Goal: Task Accomplishment & Management: Complete application form

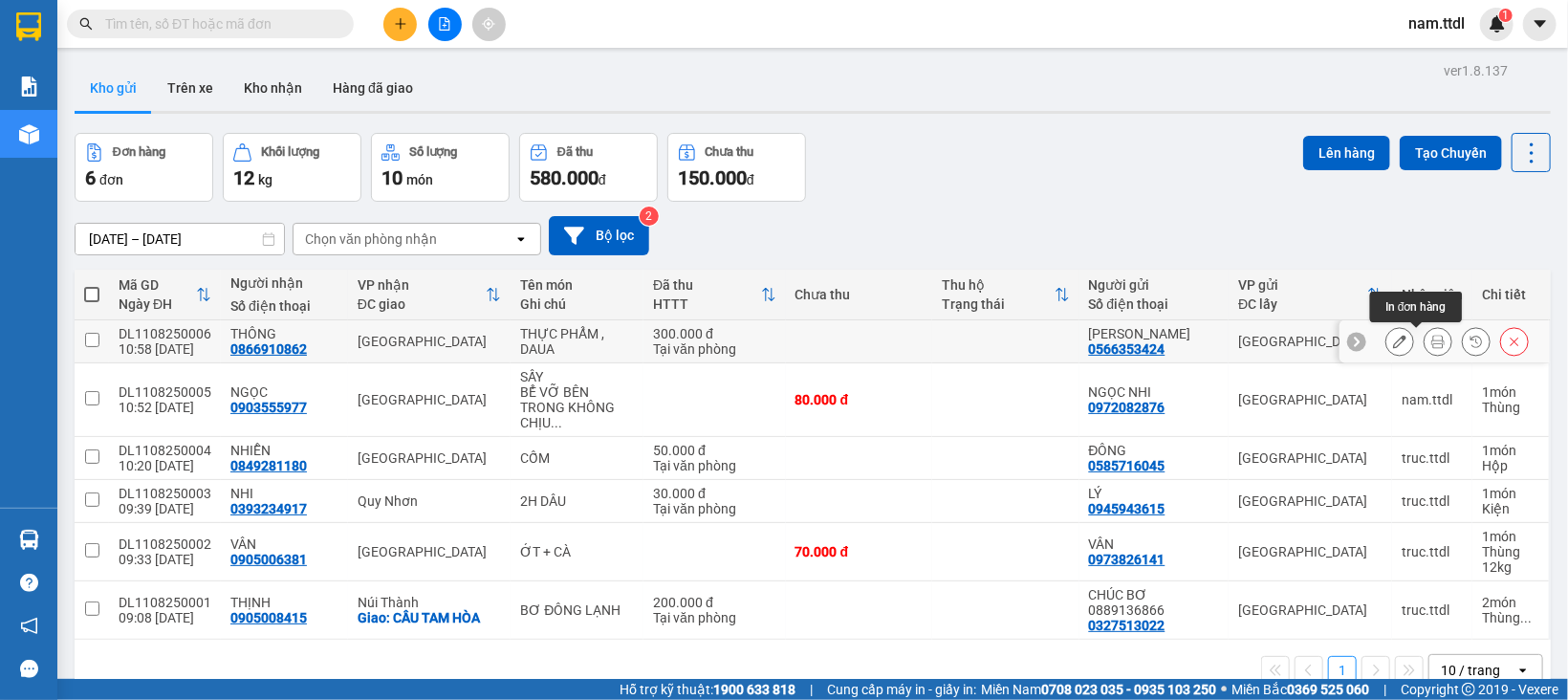
click at [1387, 344] on button at bounding box center [1400, 342] width 27 height 34
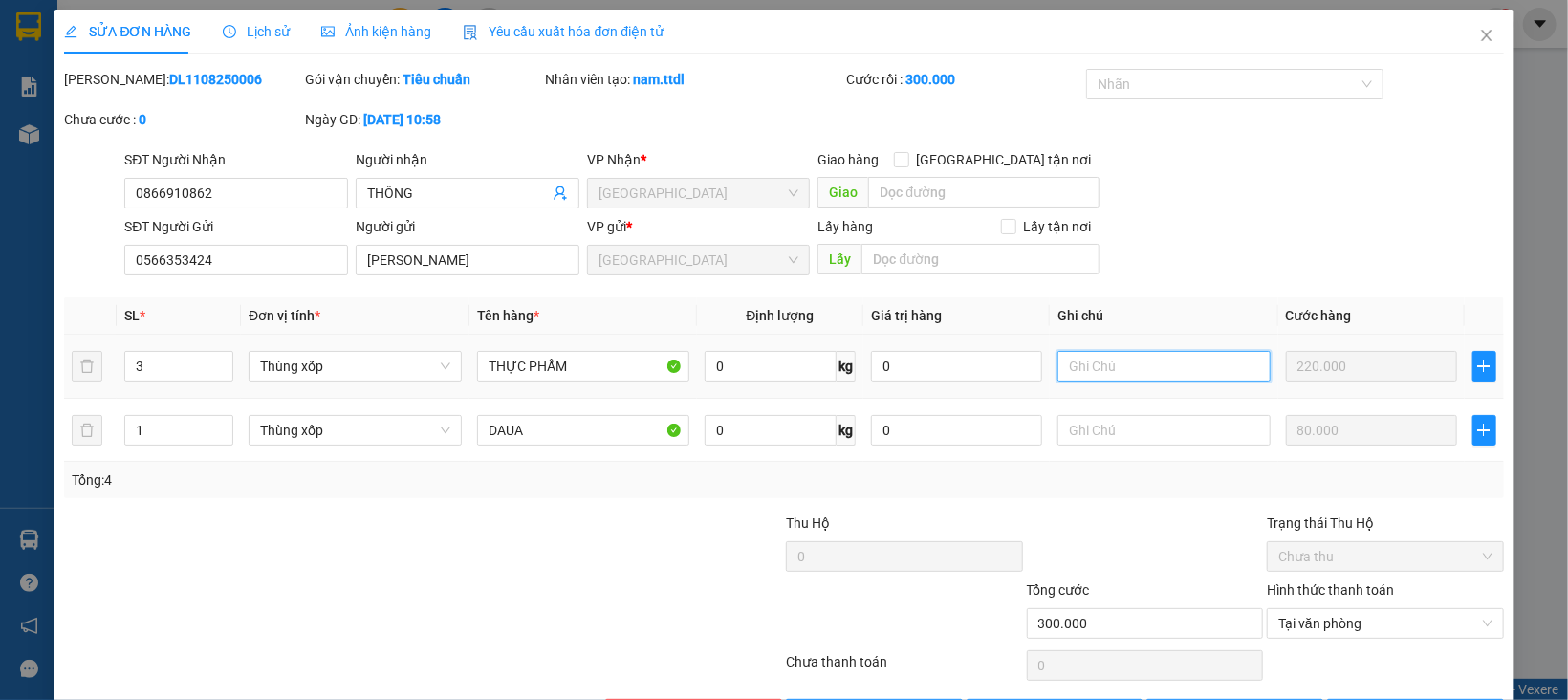
click at [1139, 356] on input "text" at bounding box center [1163, 366] width 213 height 31
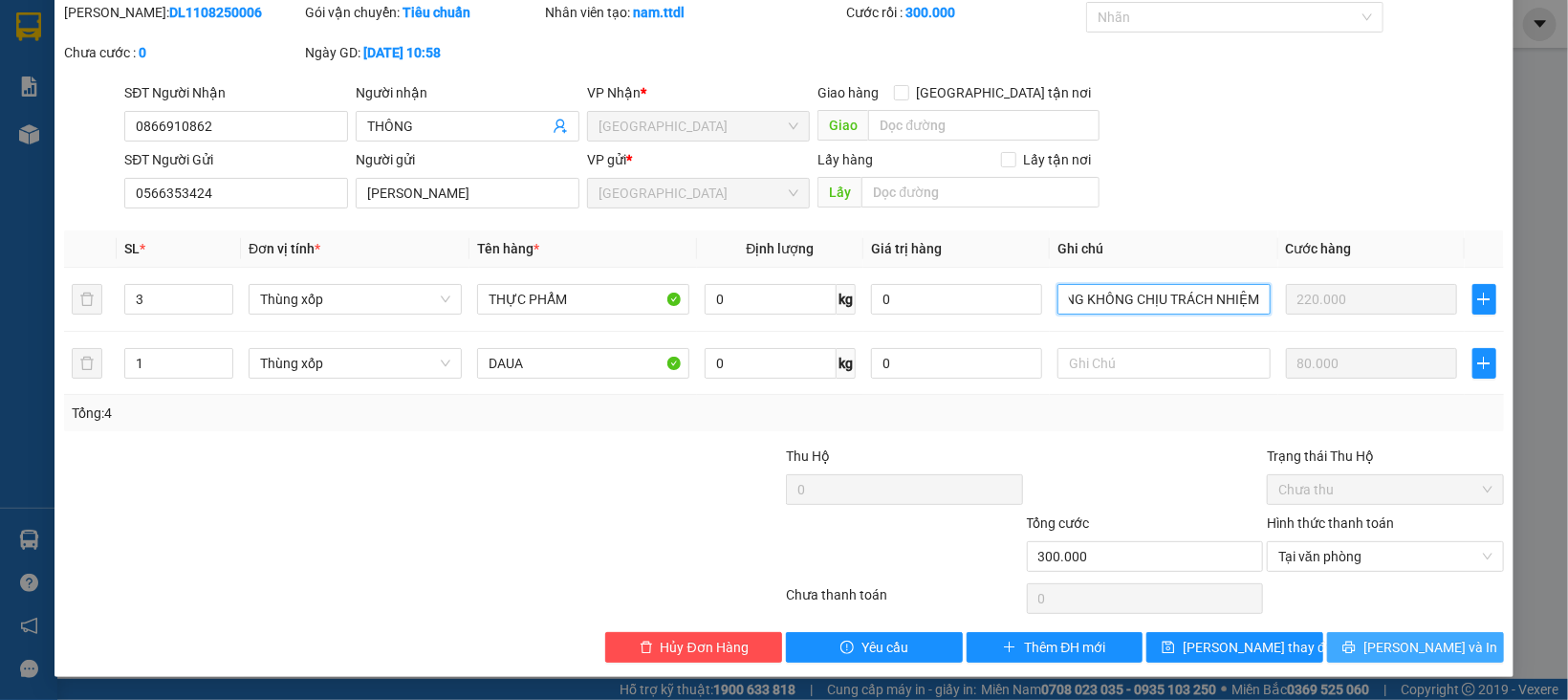
type input "HƯ HỎNG BÊN TRONG KHÔNG CHỊU TRÁCH NHIỆM"
click at [1364, 637] on button "Lưu và In" at bounding box center [1415, 648] width 177 height 31
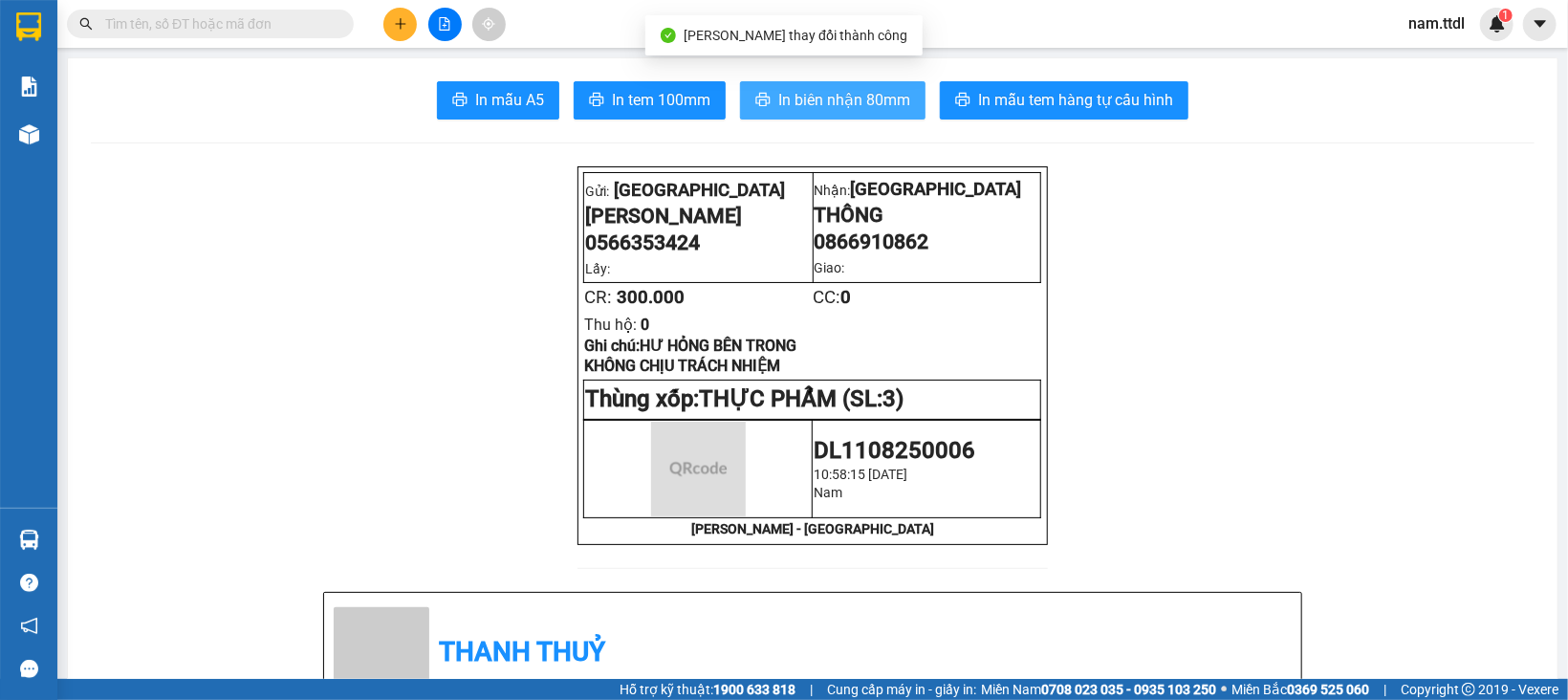
click at [800, 109] on span "In biên nhận 80mm" at bounding box center [844, 100] width 132 height 24
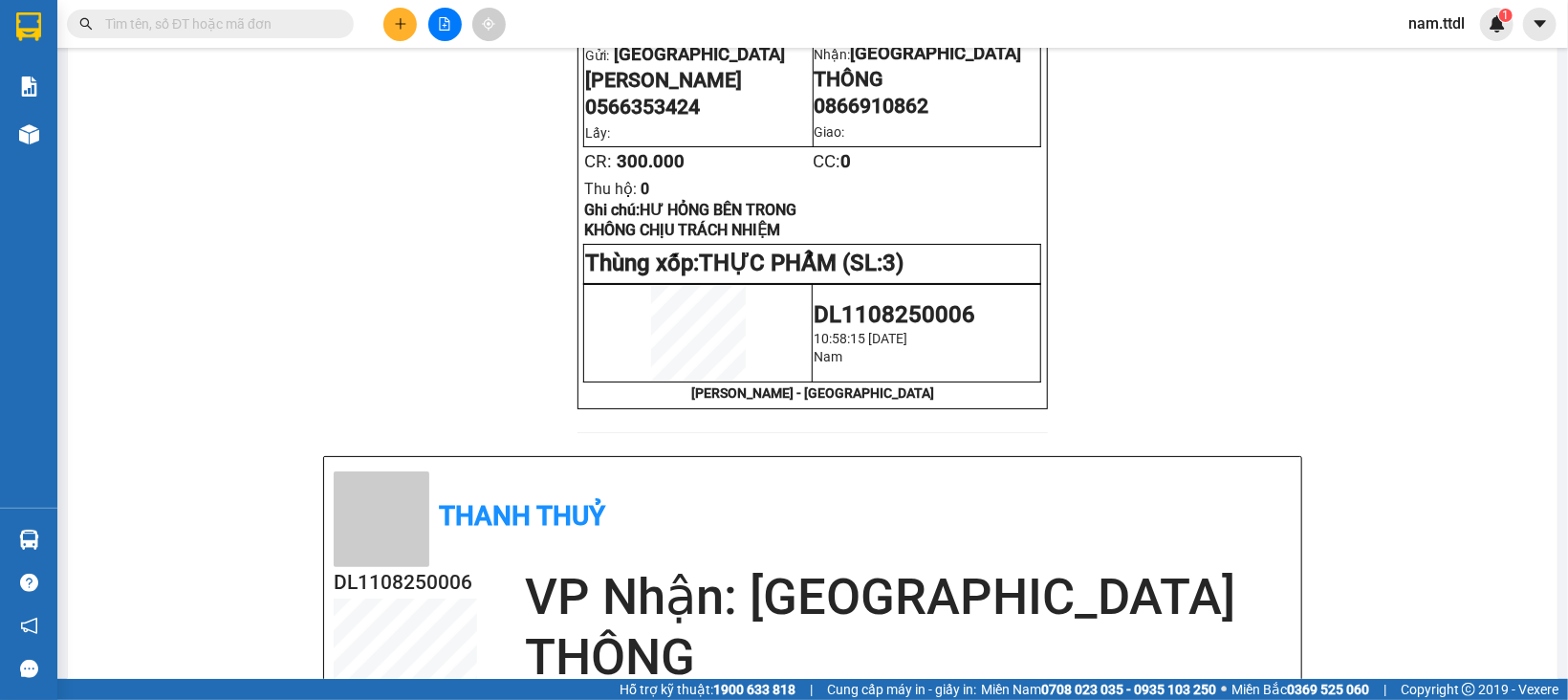
scroll to position [192, 0]
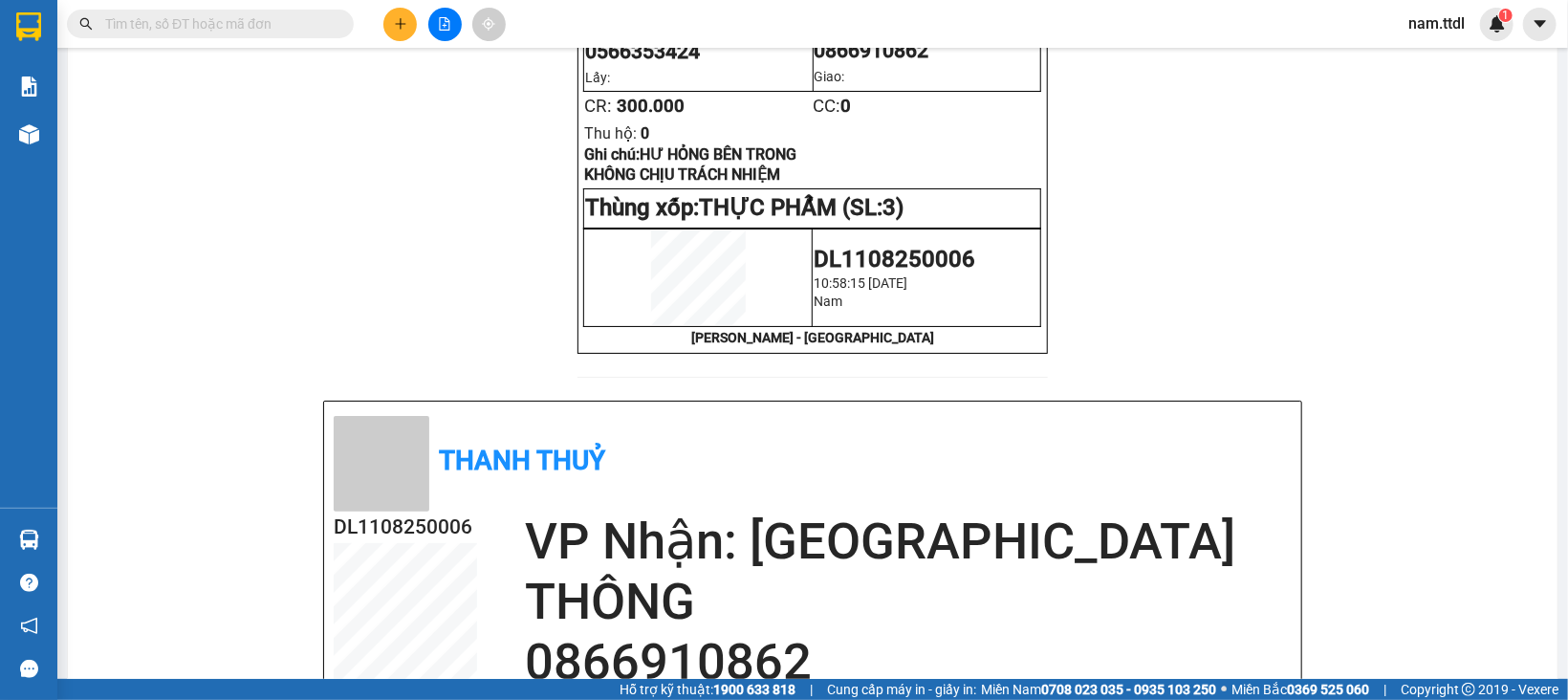
click at [393, 15] on button at bounding box center [400, 24] width 34 height 34
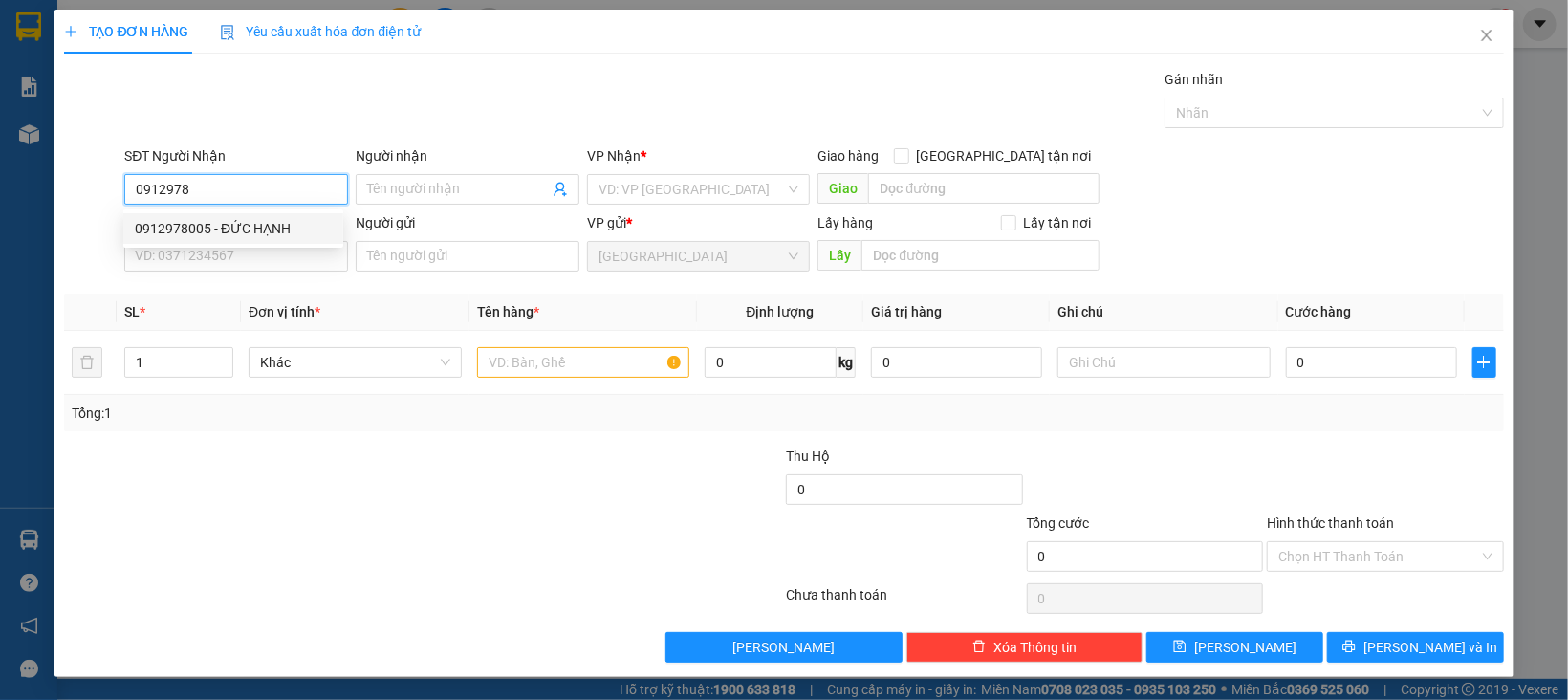
click at [237, 236] on div "0912978005 - ĐỨC HẠNH" at bounding box center [232, 228] width 196 height 21
type input "0912978005"
type input "ĐỨC HẠNH"
type input "0912978005"
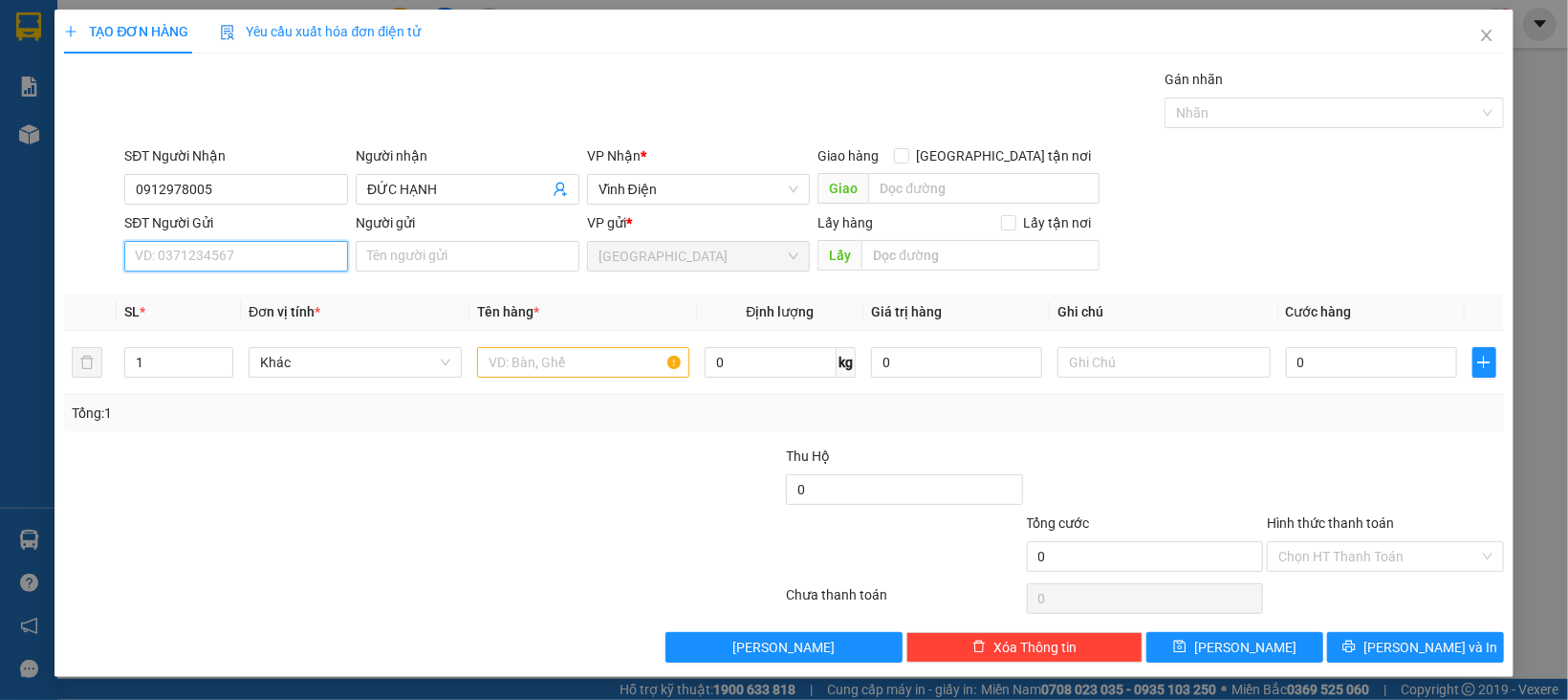
click at [271, 269] on input "SĐT Người Gửi" at bounding box center [235, 257] width 224 height 31
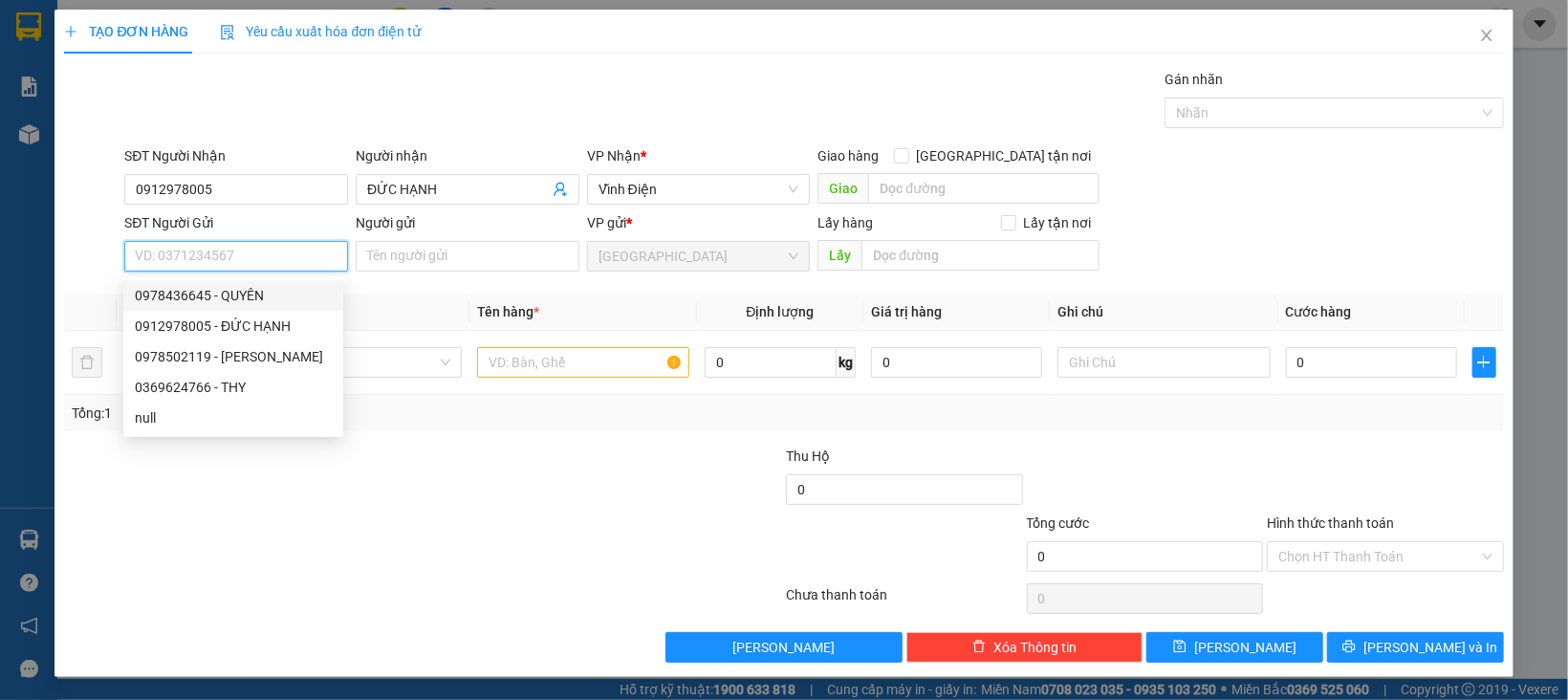
click at [210, 294] on div "0978436645 - QUYÊN" at bounding box center [232, 295] width 196 height 21
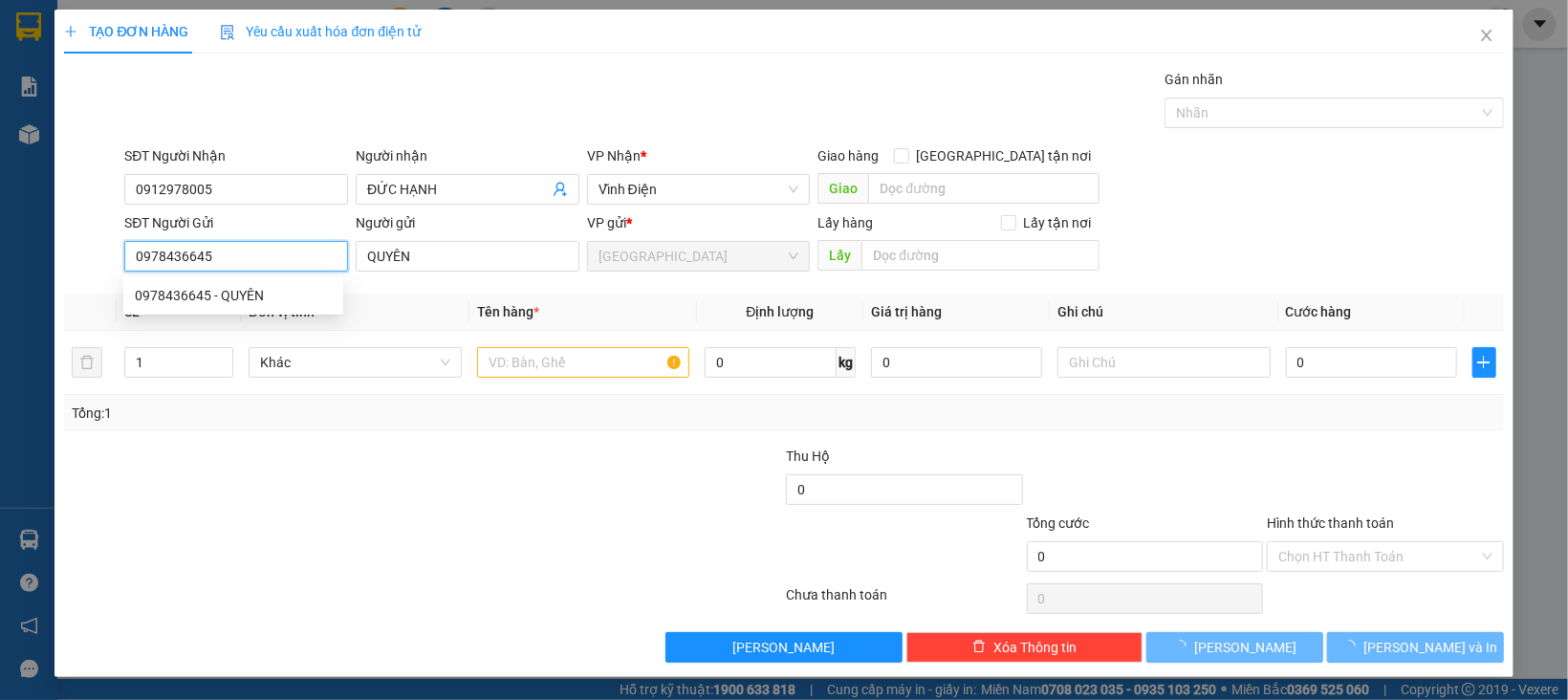
type input "0978436645"
type input "QUYÊN"
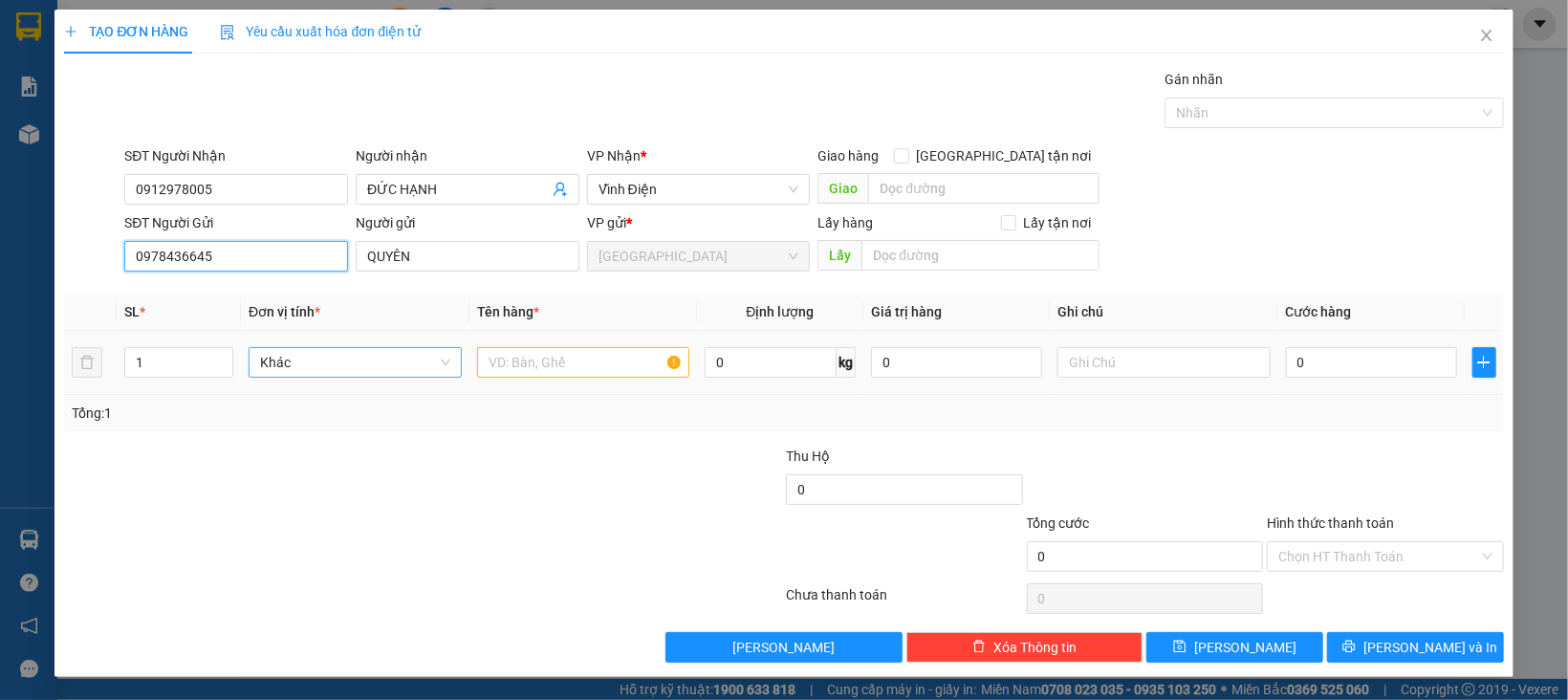
click at [336, 356] on span "Khác" at bounding box center [355, 363] width 191 height 29
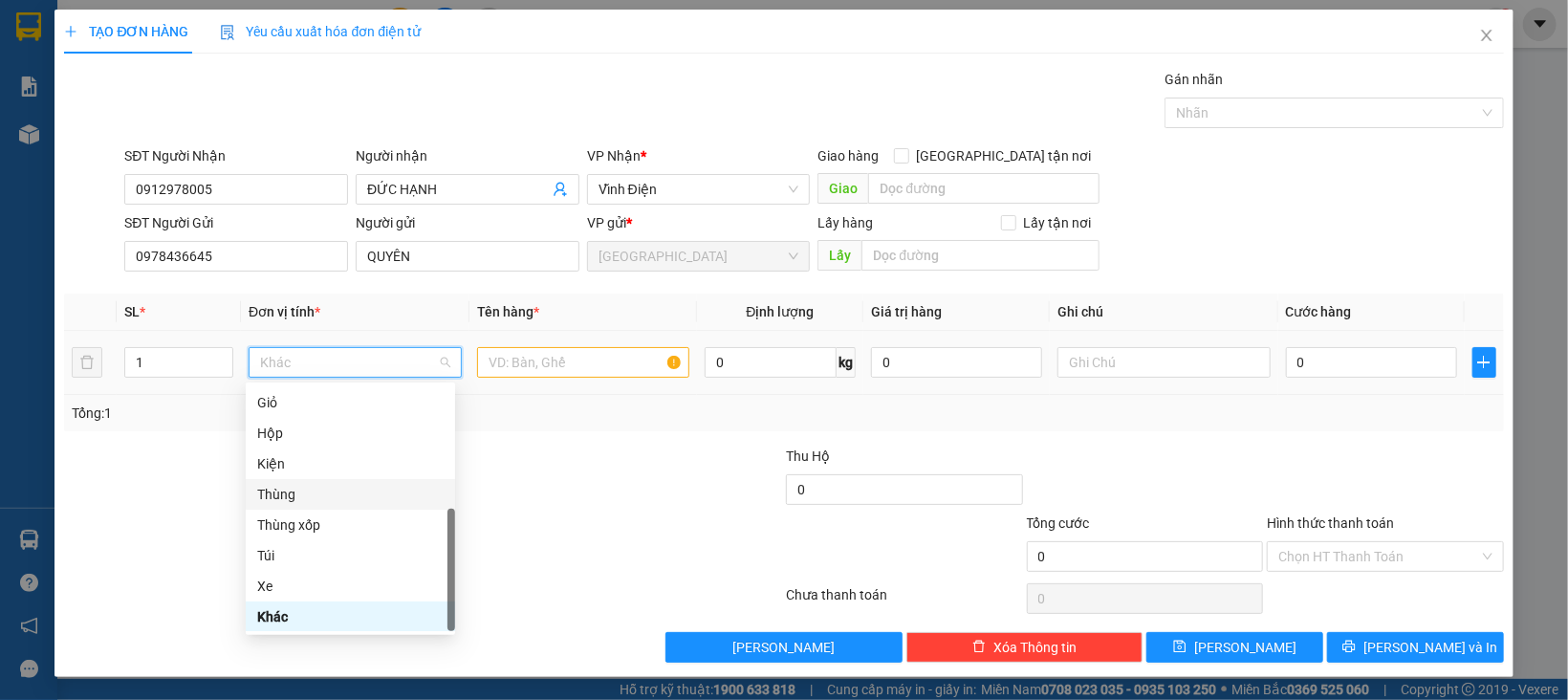
click at [285, 493] on div "Thùng" at bounding box center [350, 495] width 187 height 21
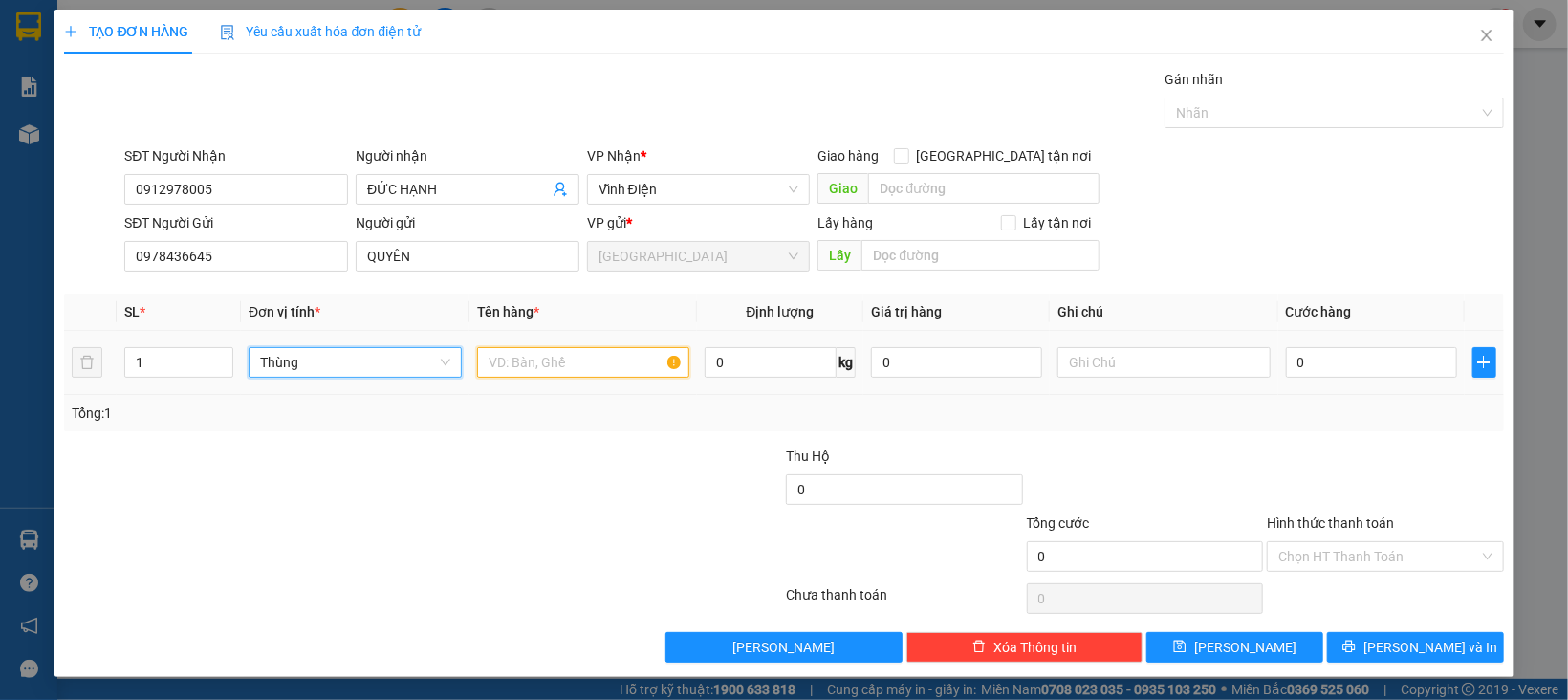
click at [612, 368] on input "text" at bounding box center [584, 363] width 213 height 31
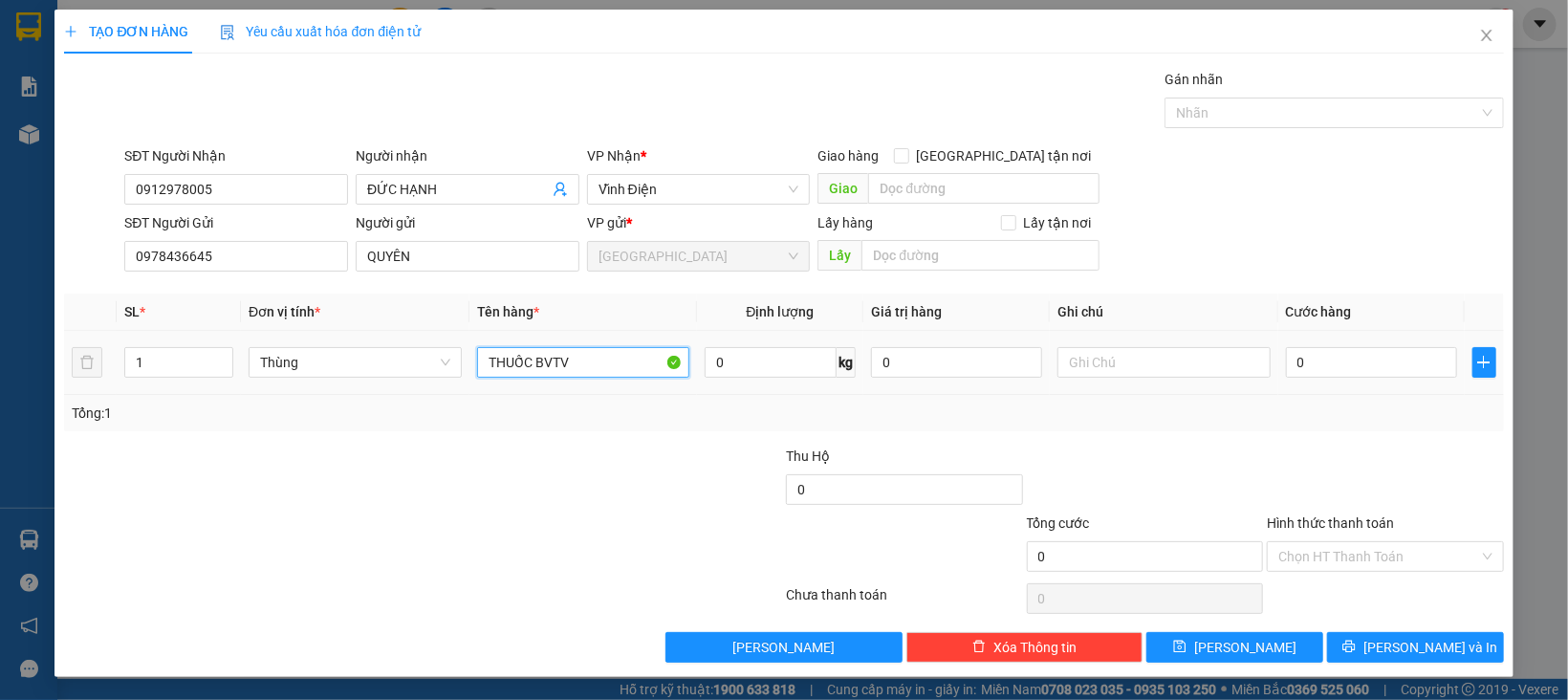
type input "THUỐC BVTV"
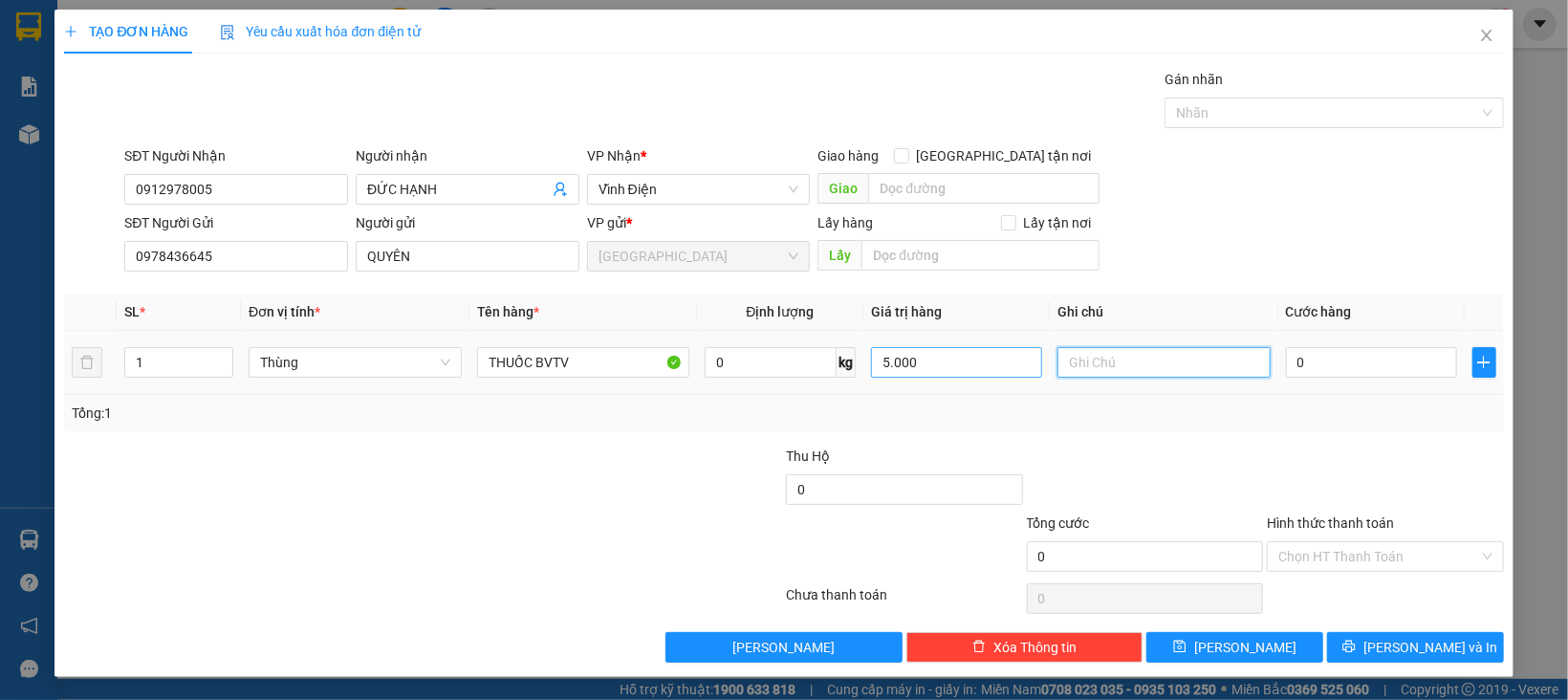
type input "5.000.000"
click at [1372, 356] on input "0" at bounding box center [1371, 363] width 171 height 31
type input "1"
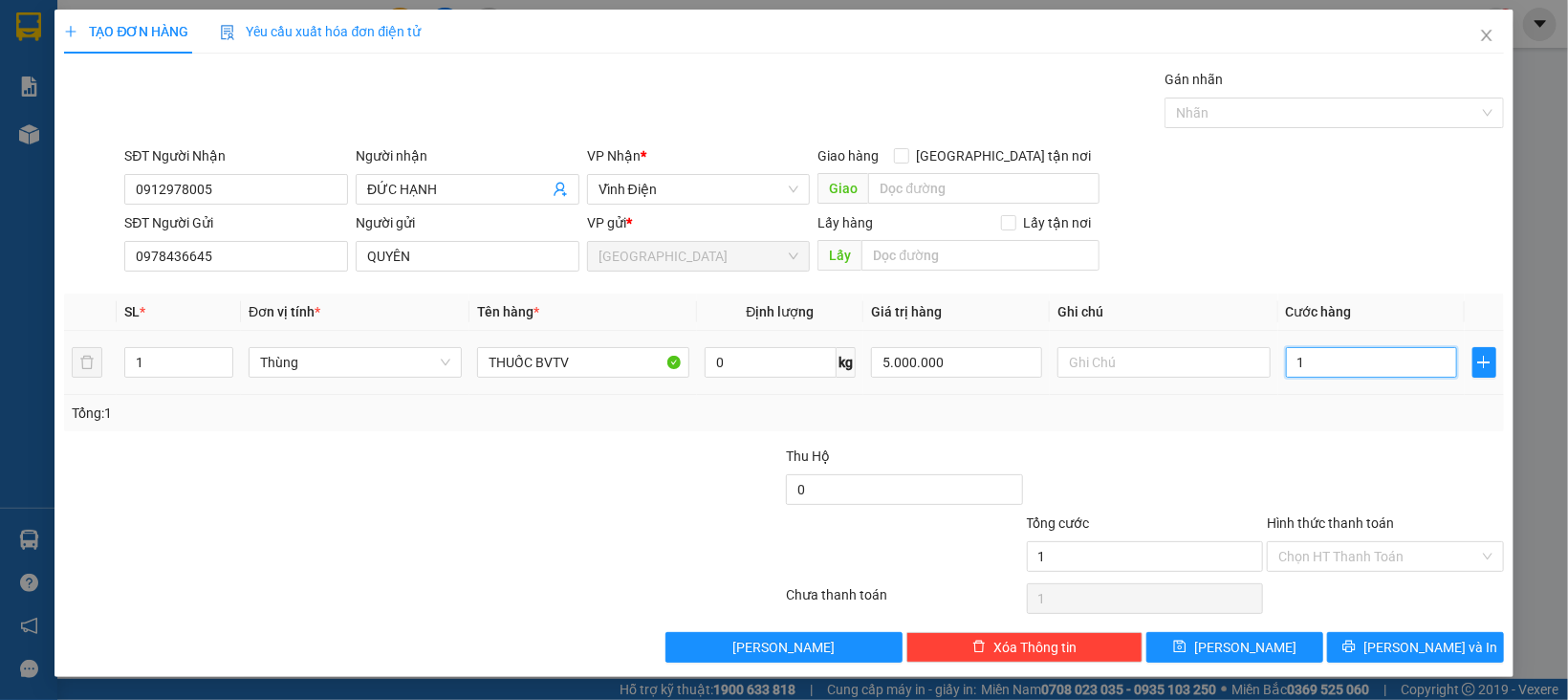
type input "10"
type input "100"
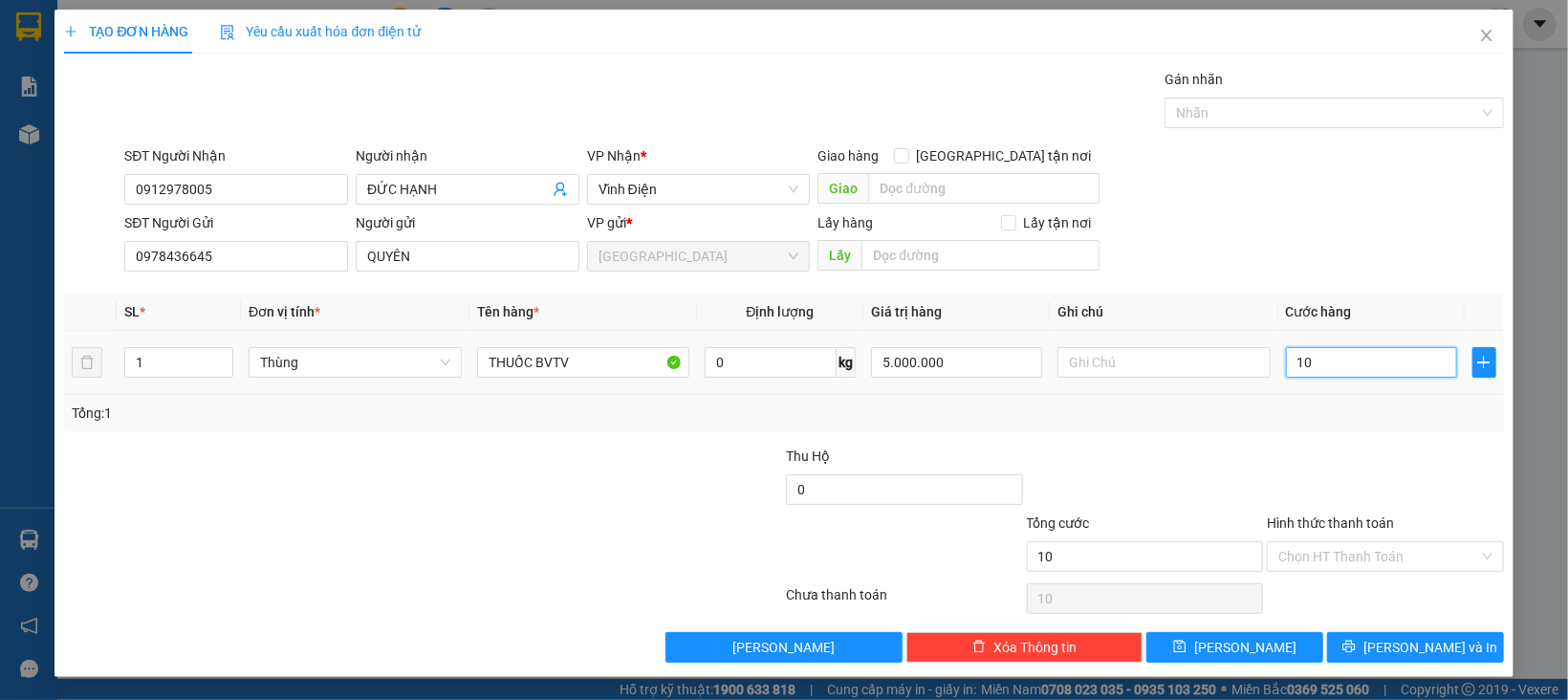
type input "100"
type input "100.000"
click at [1372, 433] on div "Transit Pickup Surcharge Ids Transit Deliver Surcharge Ids Transit Deliver Surc…" at bounding box center [783, 365] width 1439 height 593
click at [1309, 544] on input "Hình thức thanh toán" at bounding box center [1378, 557] width 200 height 29
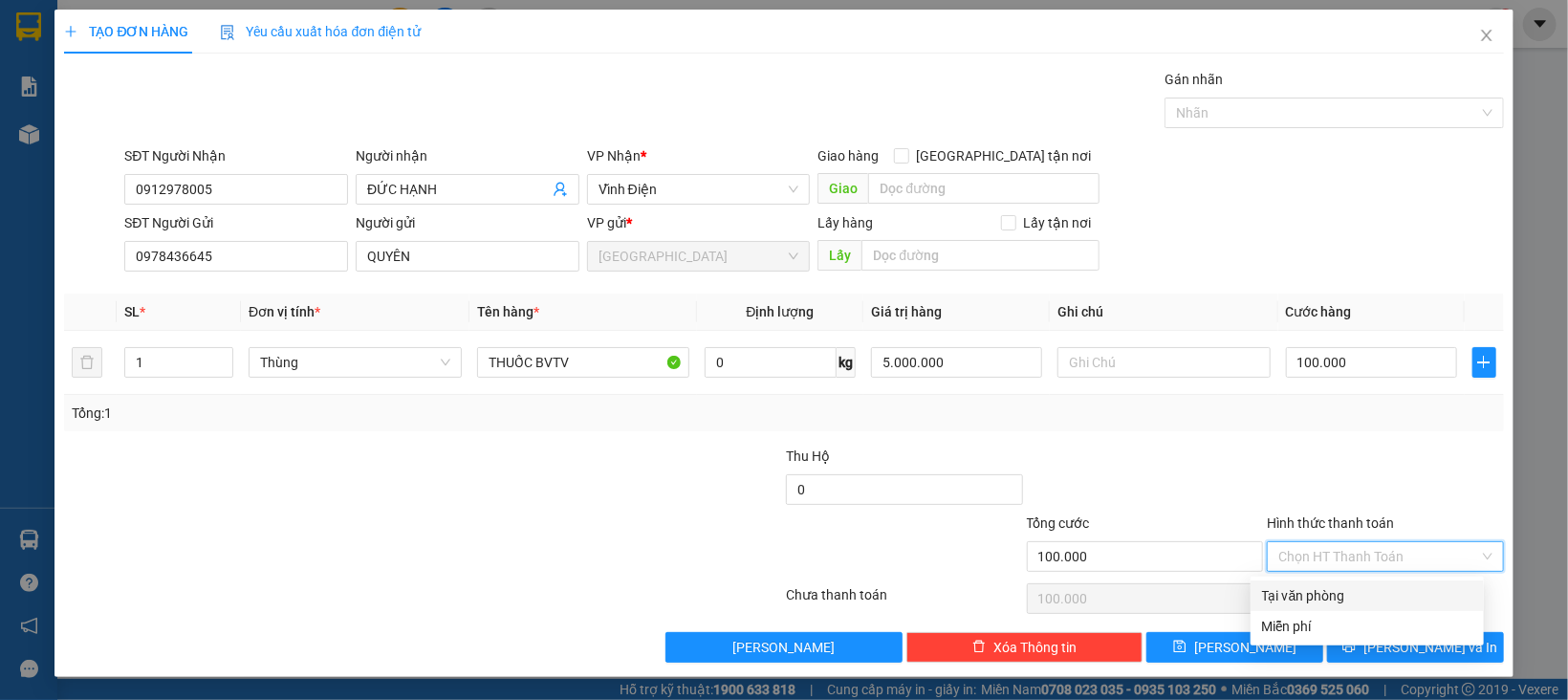
click at [1318, 599] on div "Tại văn phòng" at bounding box center [1367, 595] width 210 height 21
type input "0"
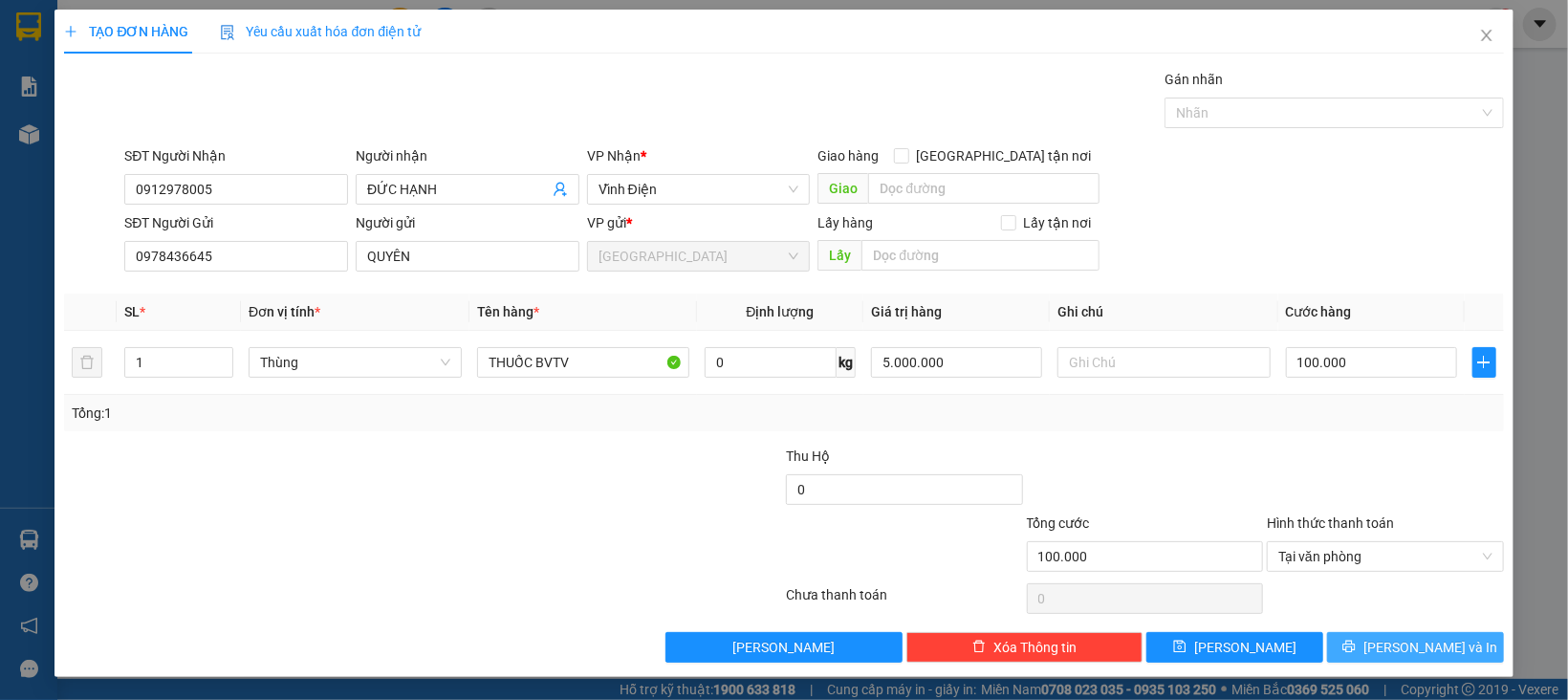
click at [1355, 650] on icon "printer" at bounding box center [1348, 647] width 13 height 13
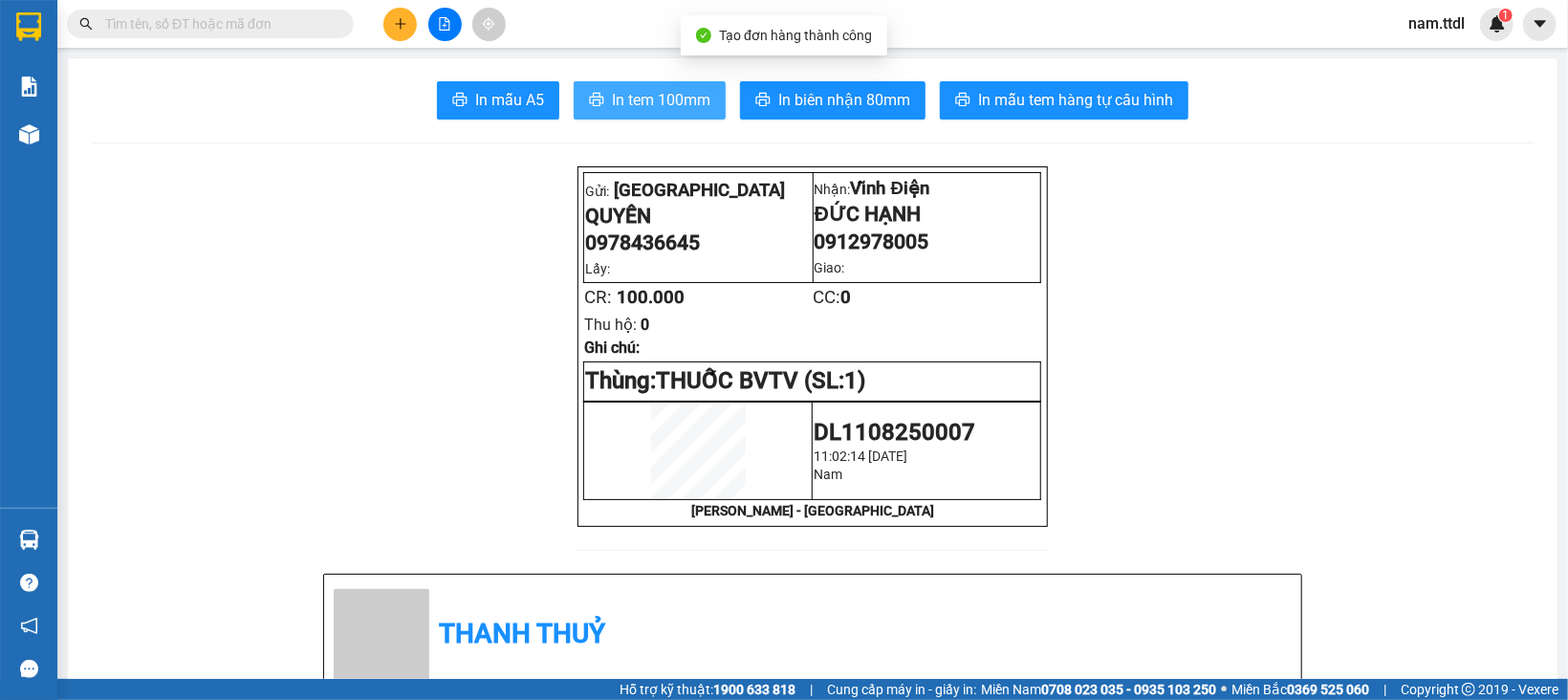
click at [591, 107] on icon "printer" at bounding box center [596, 100] width 15 height 15
click at [836, 93] on span "In biên nhận 80mm" at bounding box center [844, 100] width 132 height 24
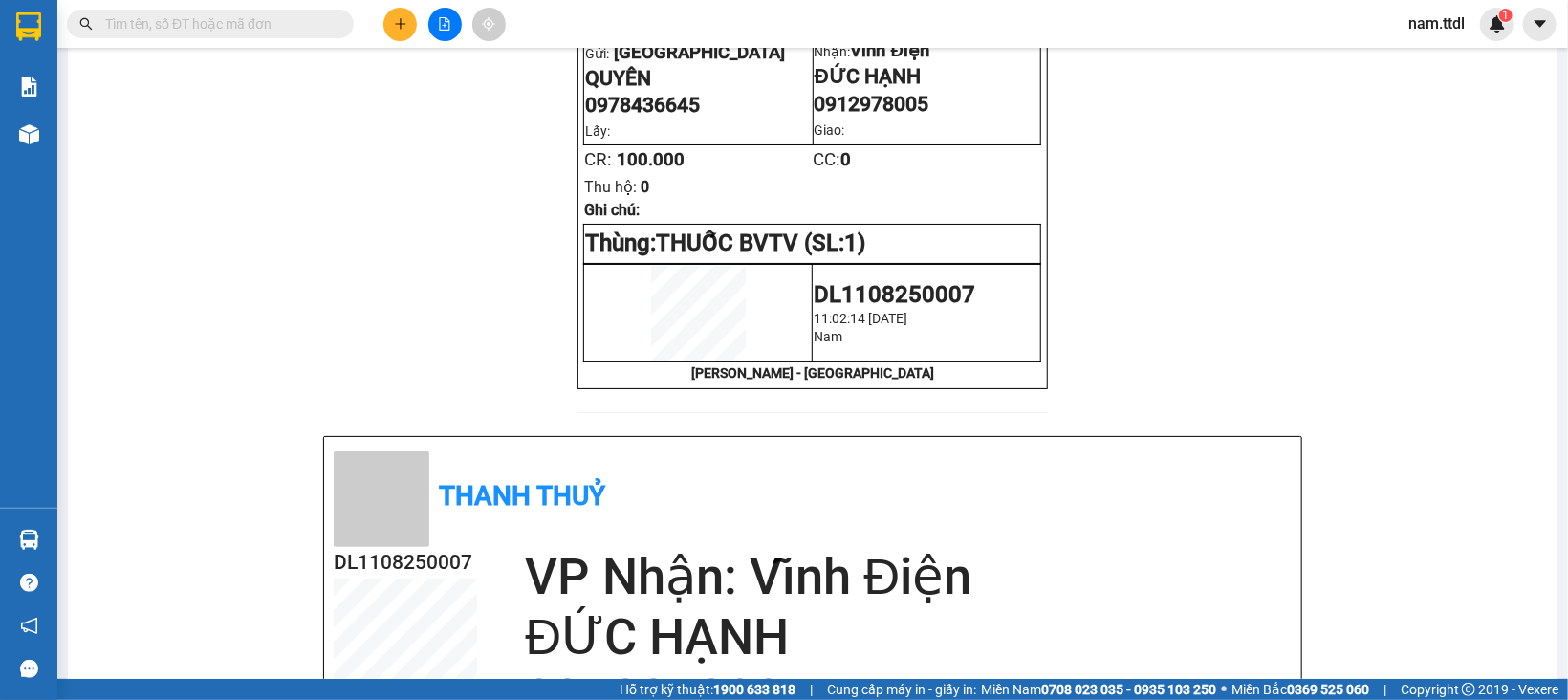
scroll to position [192, 0]
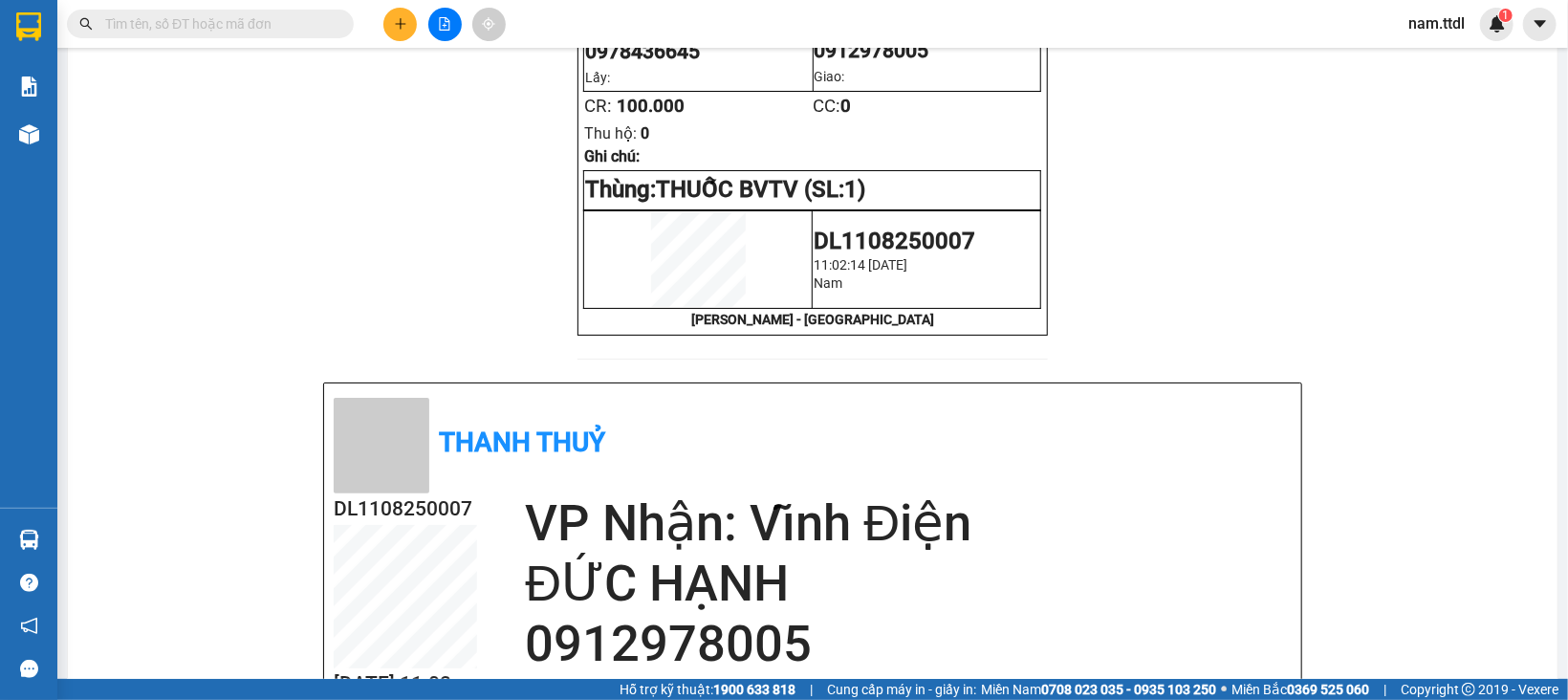
click at [236, 29] on input "text" at bounding box center [218, 24] width 226 height 21
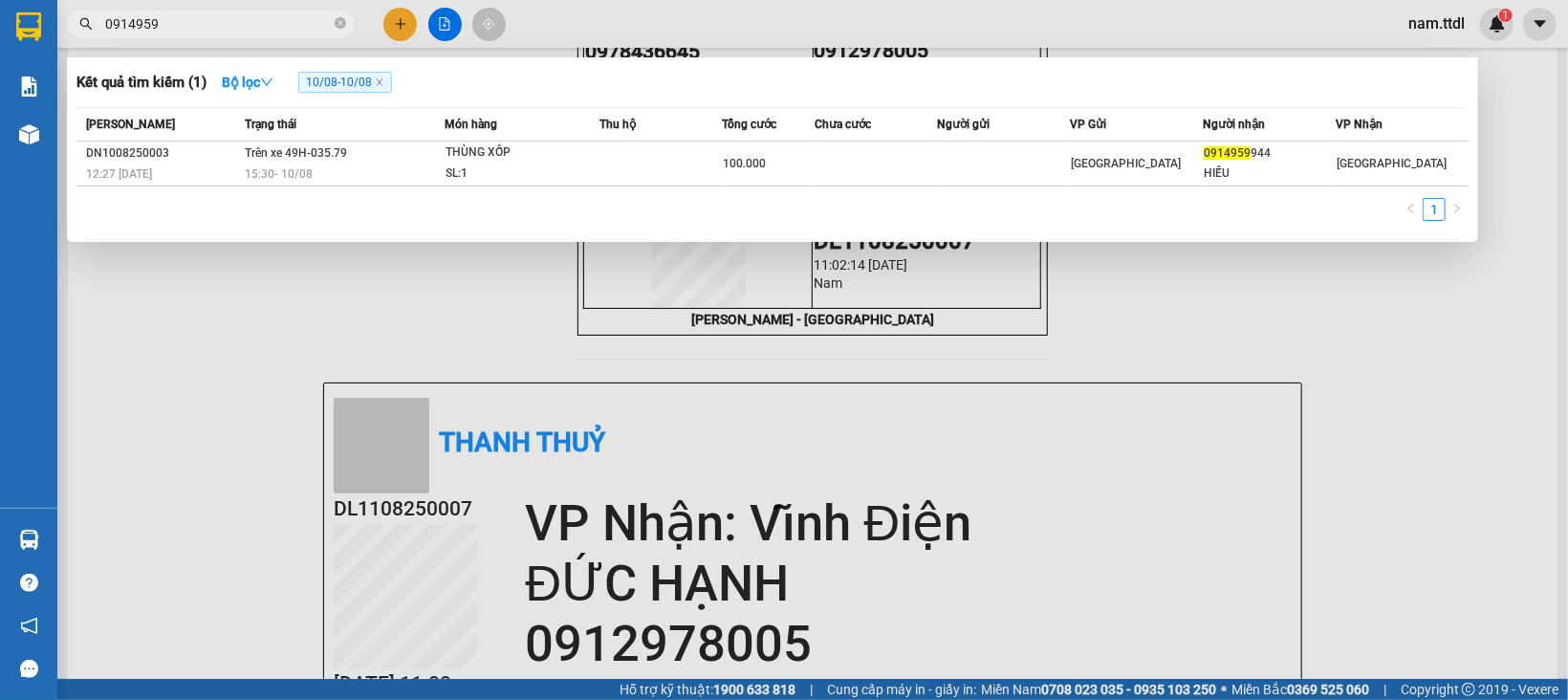
type input "0914959"
click at [400, 15] on div at bounding box center [784, 350] width 1568 height 700
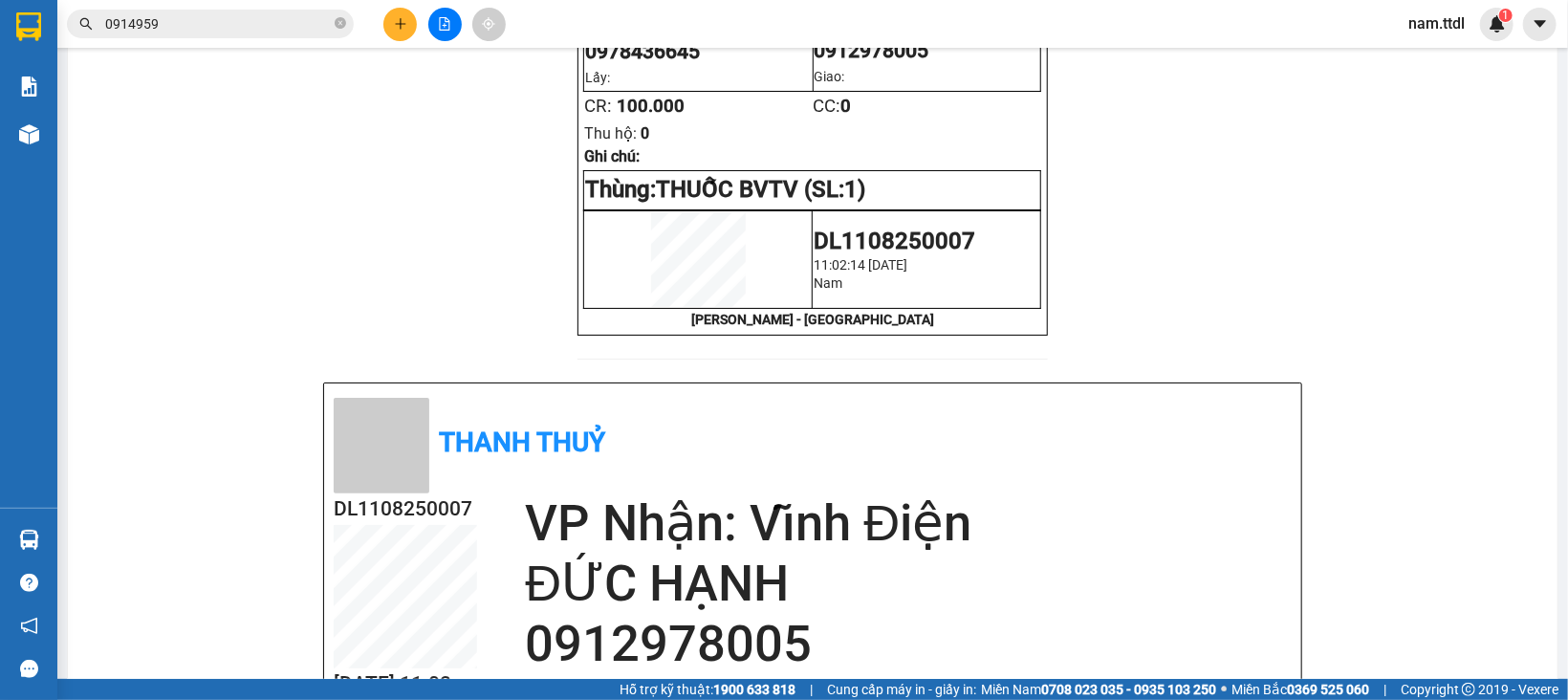
click at [400, 15] on button at bounding box center [400, 24] width 34 height 34
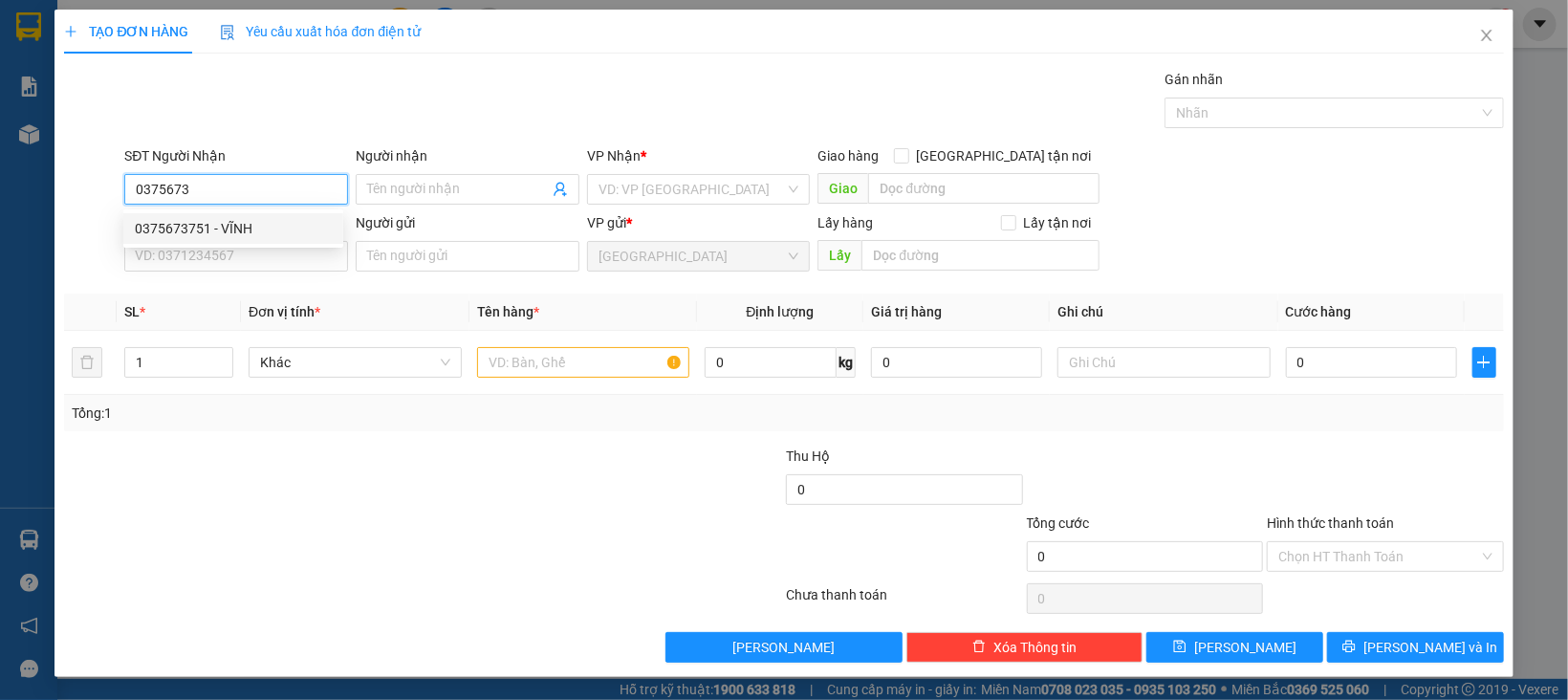
click at [239, 242] on div "0375673751 - VĨNH" at bounding box center [232, 228] width 220 height 31
type input "0375673751"
type input "VĨNH"
type input "0375673751"
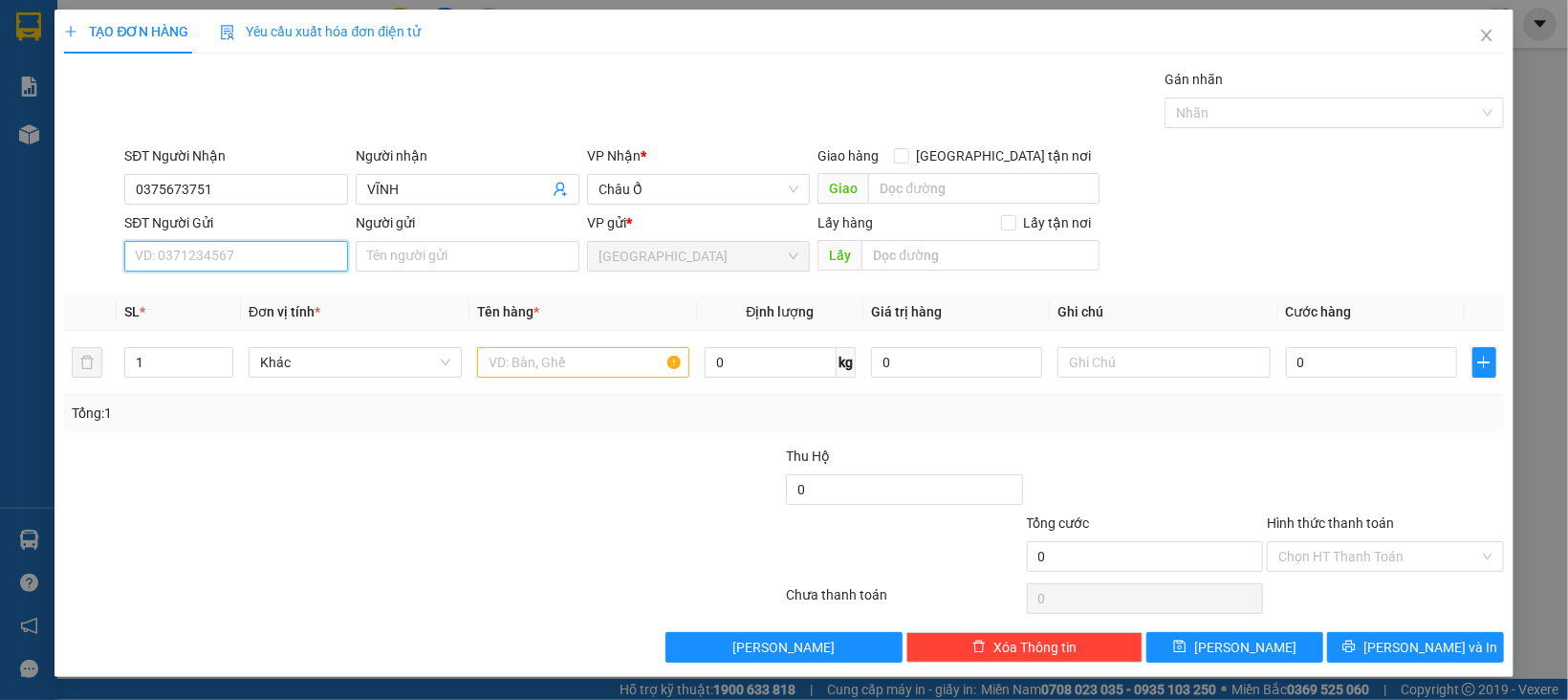
click at [239, 270] on input "SĐT Người Gửi" at bounding box center [235, 257] width 224 height 31
click at [237, 292] on div "0987665913 - DŨNG" at bounding box center [232, 295] width 196 height 21
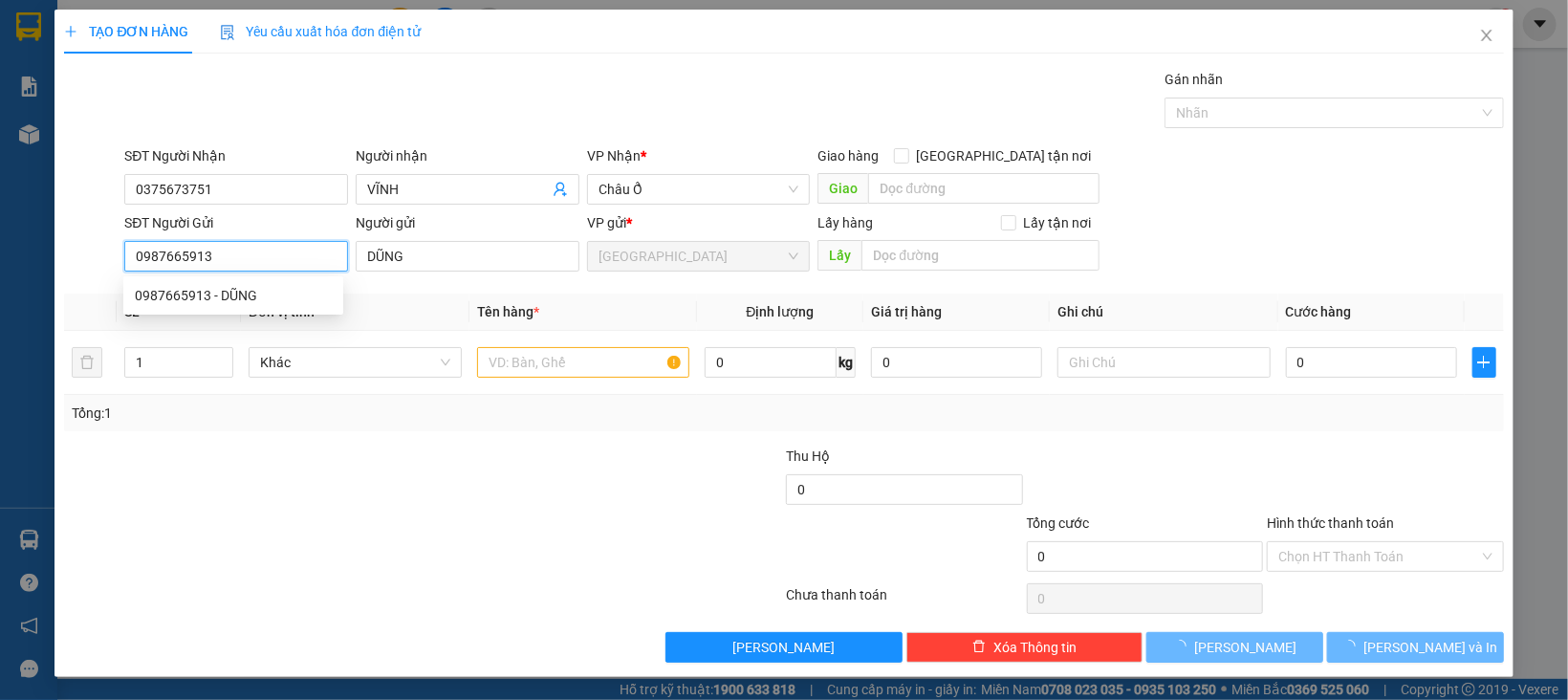
type input "0987665913"
type input "DŨNG"
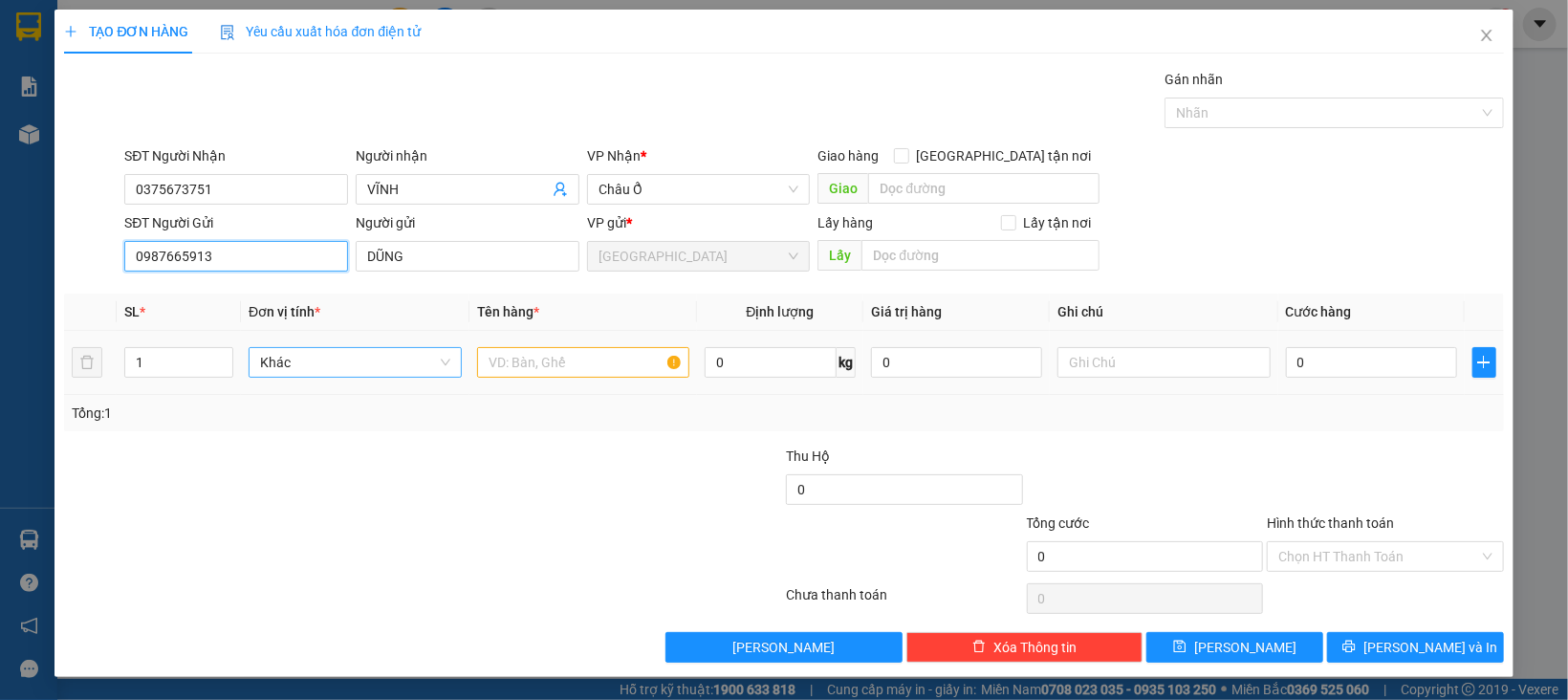
click at [271, 368] on span "Khác" at bounding box center [355, 363] width 191 height 29
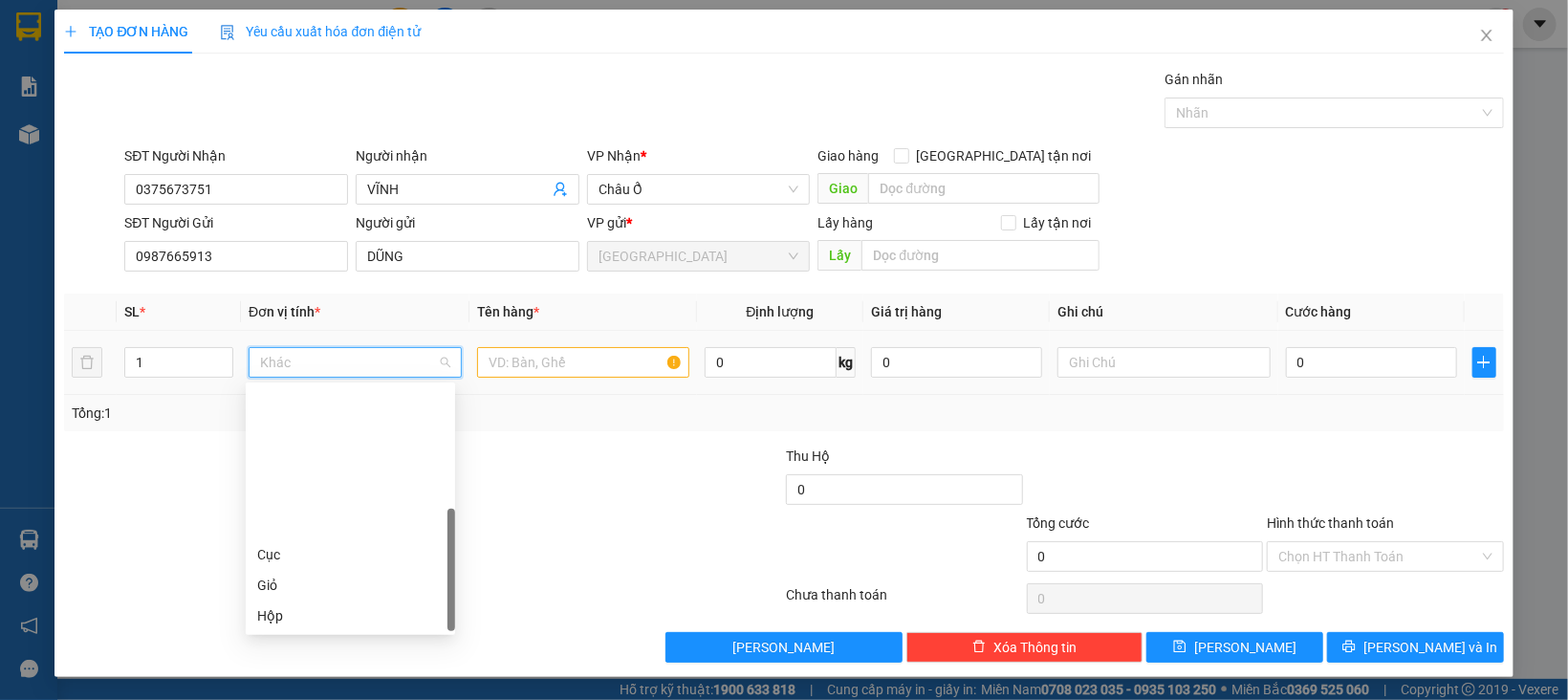
scroll to position [183, 0]
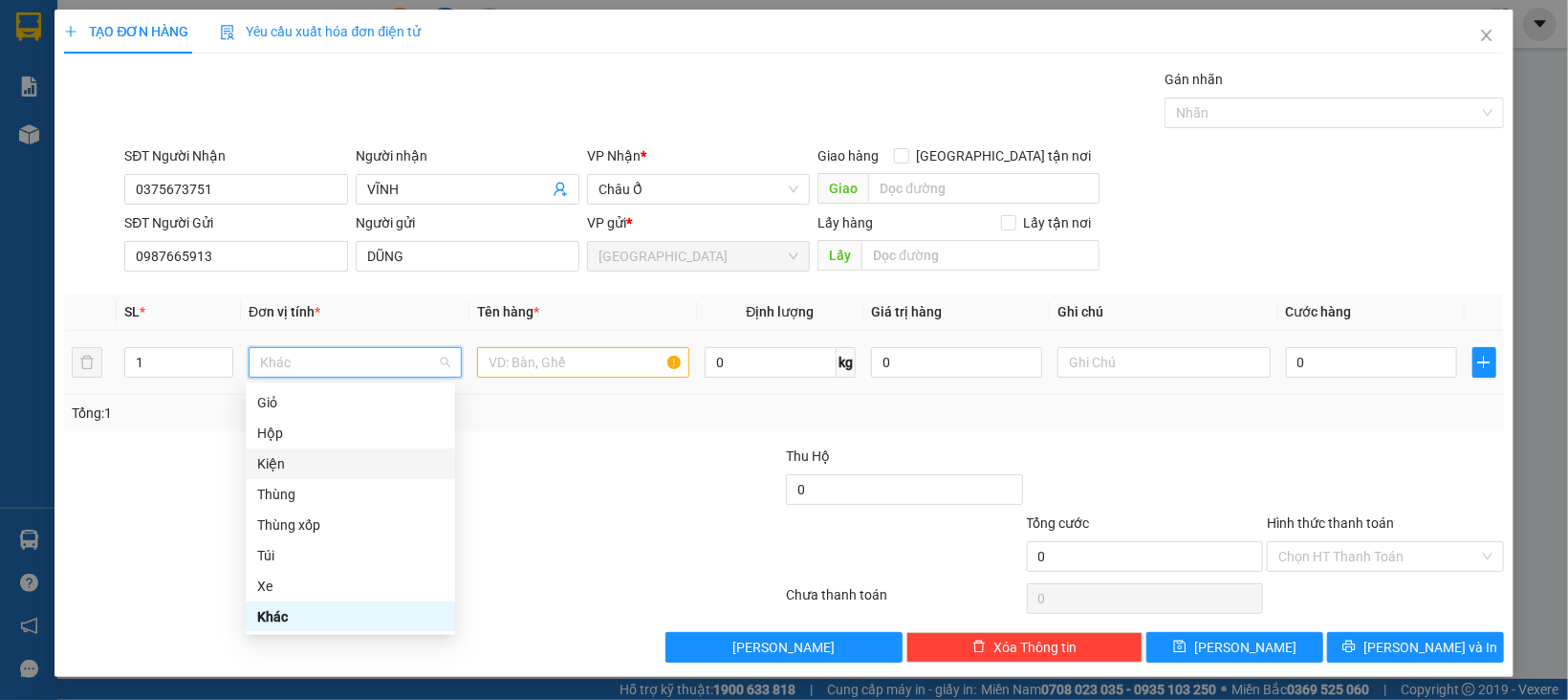
type input "b"
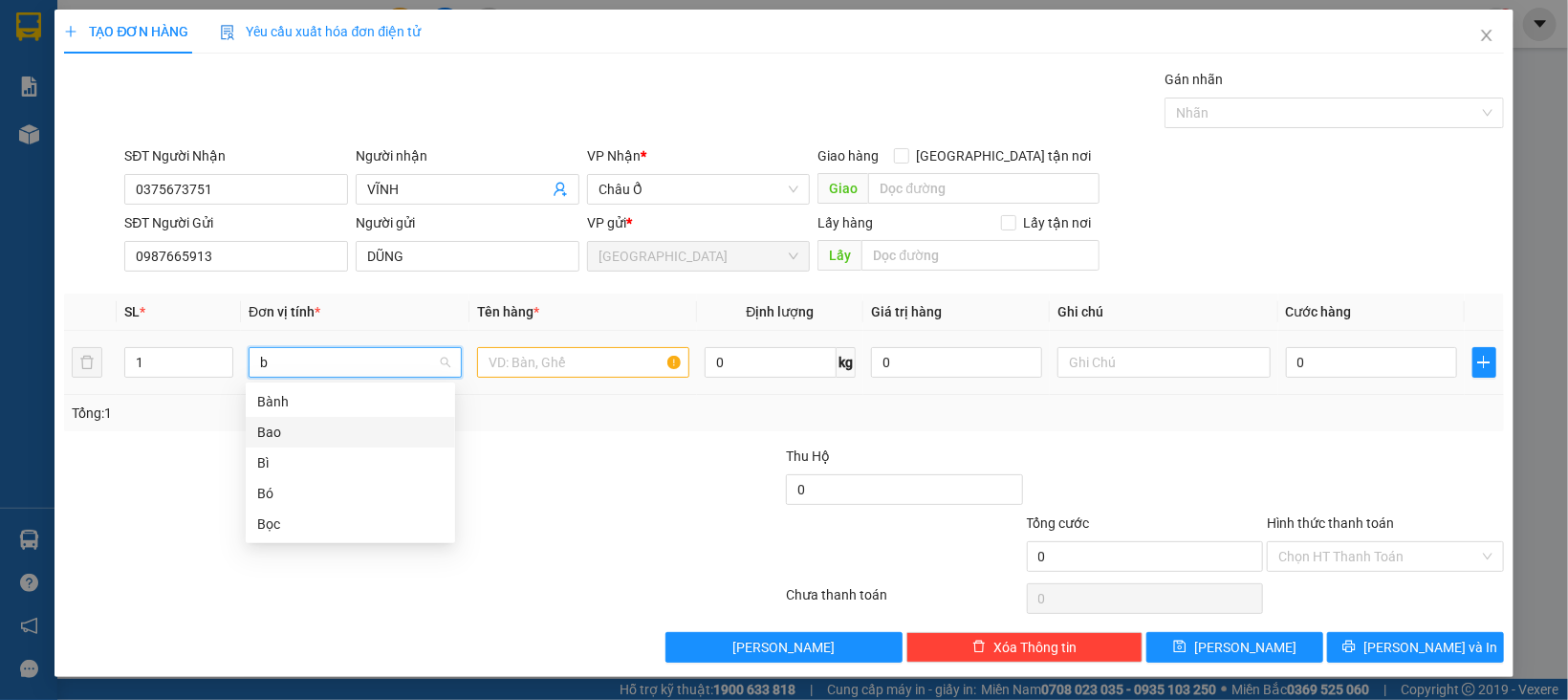
click at [296, 431] on div "Bao" at bounding box center [350, 433] width 187 height 21
click at [490, 355] on input "text" at bounding box center [584, 363] width 213 height 31
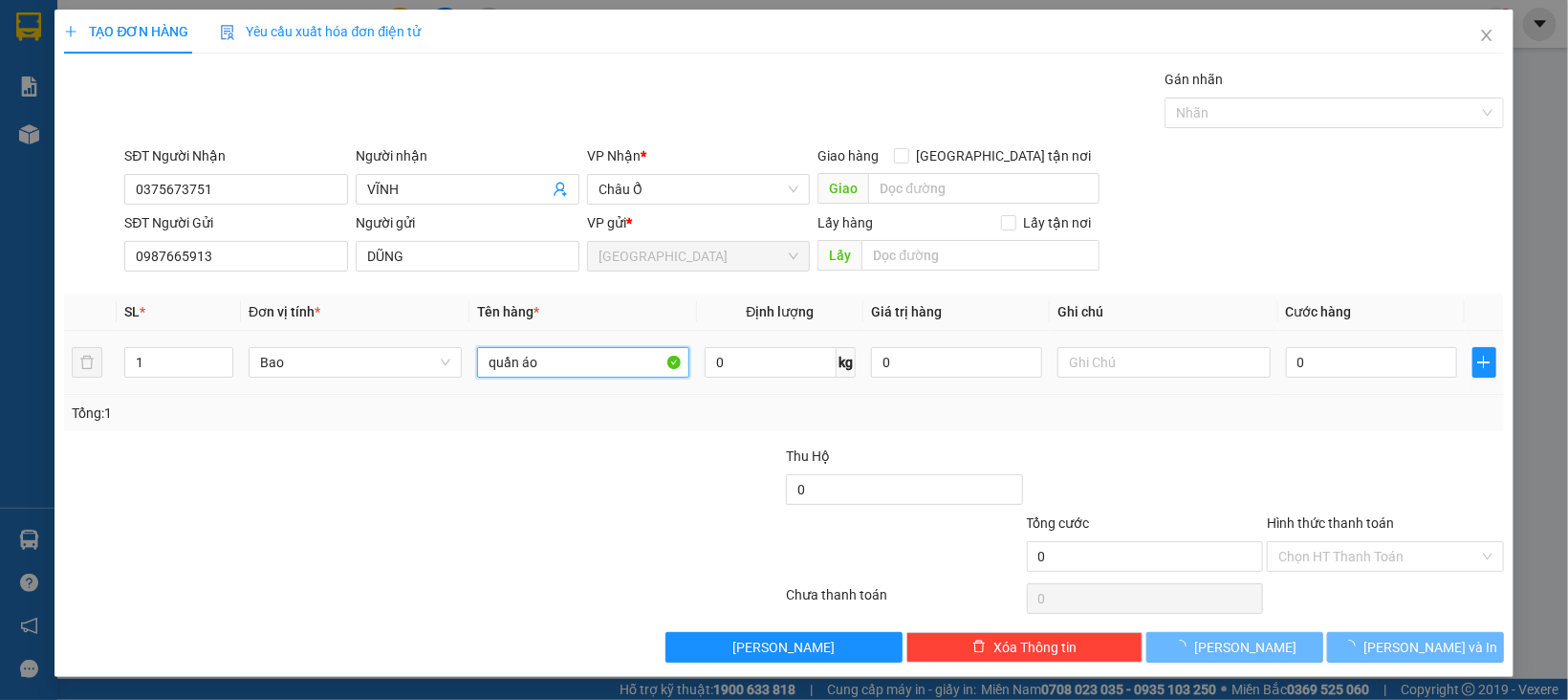
click at [497, 355] on input "quần áo" at bounding box center [584, 363] width 213 height 31
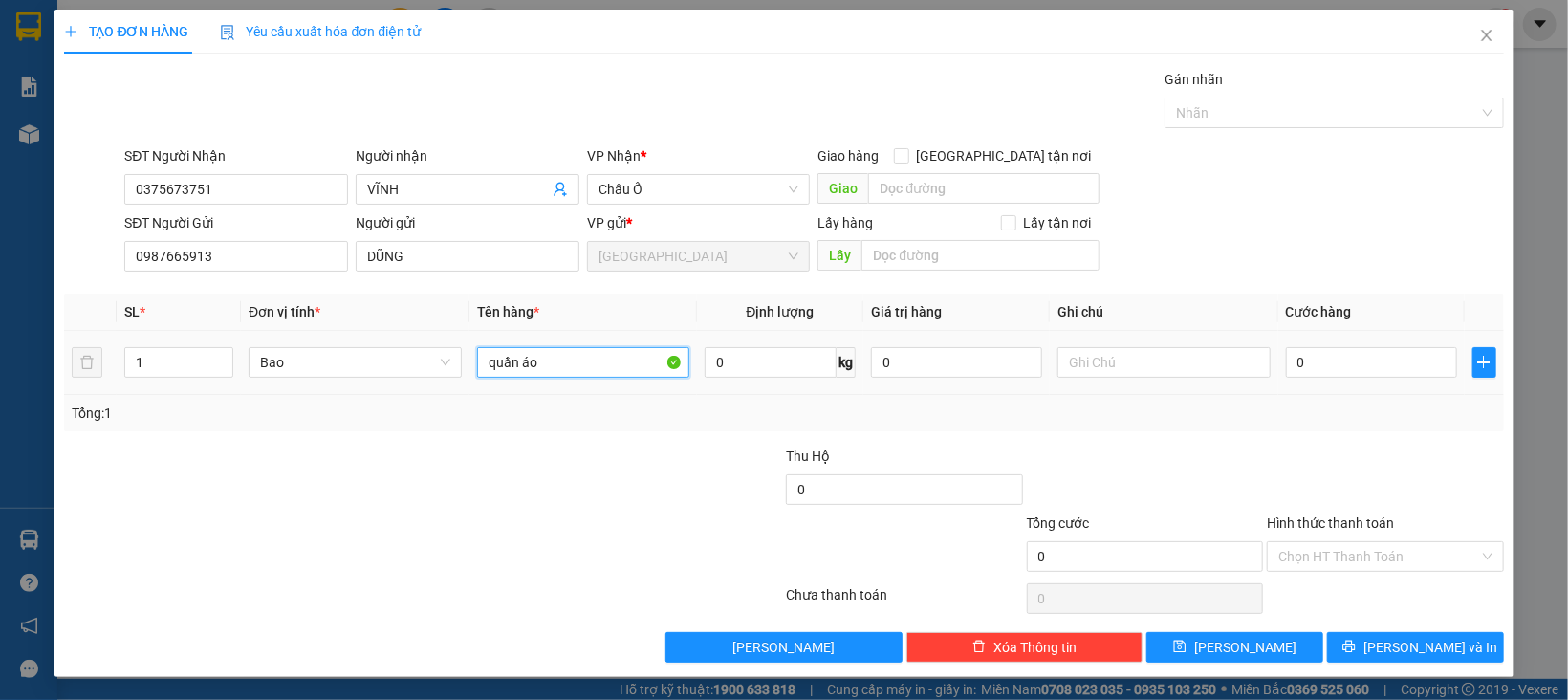
click at [497, 355] on input "quần áo" at bounding box center [584, 363] width 213 height 31
type input "QUẦN ÁO"
click at [880, 361] on input "0" at bounding box center [956, 363] width 171 height 31
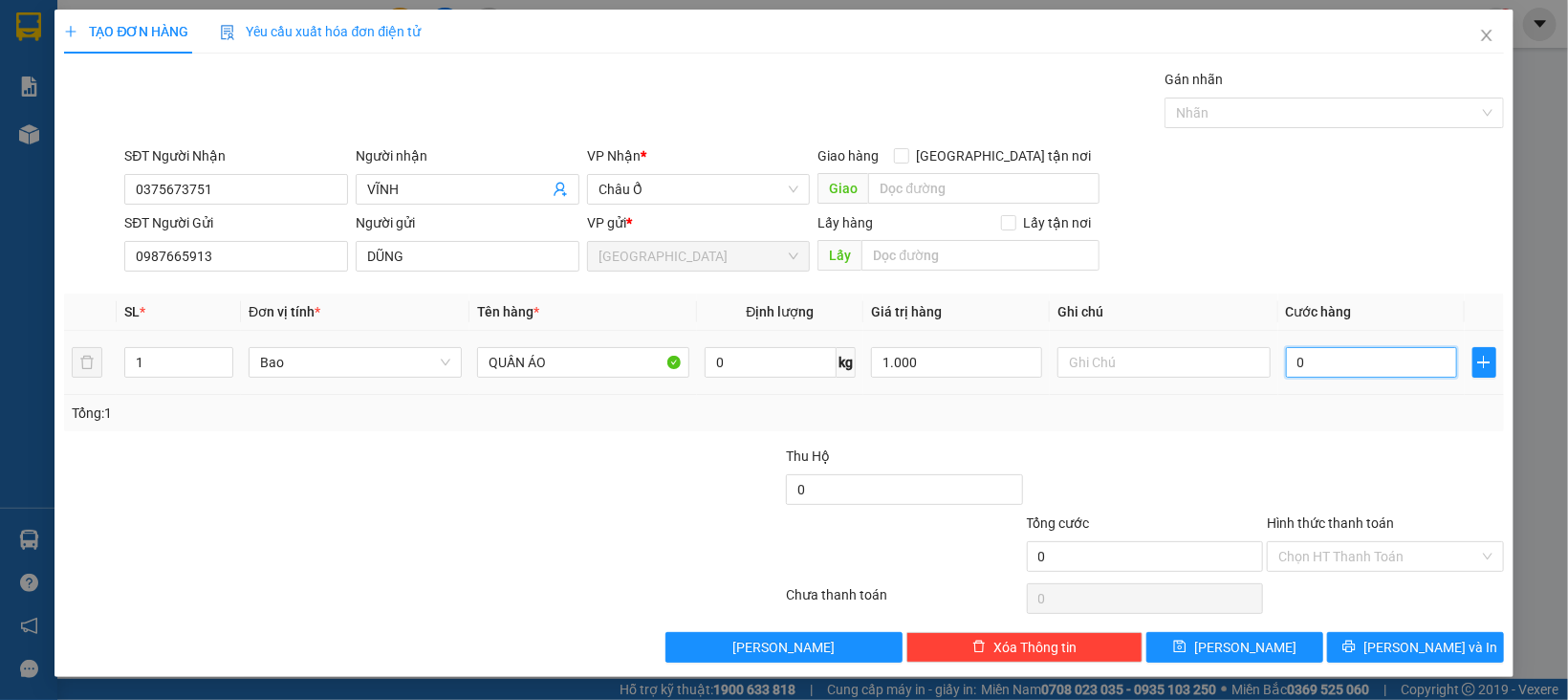
type input "1.000.000"
click at [1326, 373] on input "0" at bounding box center [1371, 363] width 171 height 31
type input "7"
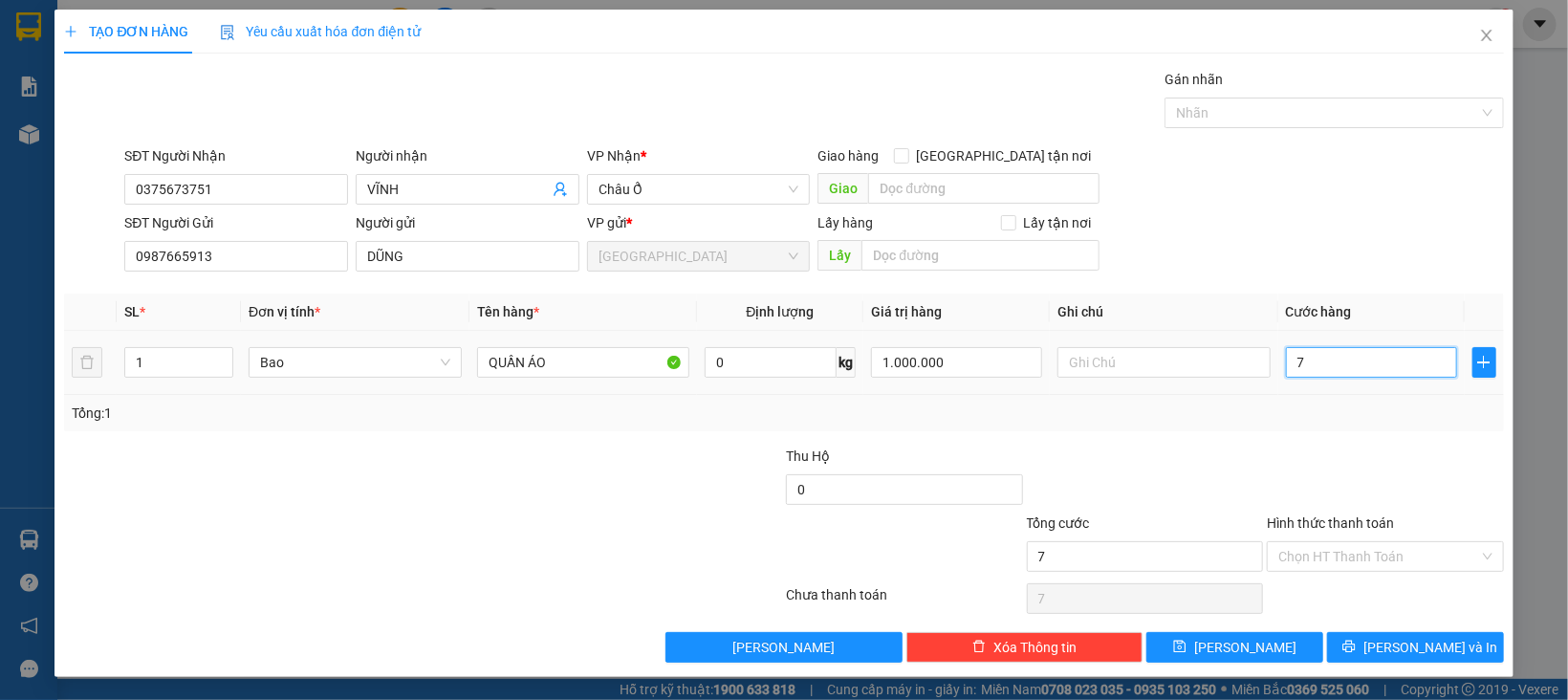
type input "70"
type input "70.000"
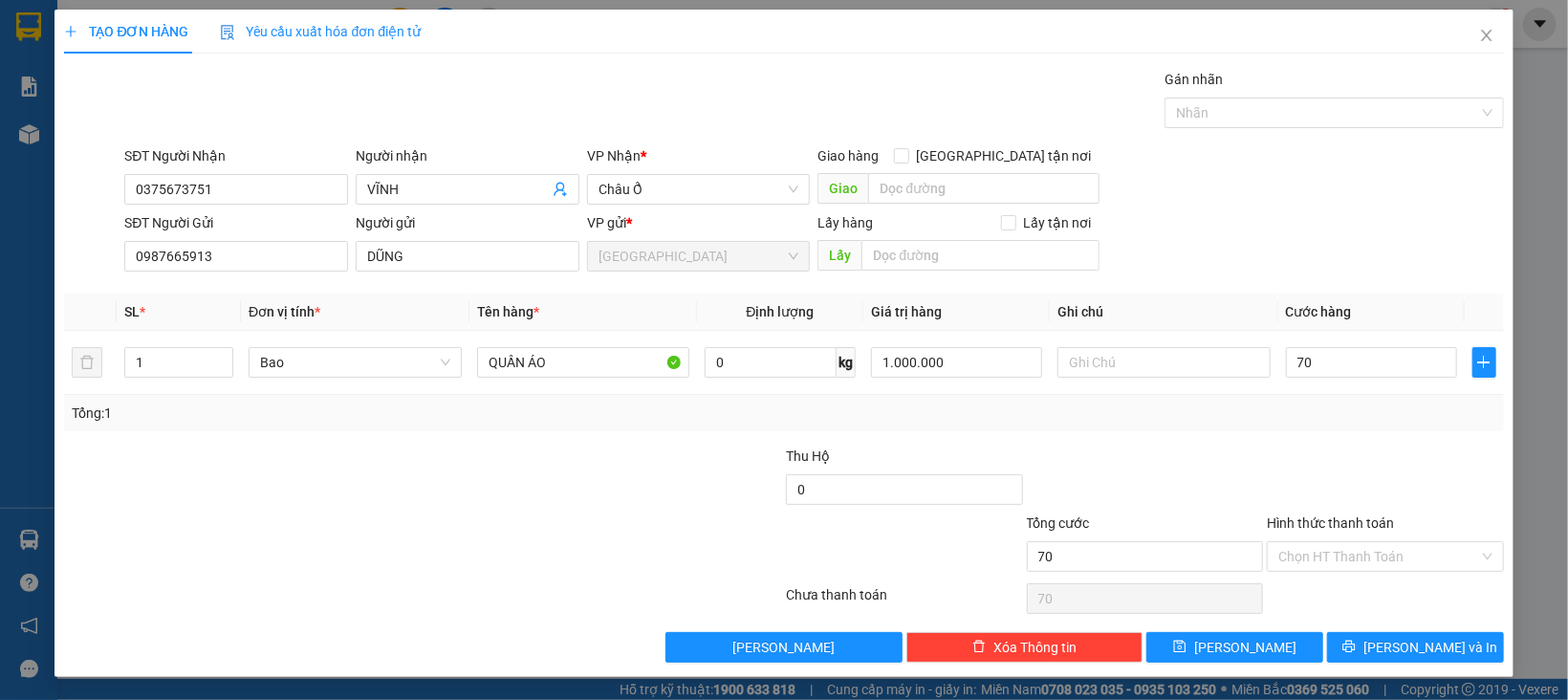
type input "70.000"
click at [1372, 443] on div "Transit Pickup Surcharge Ids Transit Deliver Surcharge Ids Transit Deliver Surc…" at bounding box center [783, 365] width 1439 height 593
click at [1375, 557] on input "Hình thức thanh toán" at bounding box center [1378, 557] width 200 height 29
click at [290, 187] on input "0375673751" at bounding box center [235, 190] width 224 height 31
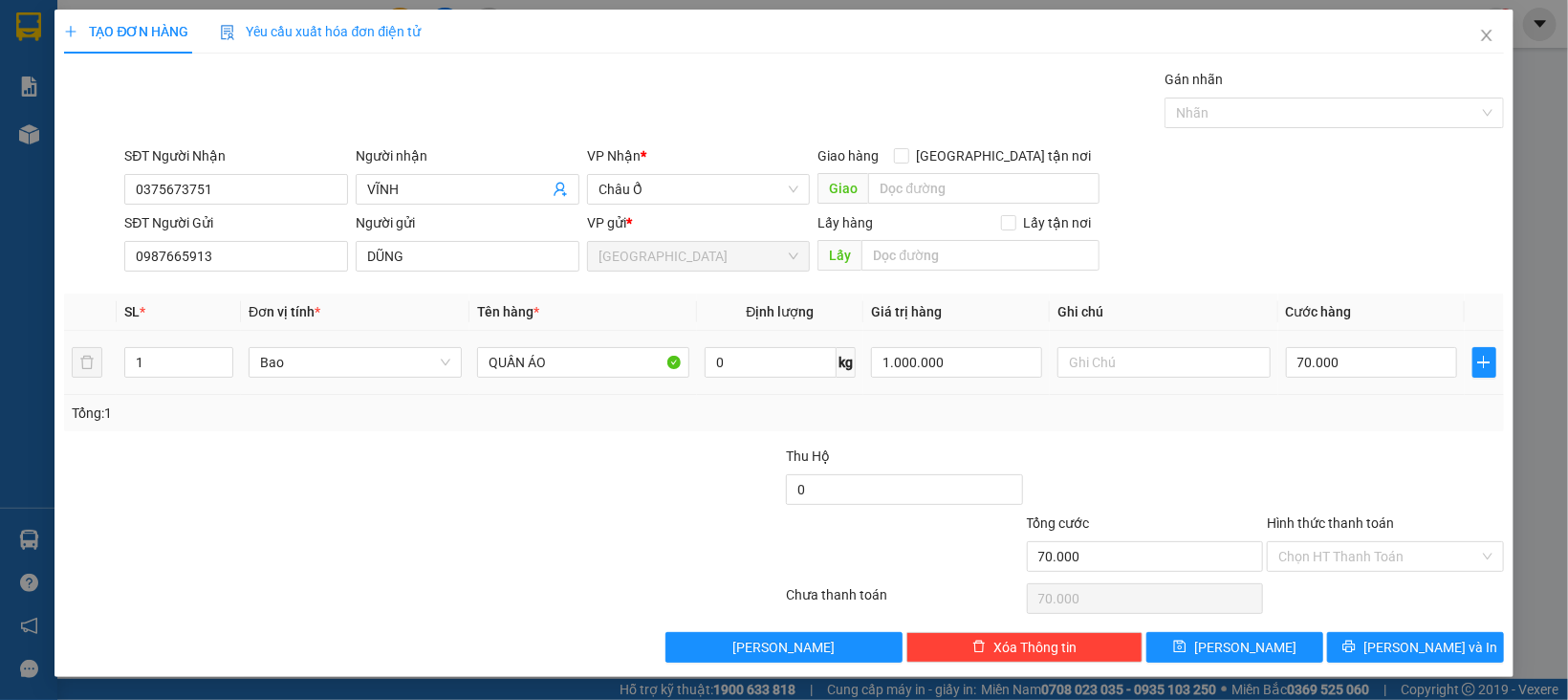
click at [1329, 346] on div "70.000" at bounding box center [1371, 363] width 171 height 39
click at [1332, 354] on input "70.000" at bounding box center [1371, 363] width 171 height 31
type input "5"
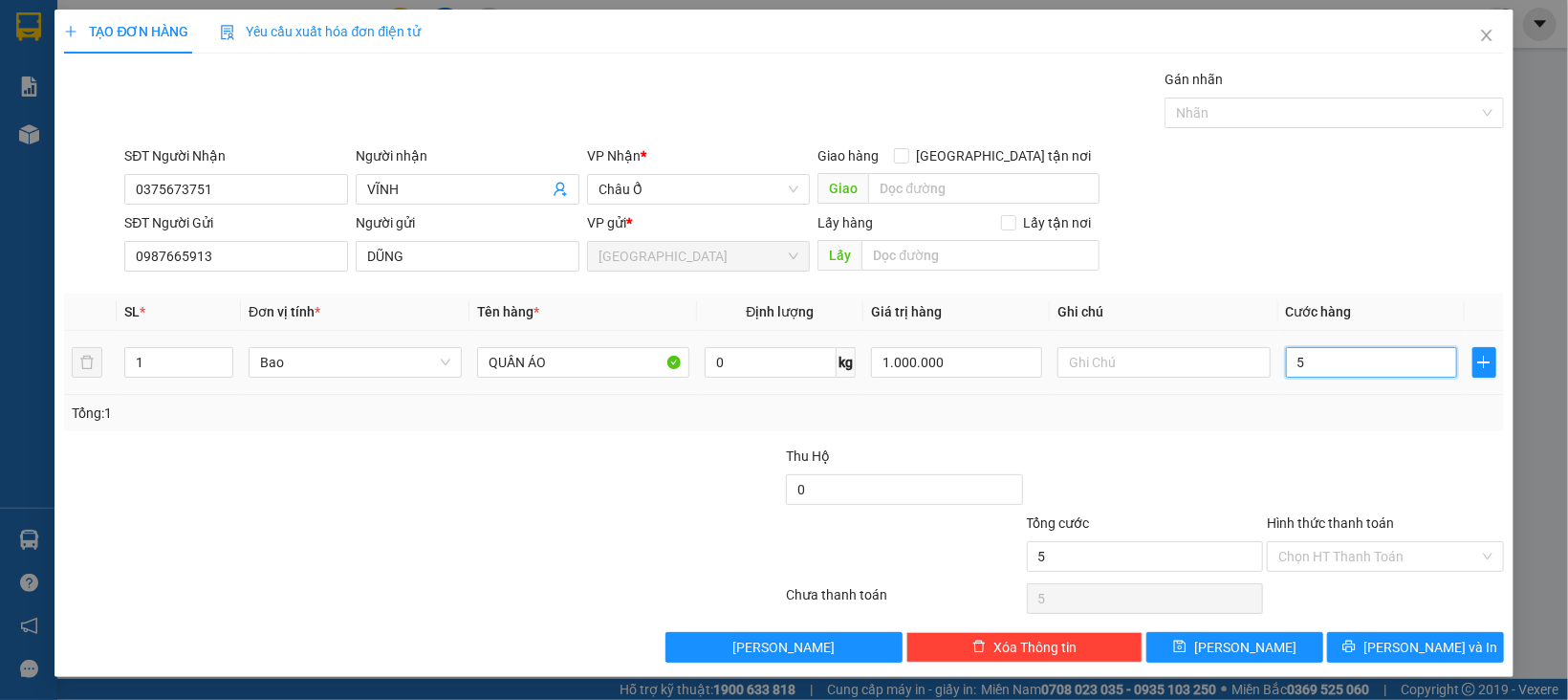
type input "50"
type input "50.000"
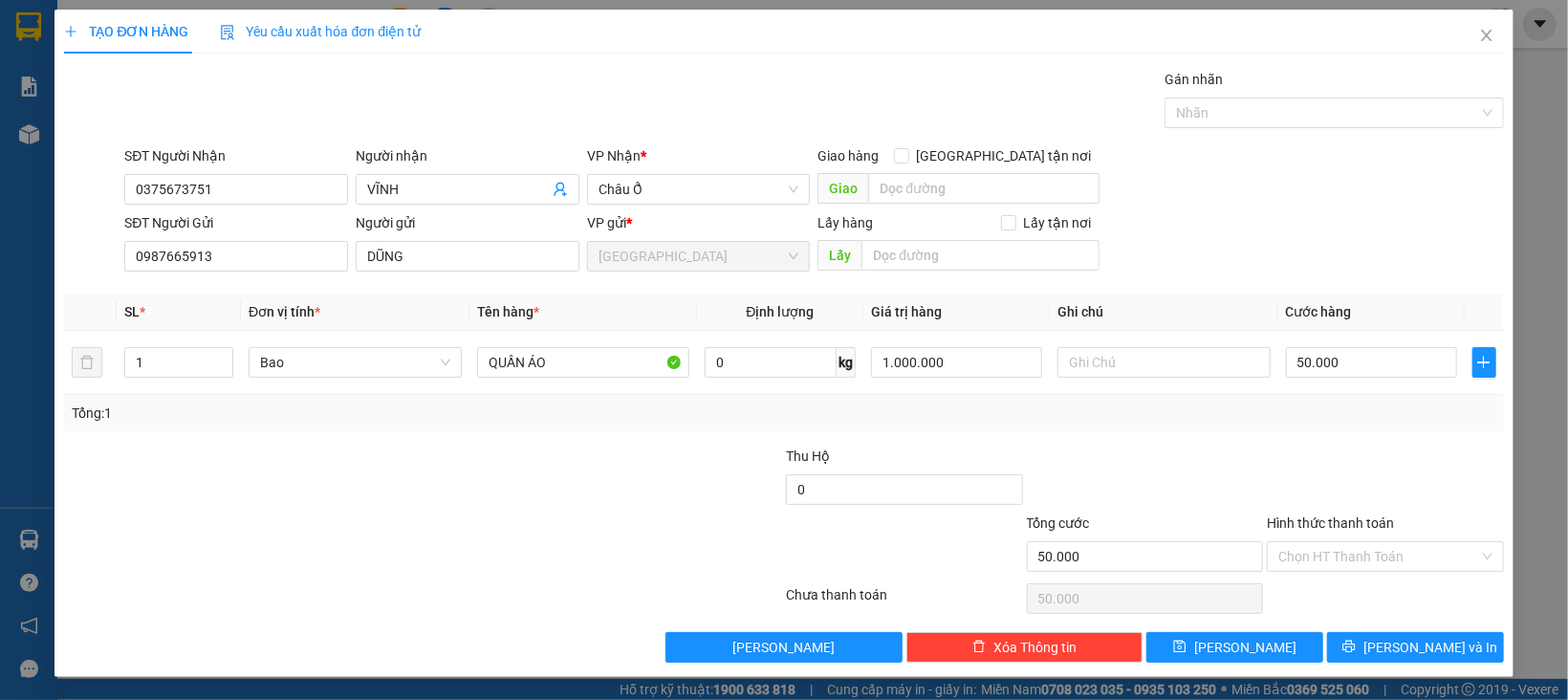
drag, startPoint x: 1328, startPoint y: 465, endPoint x: 1339, endPoint y: 521, distance: 57.1
click at [1328, 466] on div at bounding box center [1385, 478] width 241 height 67
click at [1336, 558] on input "Hình thức thanh toán" at bounding box center [1378, 557] width 200 height 29
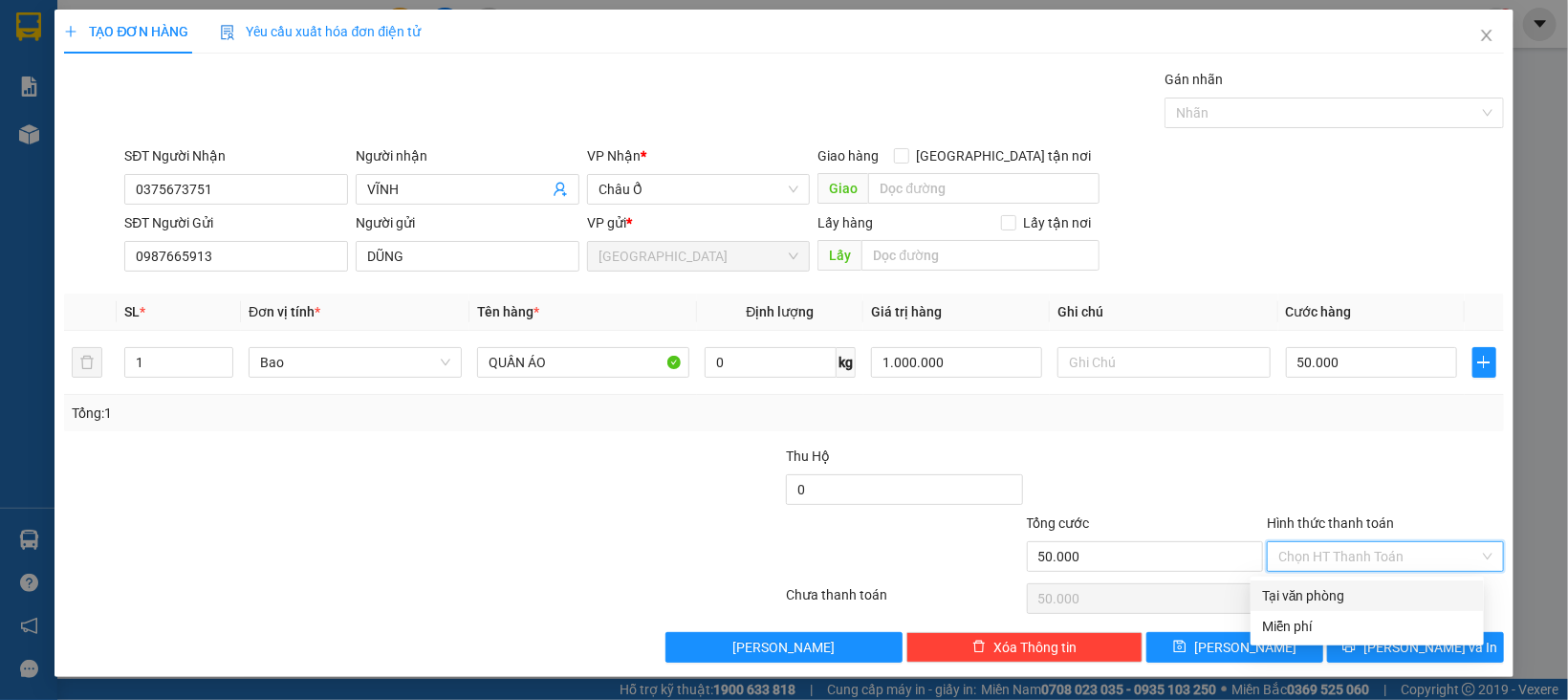
click at [1343, 595] on div "Tại văn phòng" at bounding box center [1367, 595] width 210 height 21
type input "0"
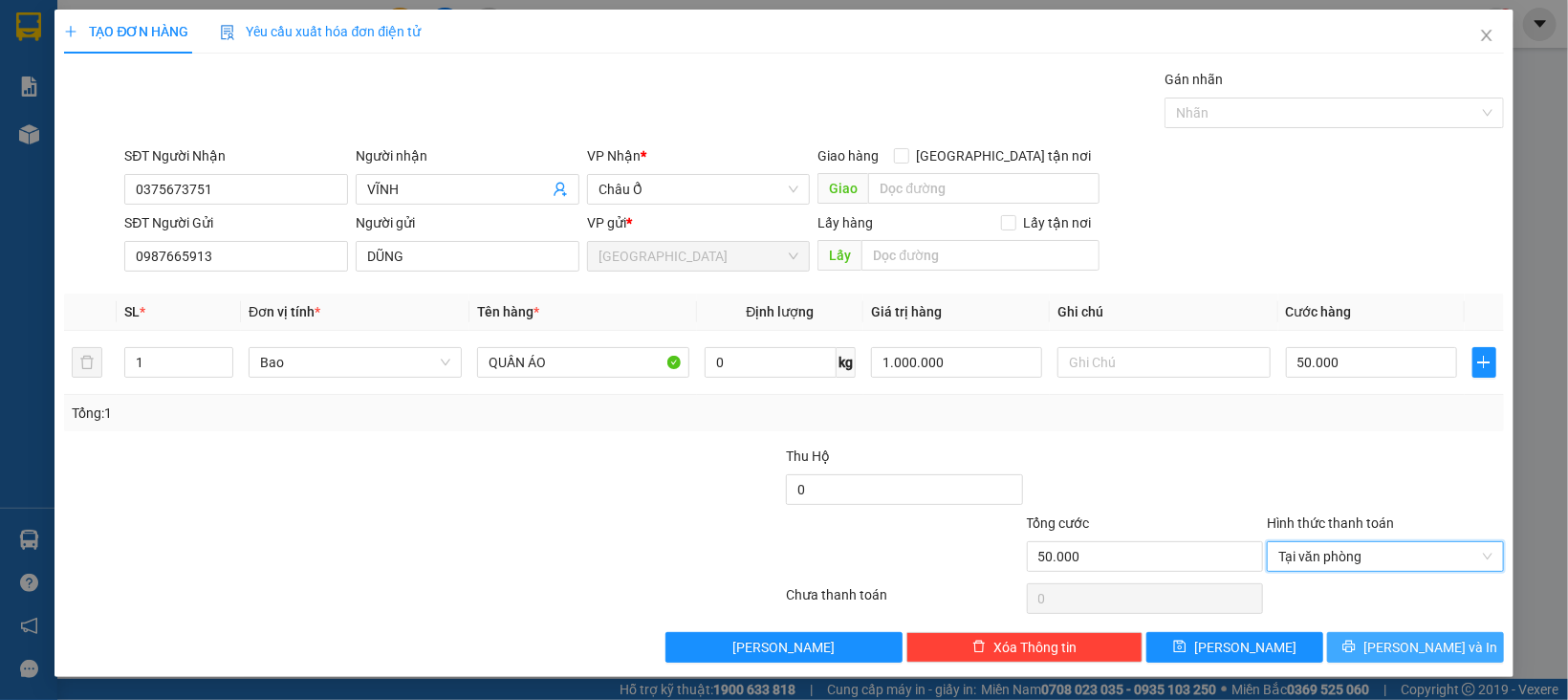
click at [1352, 646] on button "[PERSON_NAME] và In" at bounding box center [1415, 648] width 177 height 31
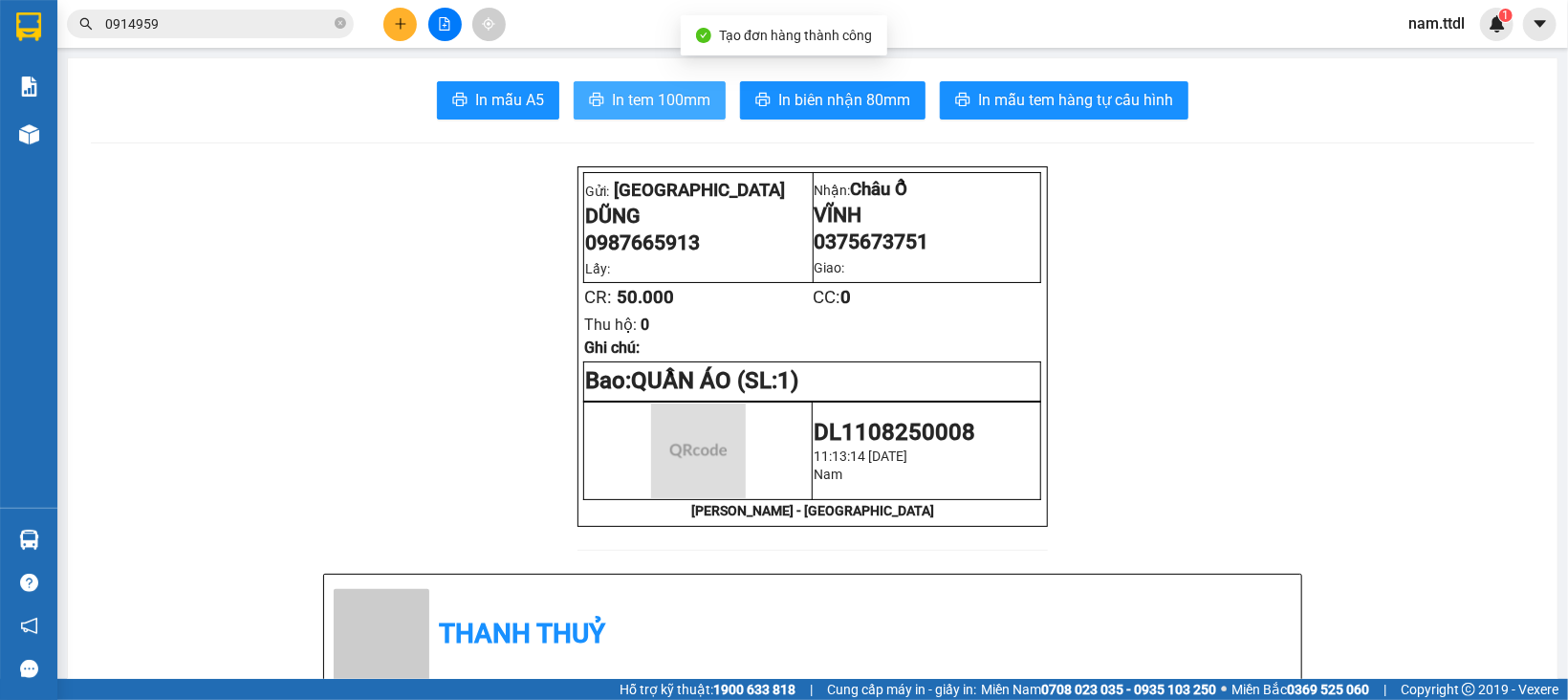
click at [668, 112] on span "In tem 100mm" at bounding box center [661, 100] width 99 height 24
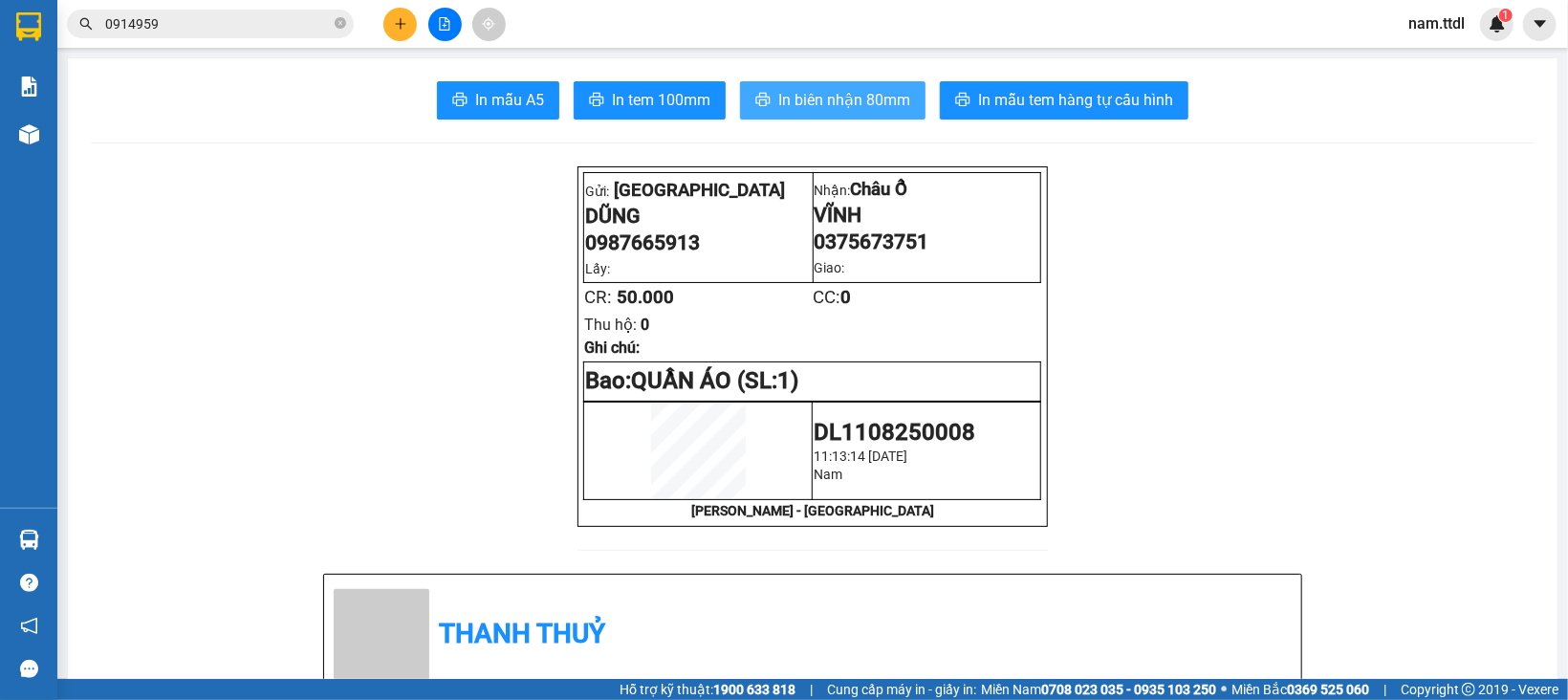
click at [871, 91] on span "In biên nhận 80mm" at bounding box center [844, 100] width 132 height 24
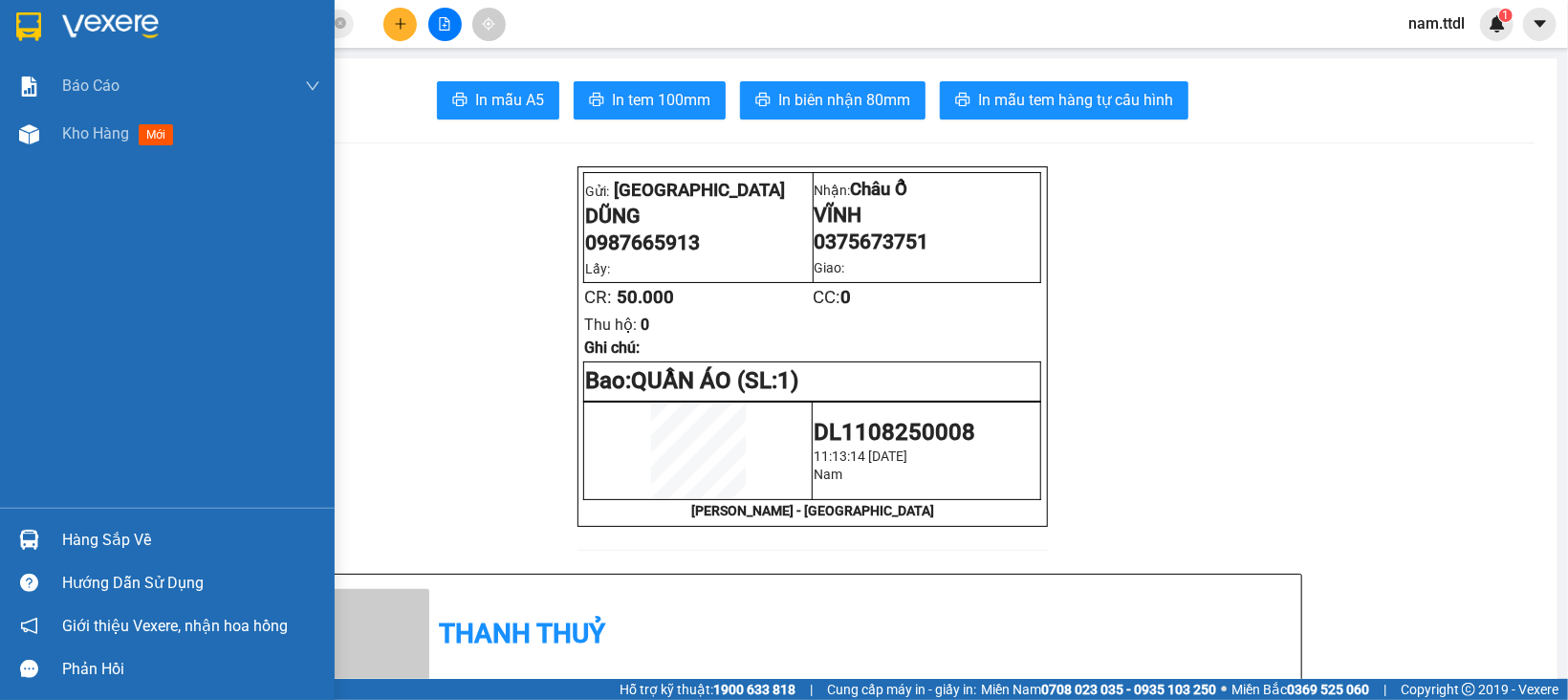
click at [31, 35] on img at bounding box center [29, 27] width 25 height 29
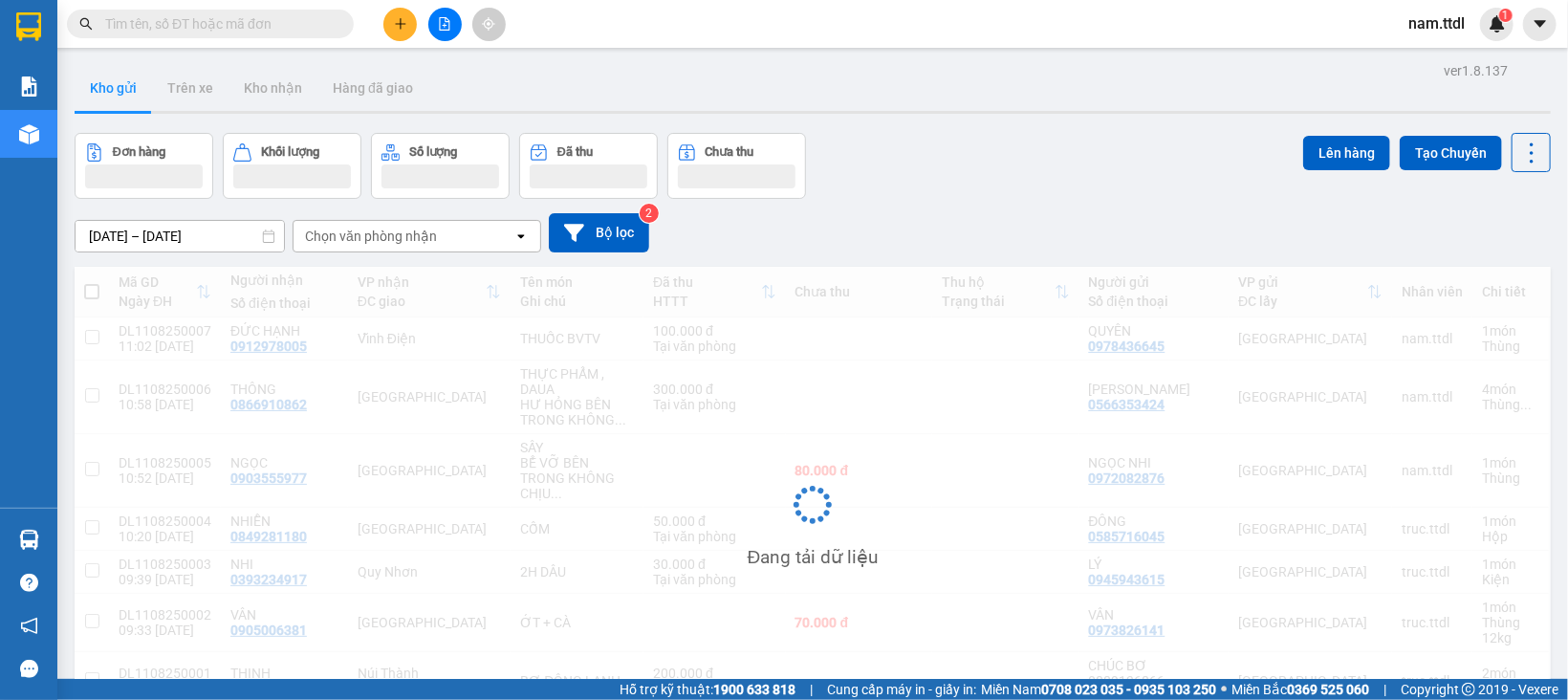
click at [221, 22] on input "text" at bounding box center [218, 24] width 226 height 21
paste input "0375673751"
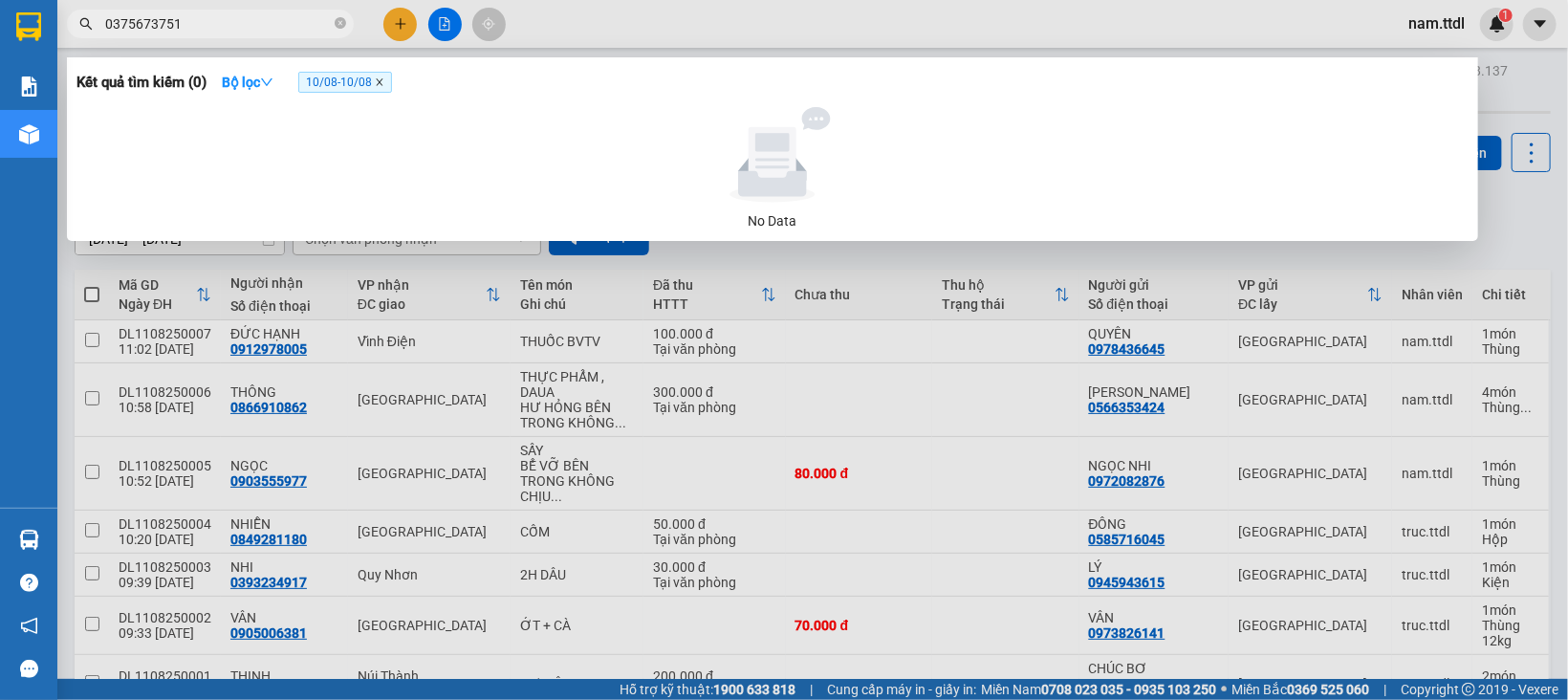
type input "0375673751"
click at [380, 81] on icon "close" at bounding box center [379, 82] width 10 height 10
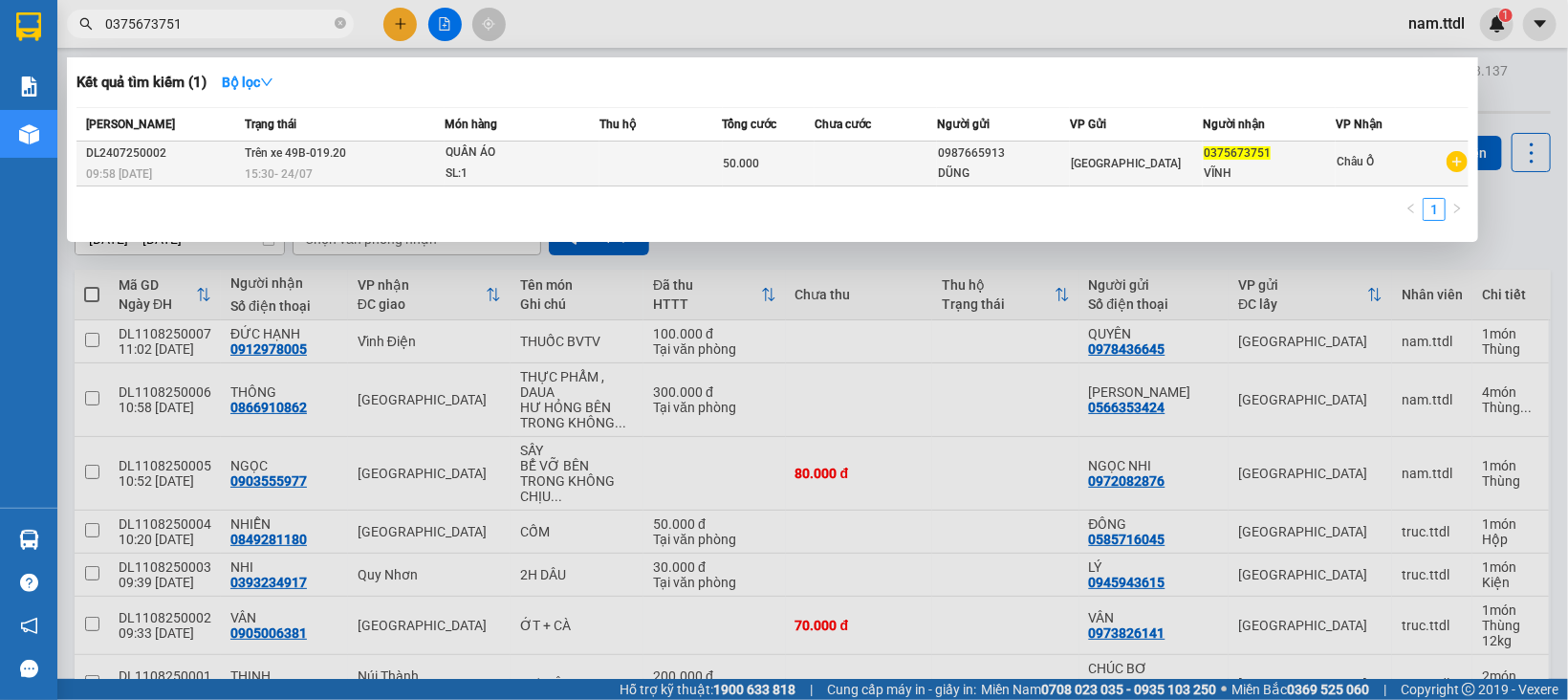
click at [959, 177] on div "DŨNG" at bounding box center [1003, 173] width 131 height 20
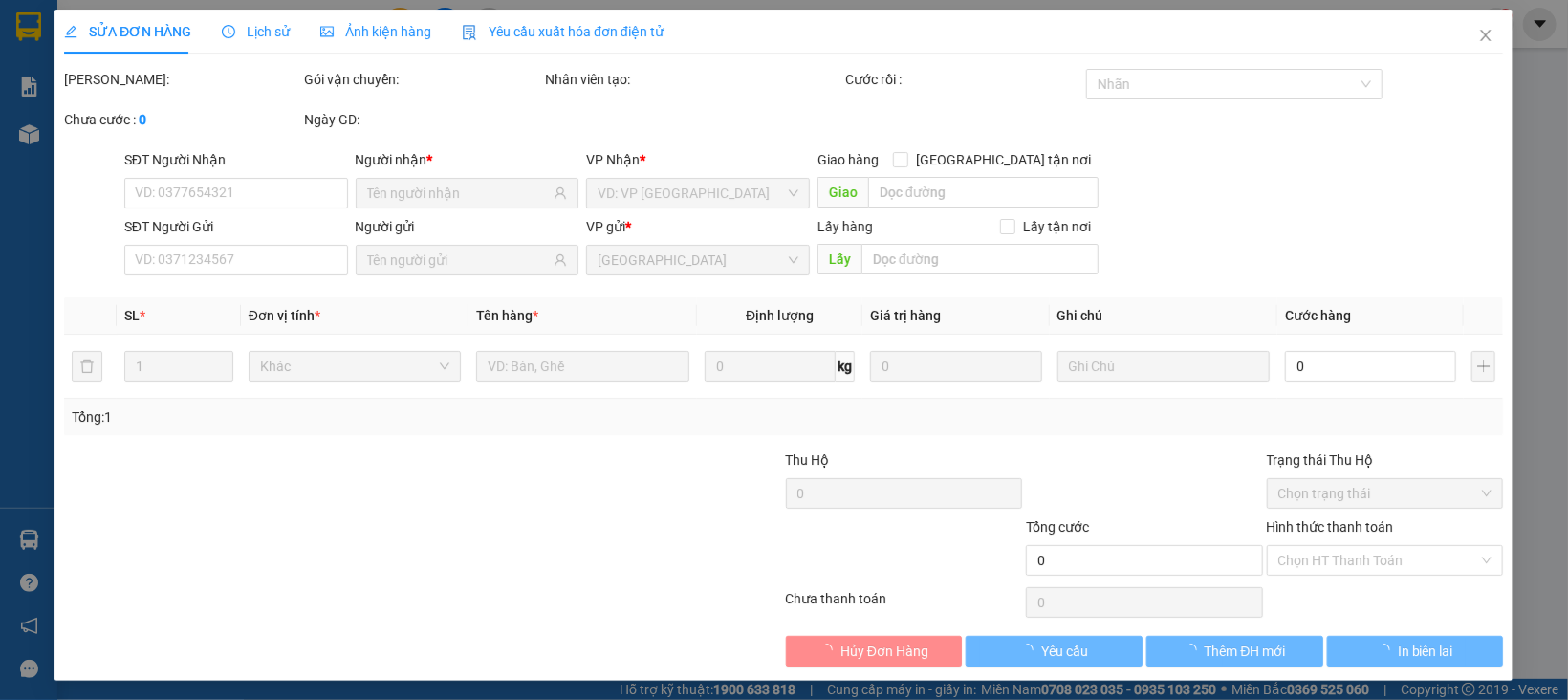
type input "0375673751"
type input "0987665913"
type input "50.000"
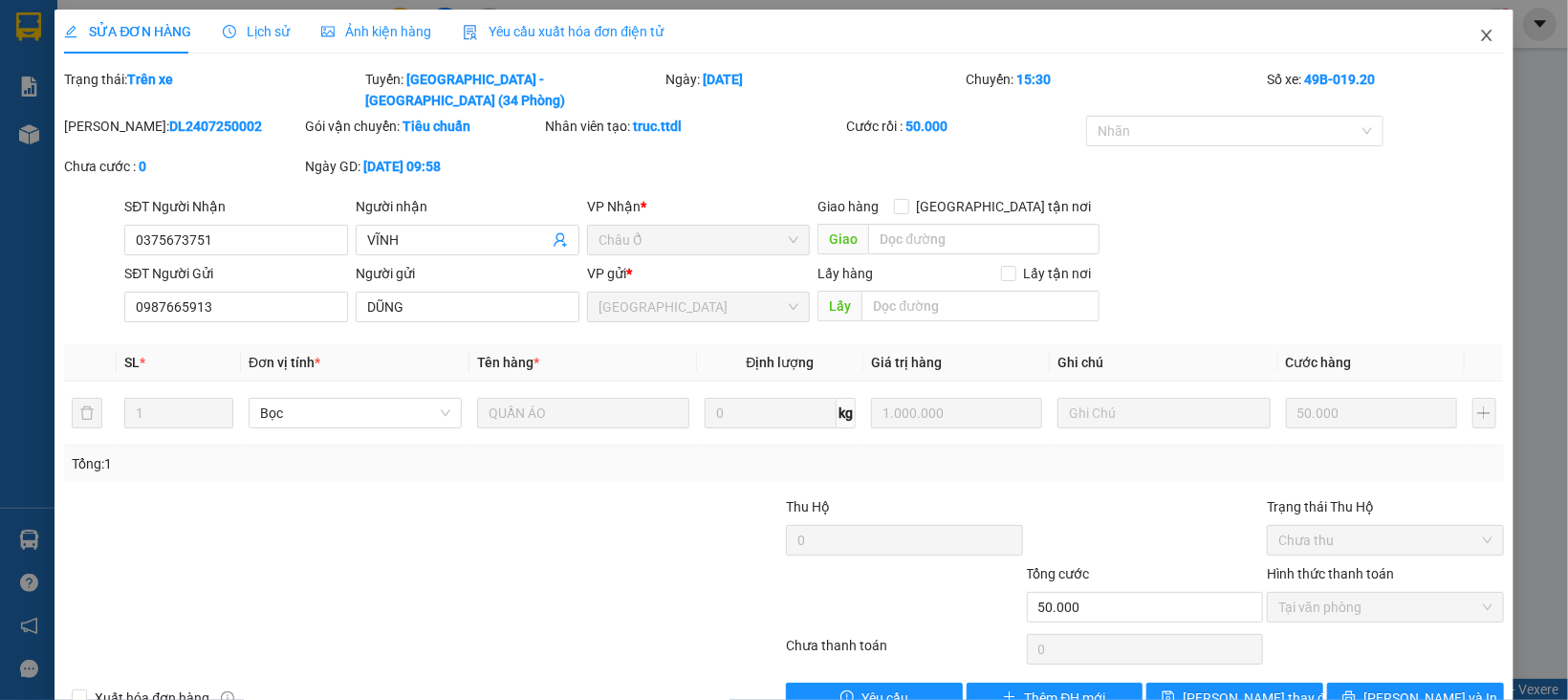
click at [1479, 35] on icon "close" at bounding box center [1487, 36] width 15 height 15
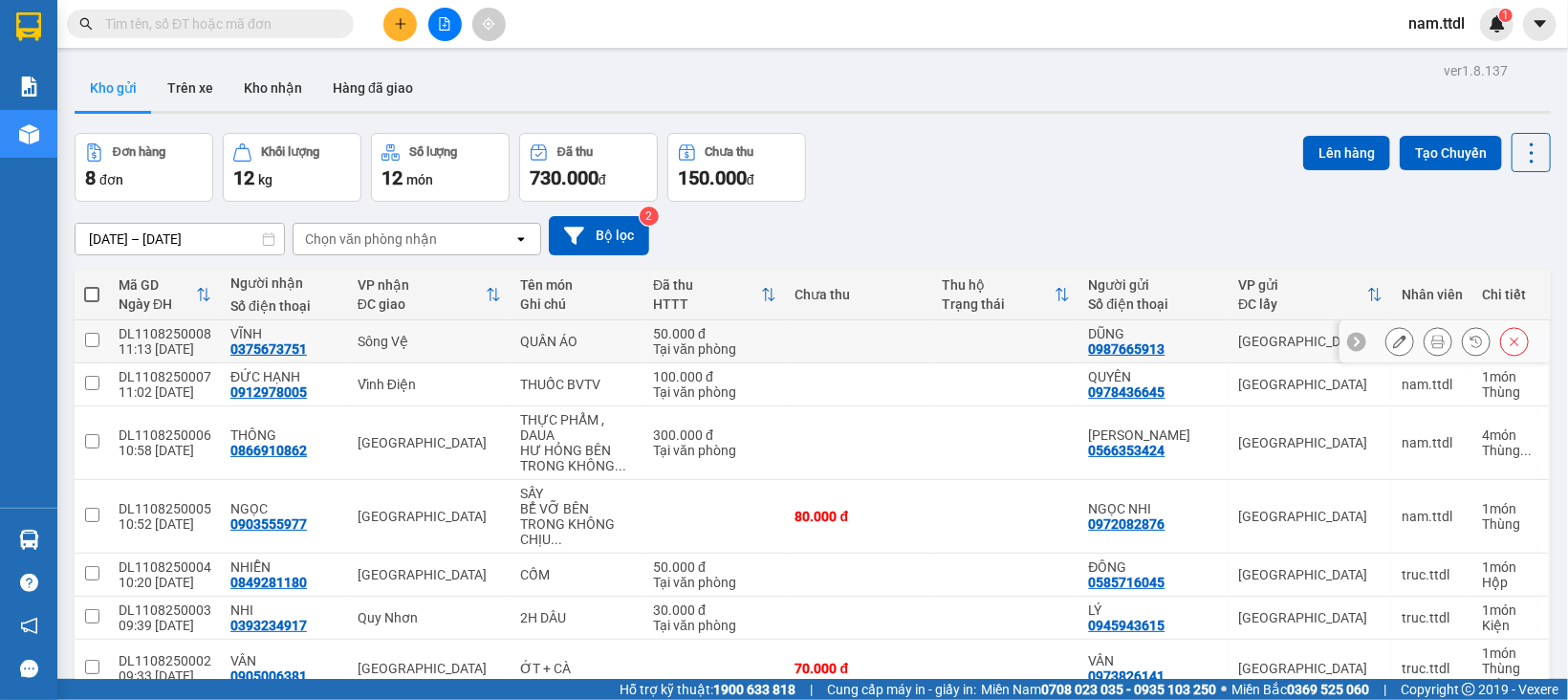
click at [1425, 345] on button at bounding box center [1438, 342] width 27 height 34
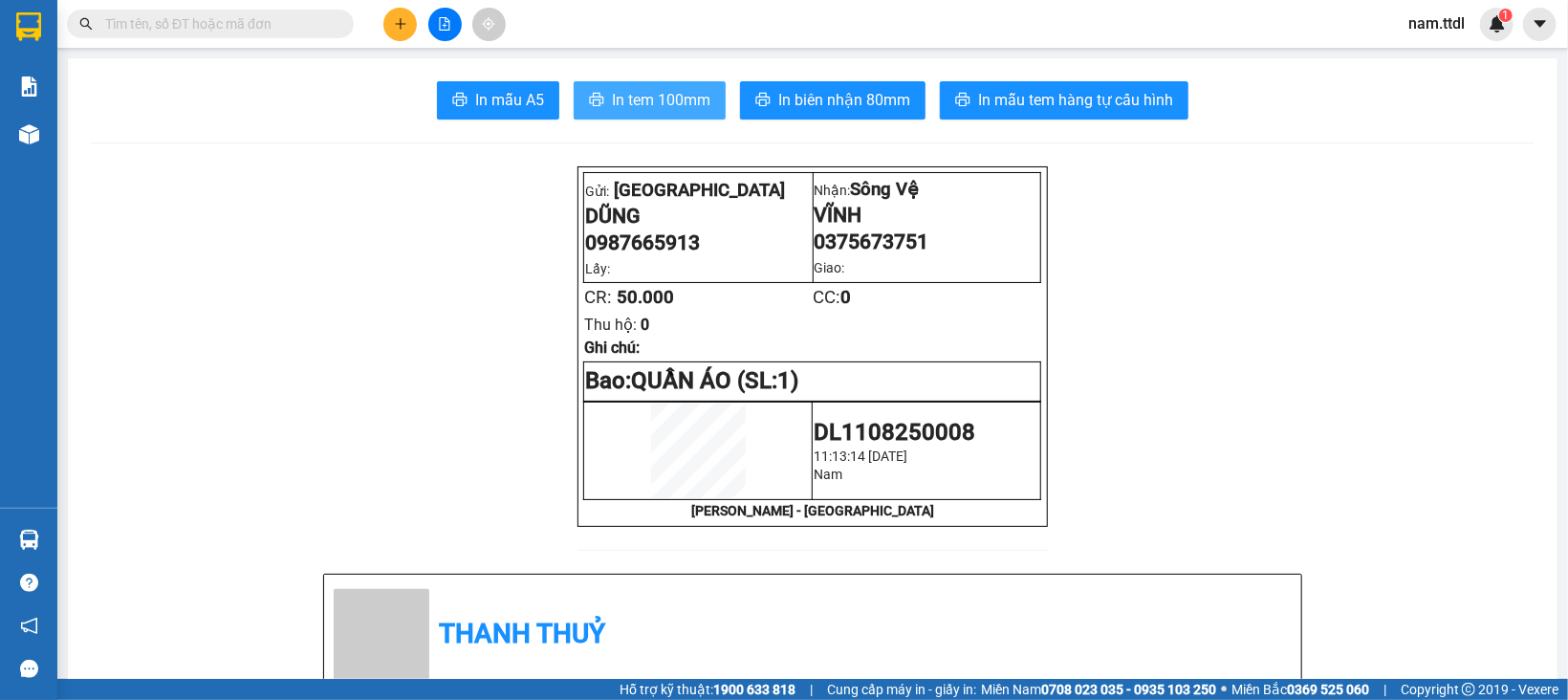
click at [673, 98] on span "In tem 100mm" at bounding box center [661, 100] width 99 height 24
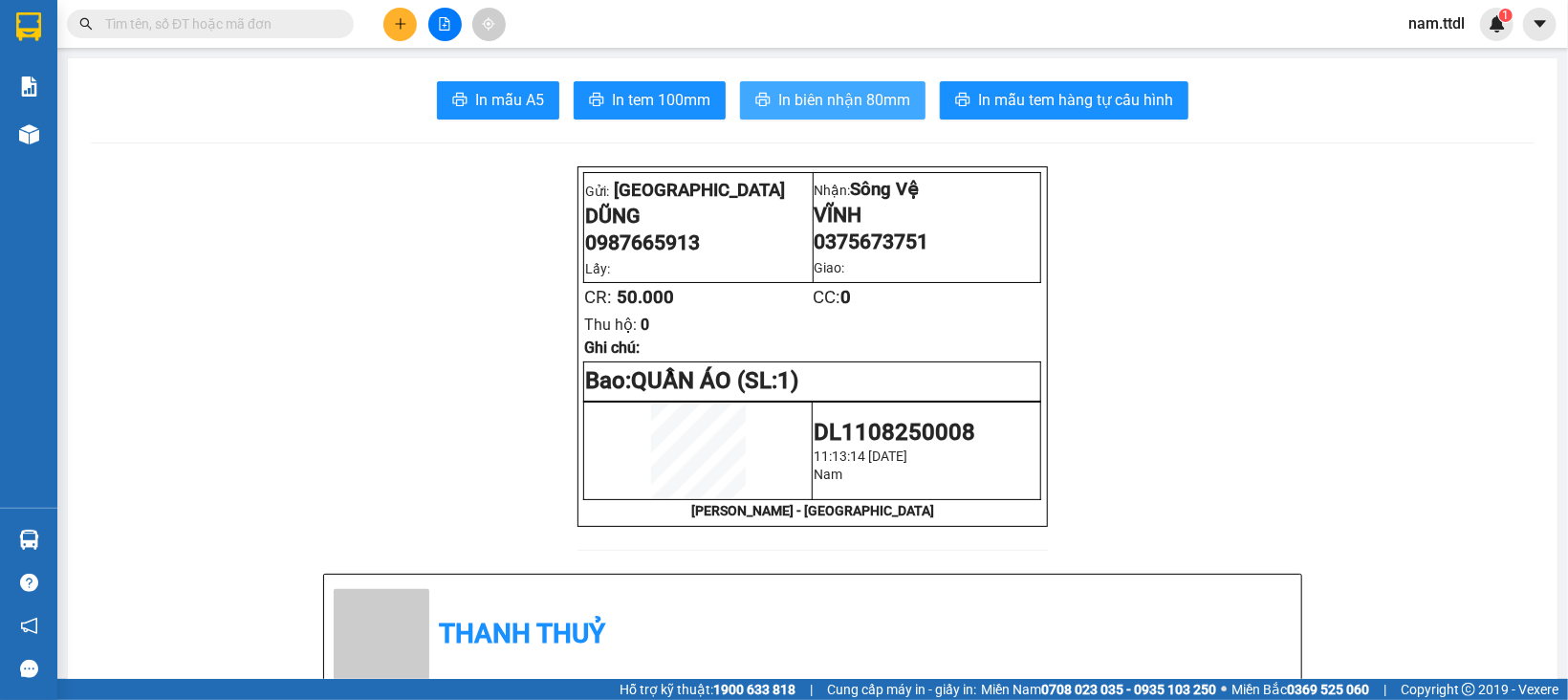
click at [842, 100] on span "In biên nhận 80mm" at bounding box center [844, 100] width 132 height 24
click at [395, 35] on button at bounding box center [400, 24] width 34 height 34
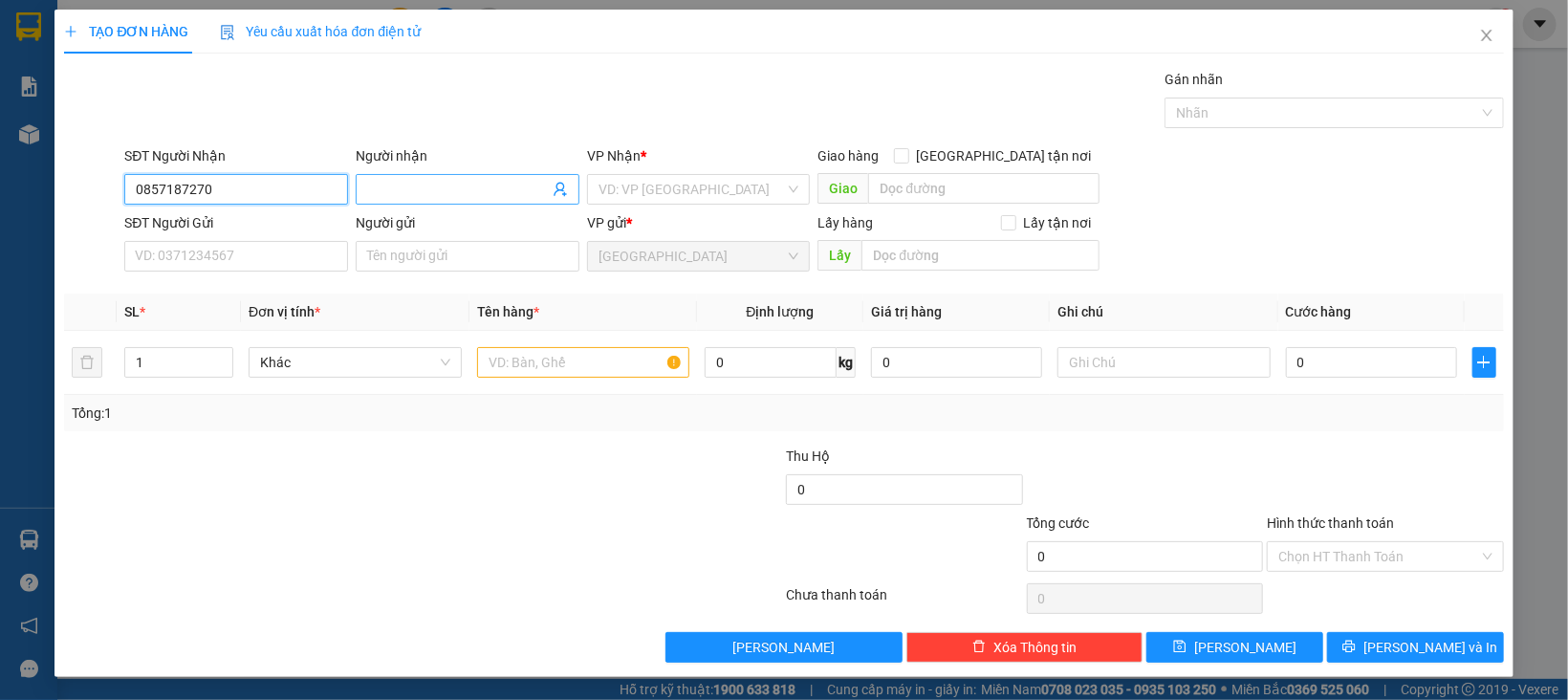
type input "0857187270"
click at [437, 192] on input "Người nhận" at bounding box center [458, 190] width 182 height 21
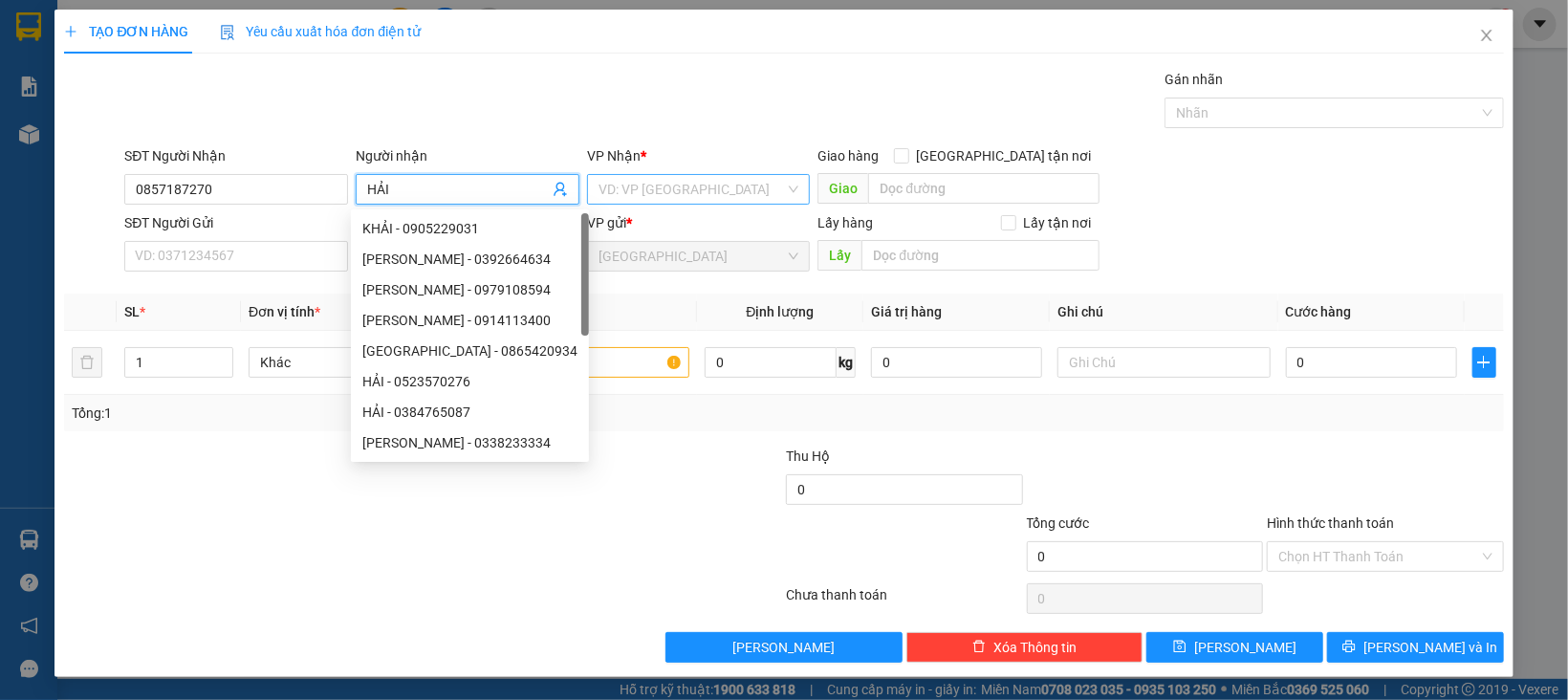
type input "HẢI"
click at [628, 200] on input "search" at bounding box center [692, 190] width 188 height 29
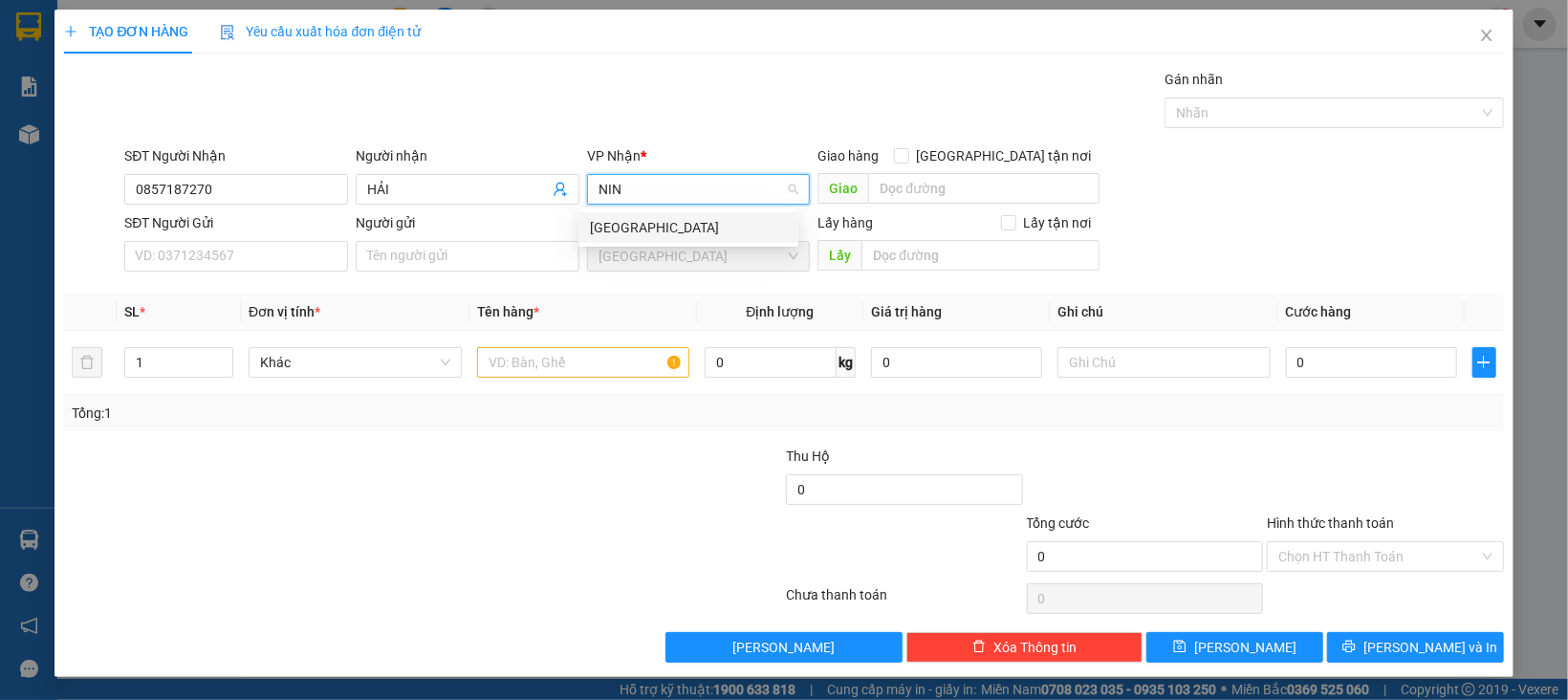
type input "NINH"
click at [661, 232] on div "[GEOGRAPHIC_DATA]" at bounding box center [687, 228] width 196 height 21
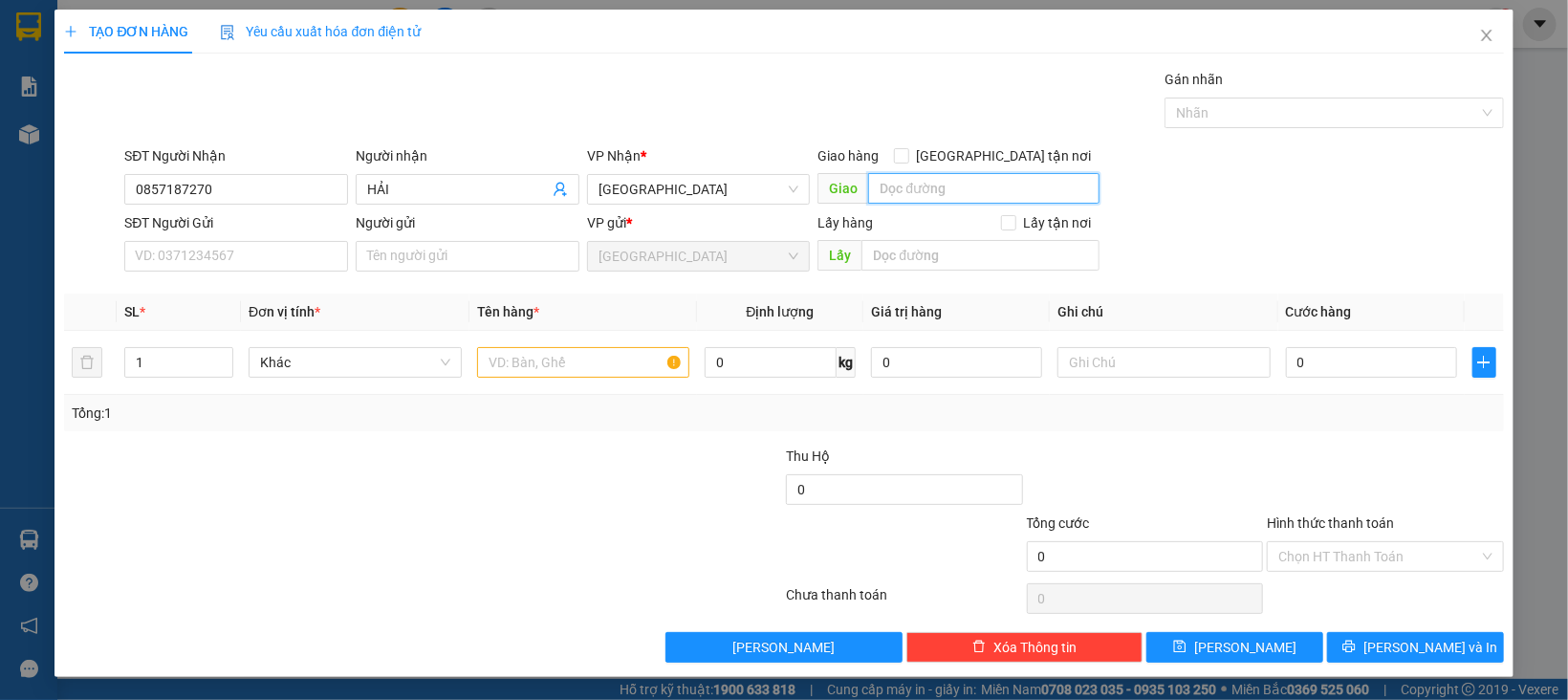
click at [913, 179] on input "text" at bounding box center [983, 189] width 230 height 31
type input "VẠN THỌ"
click at [999, 146] on span "[GEOGRAPHIC_DATA] tận nơi" at bounding box center [1004, 156] width 191 height 21
click at [907, 148] on input "[GEOGRAPHIC_DATA] tận nơi" at bounding box center [901, 155] width 14 height 14
checkbox input "true"
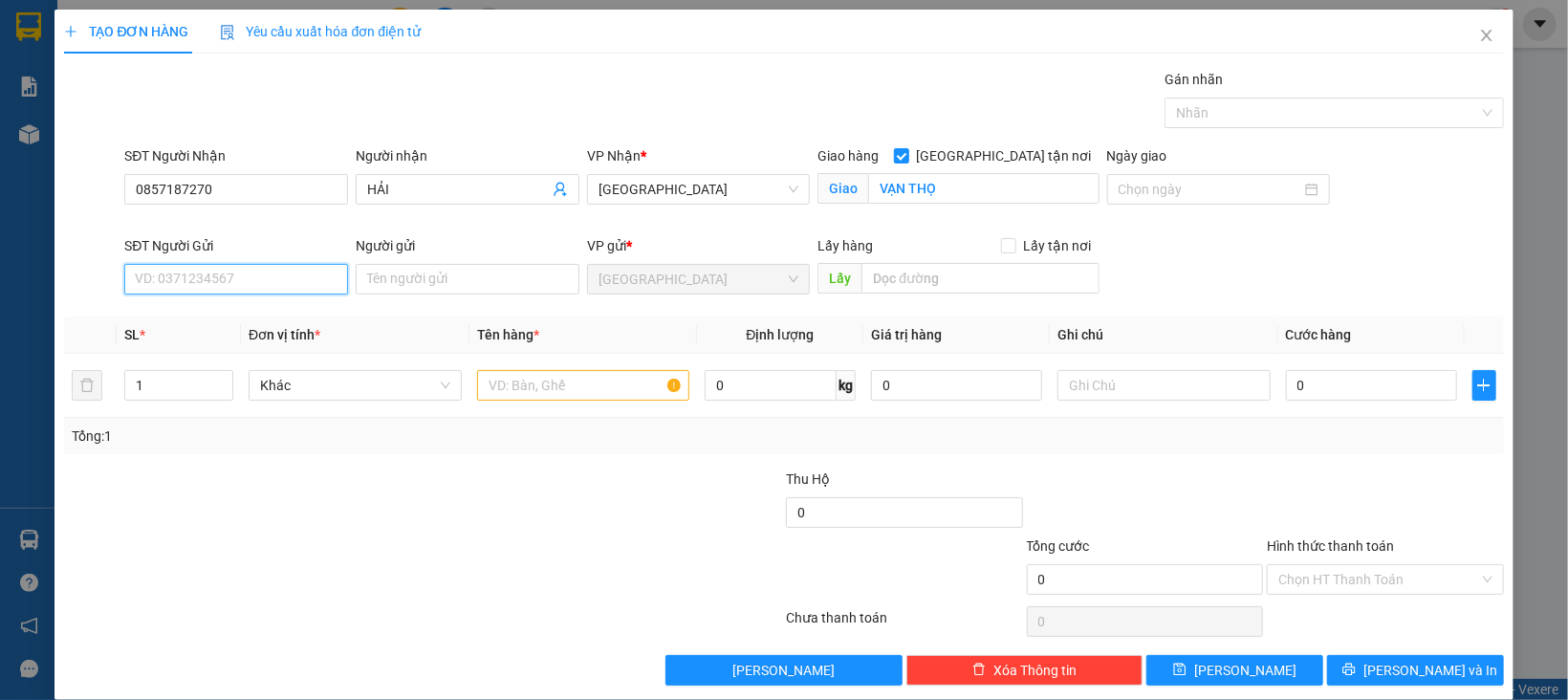
click at [203, 269] on input "SĐT Người Gửi" at bounding box center [235, 280] width 224 height 31
click at [267, 271] on input "SĐT Người Gửi" at bounding box center [235, 280] width 224 height 31
type input "0931279746"
click at [379, 286] on input "Người gửi" at bounding box center [467, 280] width 224 height 31
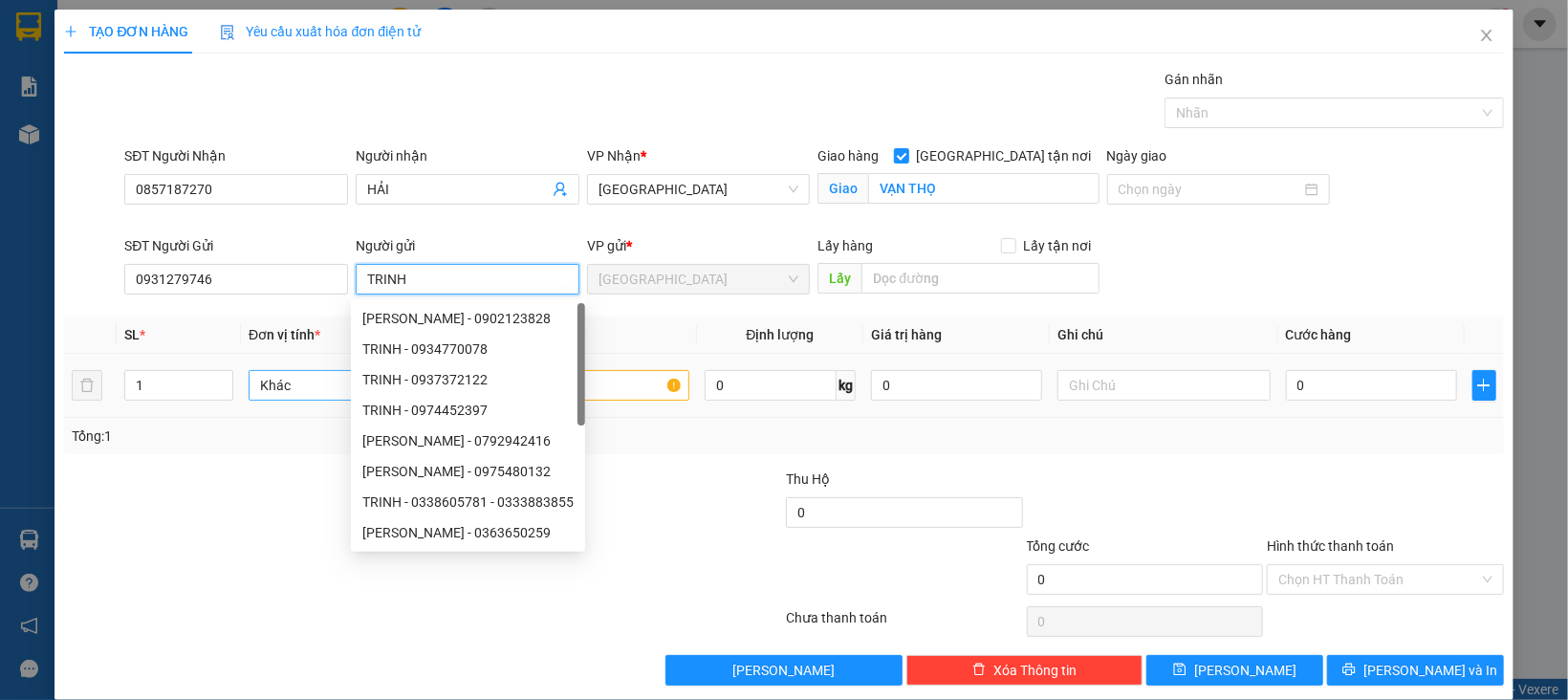
click at [273, 384] on span "Khác" at bounding box center [355, 385] width 191 height 29
type input "TRINH"
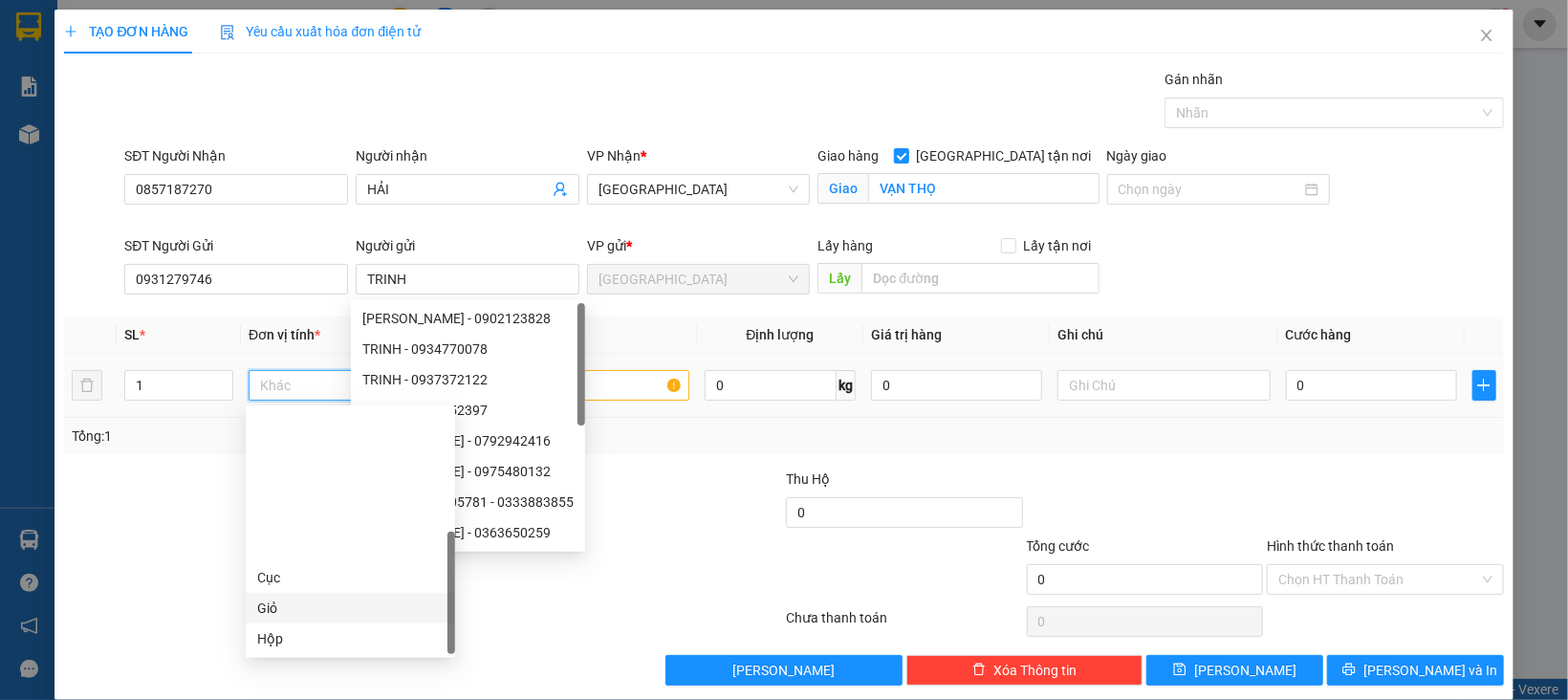
scroll to position [183, 0]
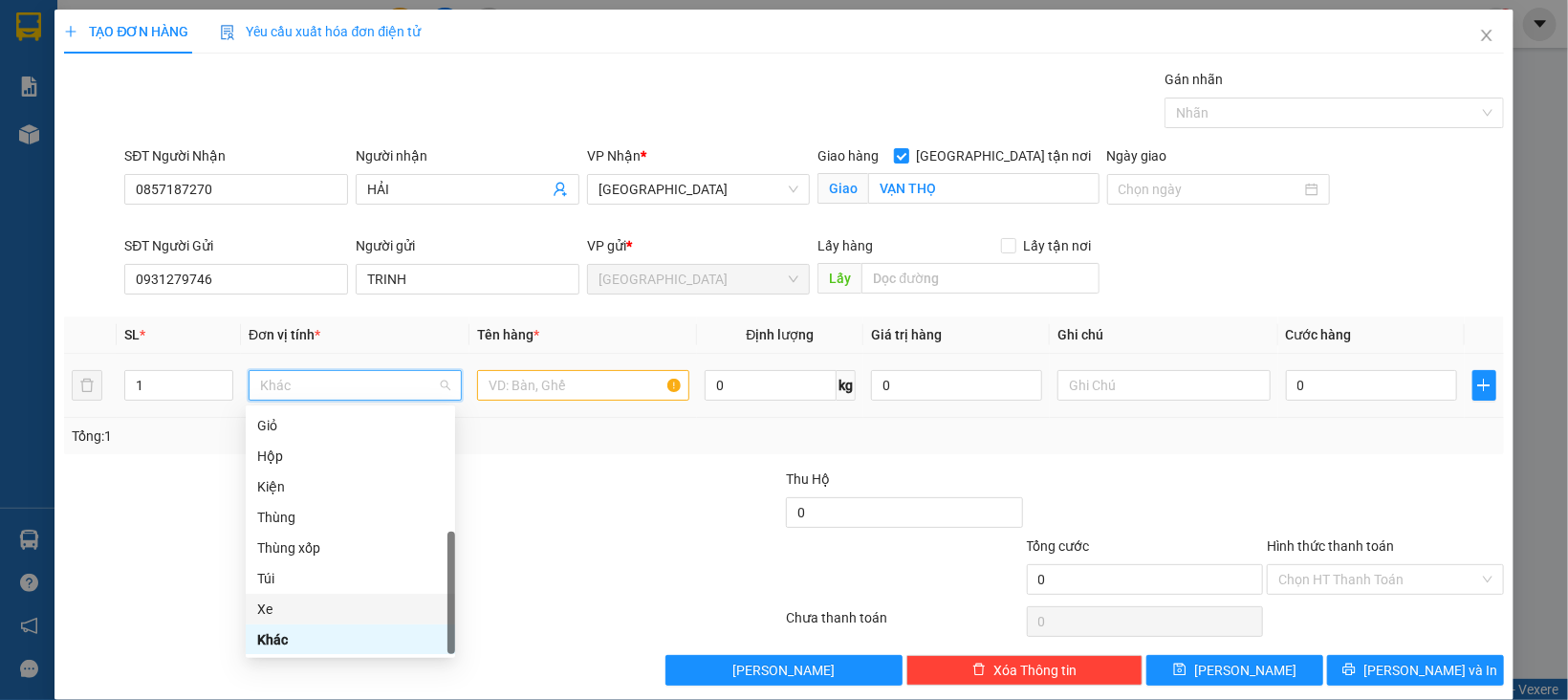
click at [284, 602] on div "Xe" at bounding box center [350, 609] width 187 height 21
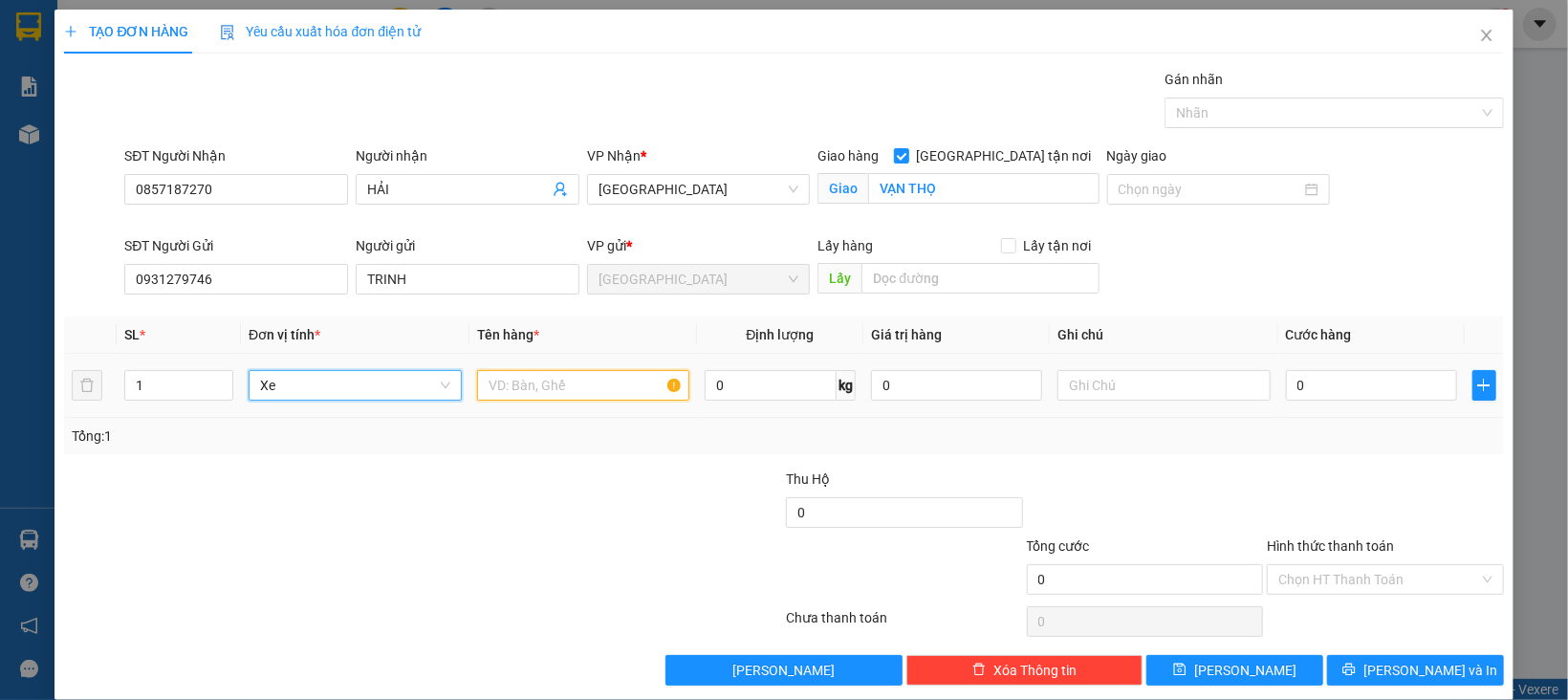
click at [550, 372] on input "text" at bounding box center [584, 385] width 213 height 31
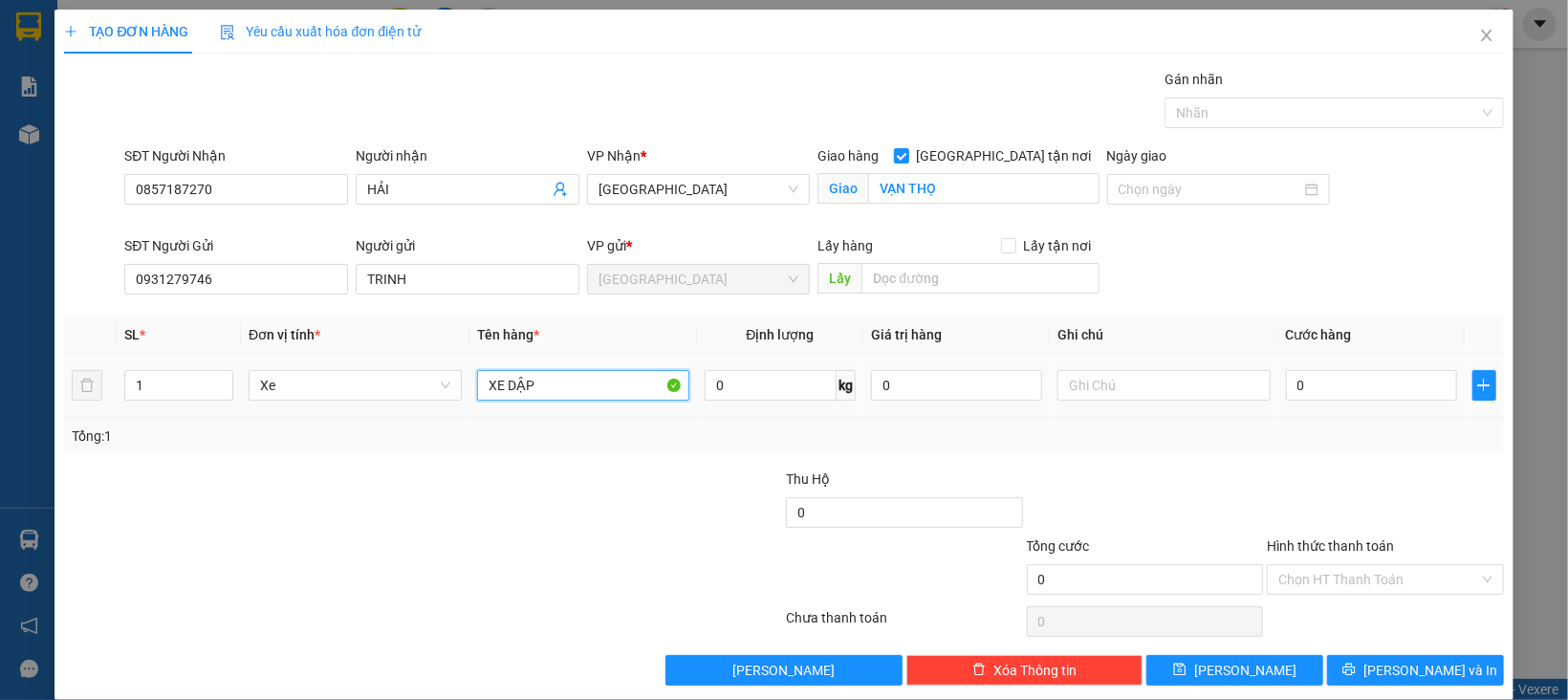
click at [542, 381] on input "XE DẬP" at bounding box center [584, 385] width 213 height 31
type input "XE ĐẠP"
click at [893, 397] on input "0" at bounding box center [956, 385] width 171 height 31
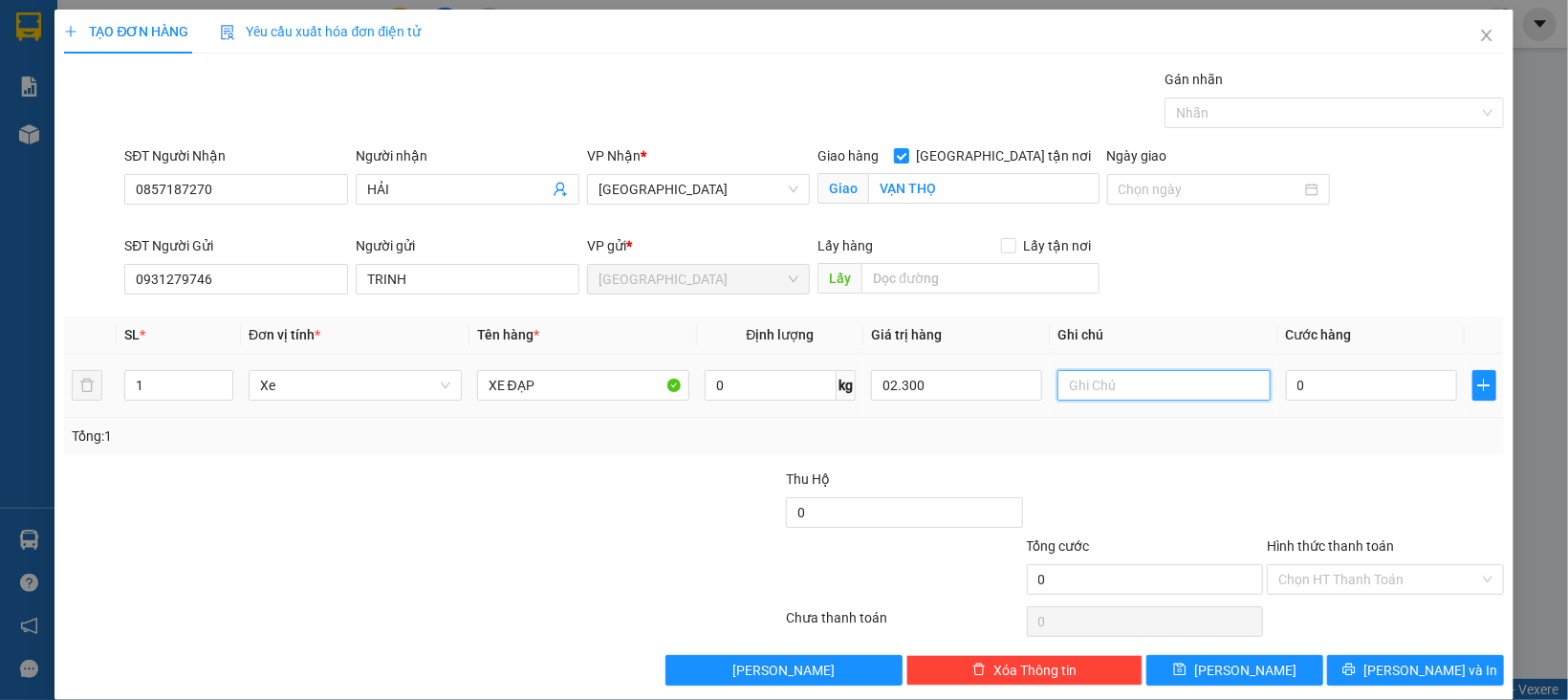
type input "2.300.000"
click at [1083, 396] on input "text" at bounding box center [1163, 385] width 213 height 31
type input "TRẦY XƯỚC KHÔNG CHỊU TRÁCH NHIỆM"
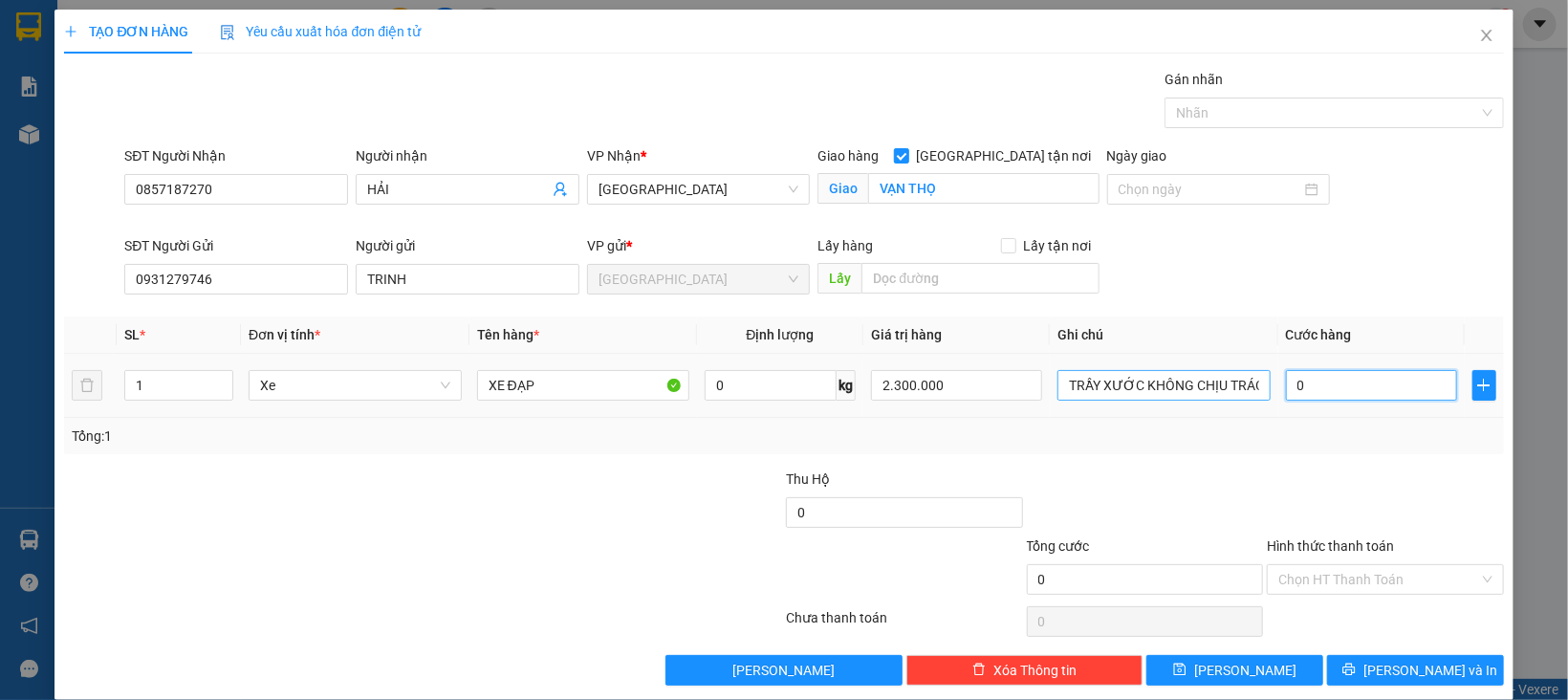
type input "4"
type input "40"
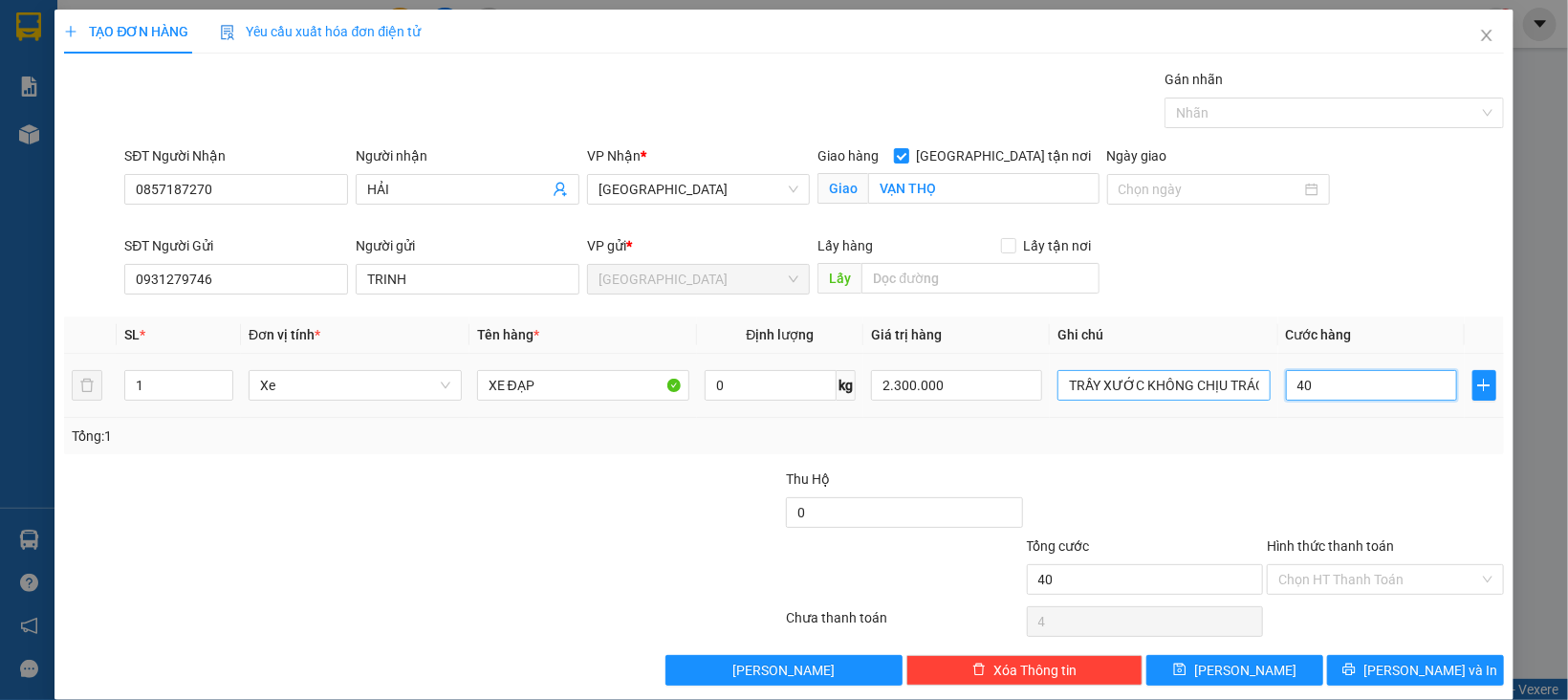
type input "40"
type input "400"
type input "400.000"
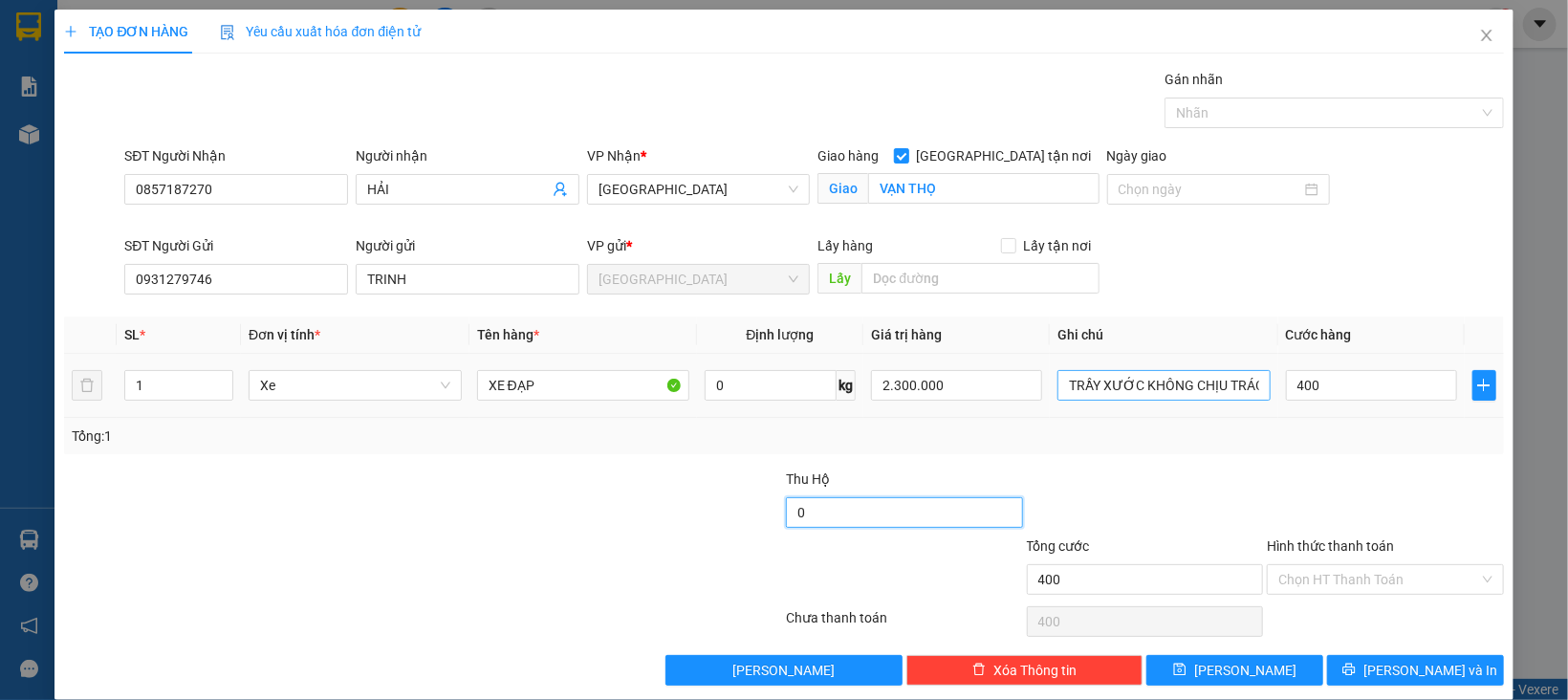
type input "400.000"
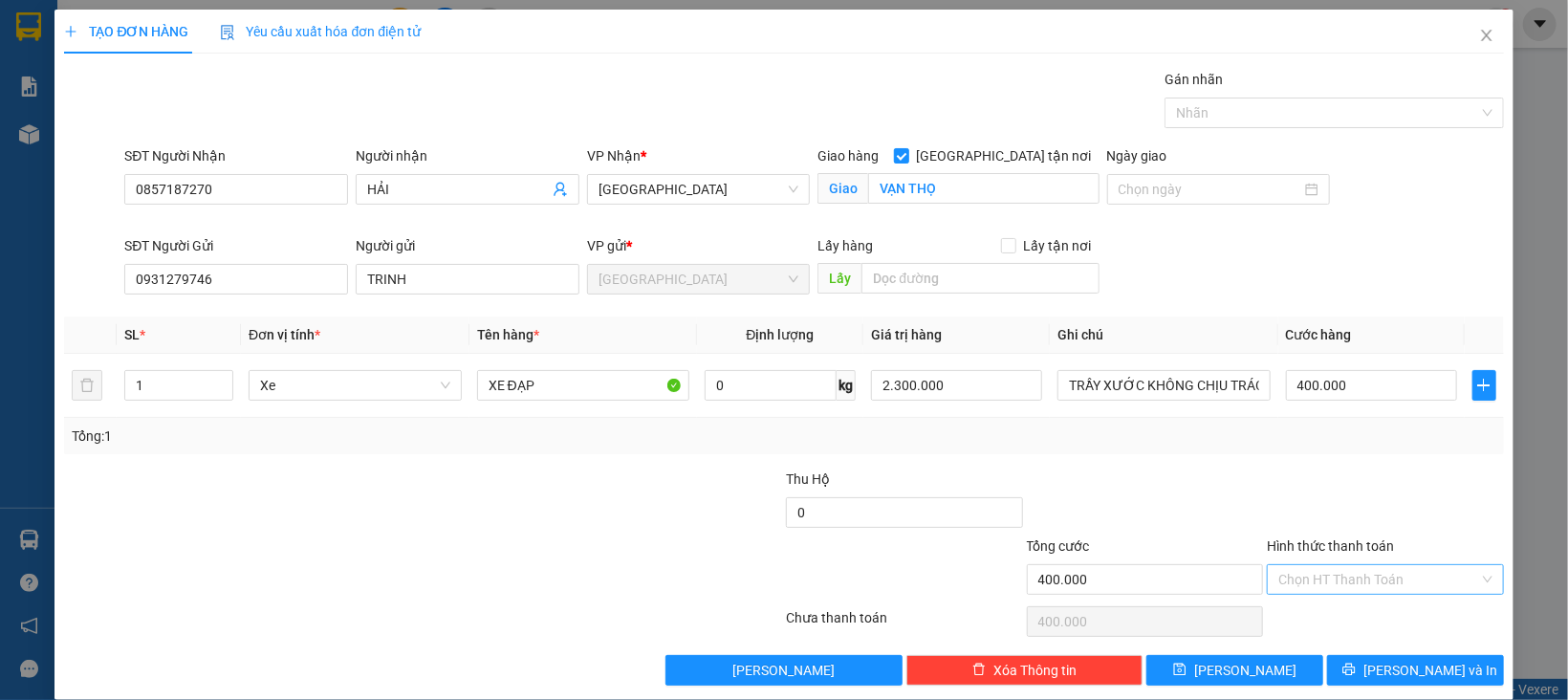
click at [1300, 590] on input "Hình thức thanh toán" at bounding box center [1378, 580] width 200 height 29
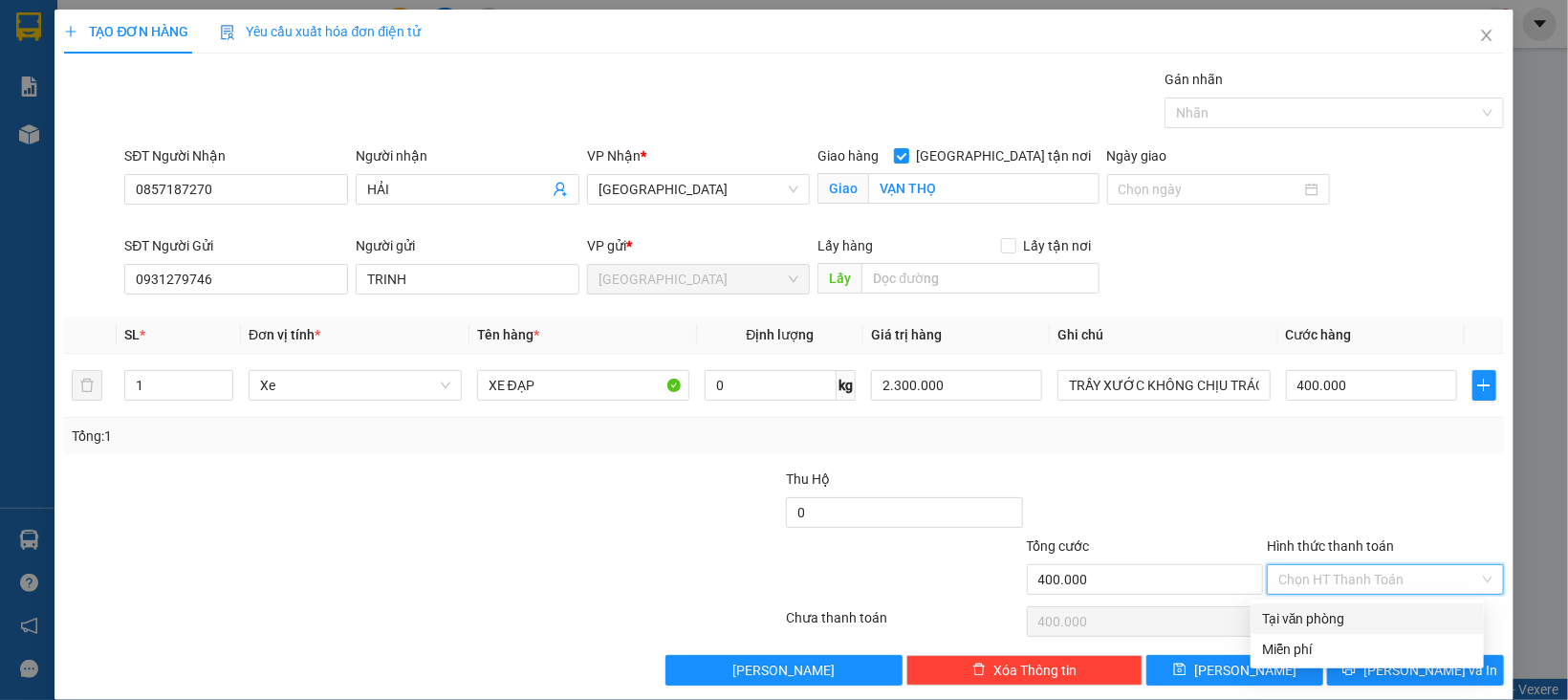
drag, startPoint x: 1300, startPoint y: 595, endPoint x: 1306, endPoint y: 622, distance: 27.7
click at [1301, 605] on div "Tại văn phòng" at bounding box center [1367, 619] width 233 height 31
type input "0"
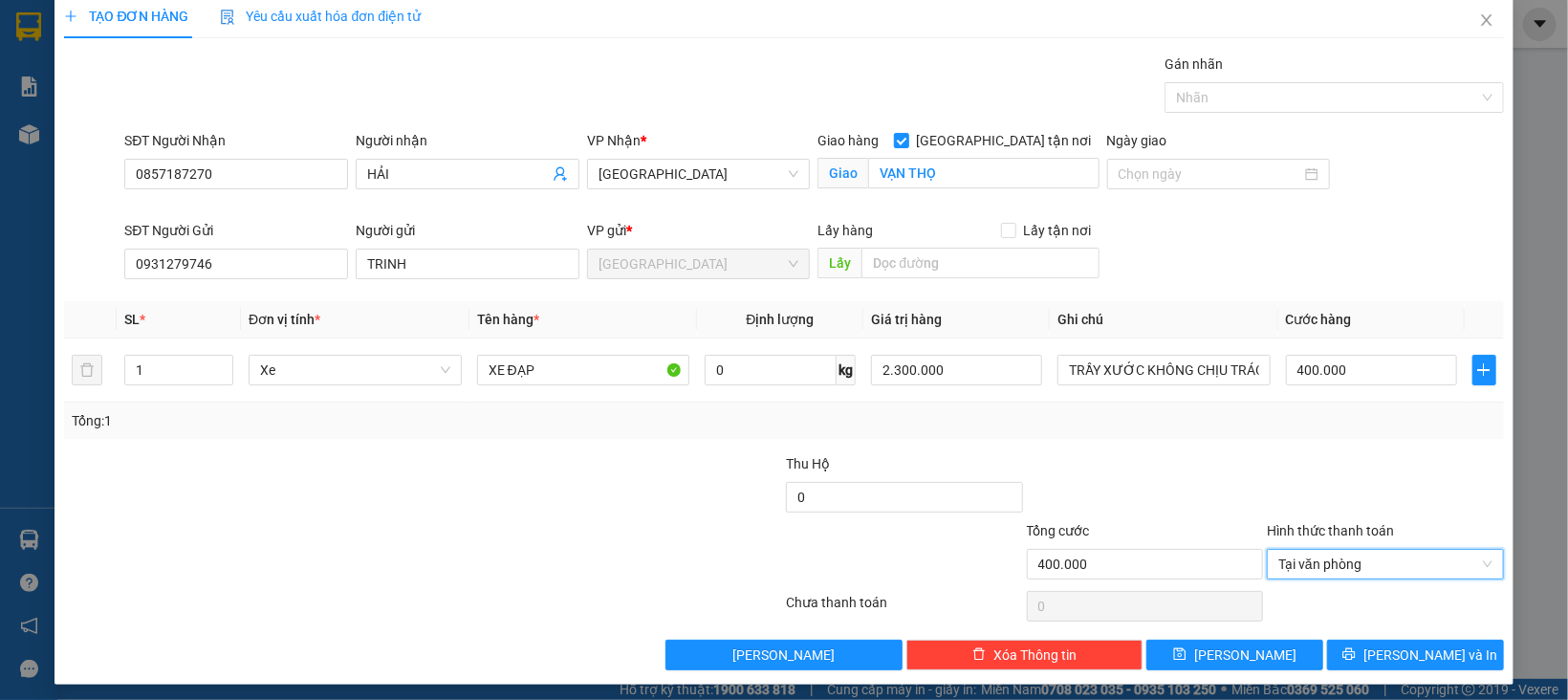
scroll to position [24, 0]
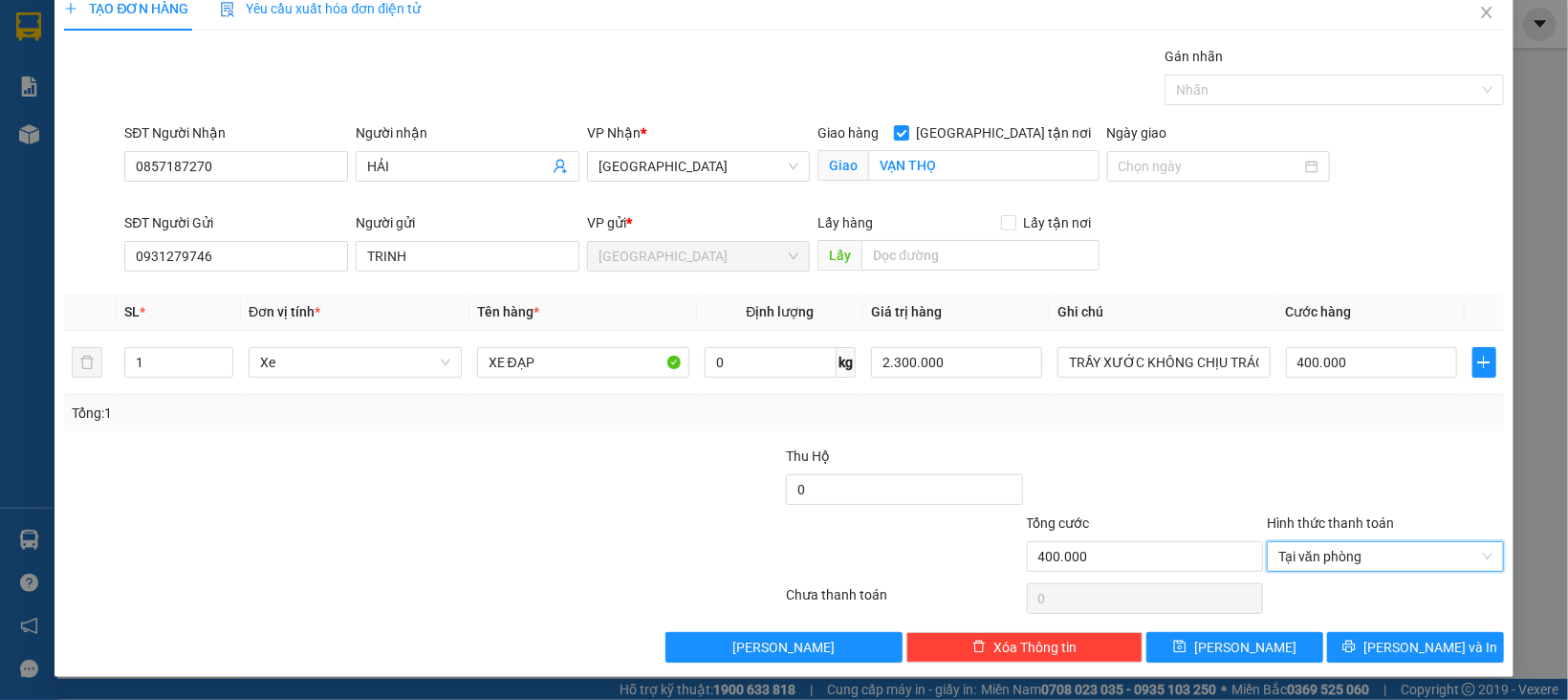
click at [1361, 488] on div at bounding box center [1385, 478] width 241 height 67
click at [1386, 644] on span "[PERSON_NAME] và In" at bounding box center [1430, 648] width 134 height 21
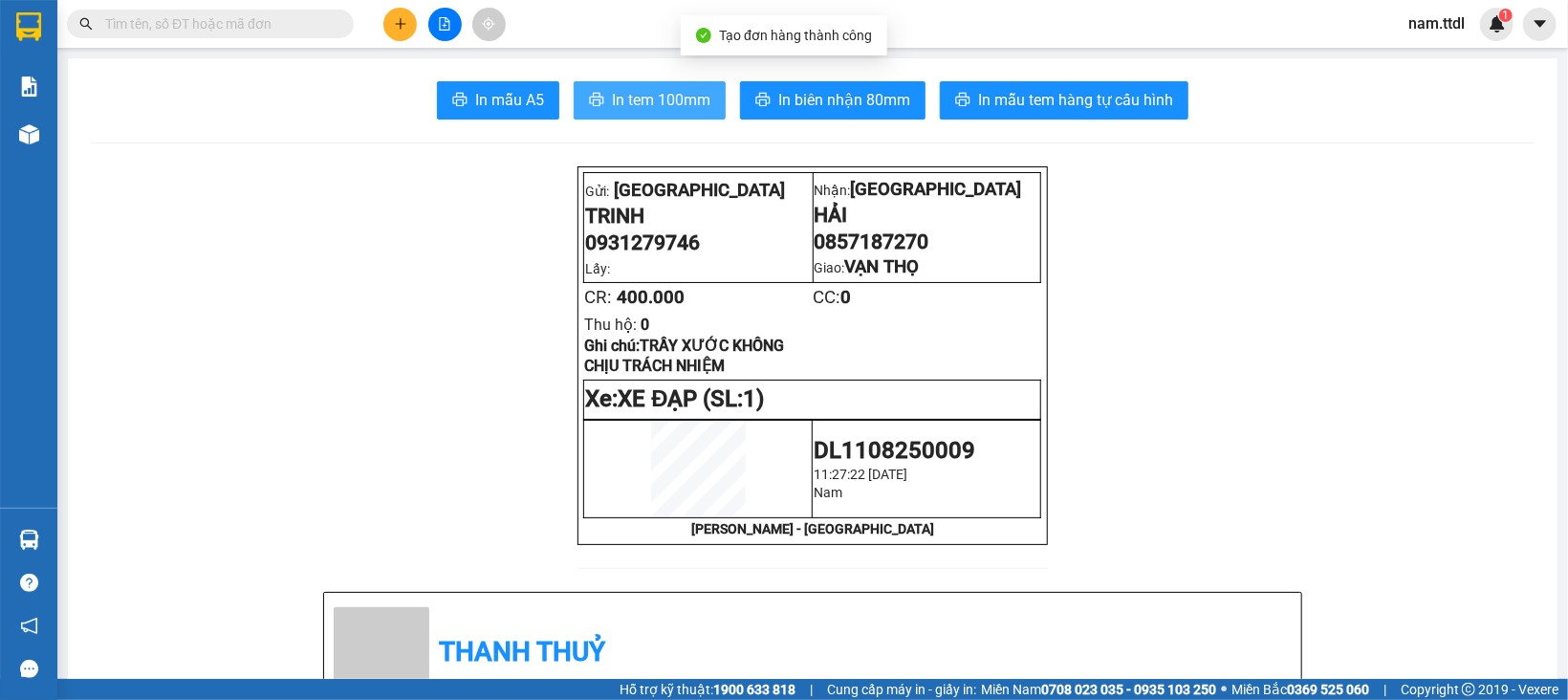
click at [678, 95] on span "In tem 100mm" at bounding box center [661, 100] width 99 height 24
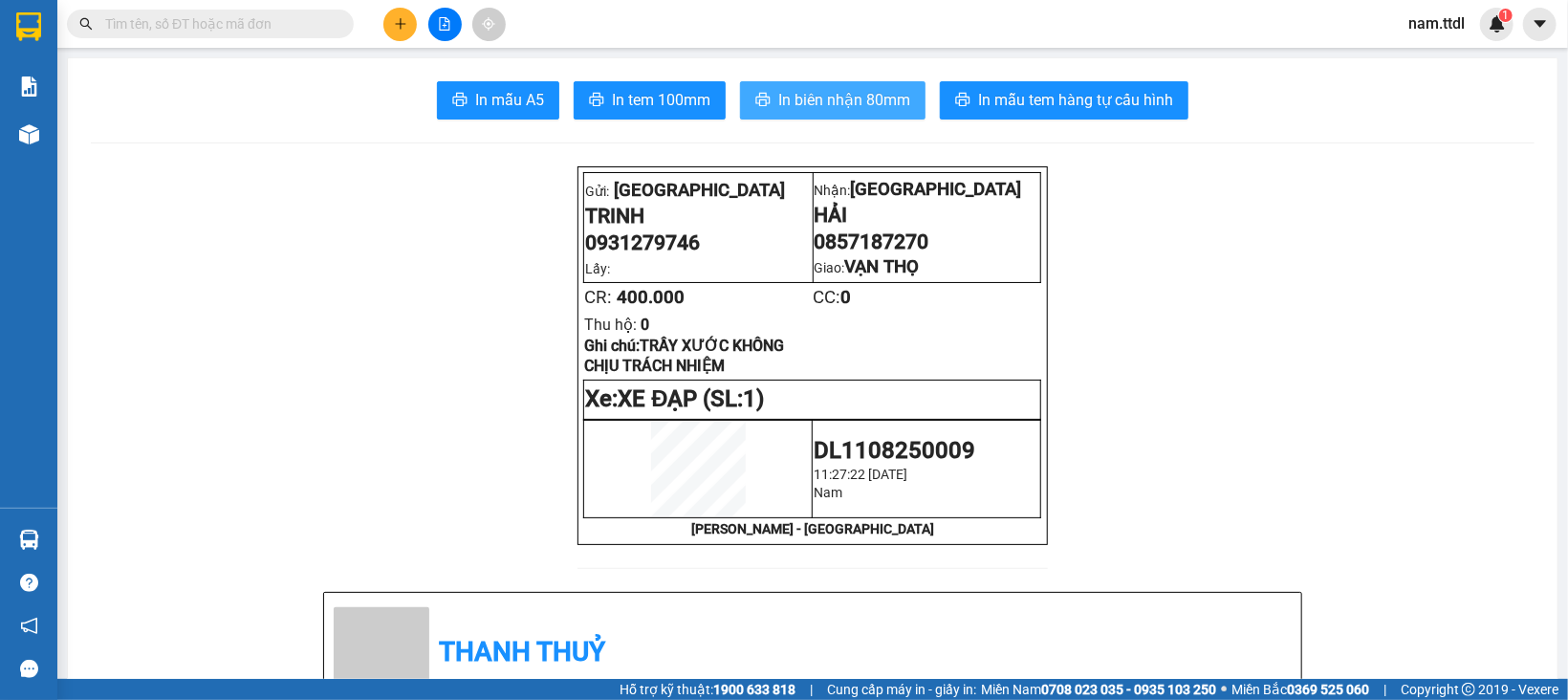
click at [795, 107] on span "In biên nhận 80mm" at bounding box center [844, 100] width 132 height 24
click at [406, 8] on button at bounding box center [400, 24] width 34 height 34
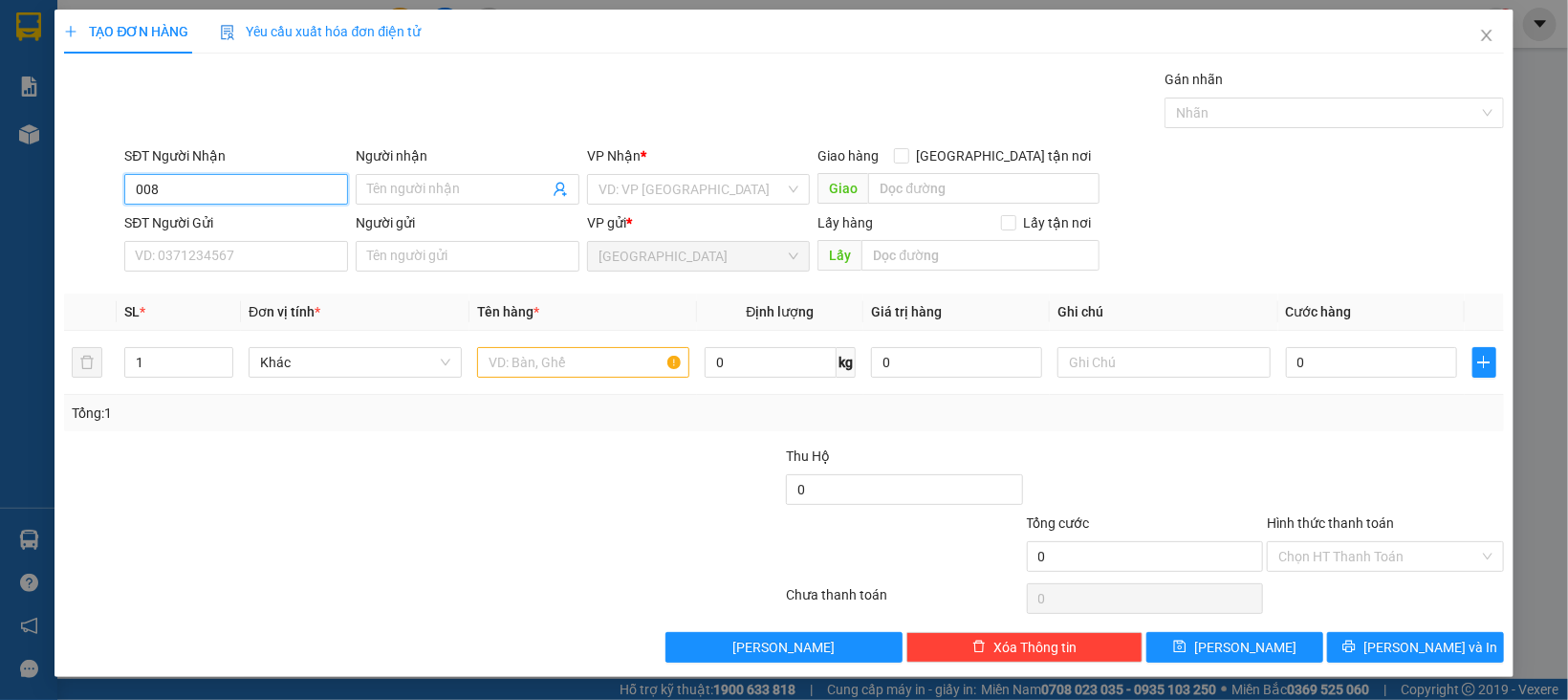
type input "0084"
click at [266, 193] on input "0084" at bounding box center [235, 190] width 224 height 31
click at [243, 186] on input "0084" at bounding box center [235, 190] width 224 height 31
click at [239, 191] on input "0084" at bounding box center [235, 190] width 224 height 31
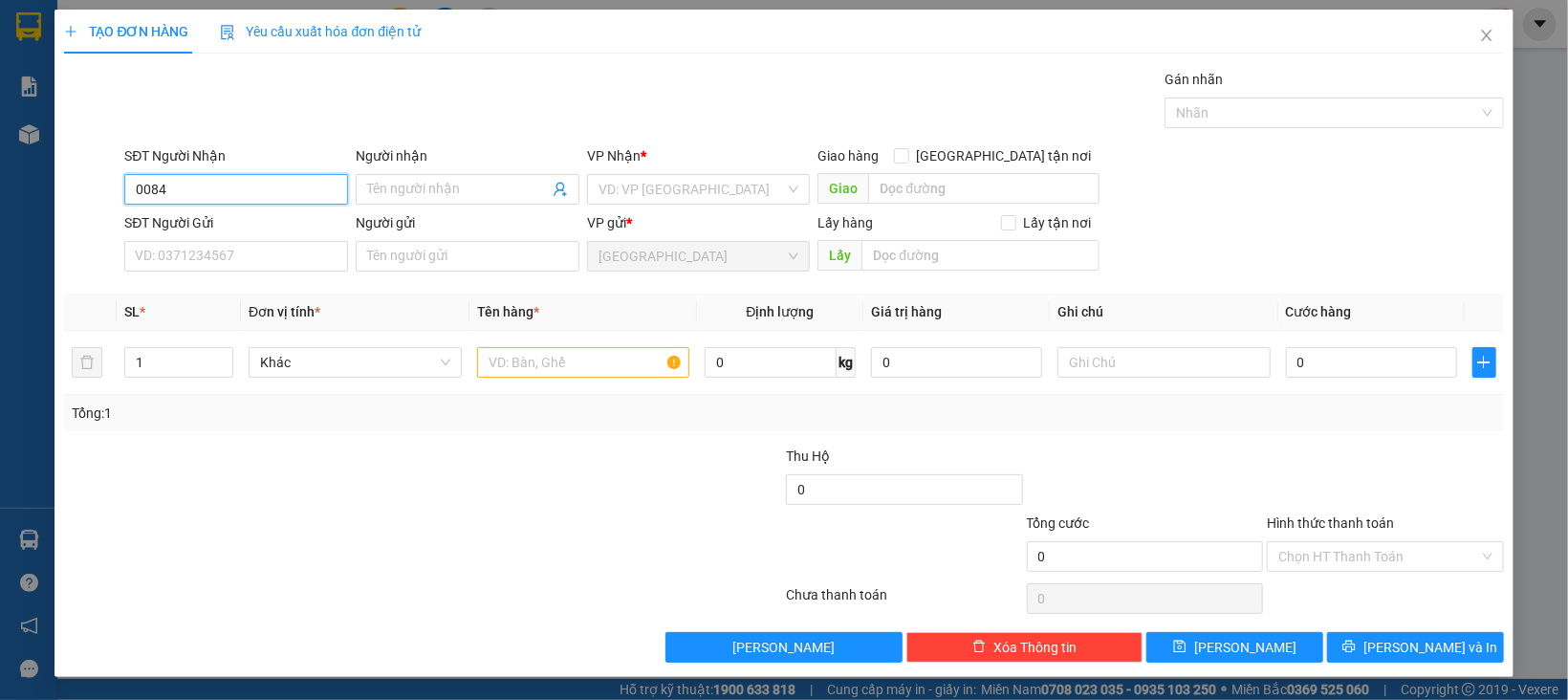
click at [239, 190] on input "0084" at bounding box center [235, 190] width 224 height 31
click at [262, 221] on div "0962360084 - LỘC" at bounding box center [232, 228] width 196 height 21
type input "0962360084"
type input "LỘC"
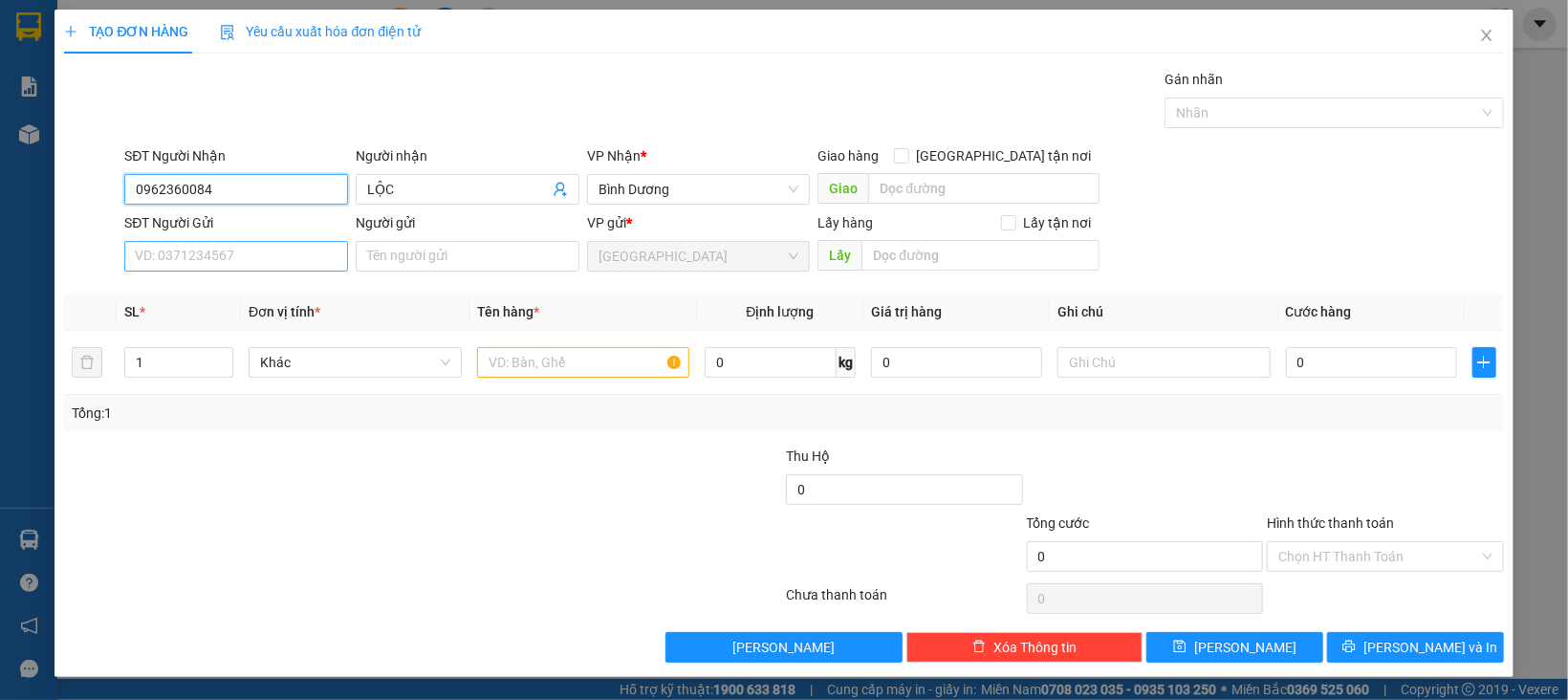
type input "0962360084"
click at [217, 255] on input "SĐT Người Gửi" at bounding box center [235, 257] width 224 height 31
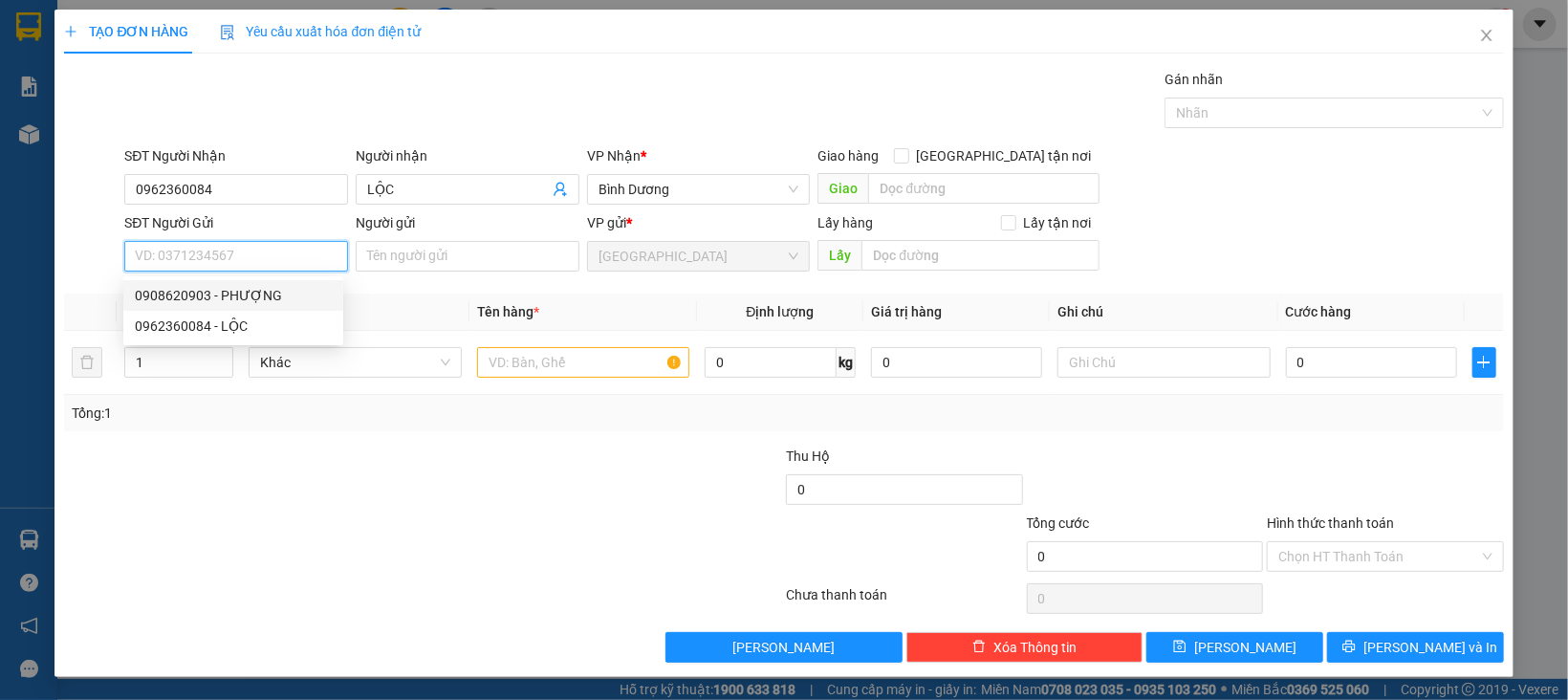
click at [237, 300] on div "0908620903 - PHƯỢNG" at bounding box center [232, 295] width 196 height 21
type input "0908620903"
type input "PHƯỢNG"
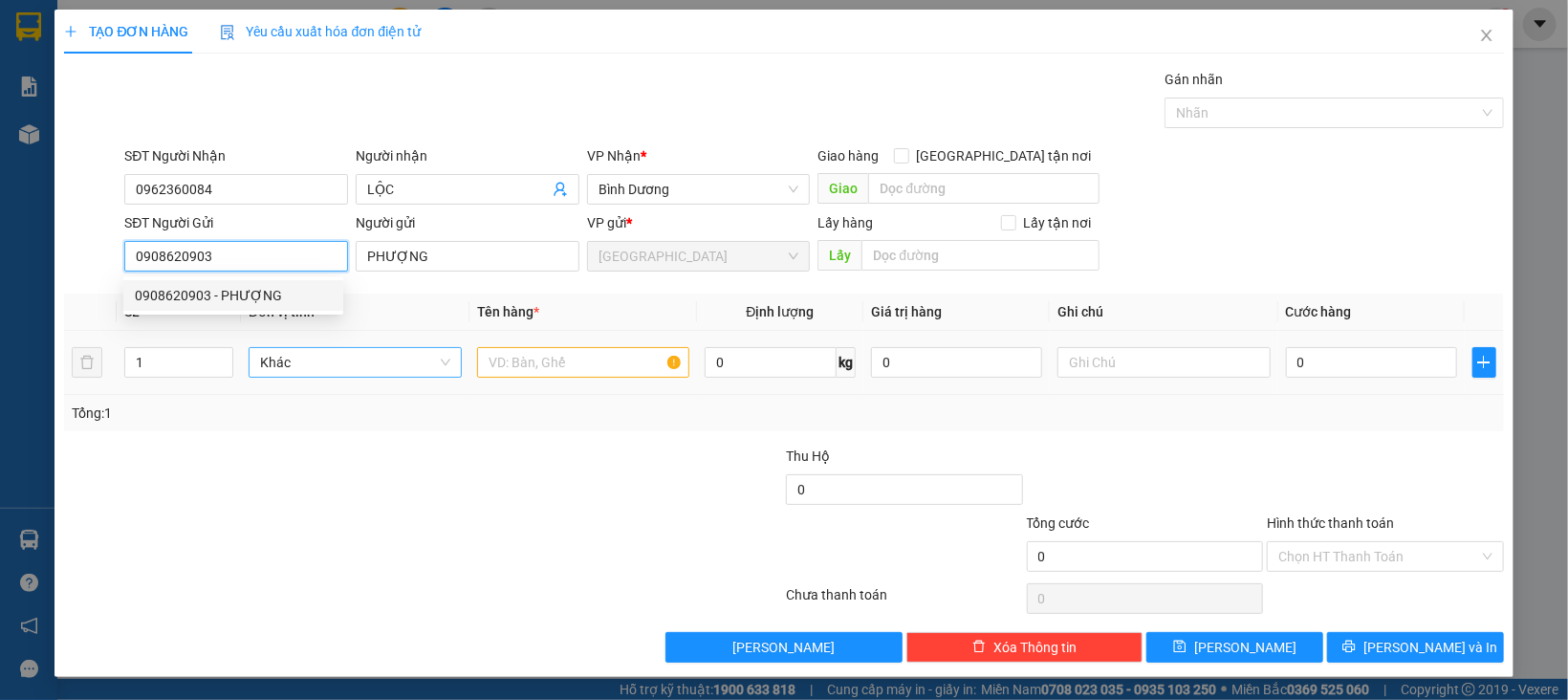
click at [297, 350] on span "Khác" at bounding box center [355, 363] width 191 height 29
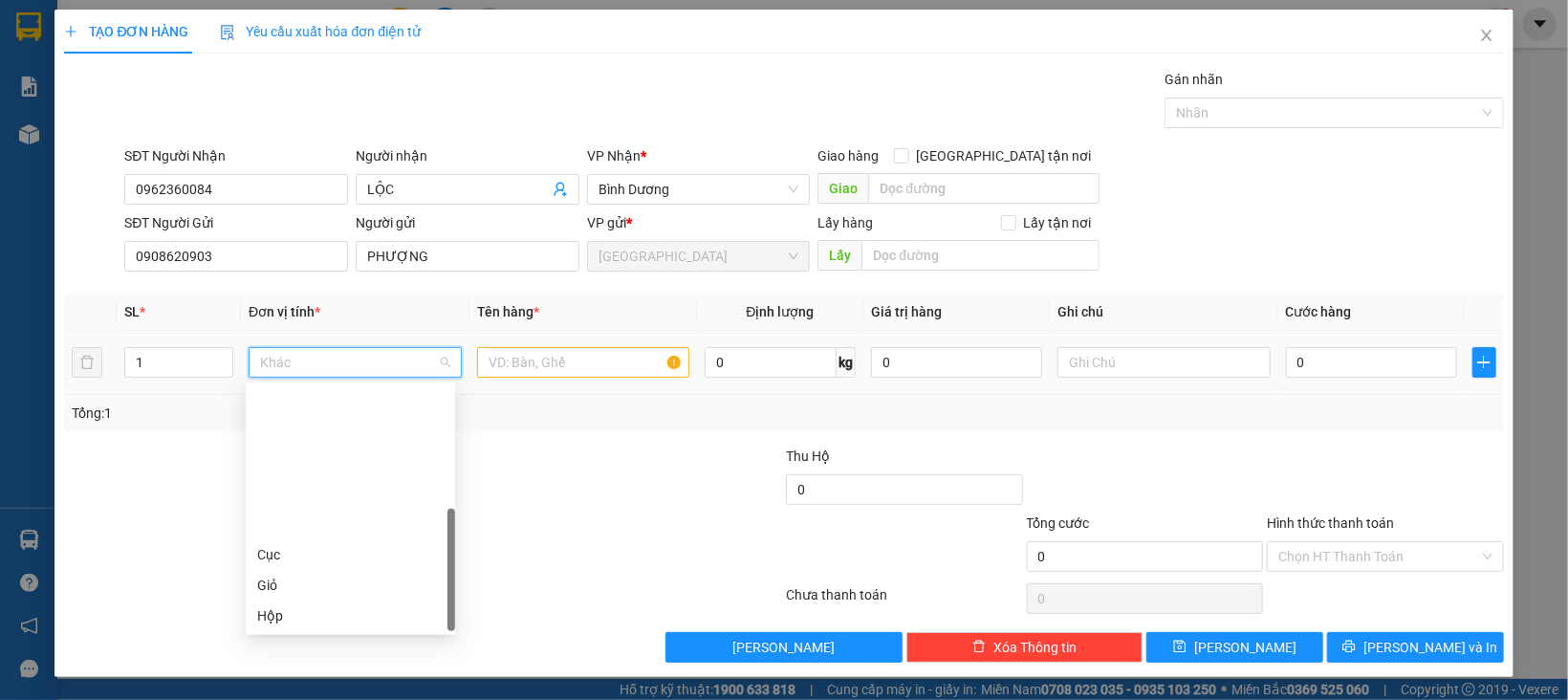
scroll to position [183, 0]
click at [291, 493] on div "Thùng" at bounding box center [350, 495] width 187 height 21
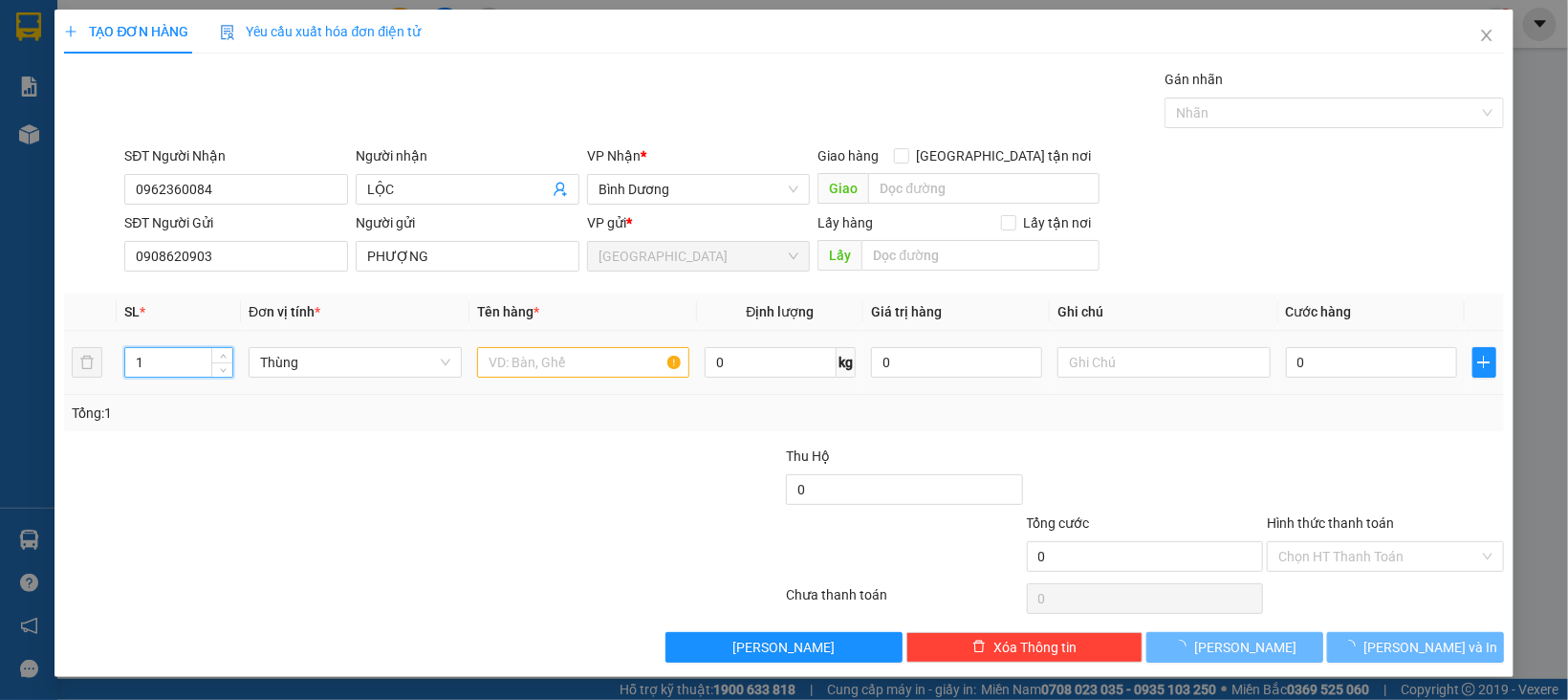
drag, startPoint x: 100, startPoint y: 363, endPoint x: 53, endPoint y: 374, distance: 48.3
click at [39, 379] on div "TẠO ĐƠN HÀNG Yêu cầu xuất hóa đơn điện tử Transit Pickup Surcharge Ids Transit …" at bounding box center [784, 350] width 1568 height 700
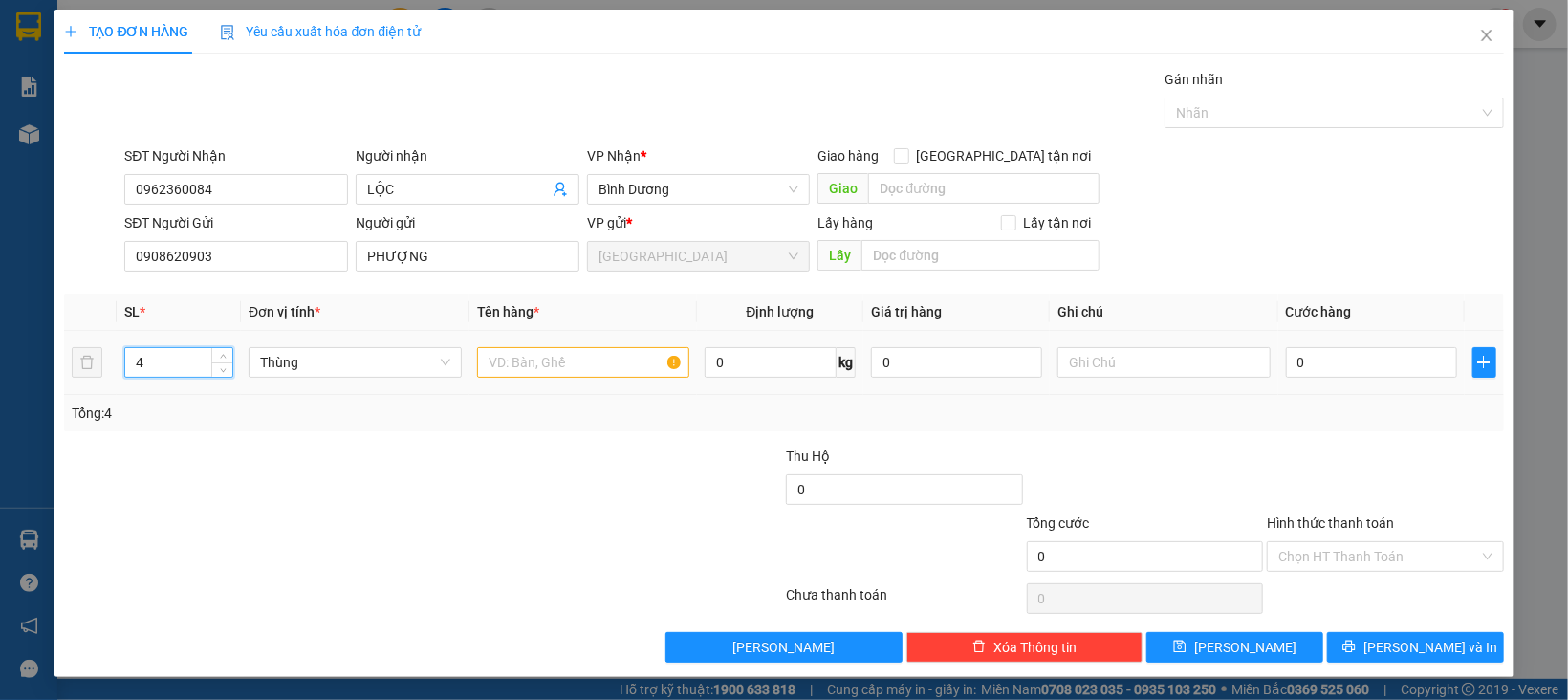
type input "4"
click at [616, 368] on input "text" at bounding box center [584, 363] width 213 height 31
type input "CÀ CHUA"
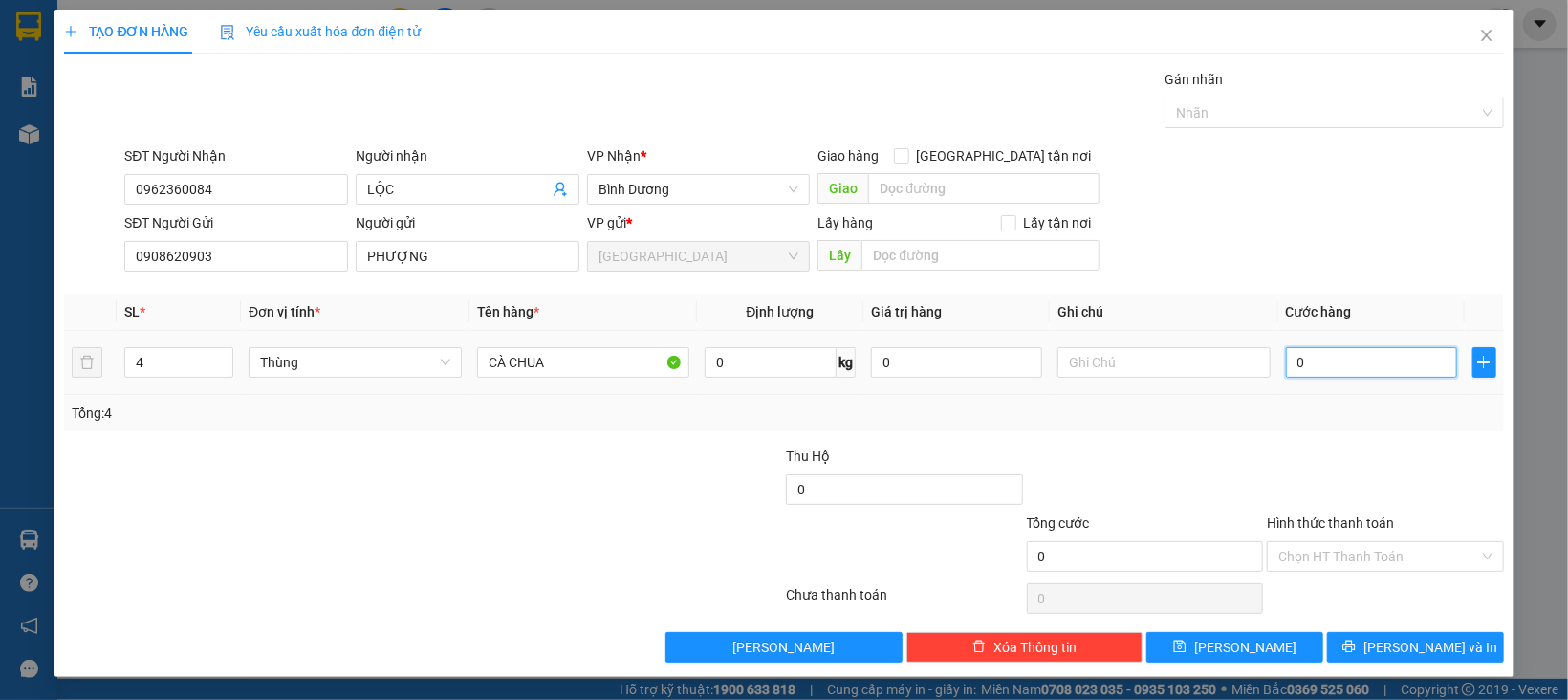
click at [1314, 360] on input "0" at bounding box center [1371, 363] width 171 height 31
type input "8"
type input "80"
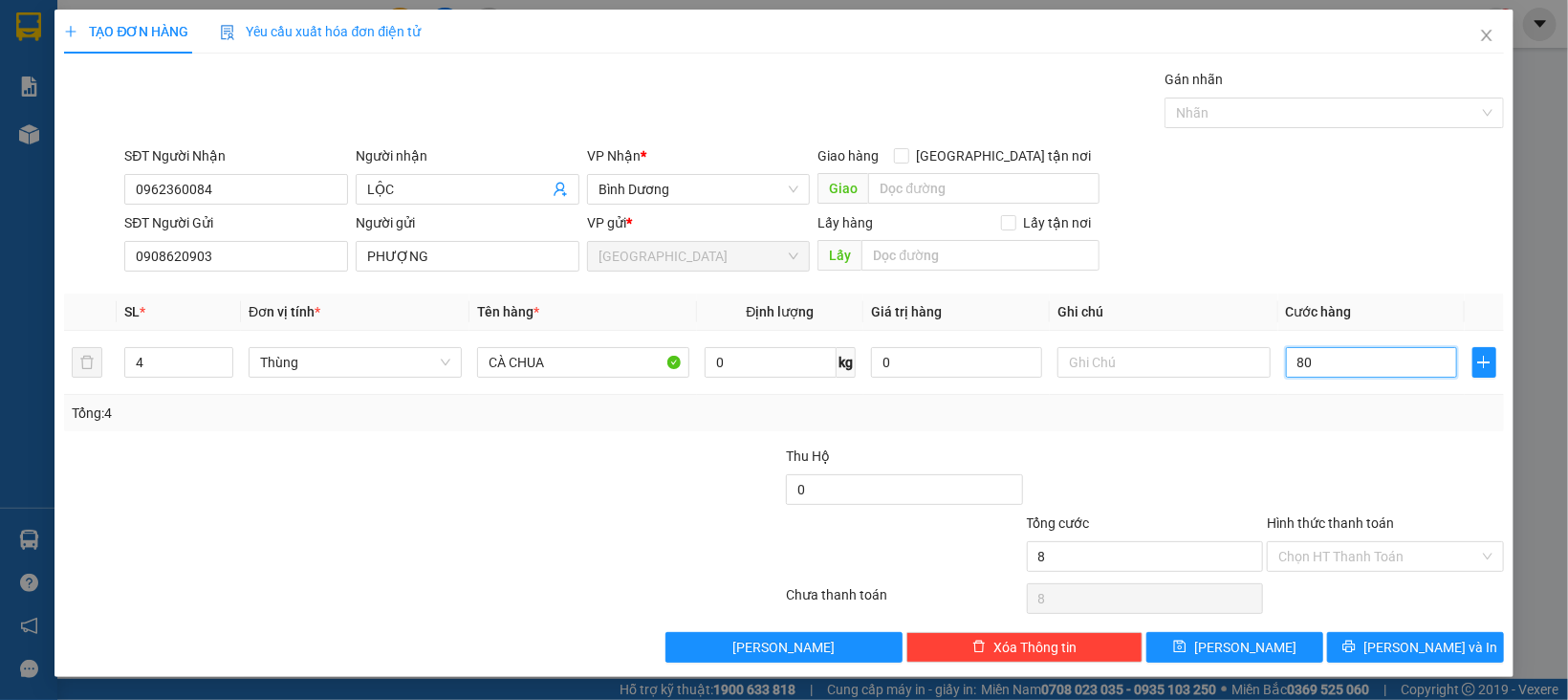
type input "80"
type input "80*"
type input "0"
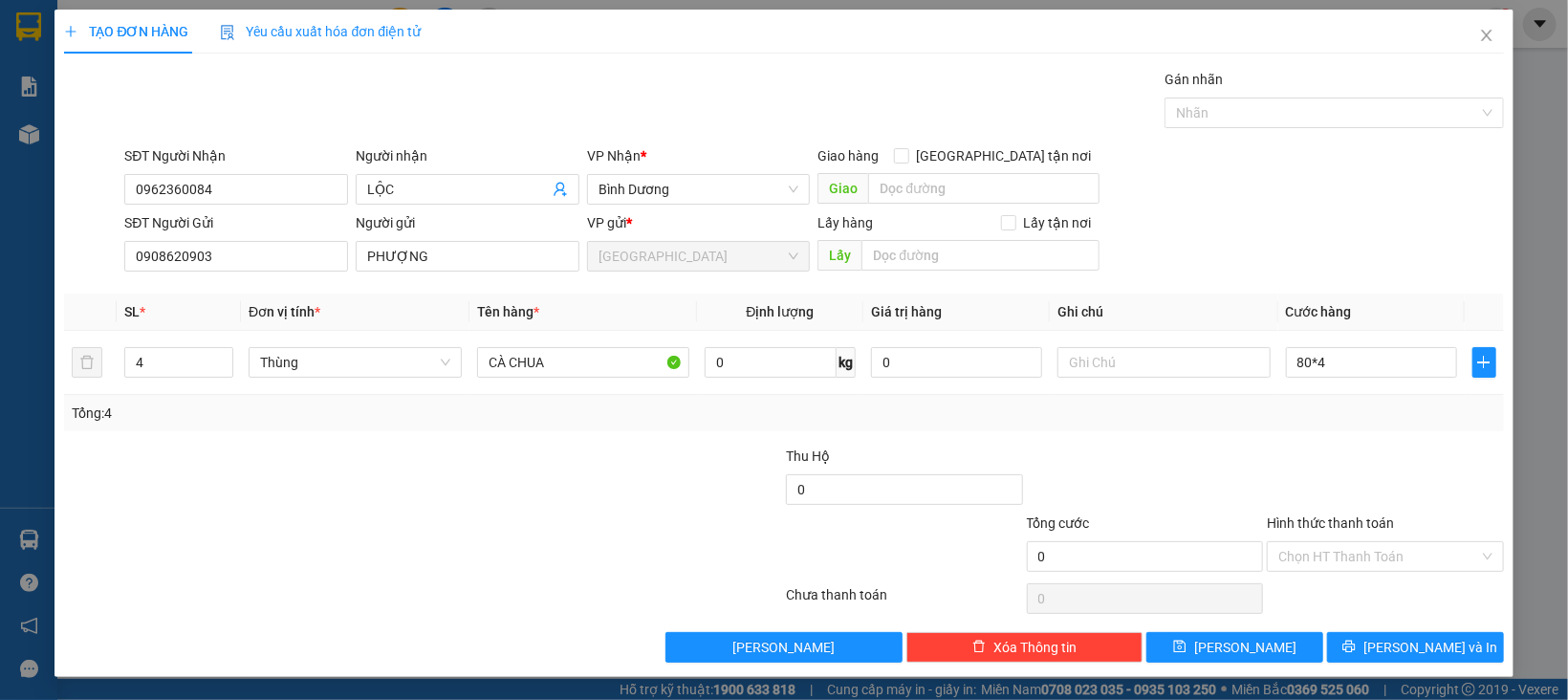
type input "320.000"
click at [1366, 437] on div "Transit Pickup Surcharge Ids Transit Deliver Surcharge Ids Transit Deliver Surc…" at bounding box center [783, 365] width 1439 height 593
click at [1367, 547] on input "Hình thức thanh toán" at bounding box center [1378, 557] width 200 height 29
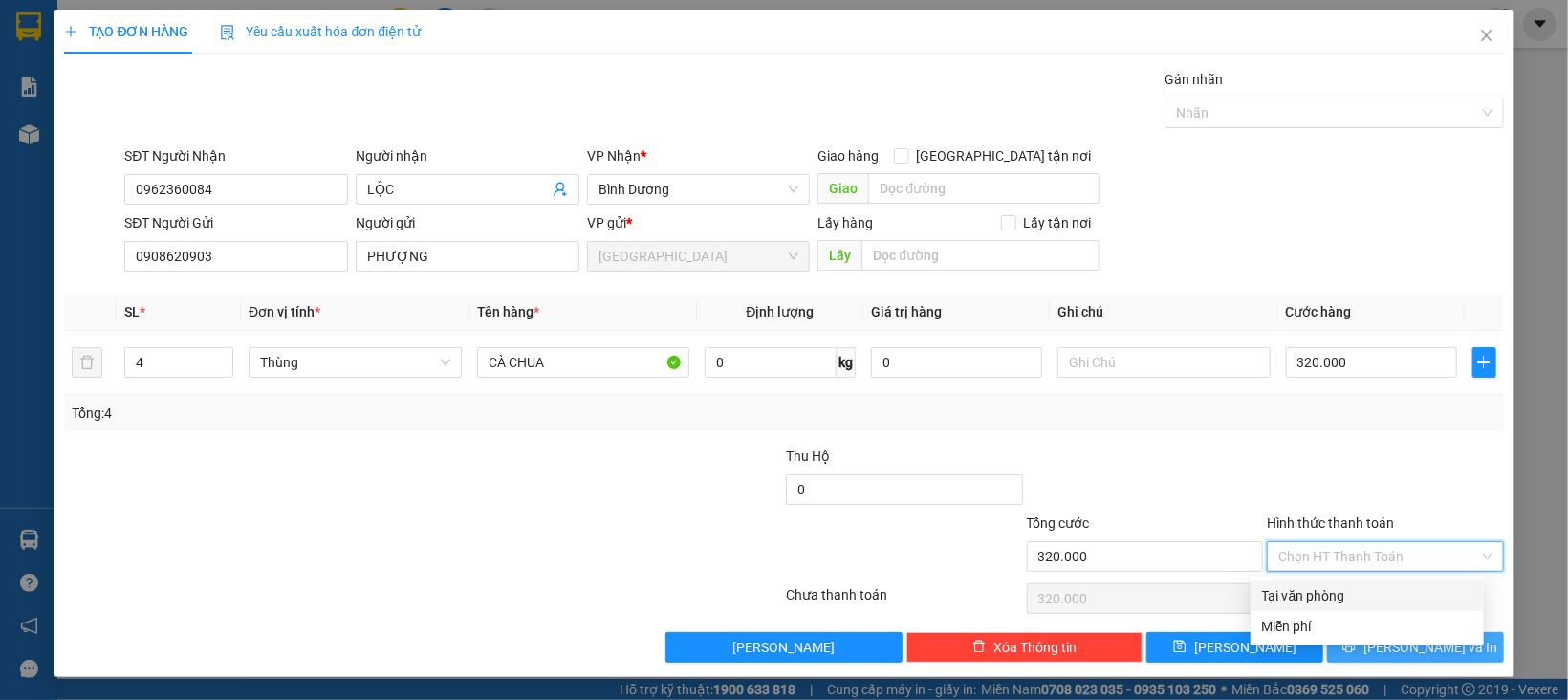
drag, startPoint x: 1352, startPoint y: 590, endPoint x: 1372, endPoint y: 637, distance: 51.1
click at [1352, 591] on div "Tại văn phòng" at bounding box center [1367, 595] width 210 height 21
type input "0"
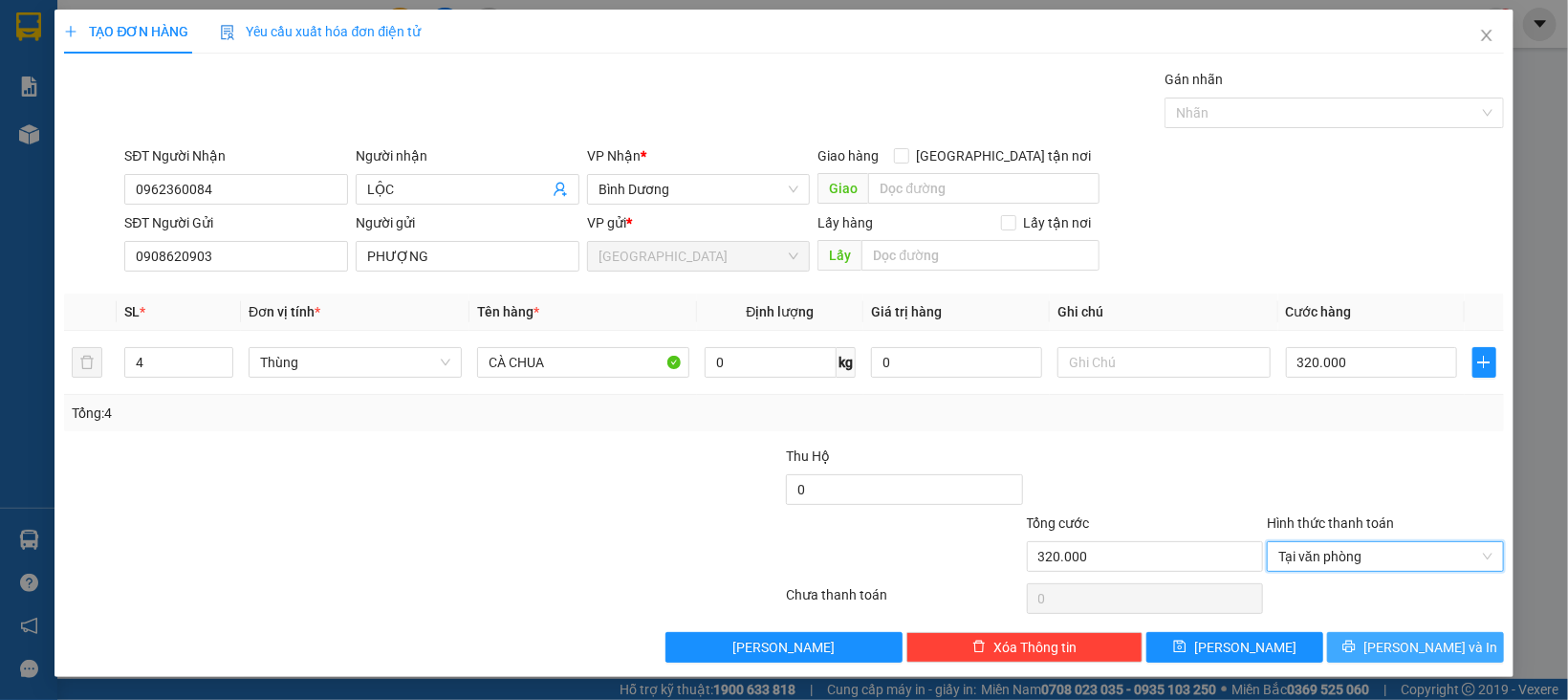
click at [1373, 650] on button "[PERSON_NAME] và In" at bounding box center [1415, 648] width 177 height 31
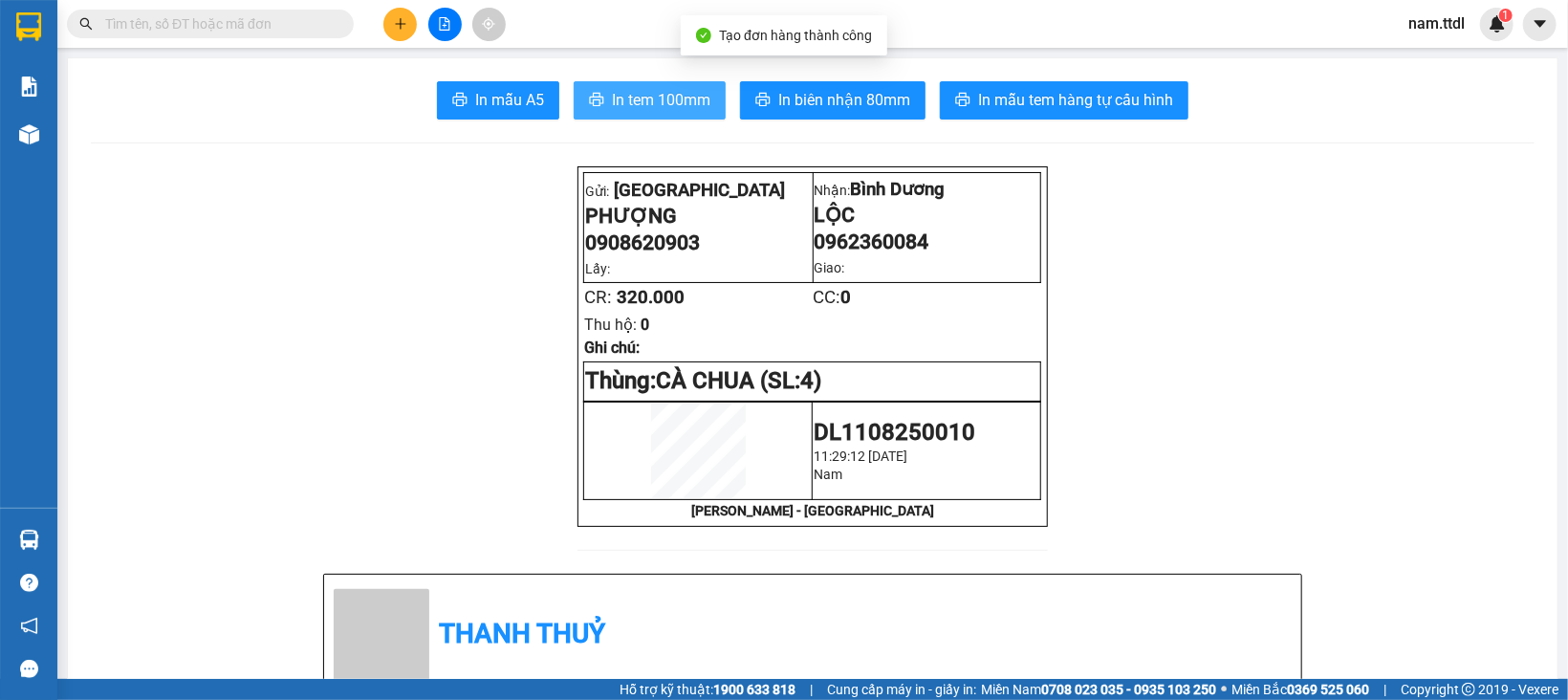
click at [667, 107] on span "In tem 100mm" at bounding box center [661, 100] width 99 height 24
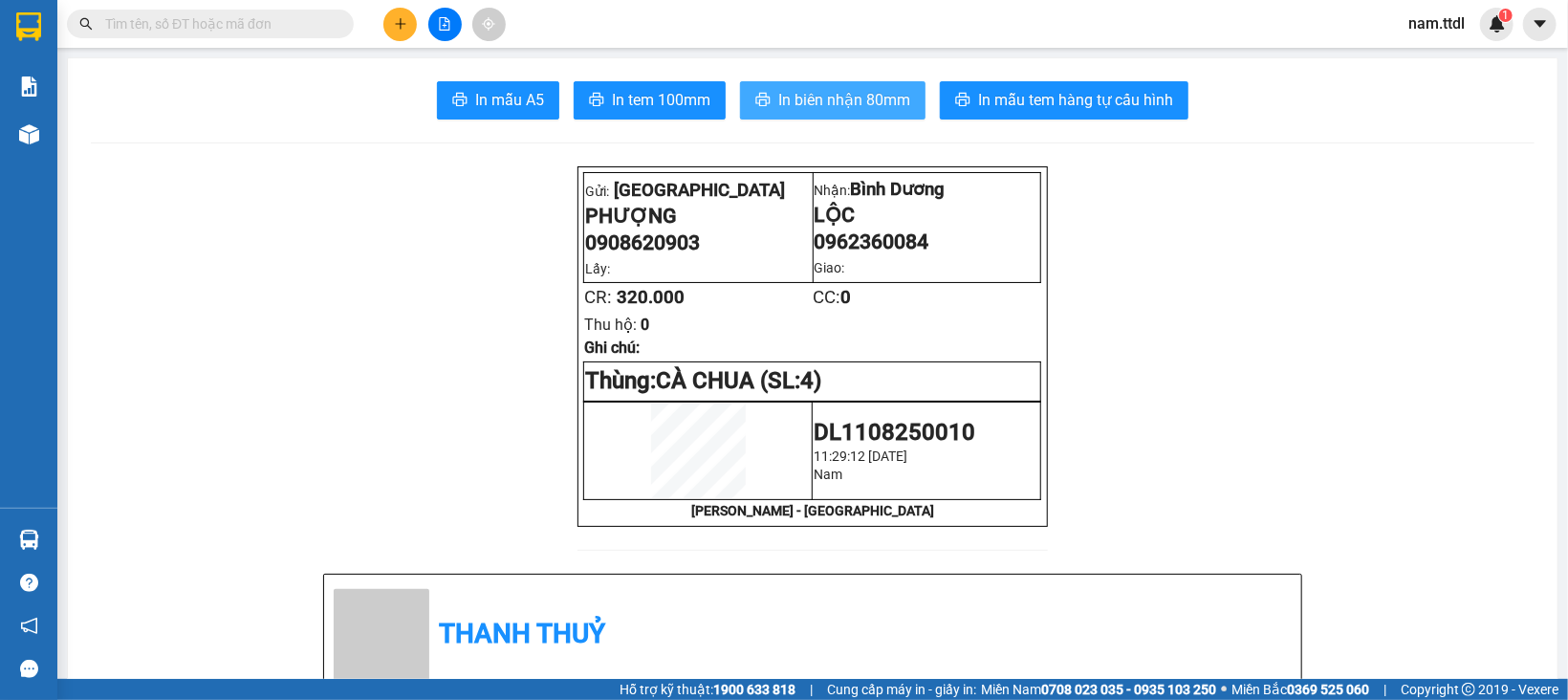
click at [869, 110] on span "In biên nhận 80mm" at bounding box center [844, 100] width 132 height 24
click at [394, 31] on button at bounding box center [400, 24] width 34 height 34
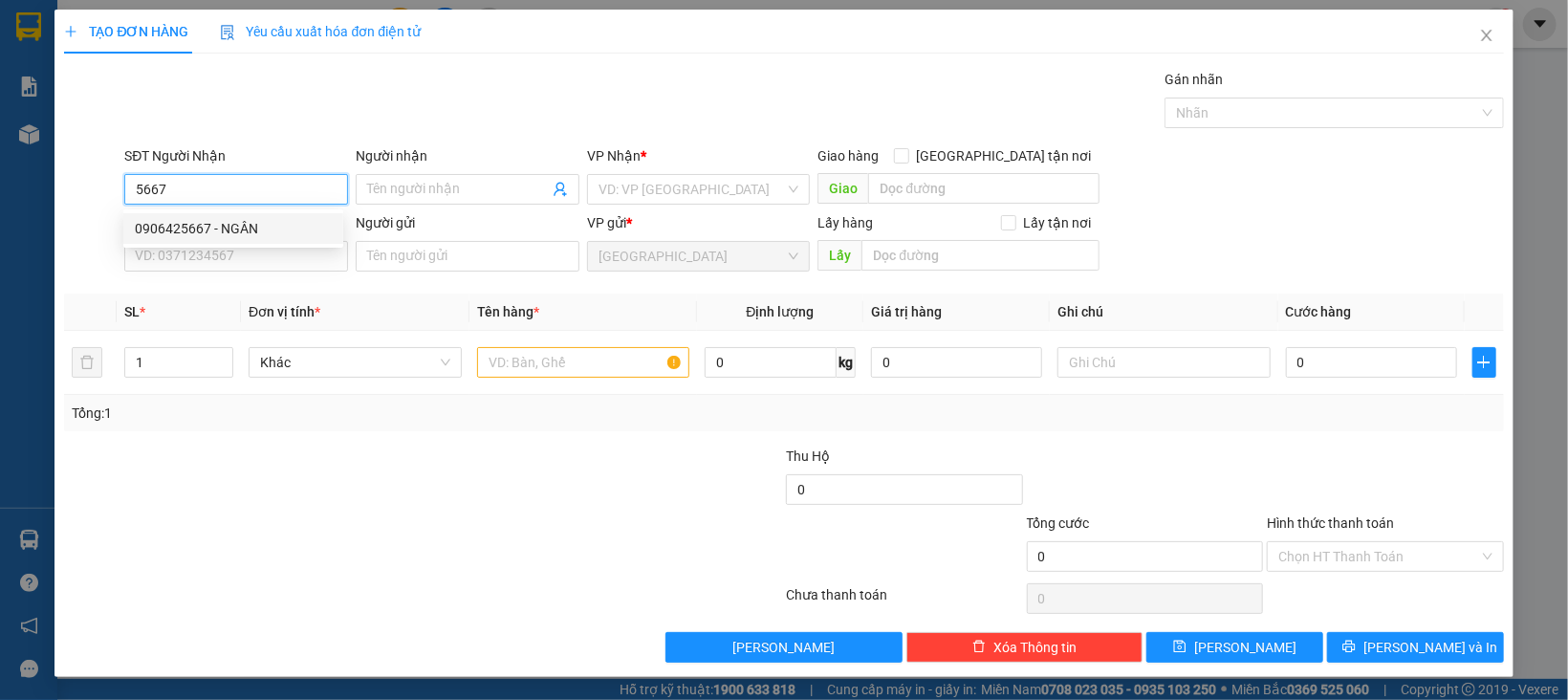
click at [251, 229] on div "0906425667 - NGÂN" at bounding box center [232, 228] width 196 height 21
type input "0906425667"
type input "NGÂN"
type input "0906425667"
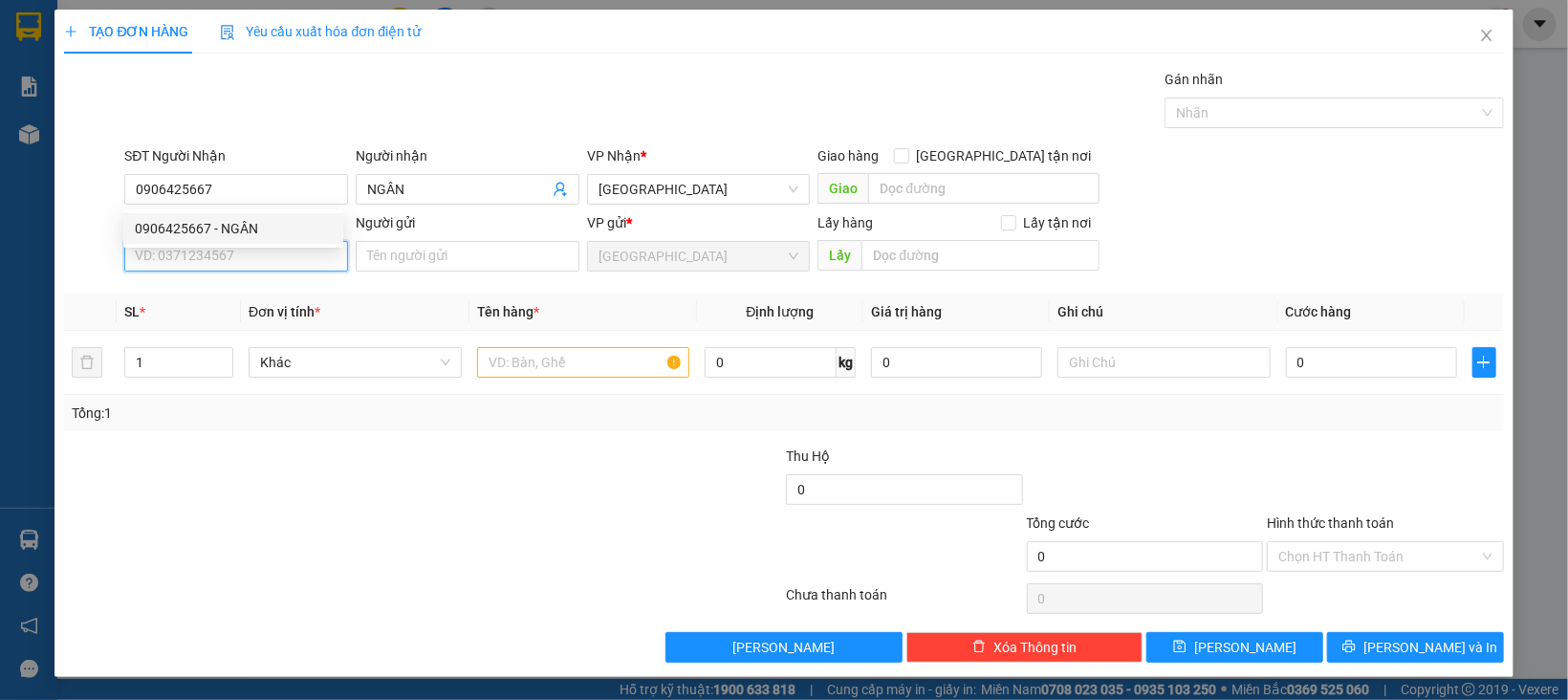
click at [259, 253] on input "SĐT Người Gửi" at bounding box center [235, 257] width 224 height 31
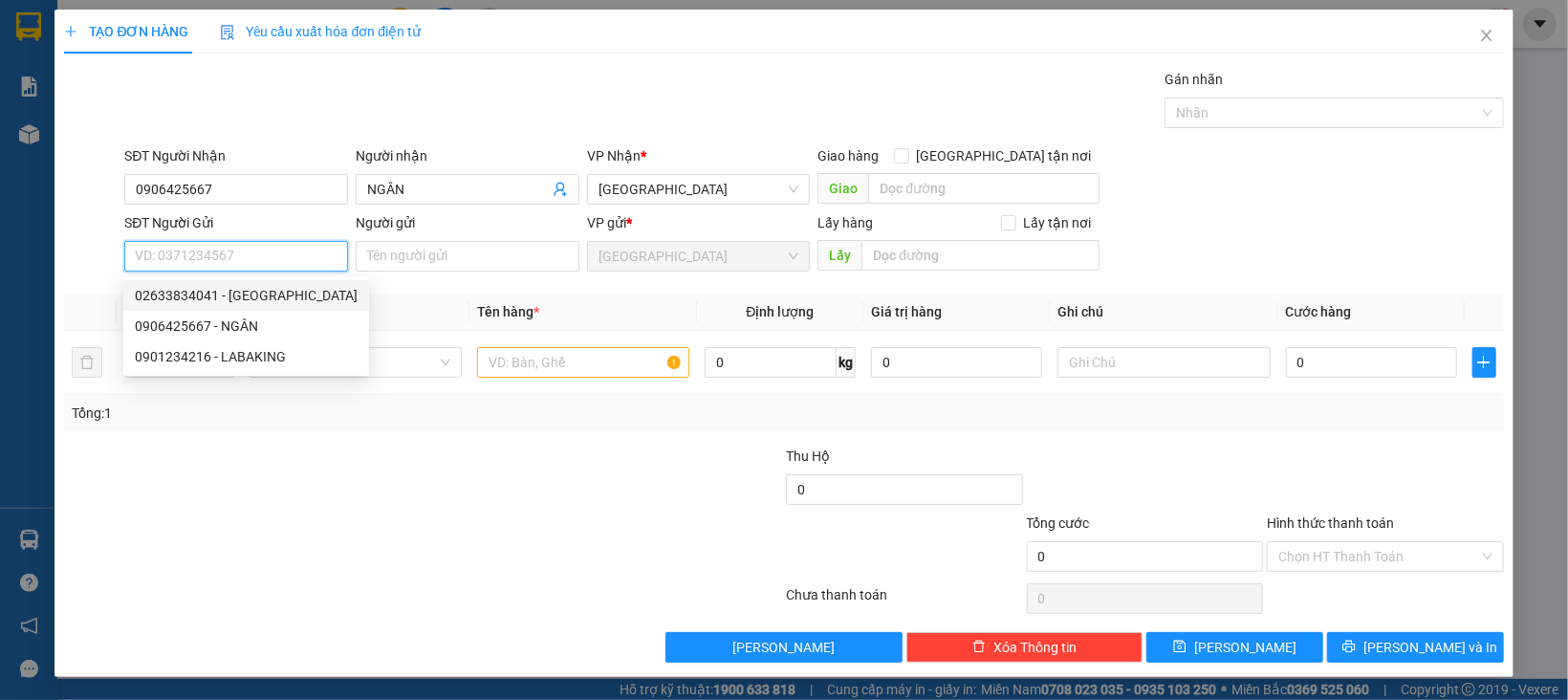
click at [283, 301] on div "02633834041 - ĐÀ LẠT GAP" at bounding box center [246, 295] width 223 height 21
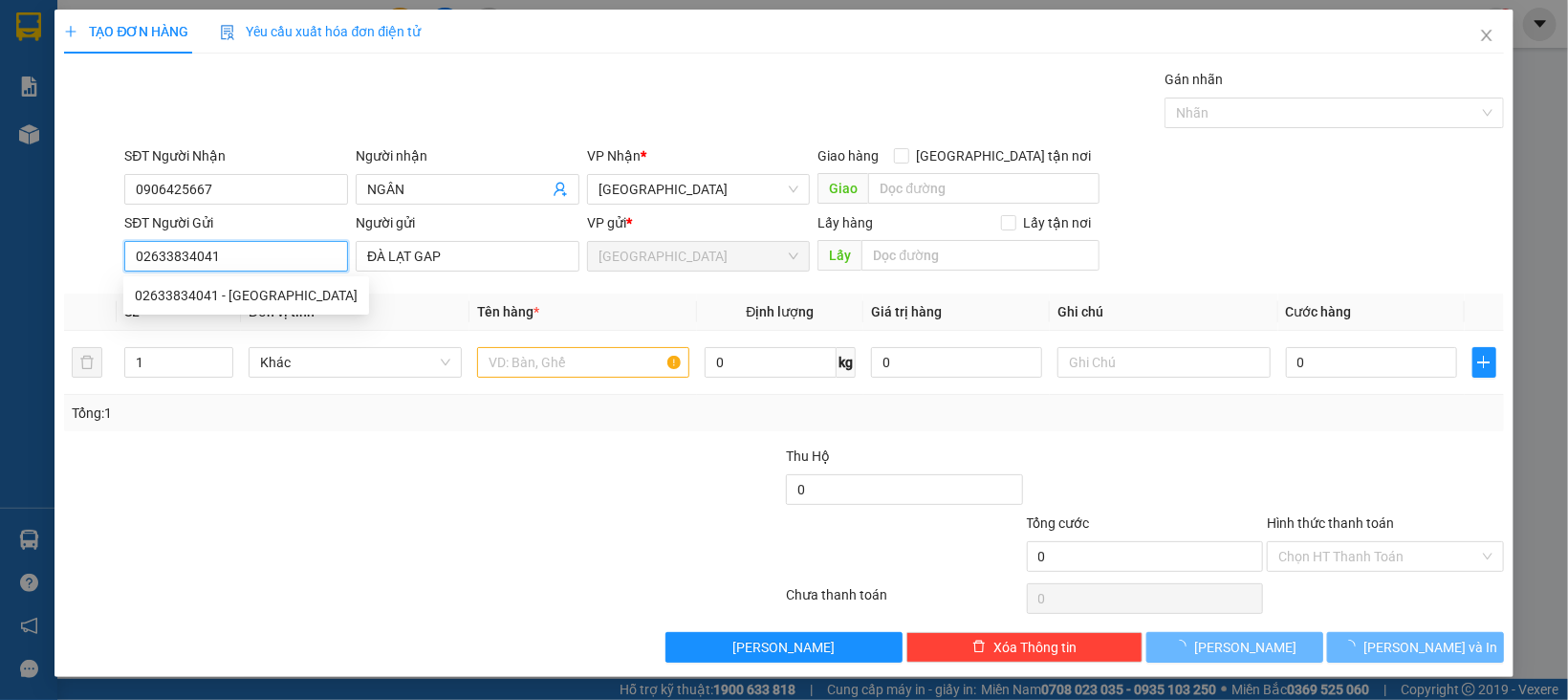
type input "02633834041"
type input "ĐÀ LẠT GAP"
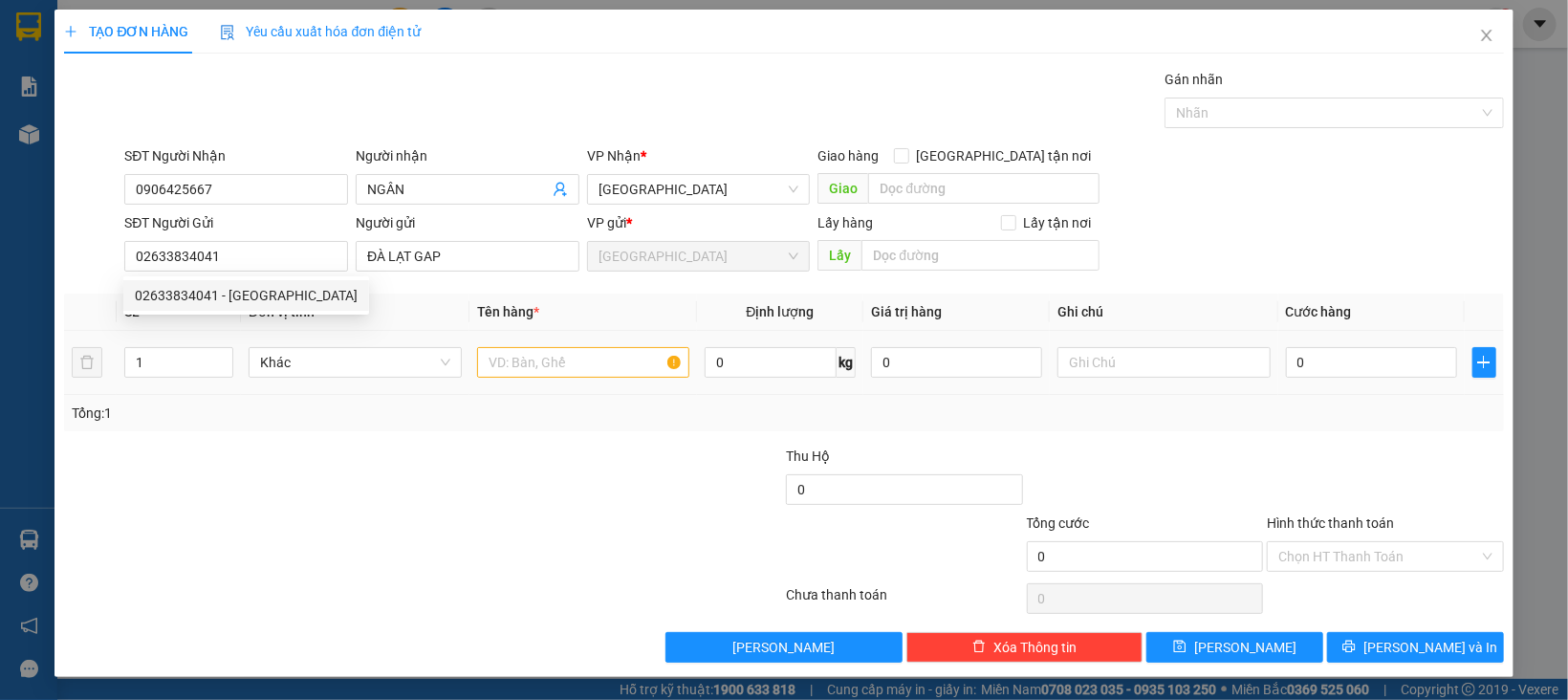
click at [330, 345] on div "Khác" at bounding box center [355, 363] width 213 height 39
click at [341, 363] on span "Khác" at bounding box center [355, 363] width 191 height 29
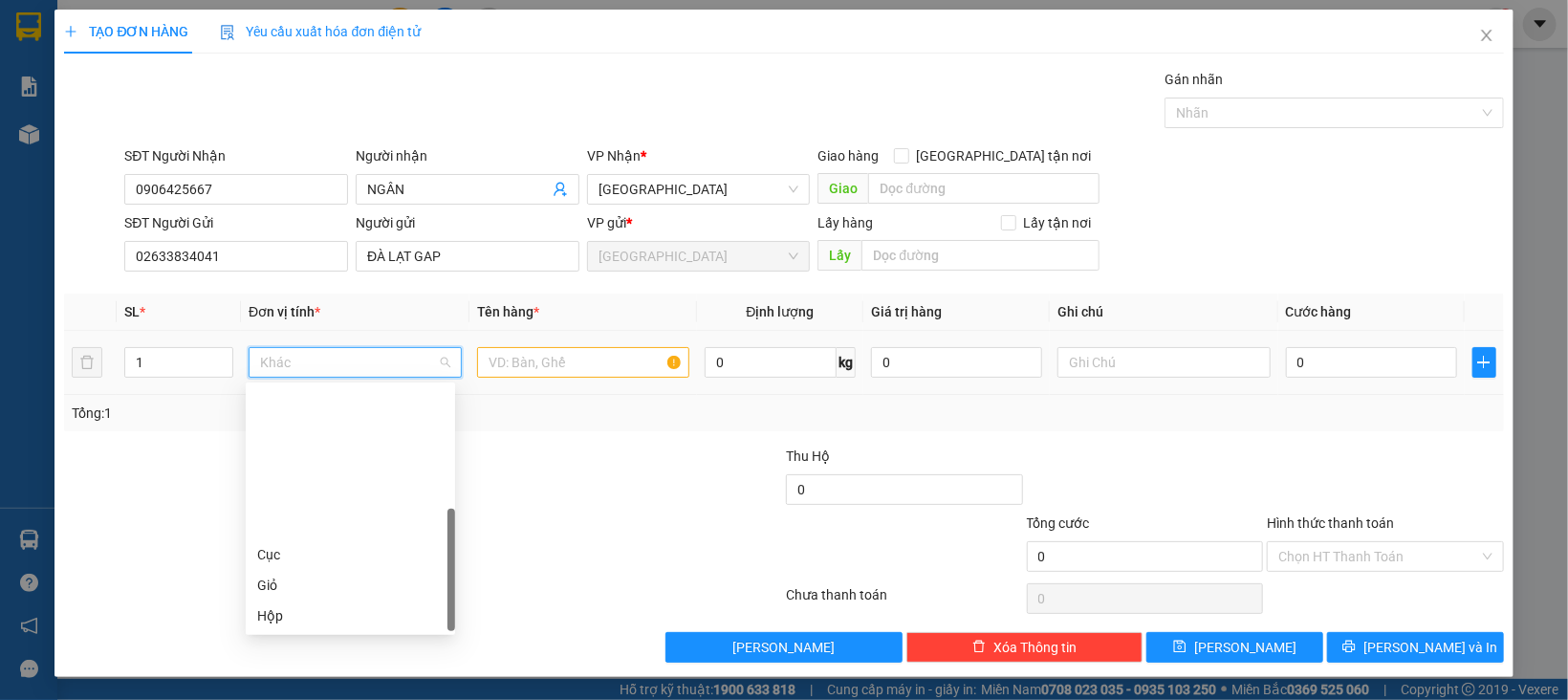
scroll to position [183, 0]
click at [273, 497] on div "Thùng" at bounding box center [350, 495] width 187 height 21
click at [99, 372] on tr "1 Thùng Thùng 0 kg 0 0" at bounding box center [783, 363] width 1439 height 64
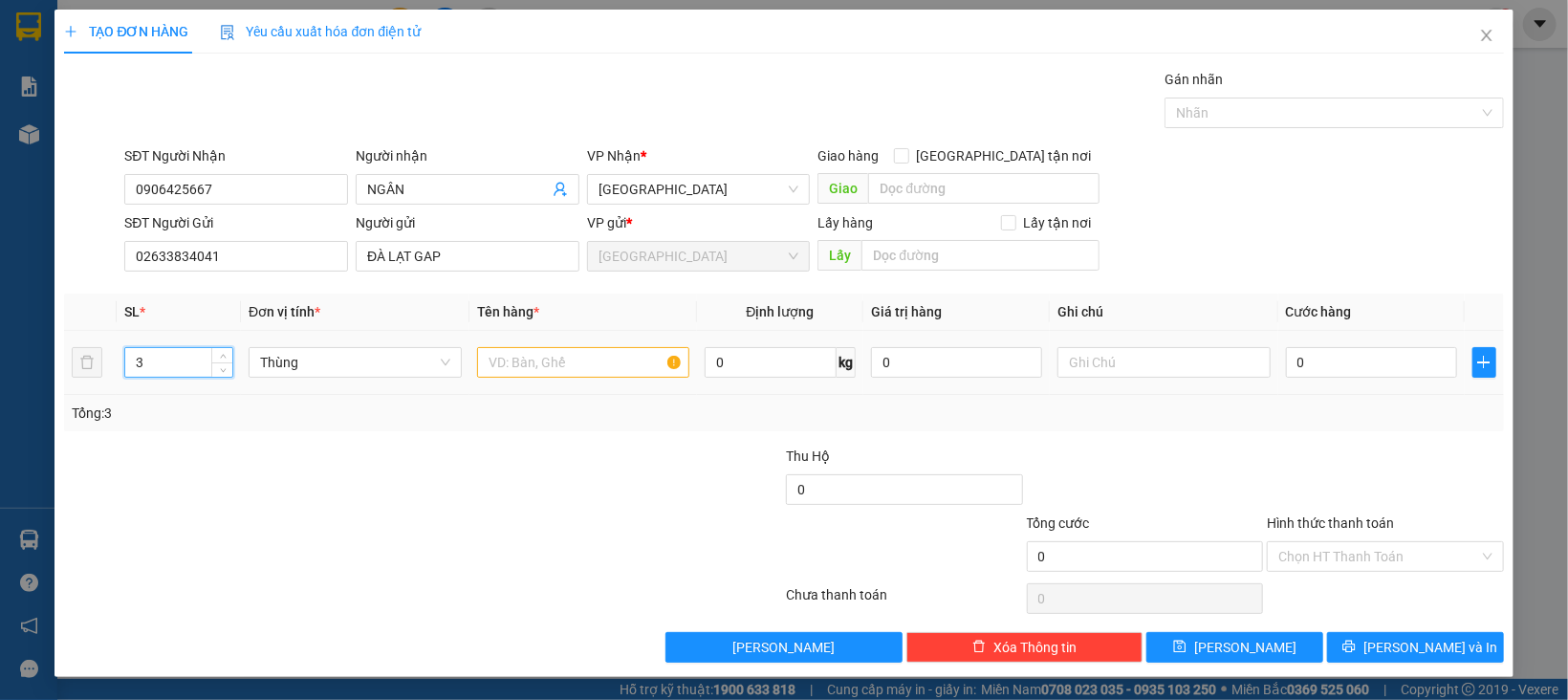
type input "3"
click at [576, 348] on input "text" at bounding box center [584, 363] width 213 height 31
click at [582, 355] on input "rau" at bounding box center [584, 363] width 213 height 31
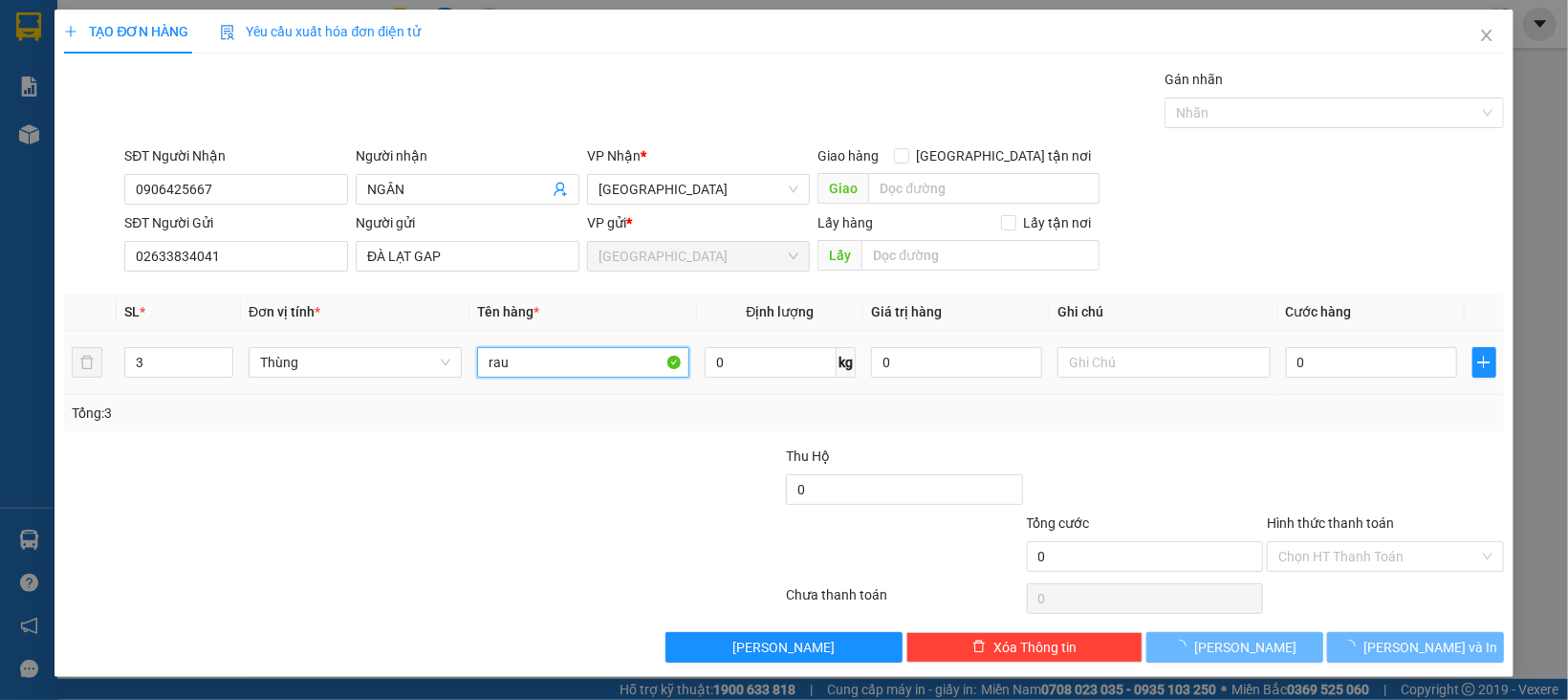
click at [582, 355] on input "rau" at bounding box center [584, 363] width 213 height 31
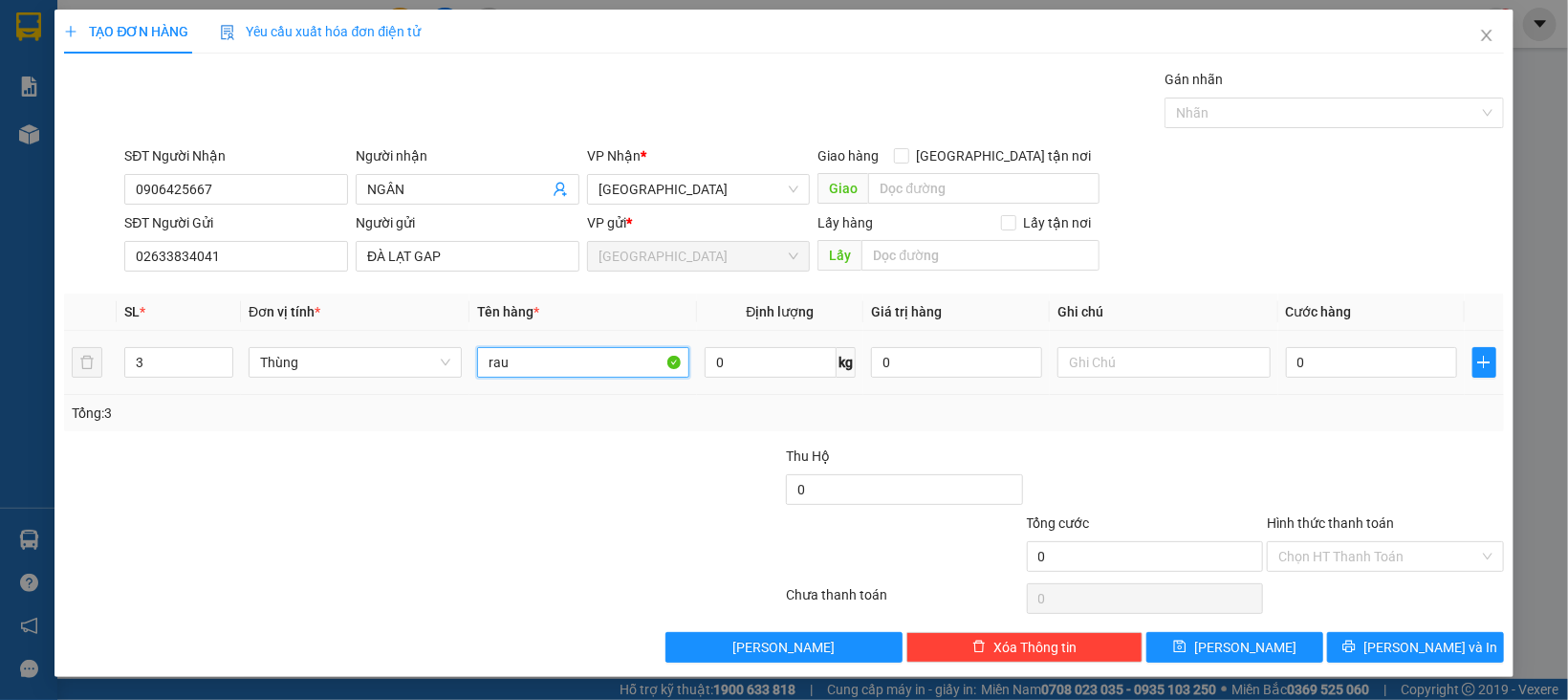
click at [582, 355] on input "rau" at bounding box center [584, 363] width 213 height 31
type input "RAU"
type input "2"
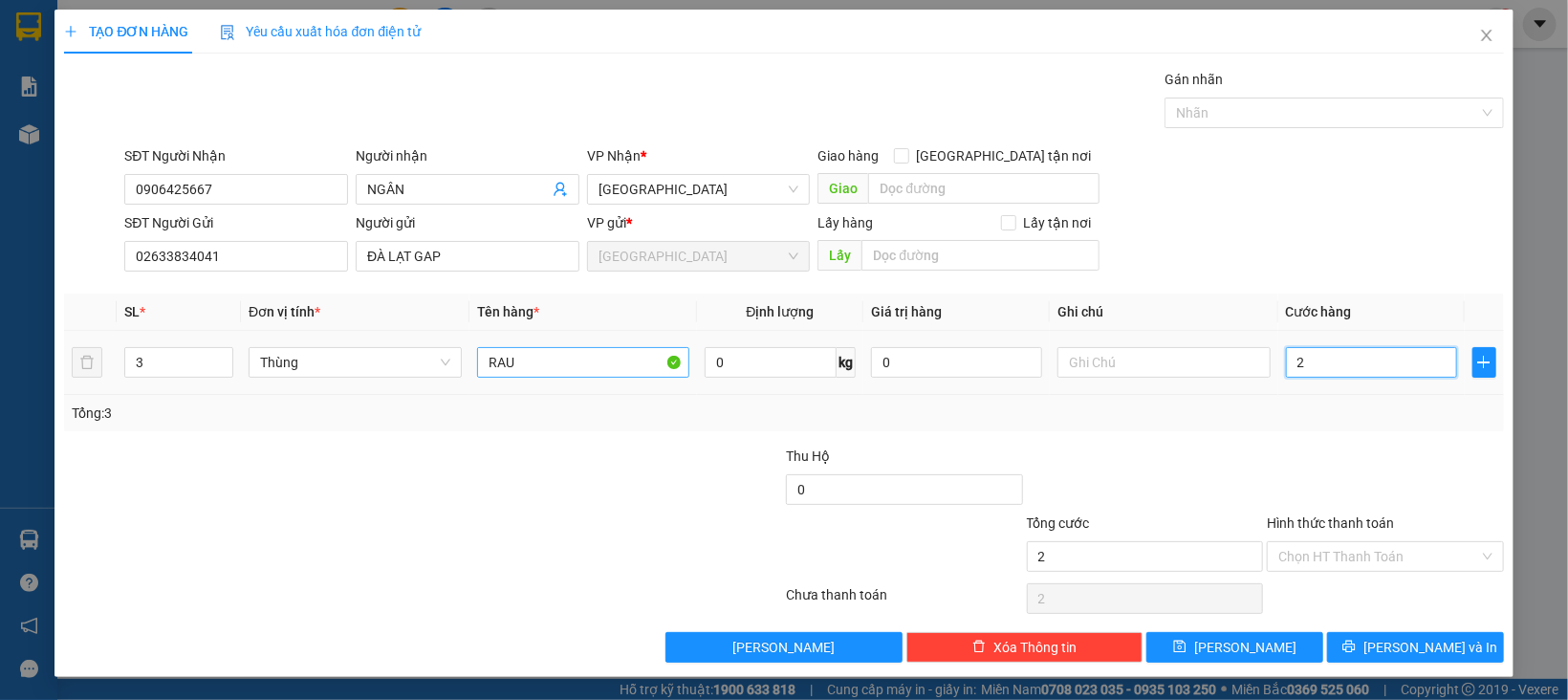
type input "21"
type input "210"
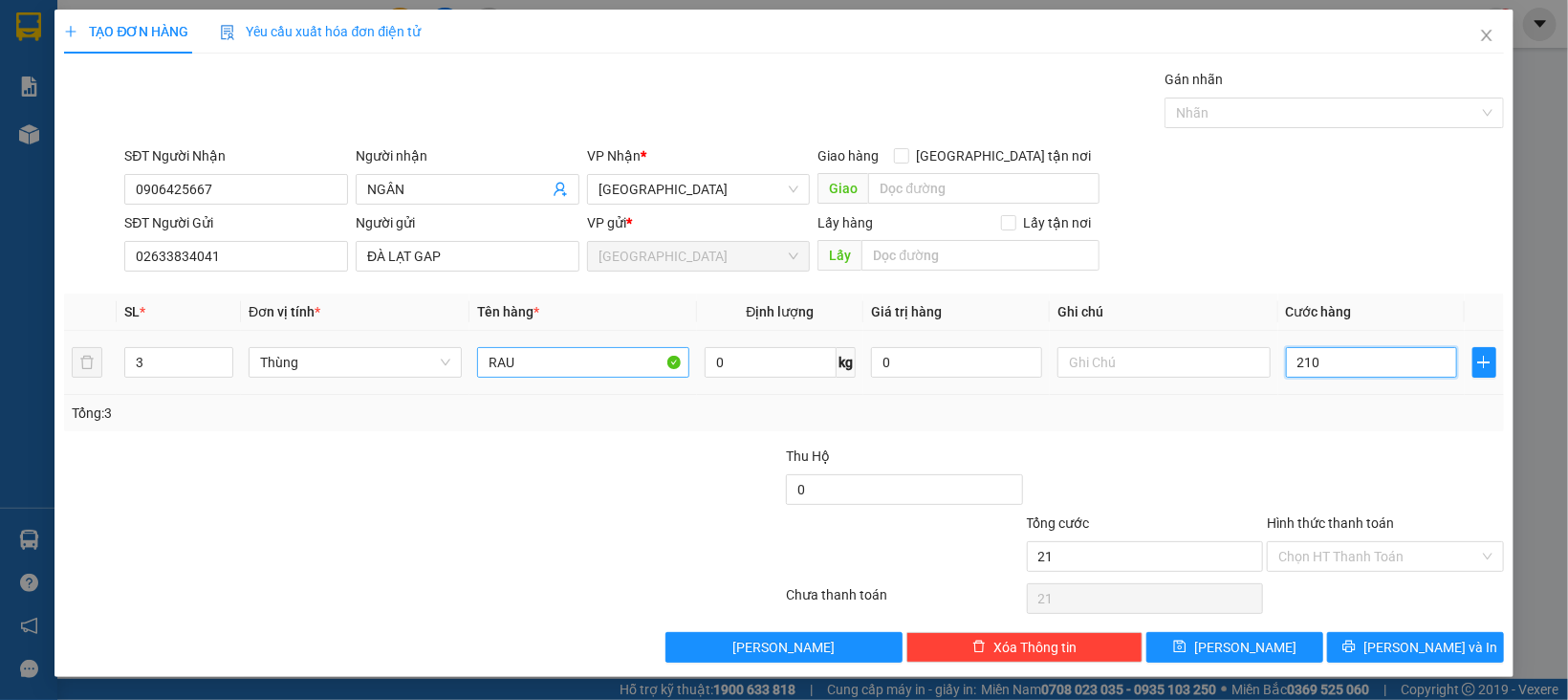
type input "210"
type input "210.000"
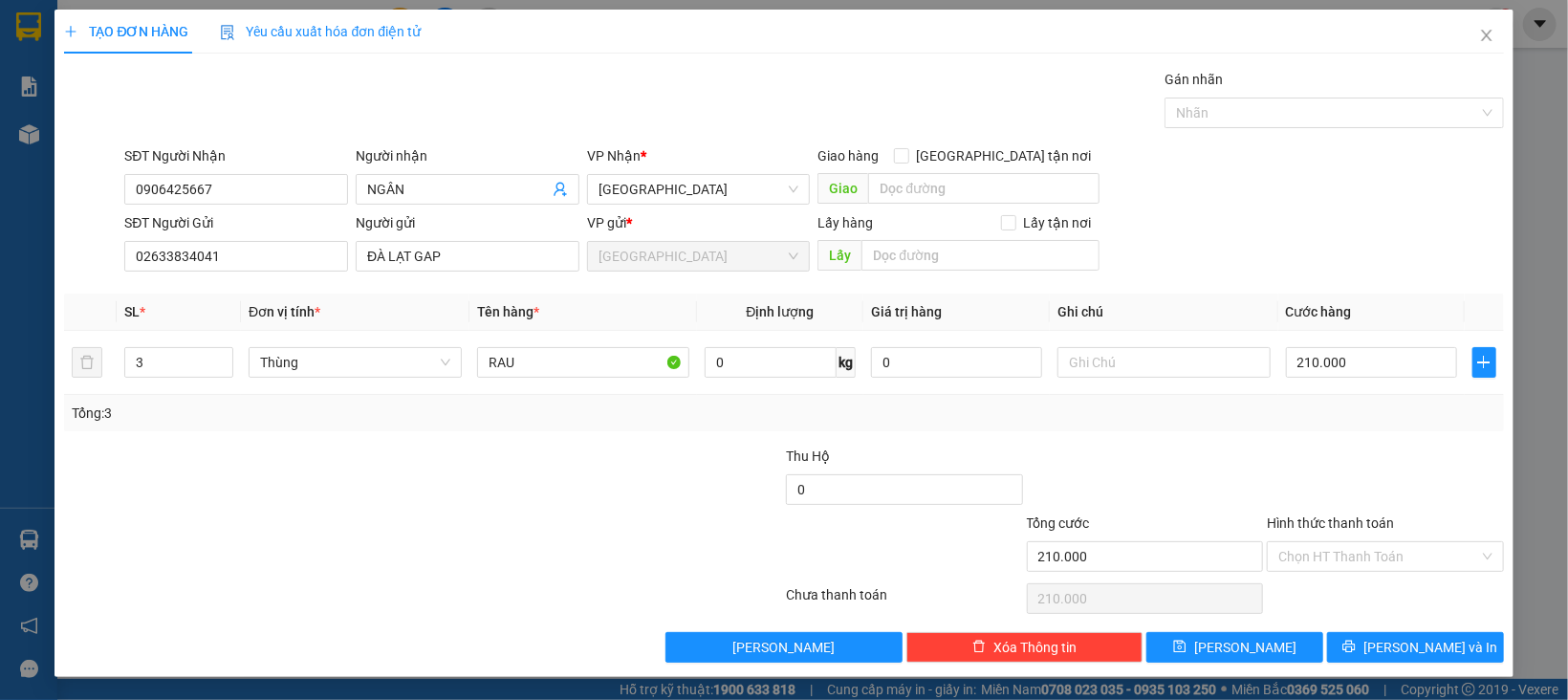
click at [1377, 515] on div "Hình thức thanh toán" at bounding box center [1385, 527] width 237 height 29
click at [1384, 567] on input "Hình thức thanh toán" at bounding box center [1378, 557] width 200 height 29
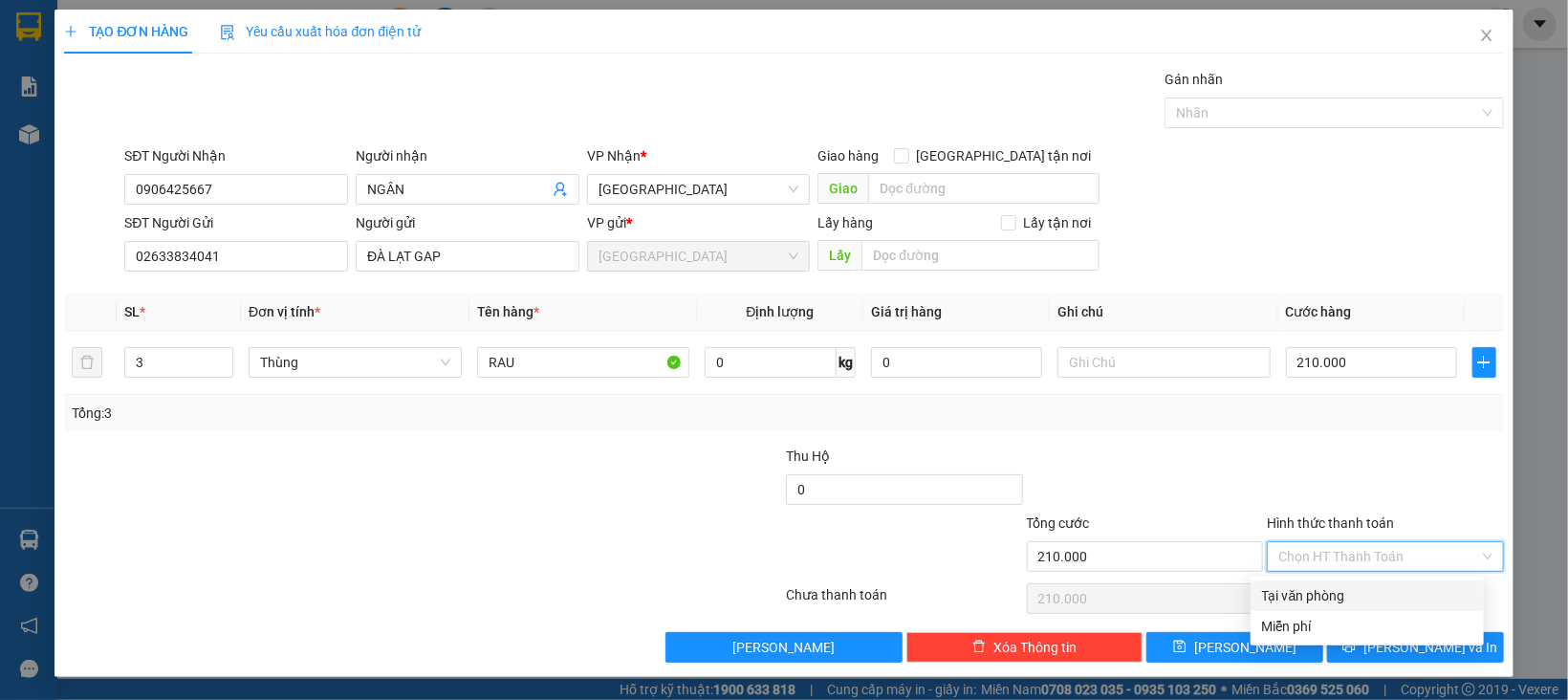
click at [1372, 581] on div "Tại văn phòng" at bounding box center [1367, 596] width 233 height 31
type input "0"
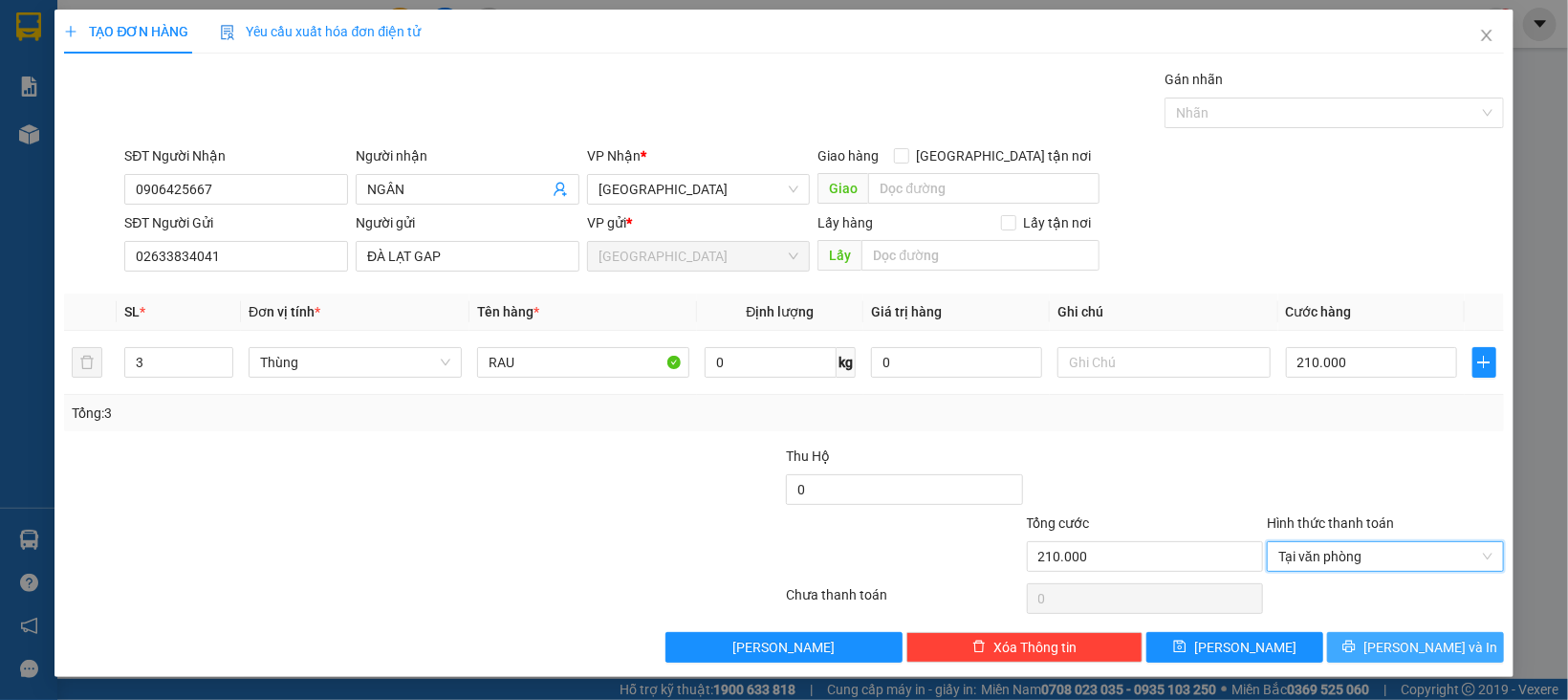
click at [1368, 630] on div "Transit Pickup Surcharge Ids Transit Deliver Surcharge Ids Transit Deliver Surc…" at bounding box center [783, 365] width 1439 height 593
click at [1355, 648] on icon "printer" at bounding box center [1348, 647] width 13 height 13
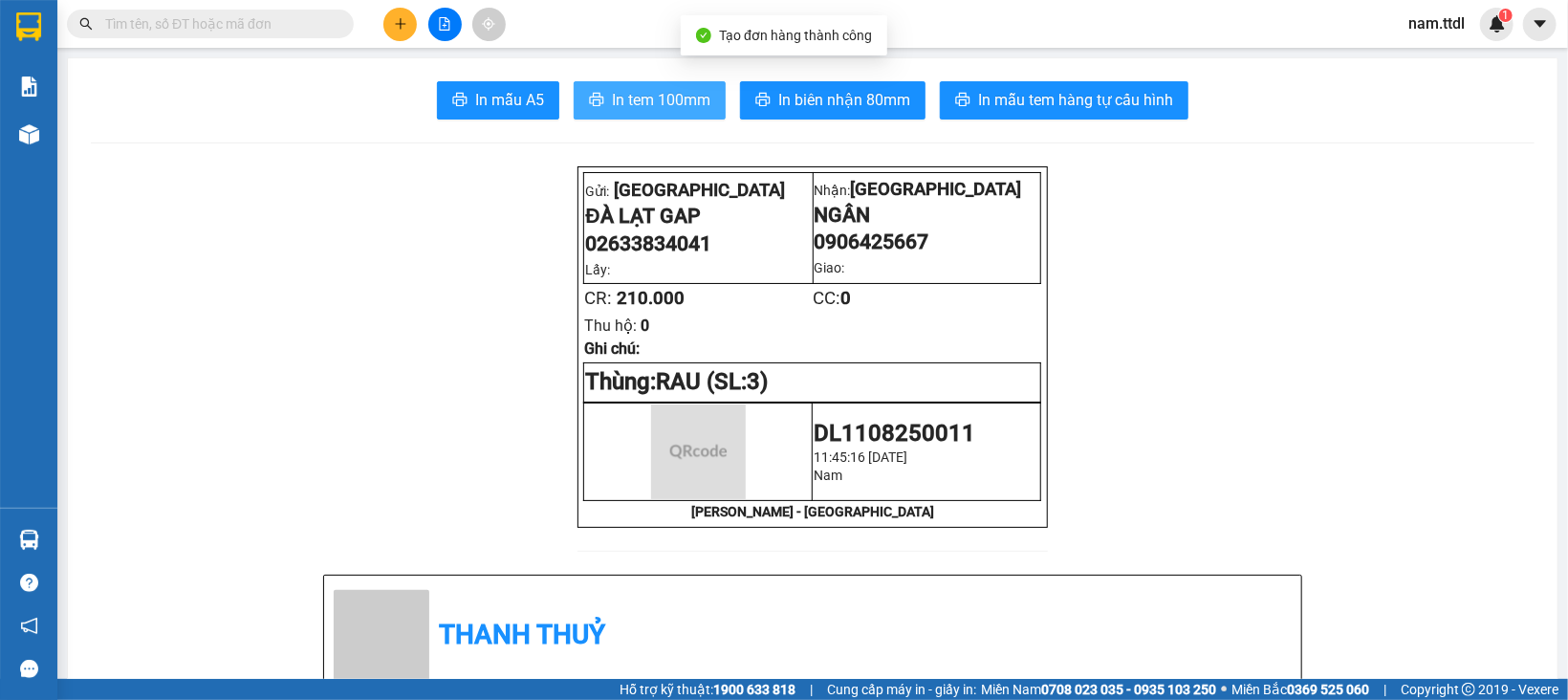
click at [651, 89] on span "In tem 100mm" at bounding box center [661, 100] width 99 height 24
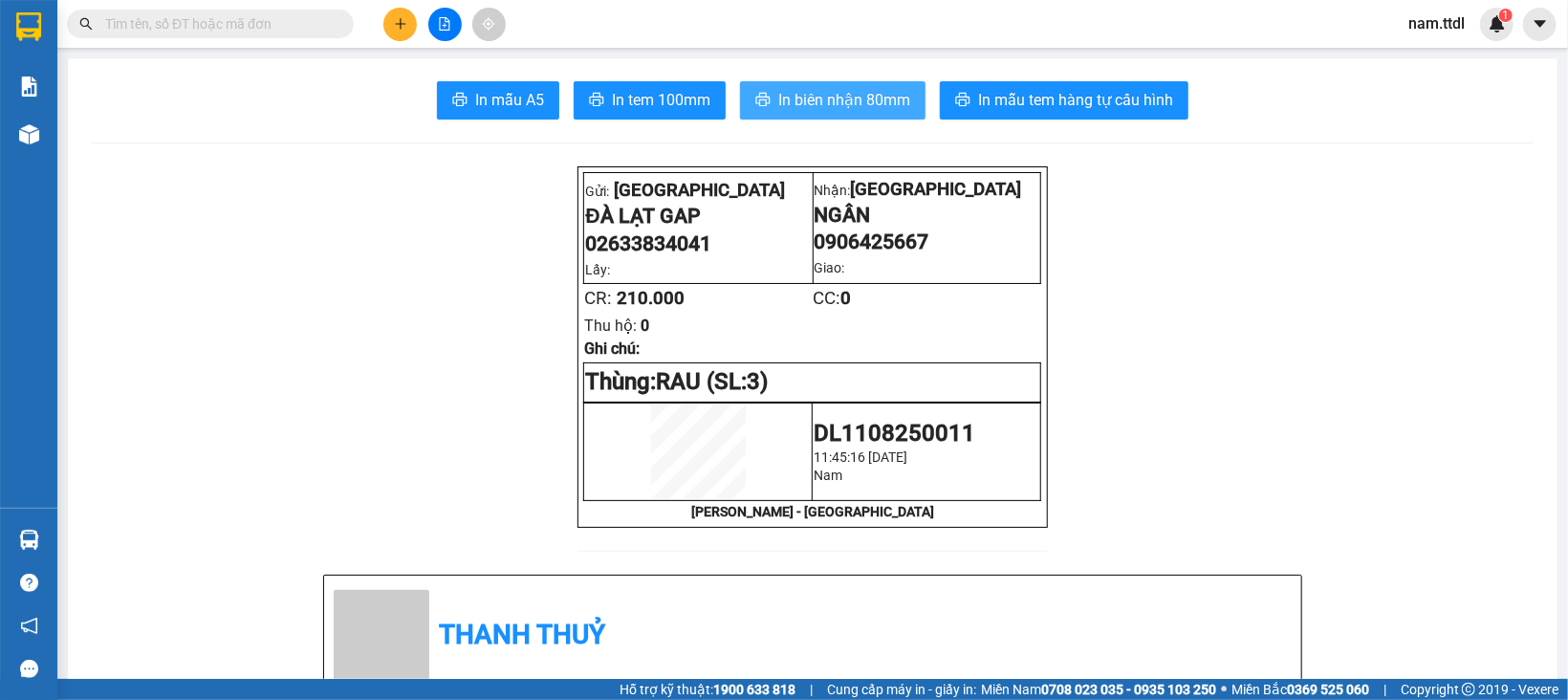
click at [881, 91] on span "In biên nhận 80mm" at bounding box center [844, 100] width 132 height 24
click at [412, 19] on button at bounding box center [400, 24] width 34 height 34
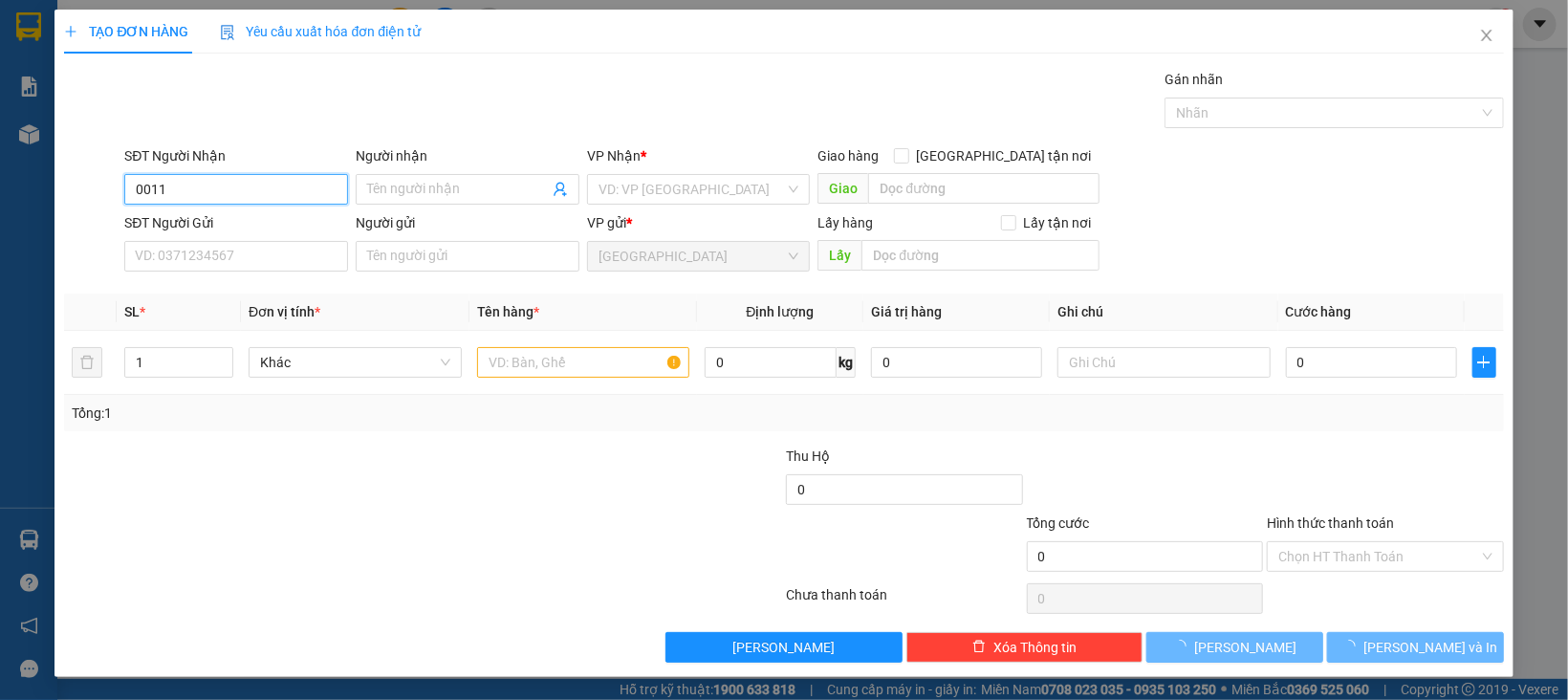
click at [273, 193] on input "0011" at bounding box center [235, 190] width 224 height 31
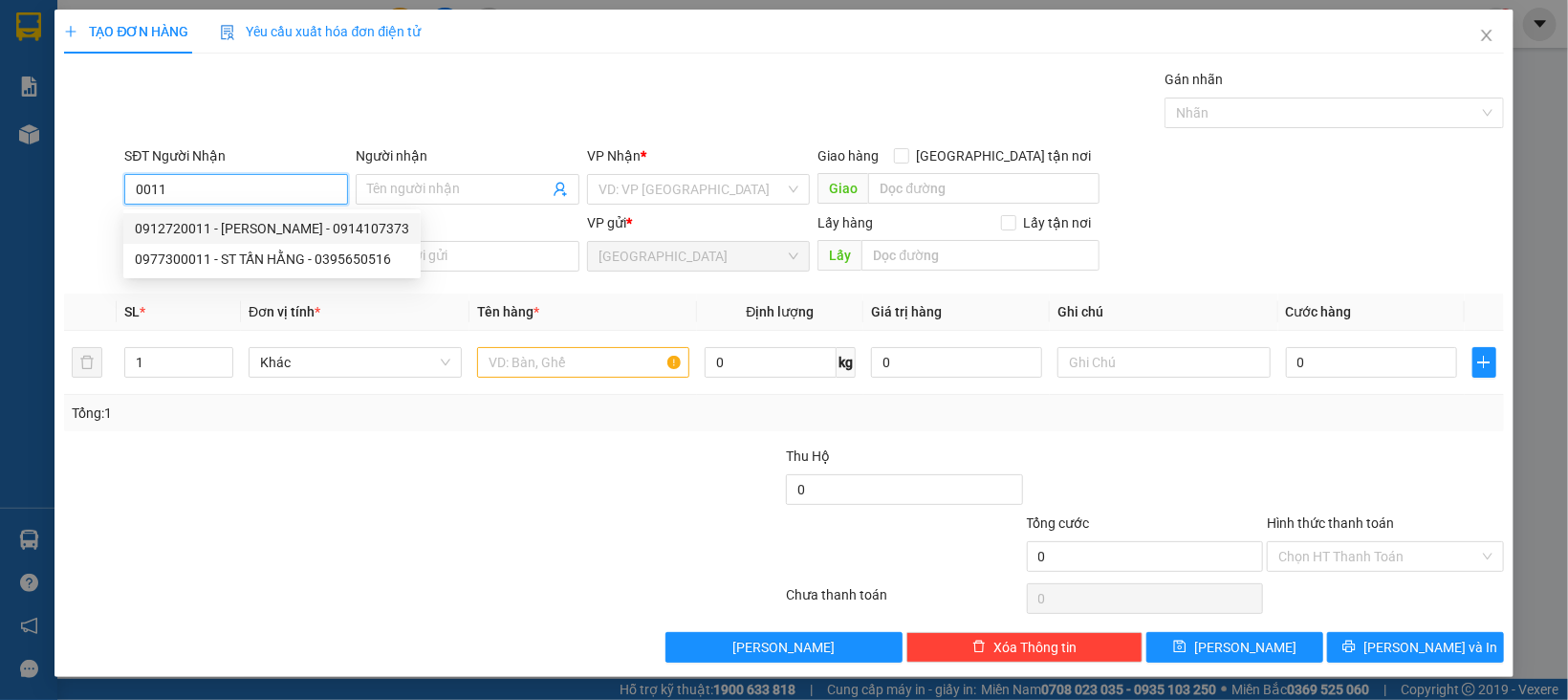
click at [237, 234] on div "0912720011 - VŨ - 0914107373" at bounding box center [271, 228] width 274 height 21
type input "0912720011"
type input "VŨ - 0914107373"
type input "0912720011"
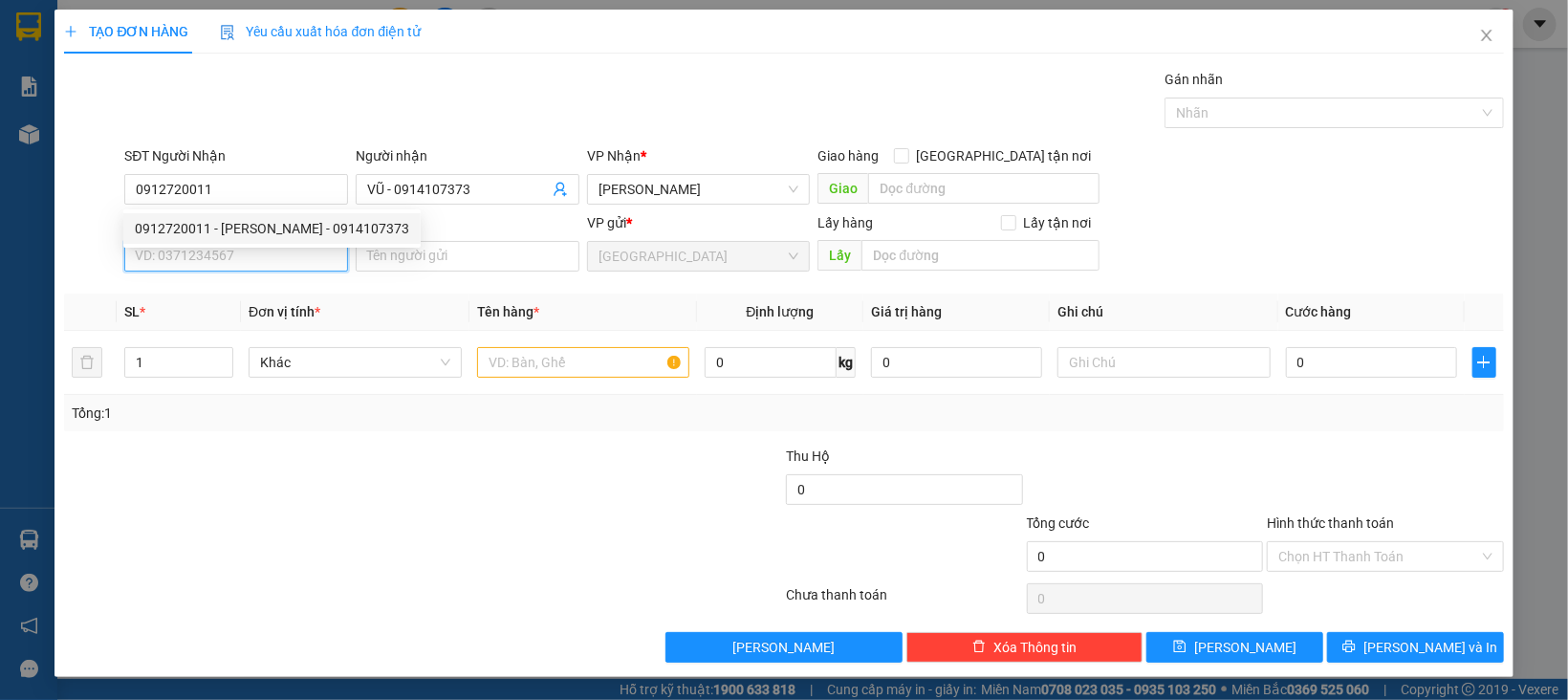
click at [244, 266] on input "SĐT Người Gửi" at bounding box center [235, 257] width 224 height 31
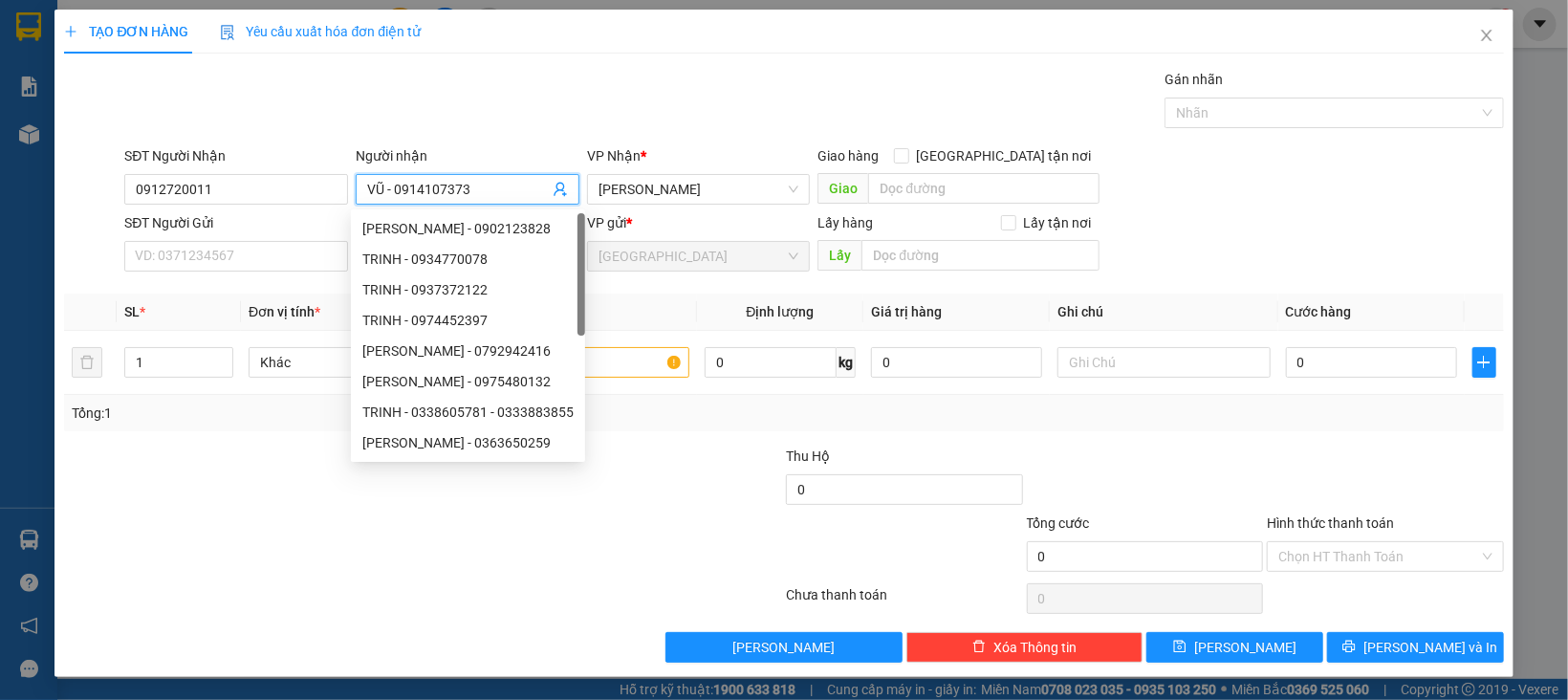
drag, startPoint x: 481, startPoint y: 197, endPoint x: 382, endPoint y: 198, distance: 99.0
click at [382, 198] on input "VŨ - 0914107373" at bounding box center [458, 190] width 182 height 21
type input "VŨ"
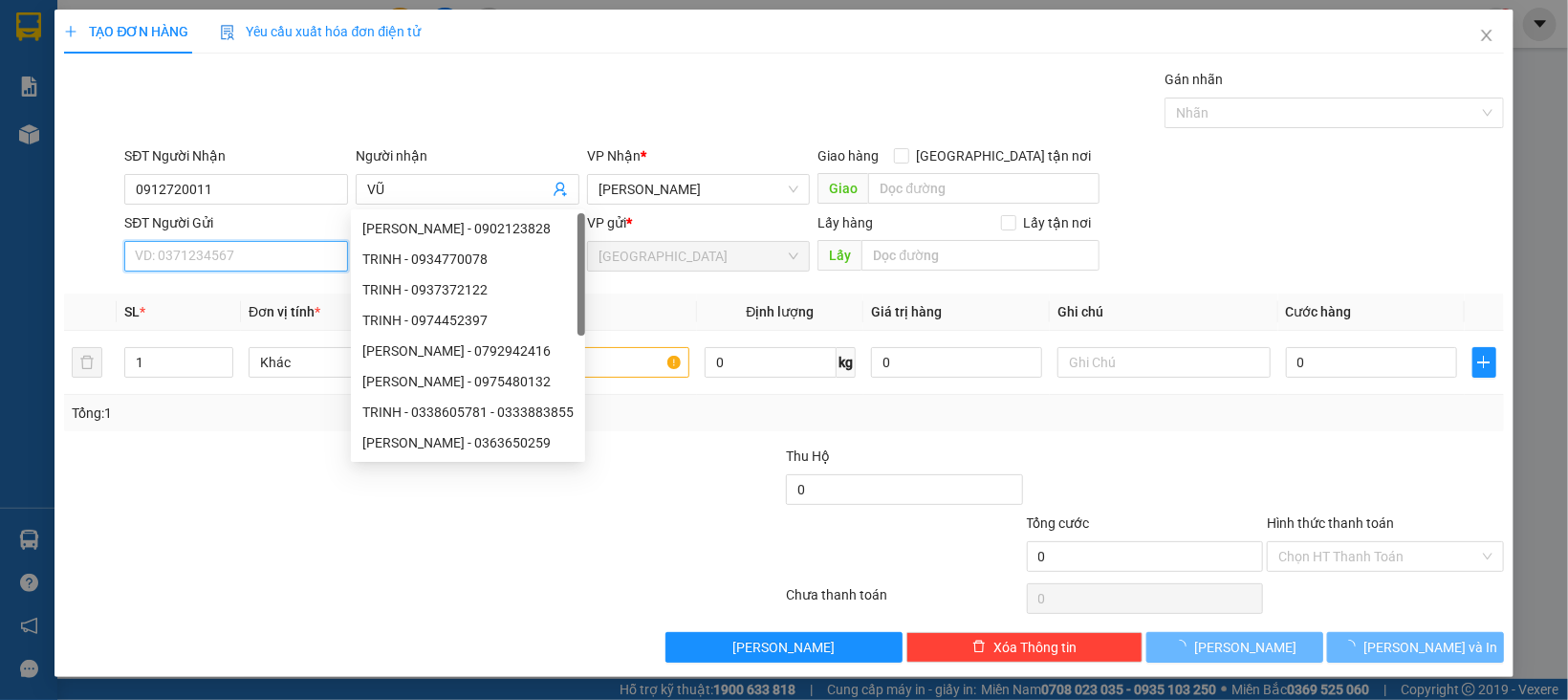
click at [246, 271] on input "SĐT Người Gửi" at bounding box center [235, 257] width 224 height 31
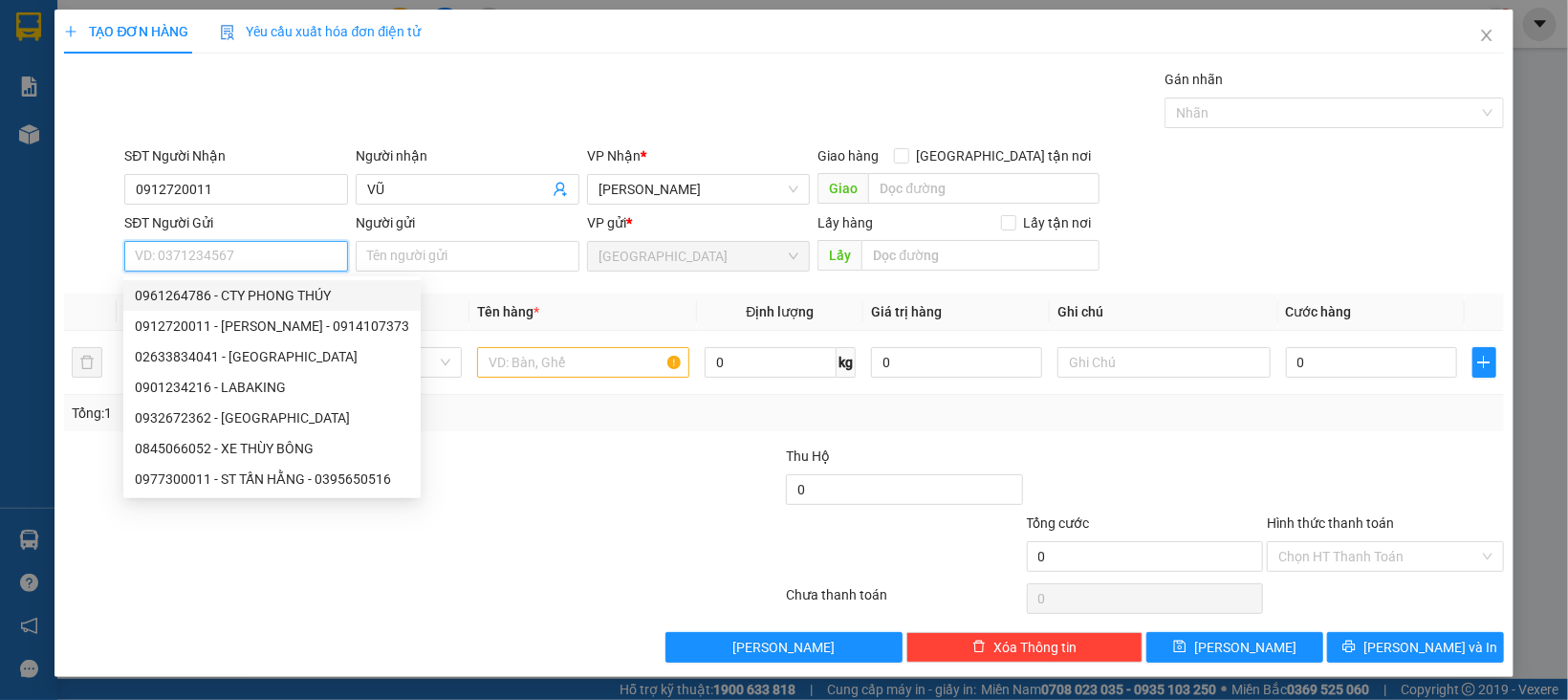
click at [255, 297] on div "0961264786 - CTY PHONG THÚY" at bounding box center [271, 295] width 274 height 21
type input "0961264786"
type input "CTY PHONG THÚY"
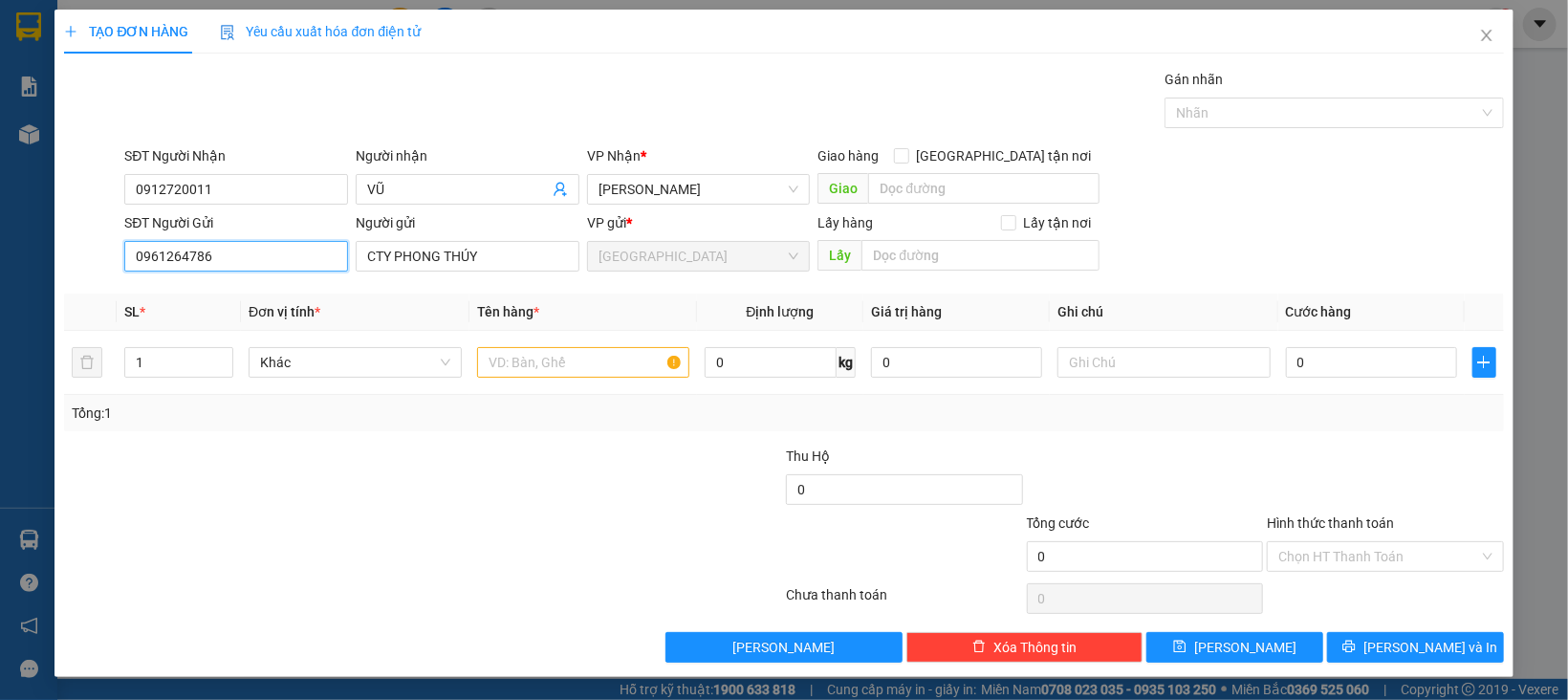
click at [255, 258] on input "0961264786" at bounding box center [235, 257] width 224 height 31
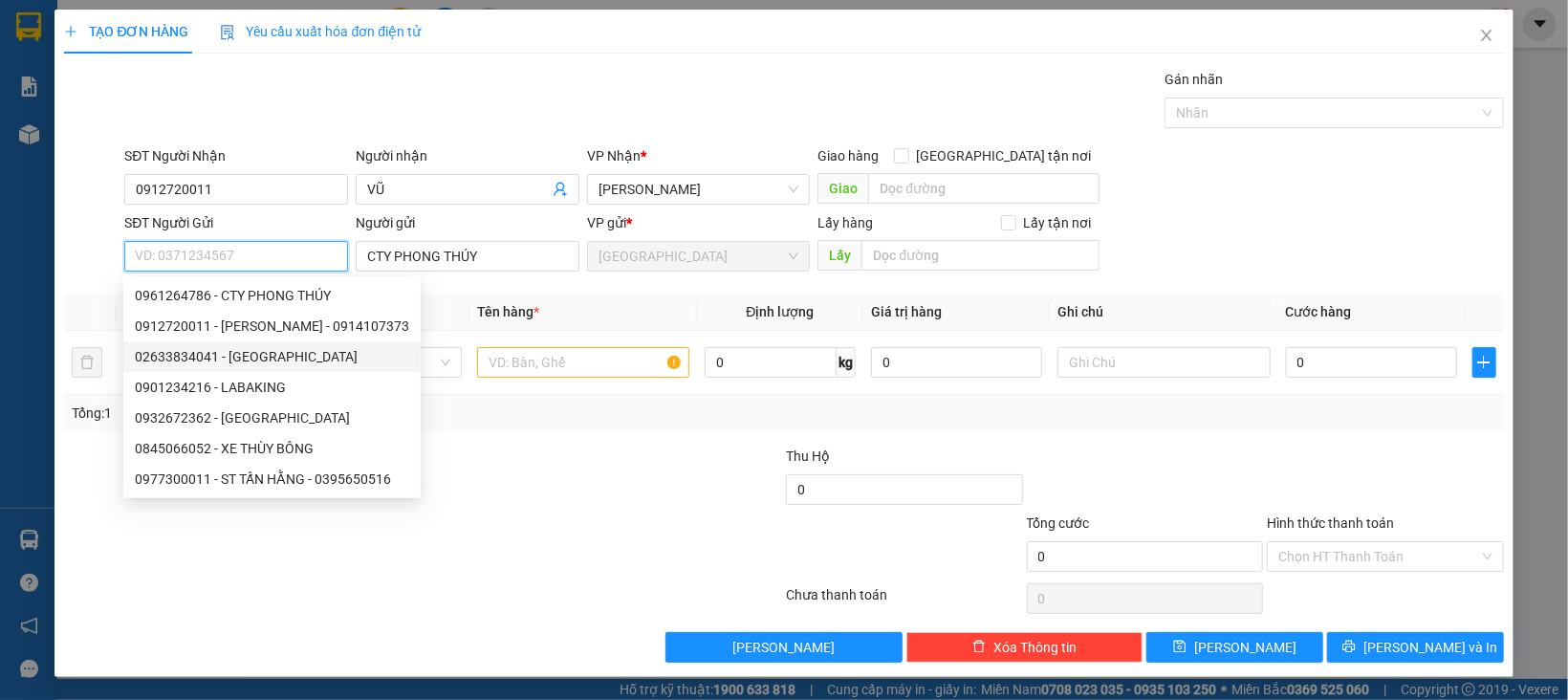
click at [255, 358] on div "02633834041 - ĐÀ LẠT GAP" at bounding box center [271, 357] width 274 height 21
type input "02633834041"
type input "ĐÀ LẠT GAP"
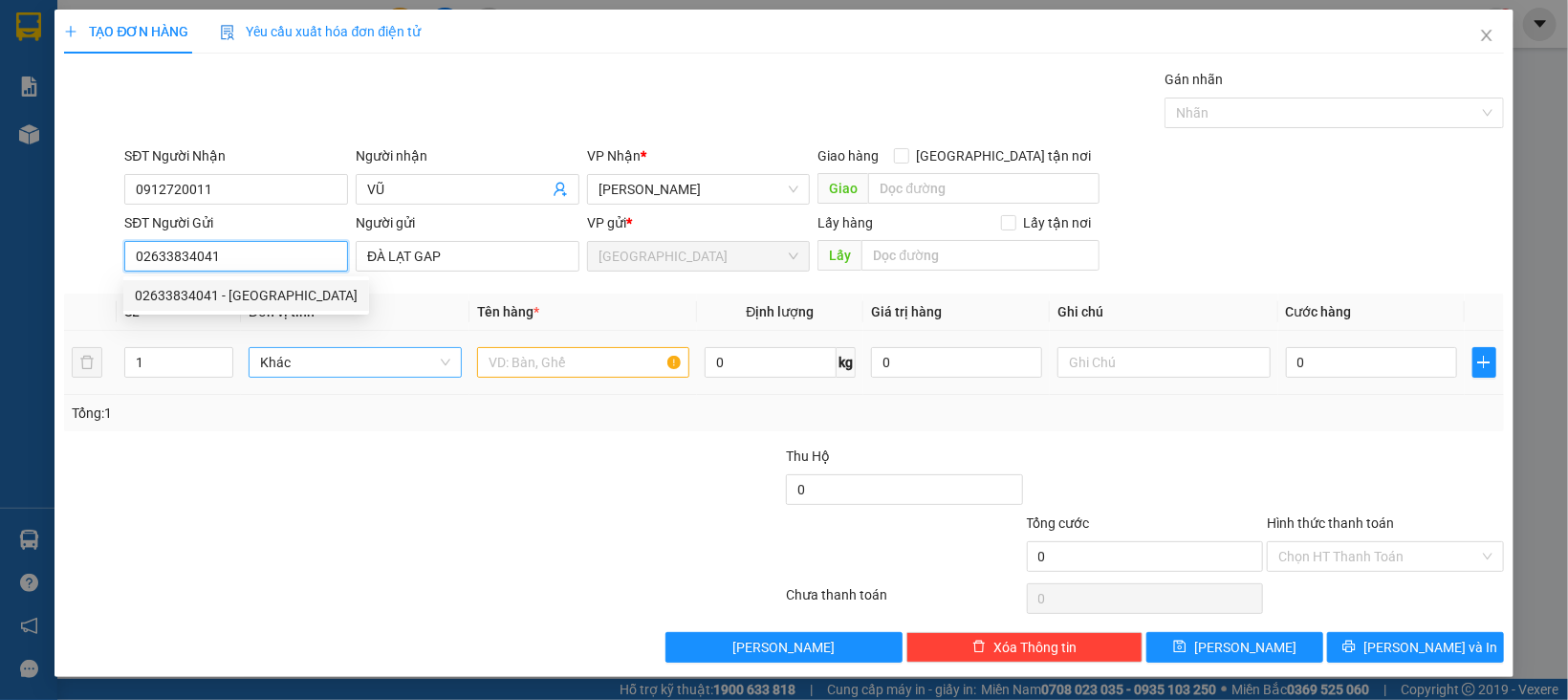
click at [344, 361] on span "Khác" at bounding box center [355, 363] width 191 height 29
type input "02633834041"
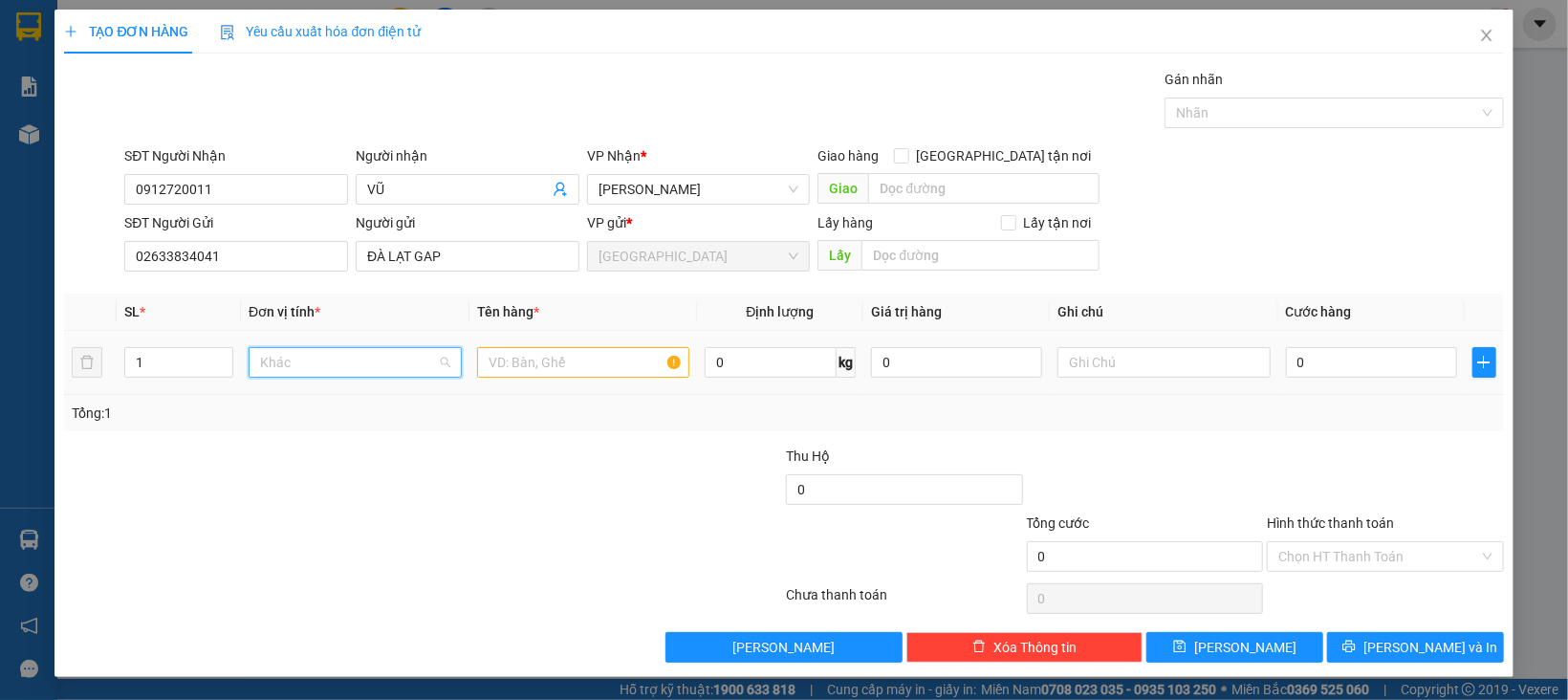
scroll to position [183, 0]
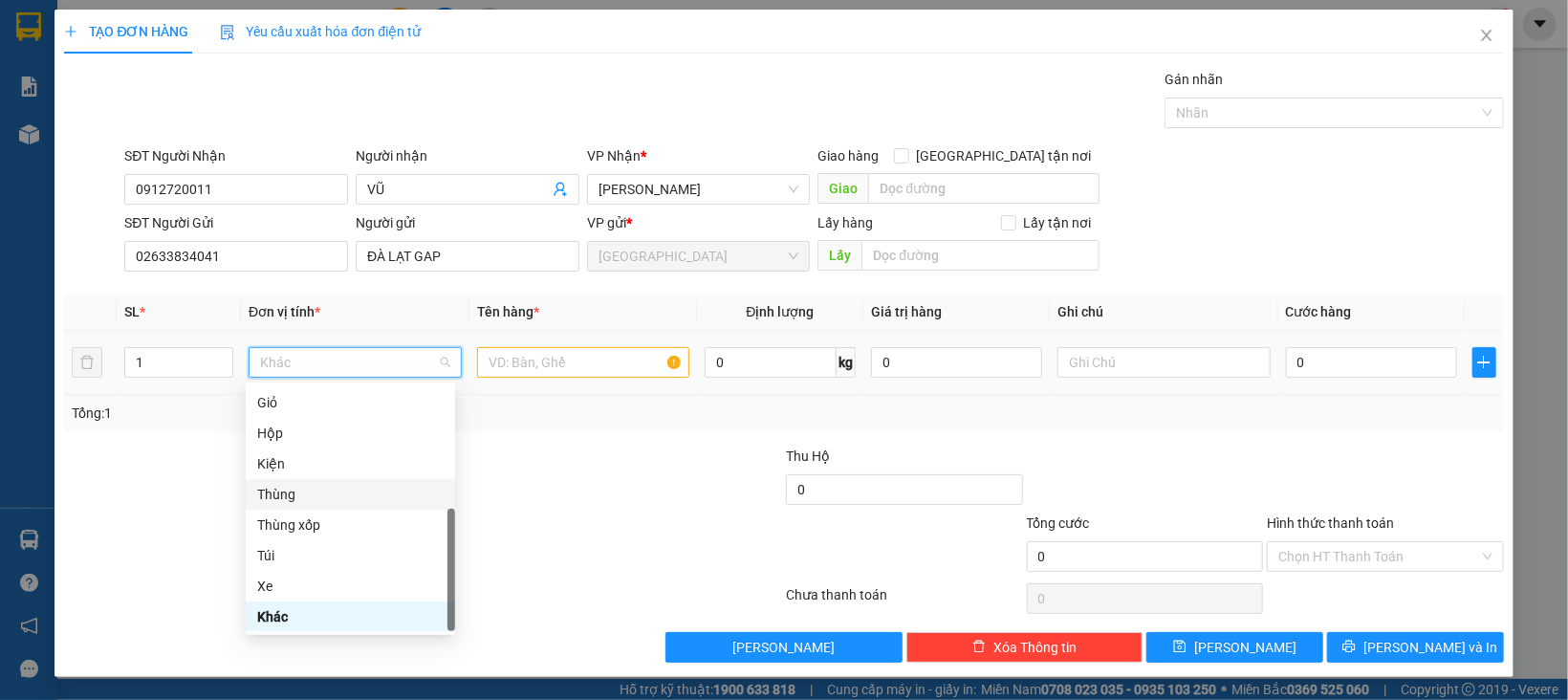
click at [284, 493] on div "Thùng" at bounding box center [350, 495] width 187 height 21
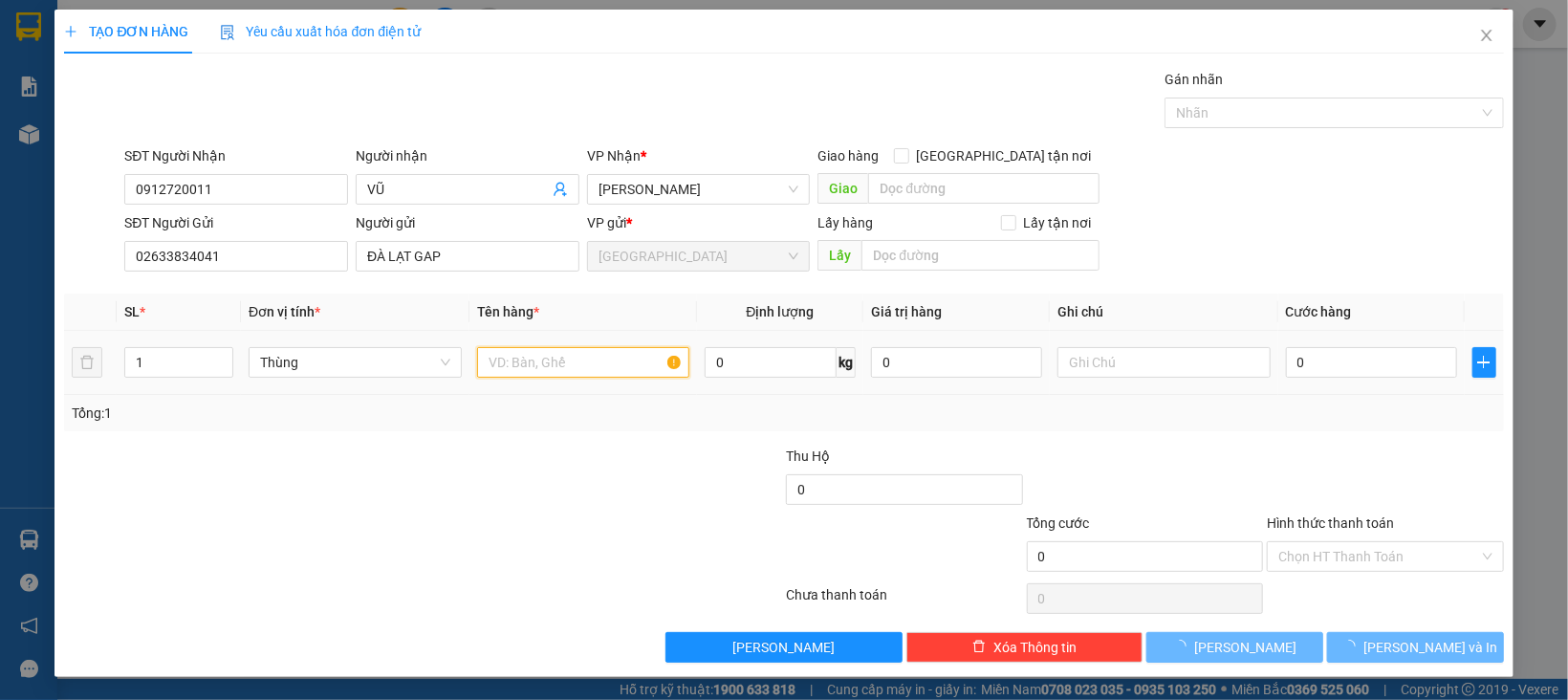
click at [546, 361] on input "text" at bounding box center [584, 363] width 213 height 31
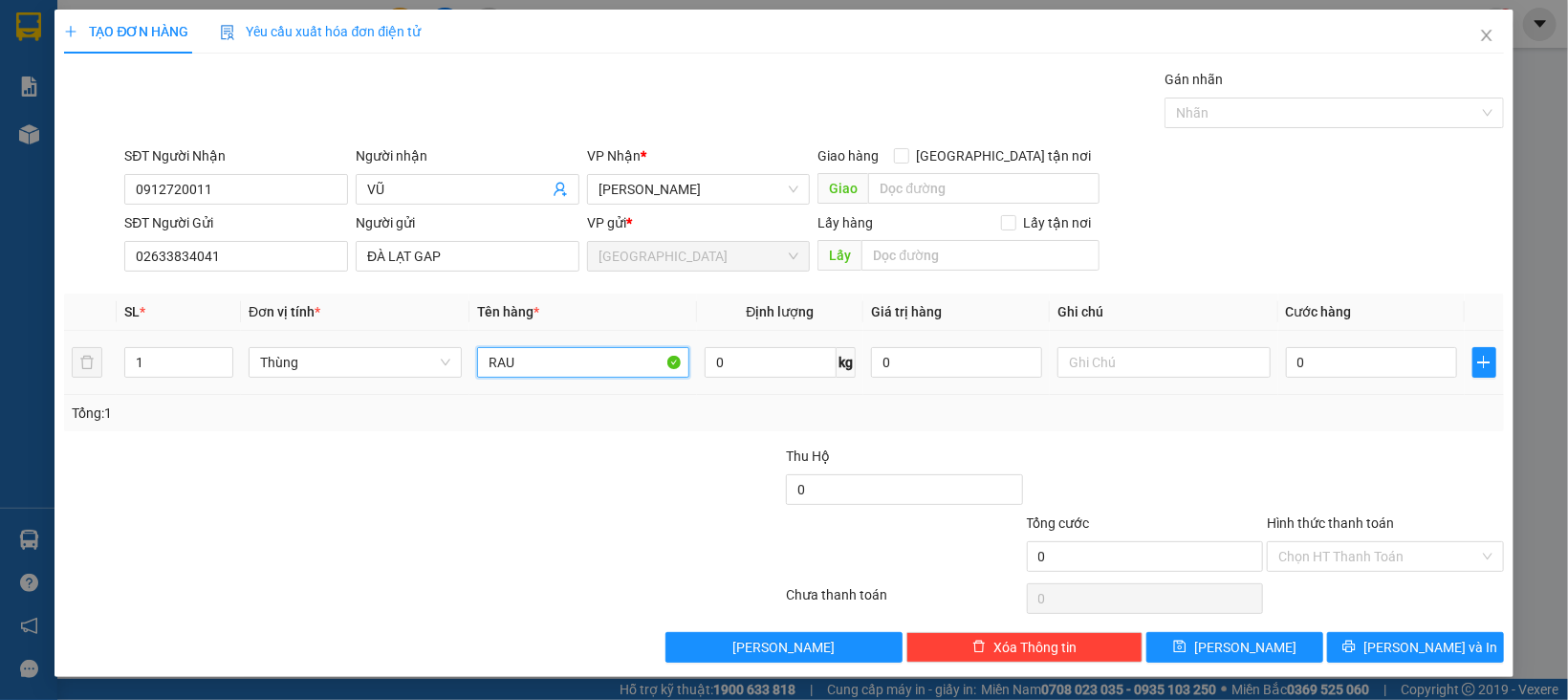
type input "RAU"
type input "8"
type input "80"
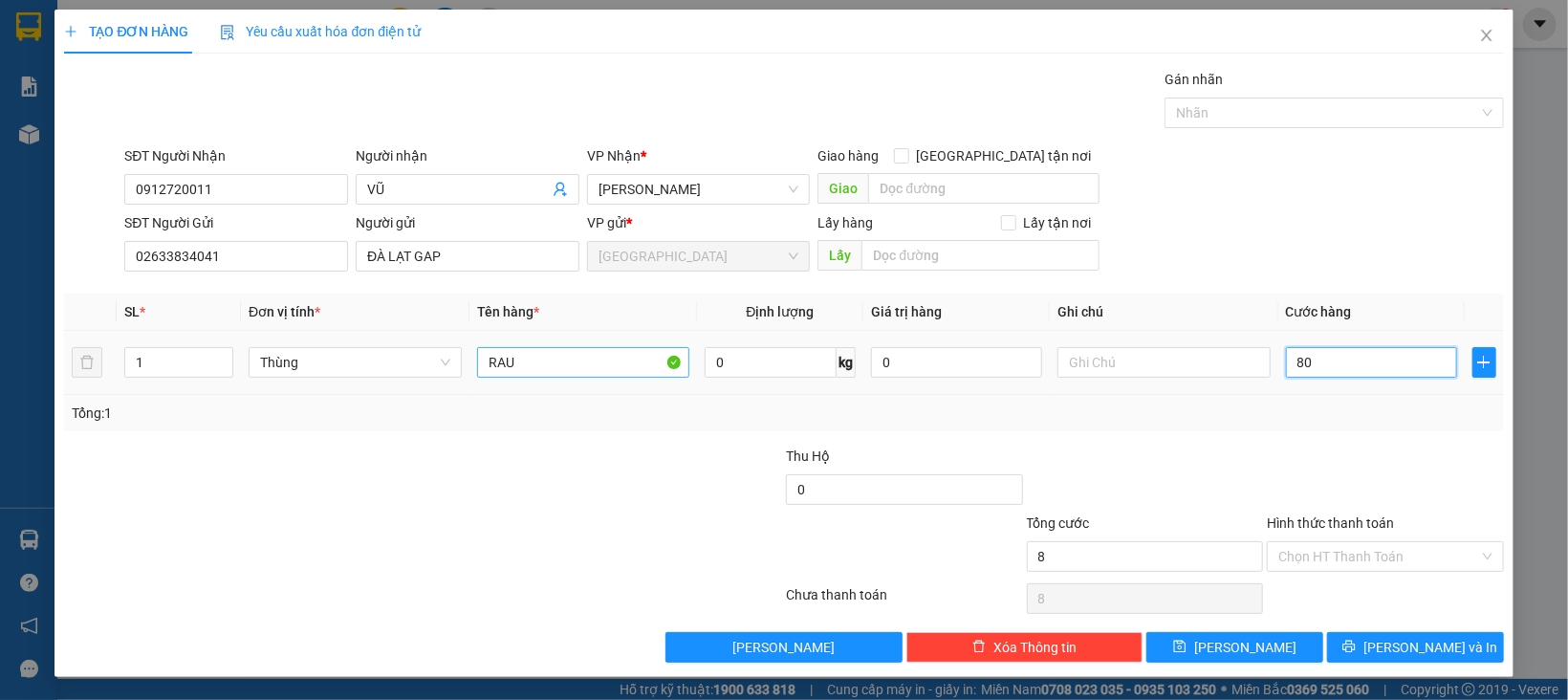
type input "80"
type input "80.000"
click at [1145, 494] on div at bounding box center [1145, 478] width 241 height 67
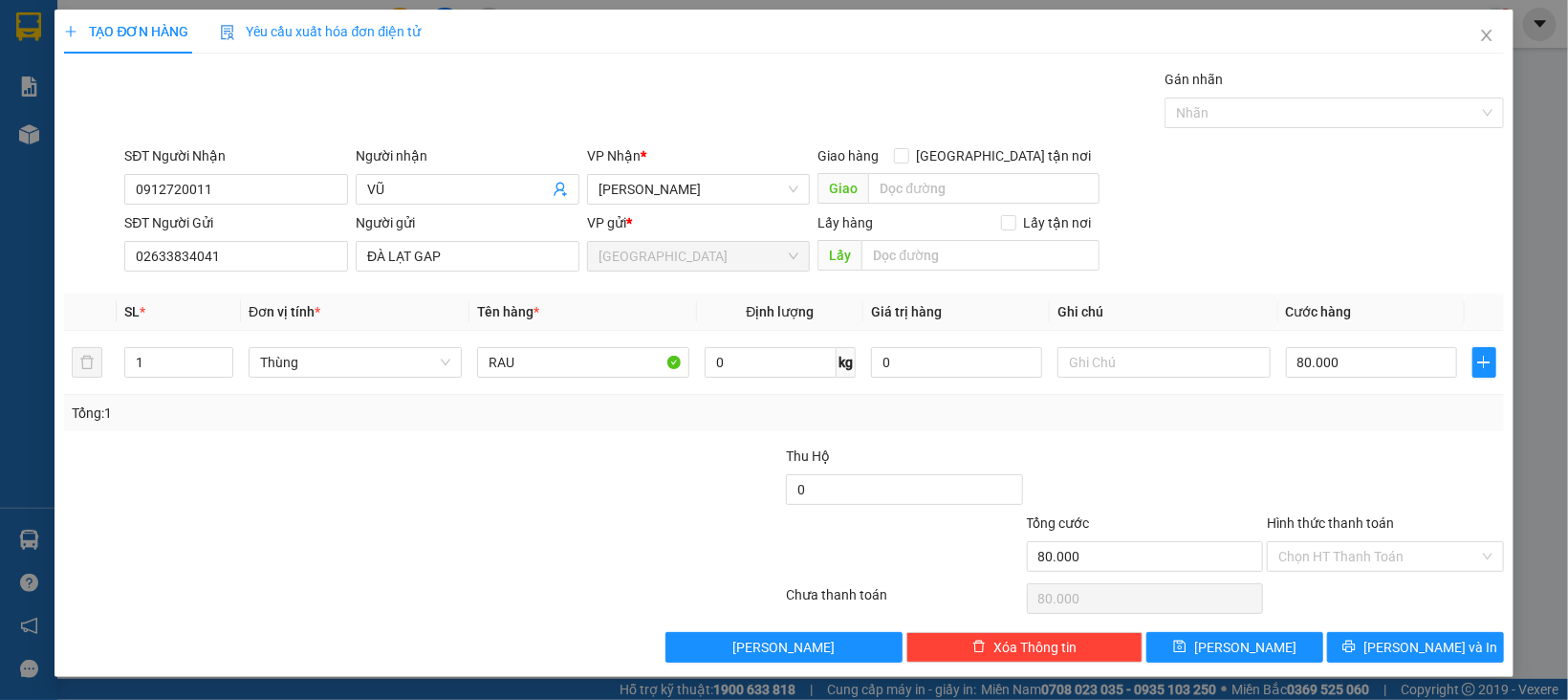
click at [1334, 553] on input "Hình thức thanh toán" at bounding box center [1378, 557] width 200 height 29
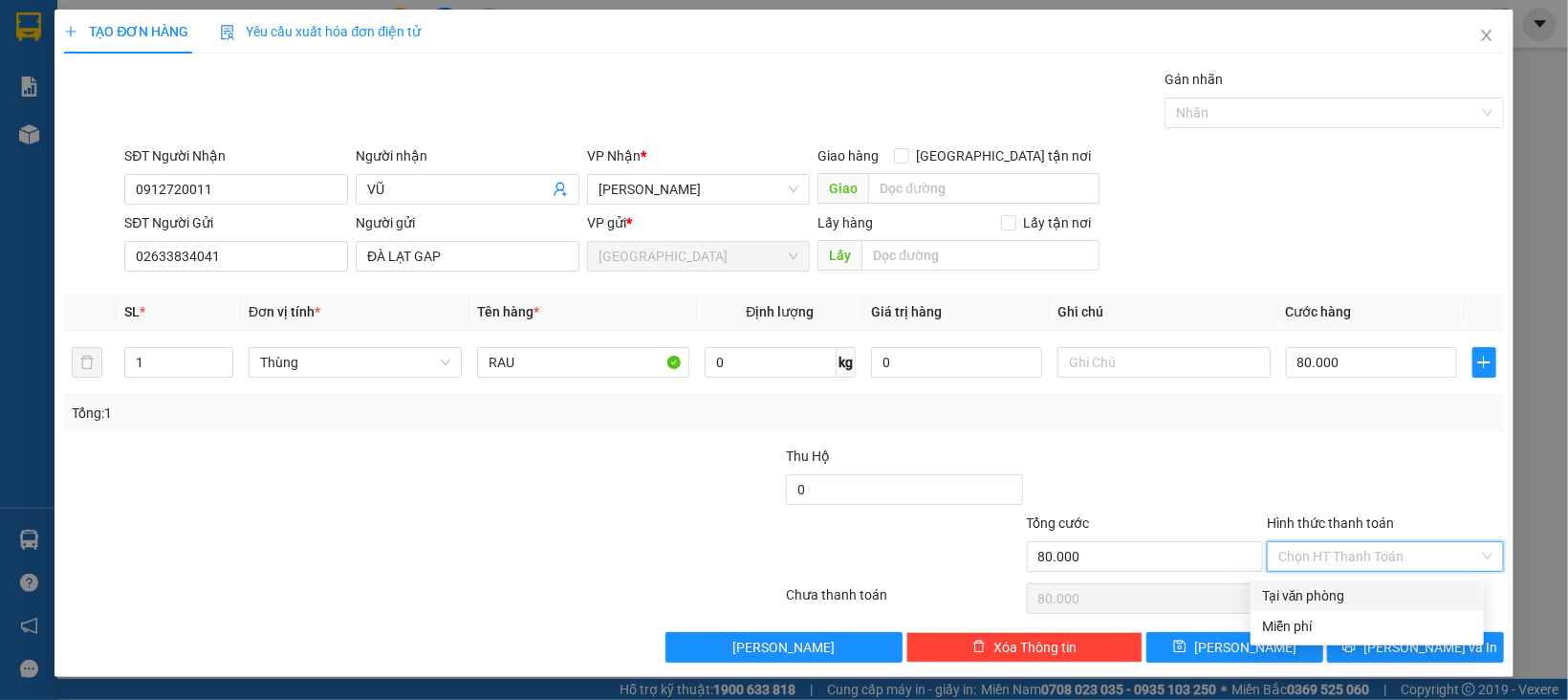
click at [1334, 585] on div "Tại văn phòng" at bounding box center [1367, 595] width 210 height 21
type input "0"
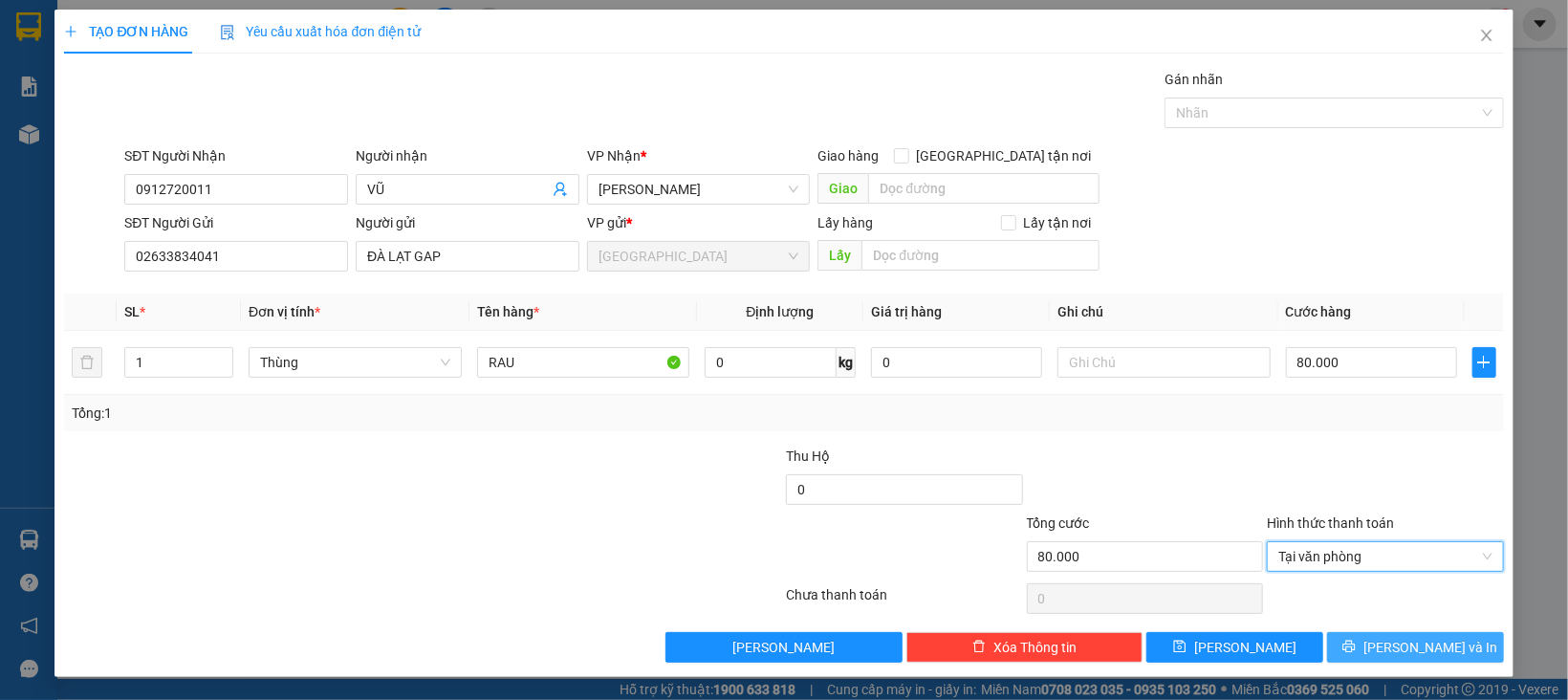
click at [1335, 651] on button "[PERSON_NAME] và In" at bounding box center [1415, 648] width 177 height 31
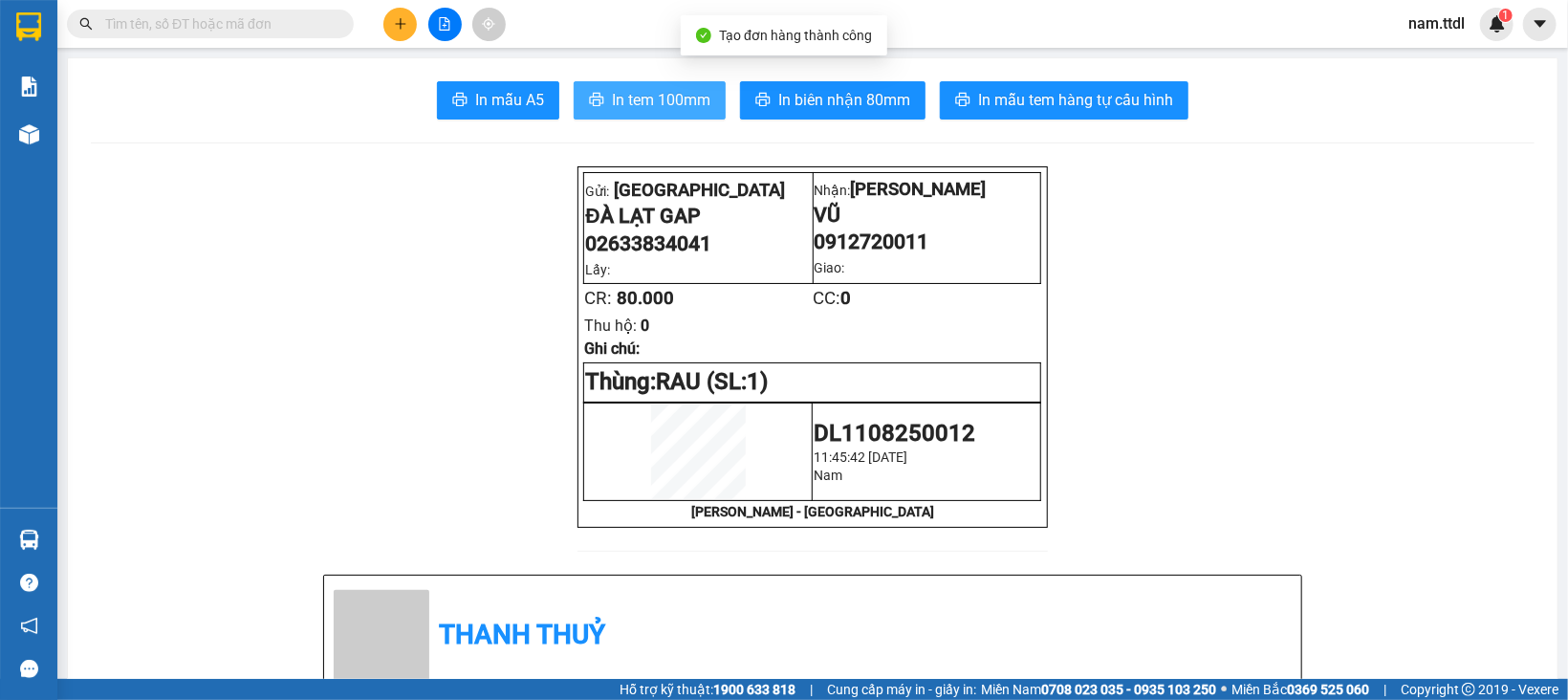
click at [646, 100] on span "In tem 100mm" at bounding box center [661, 100] width 99 height 24
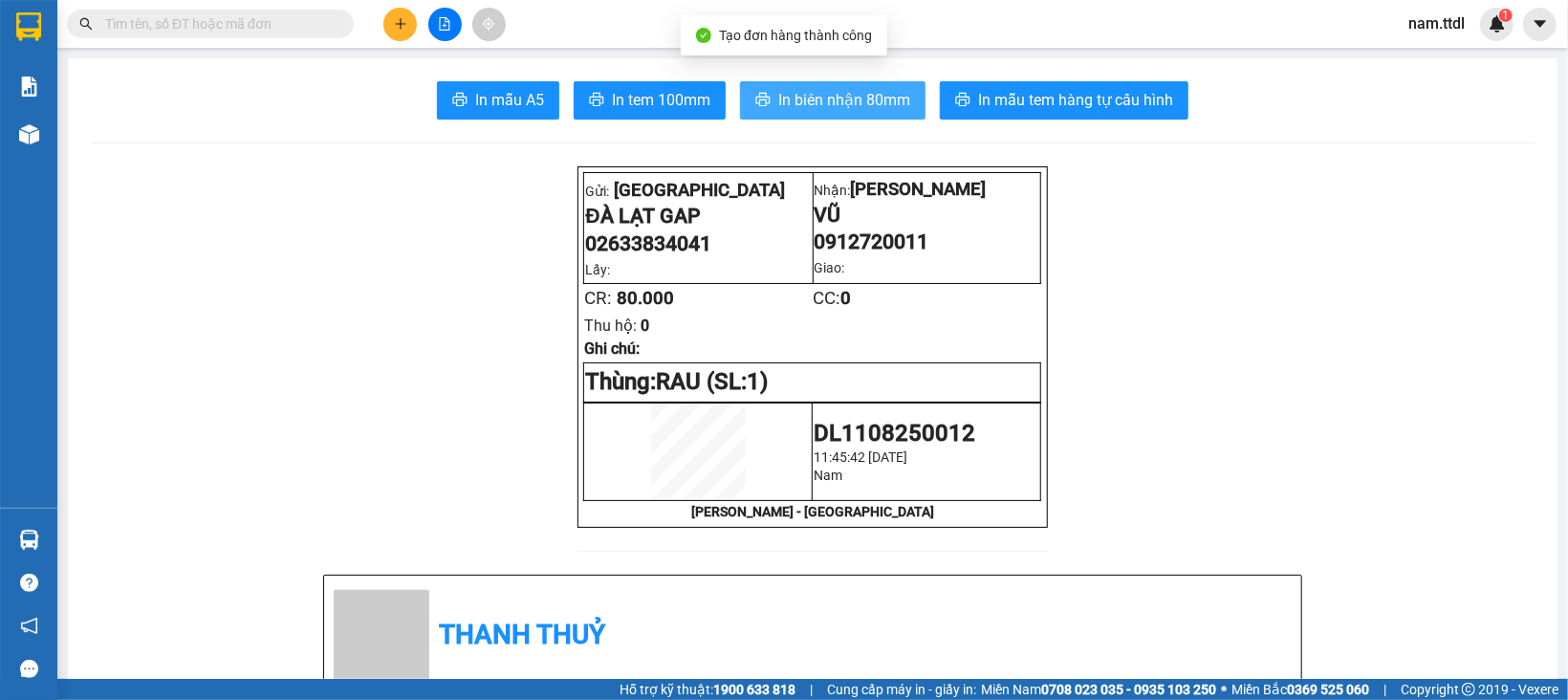
click at [844, 94] on span "In biên nhận 80mm" at bounding box center [844, 100] width 132 height 24
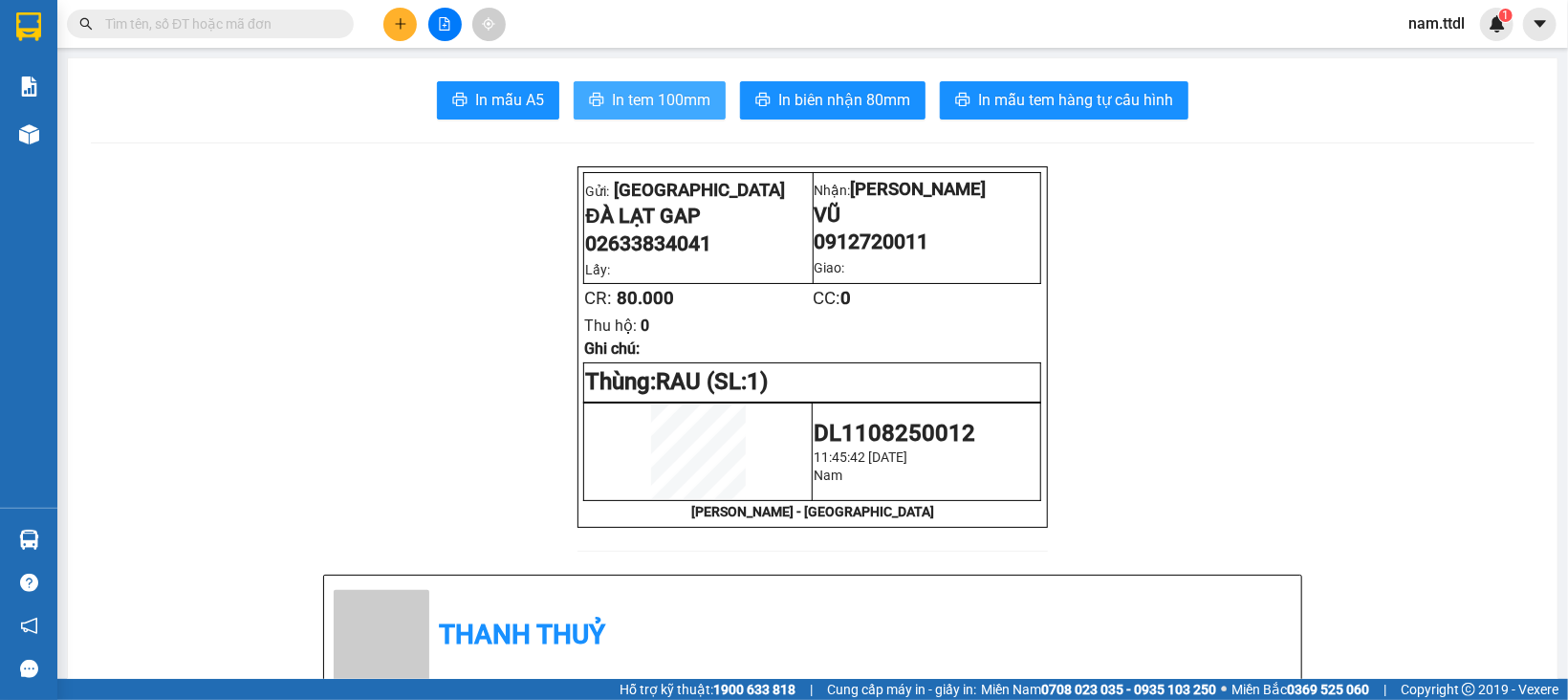
click at [647, 92] on span "In tem 100mm" at bounding box center [661, 100] width 99 height 24
click at [397, 14] on button at bounding box center [400, 24] width 34 height 34
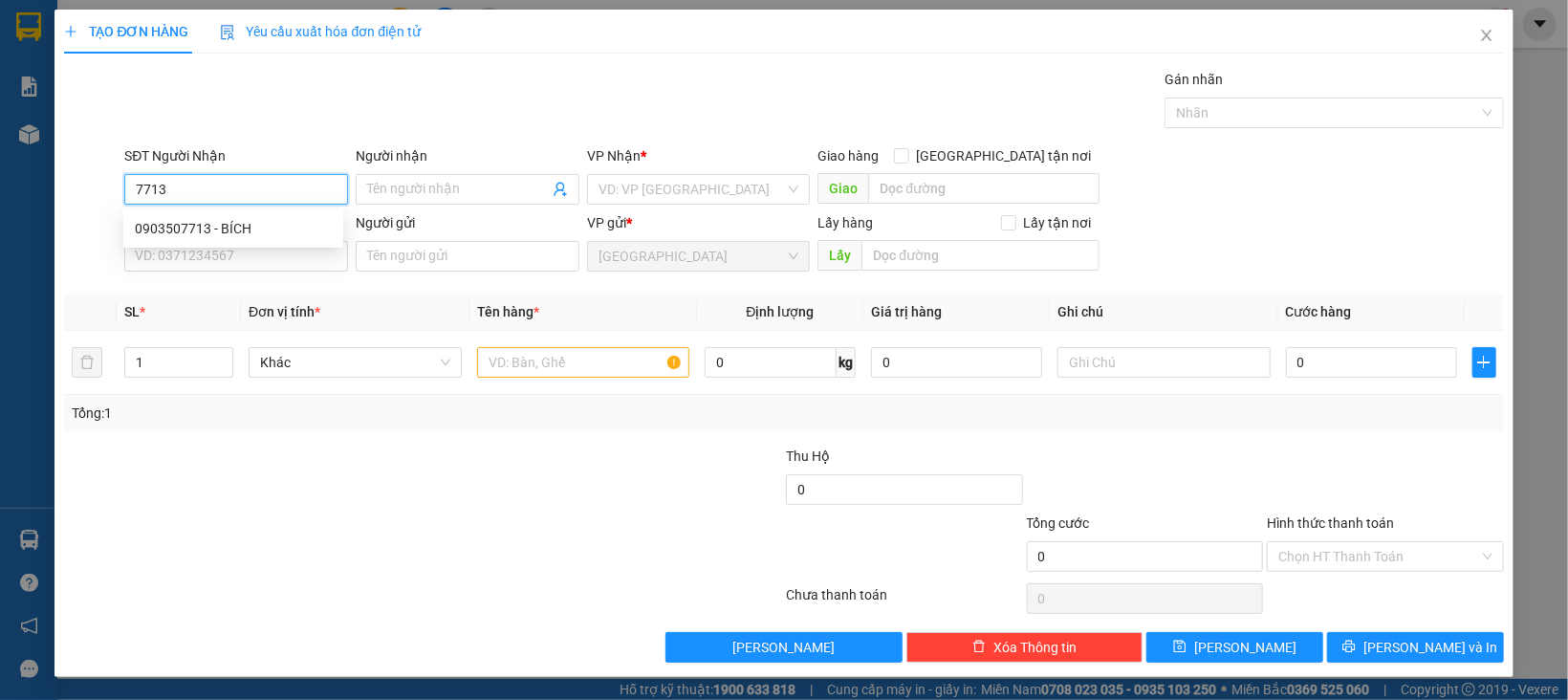
click at [230, 195] on input "7713" at bounding box center [235, 190] width 224 height 31
click at [250, 225] on div "0903507713 - BÍCH" at bounding box center [232, 228] width 196 height 21
type input "0903507713"
type input "BÍCH"
type input "0903507713"
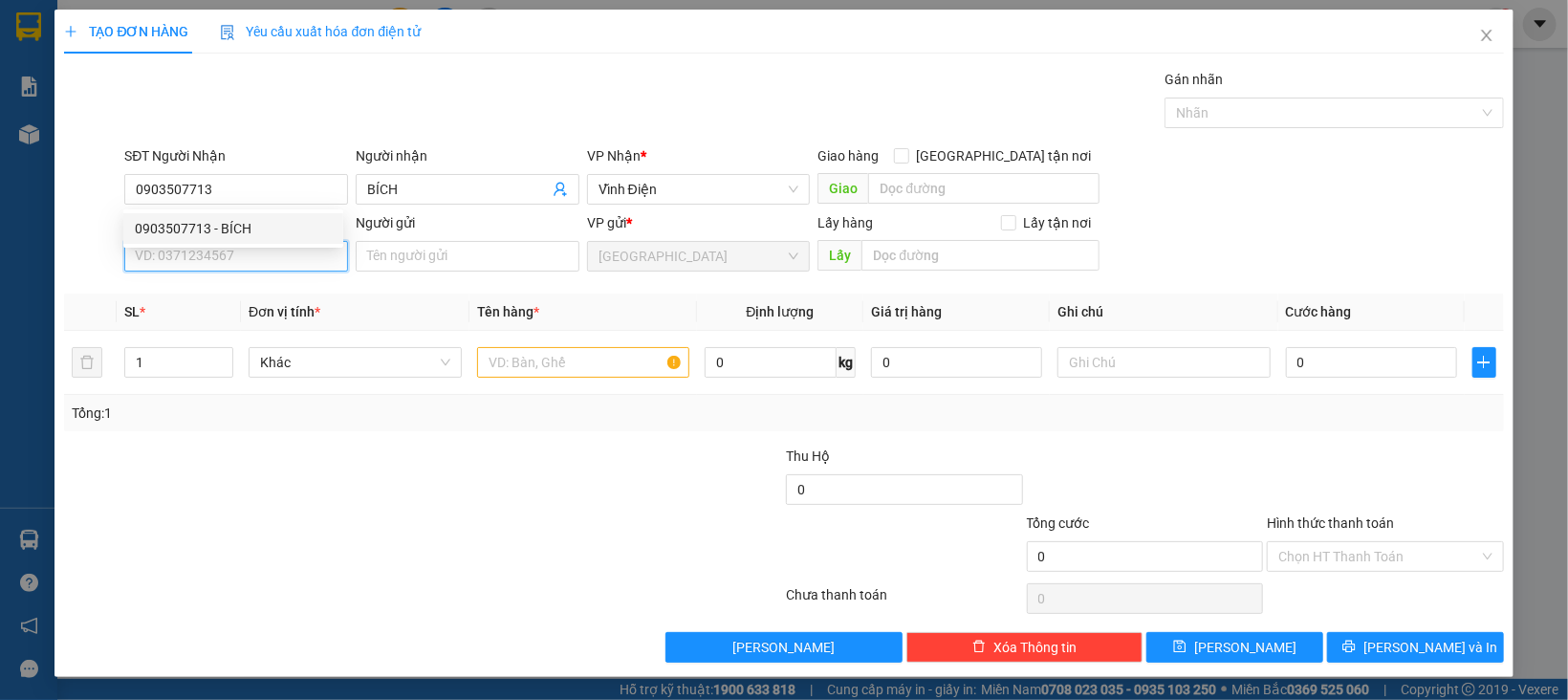
click at [254, 256] on input "SĐT Người Gửi" at bounding box center [235, 257] width 224 height 31
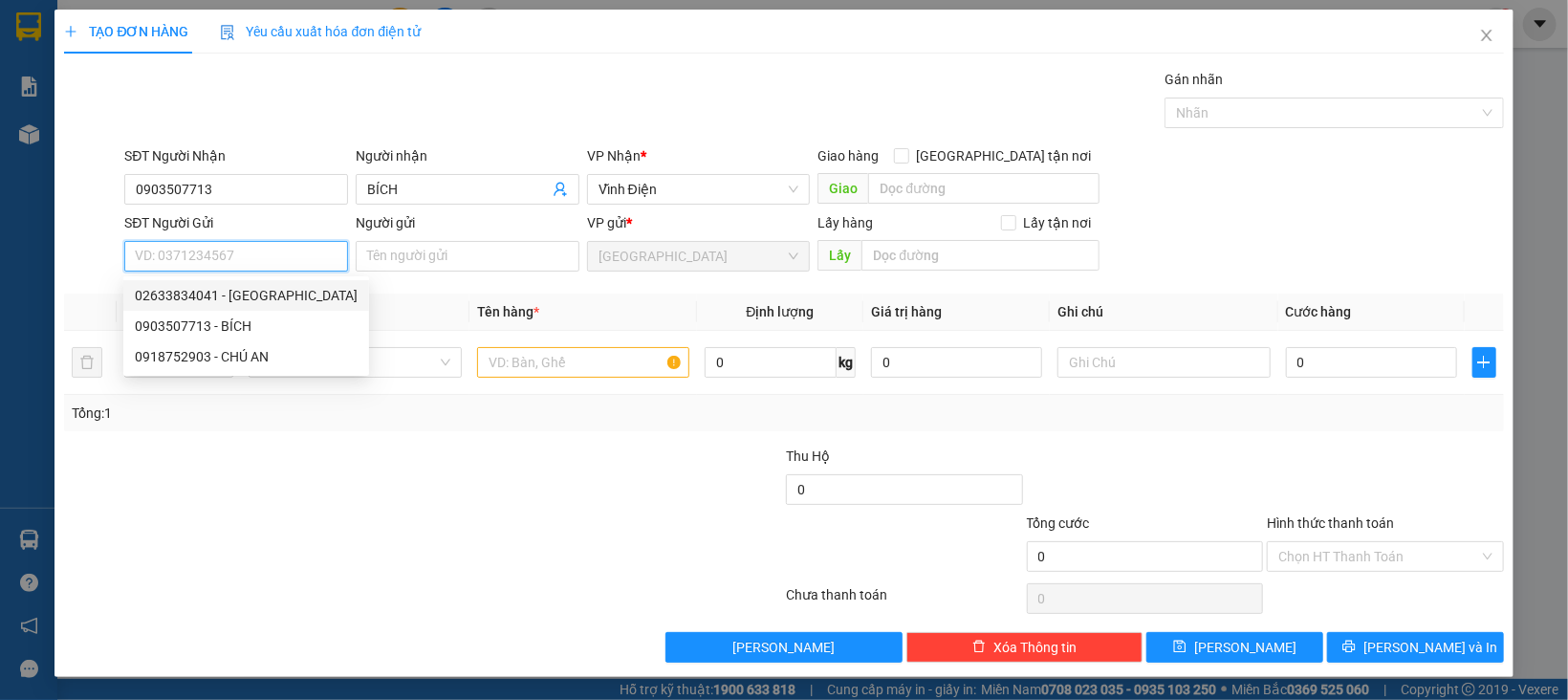
click at [286, 285] on div "02633834041 - ĐÀ LẠT GAP" at bounding box center [246, 295] width 223 height 21
type input "02633834041"
type input "ĐÀ LẠT GAP"
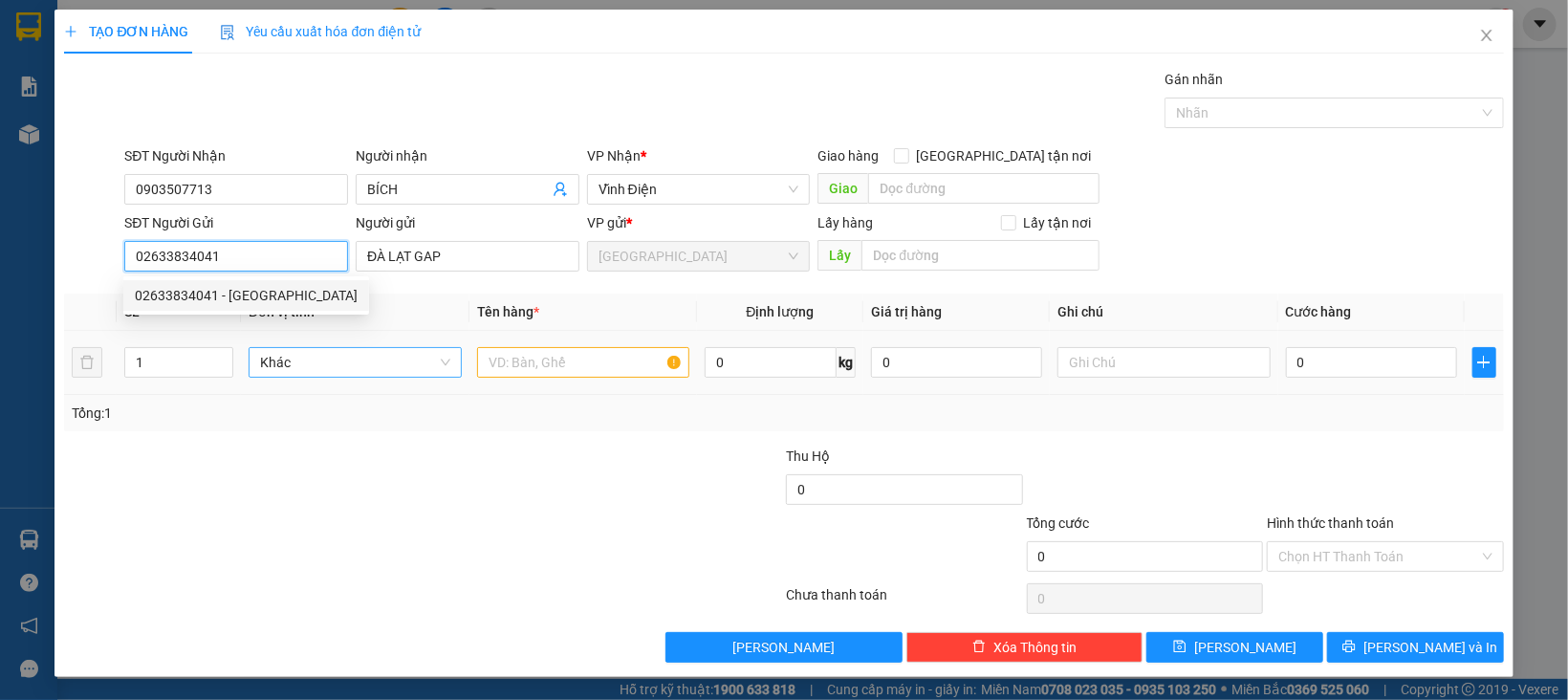
click at [323, 367] on span "Khác" at bounding box center [355, 363] width 191 height 29
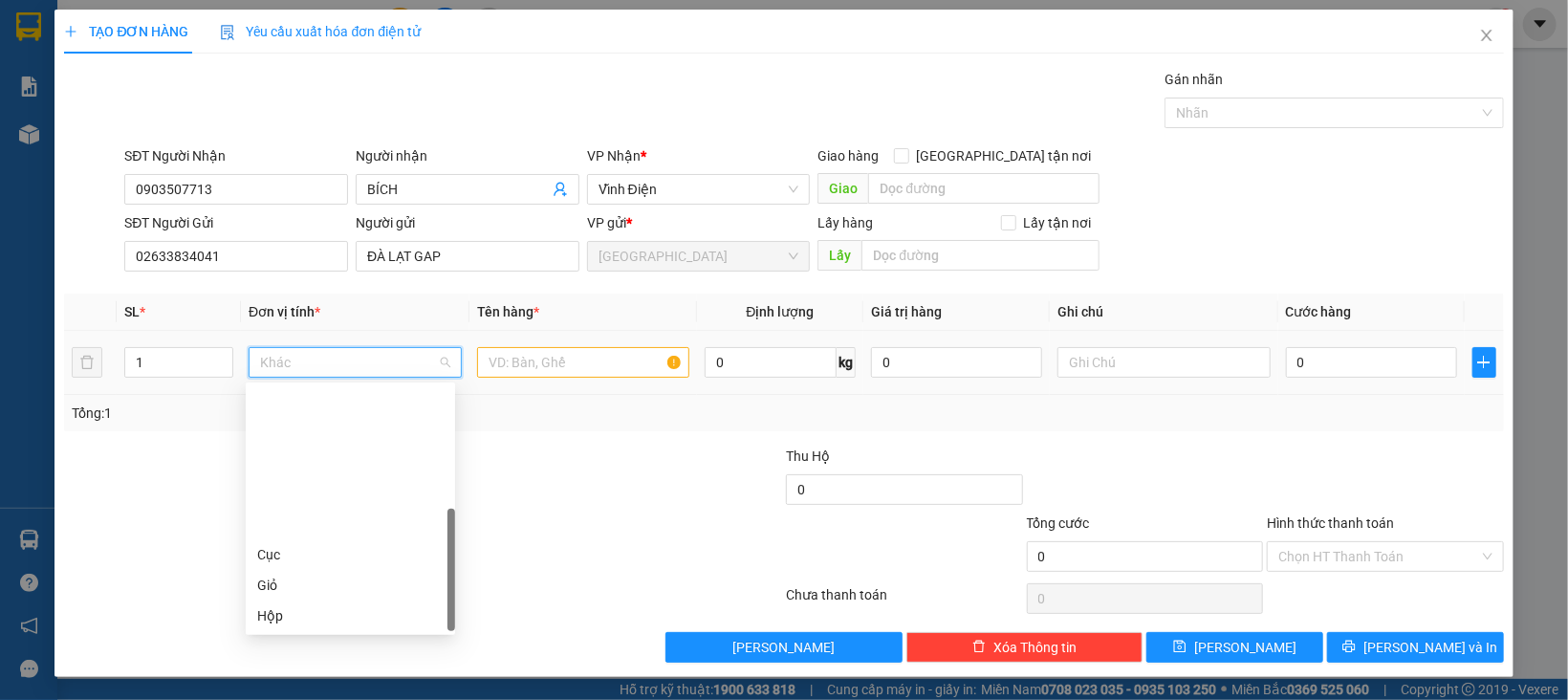
click at [296, 666] on div "Thùng" at bounding box center [350, 677] width 187 height 21
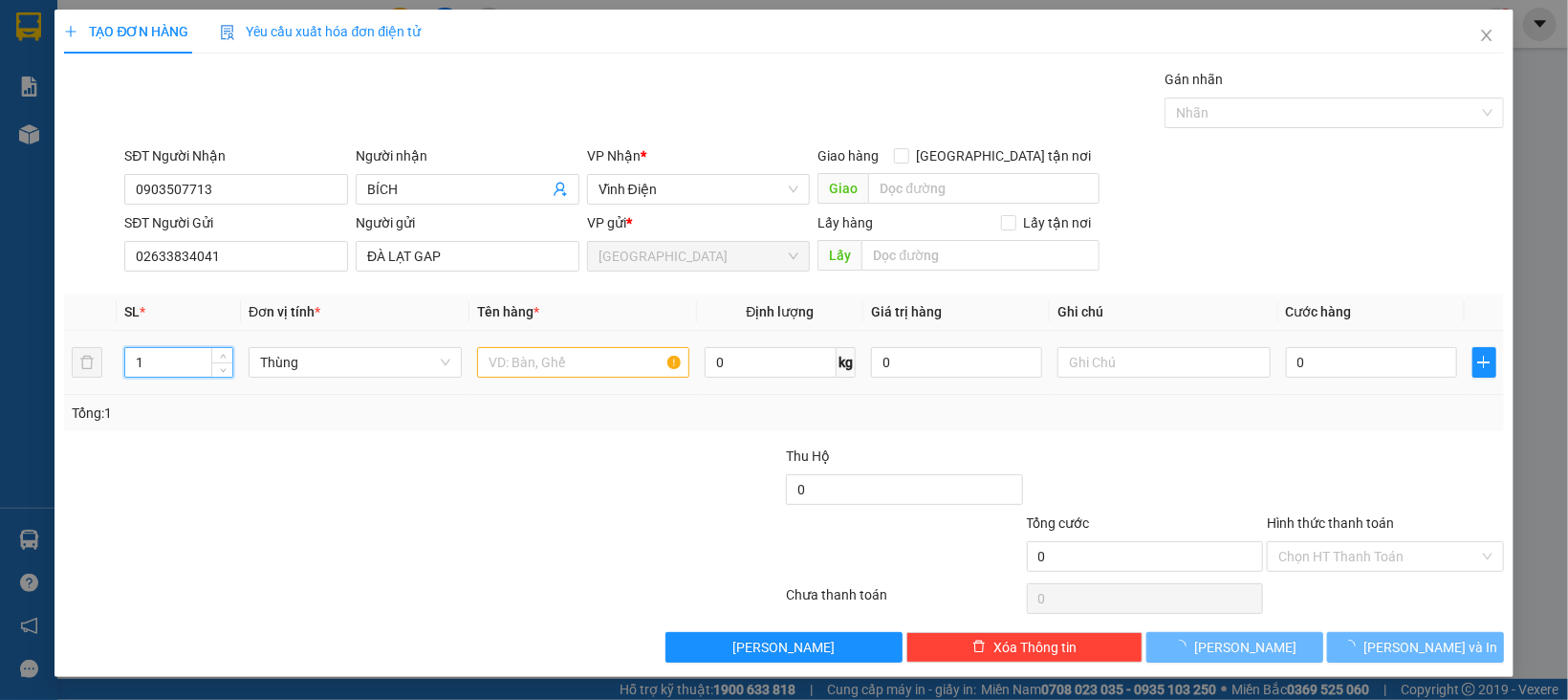
drag, startPoint x: 121, startPoint y: 367, endPoint x: 61, endPoint y: 380, distance: 61.4
click at [55, 378] on div "TẠO ĐƠN HÀNG Yêu cầu xuất hóa đơn điện tử Transit Pickup Surcharge Ids Transit …" at bounding box center [783, 343] width 1458 height 667
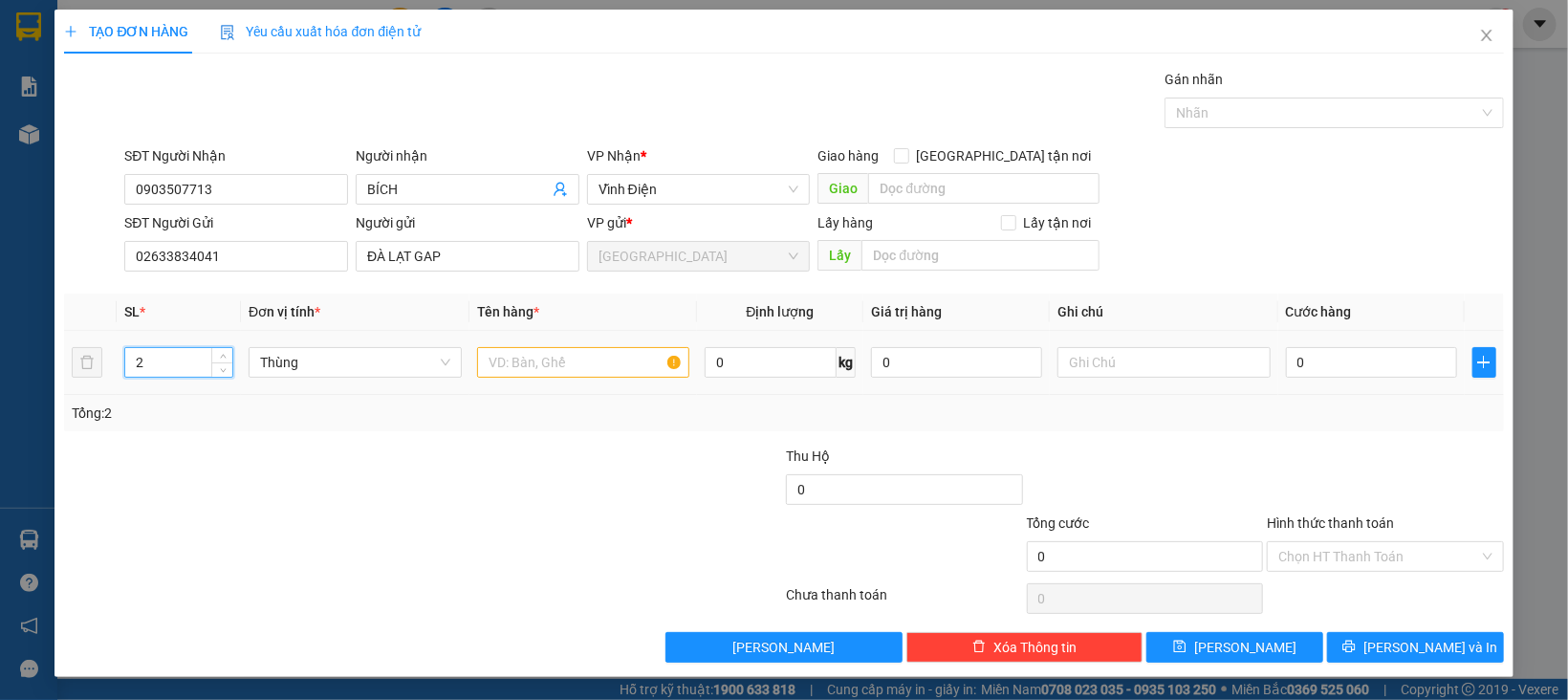
type input "2"
click at [583, 364] on input "text" at bounding box center [584, 363] width 213 height 31
type input "RAU"
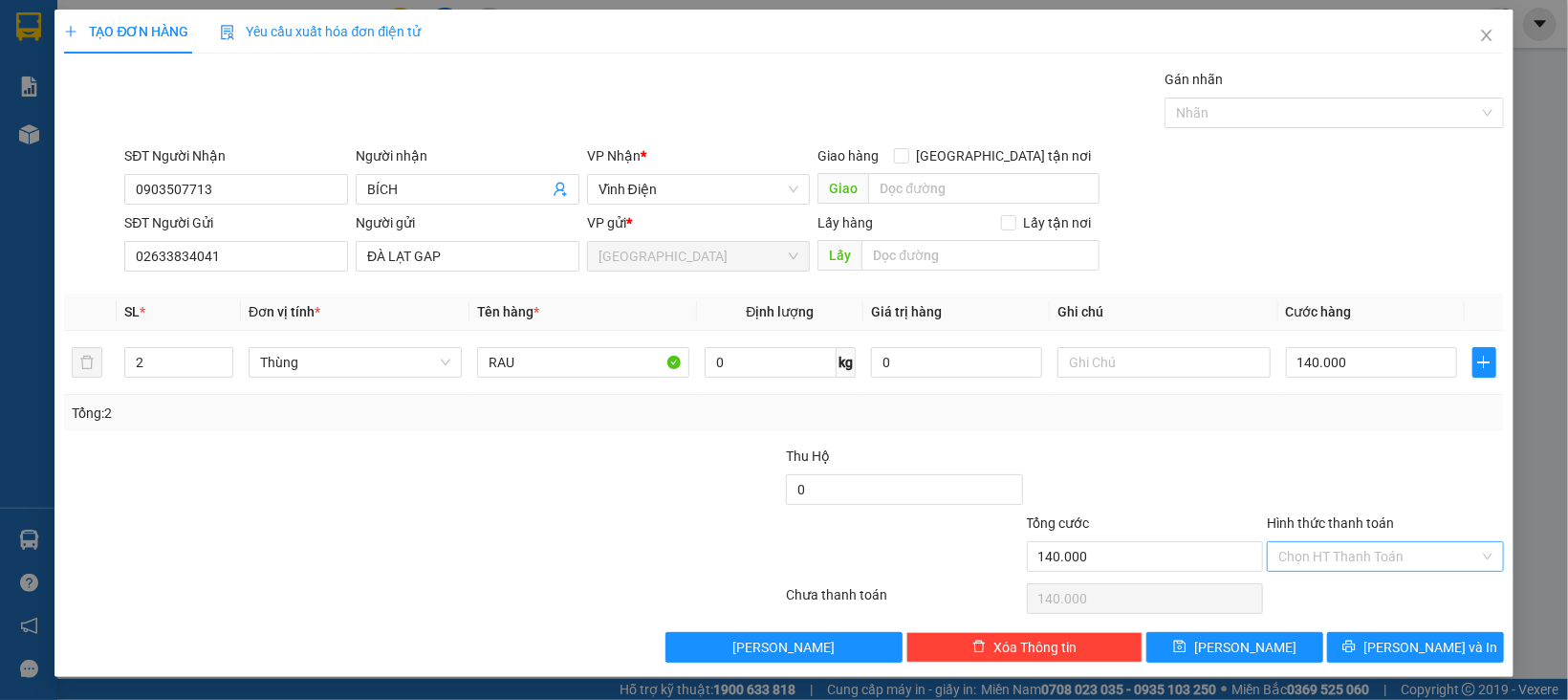
click at [1292, 551] on input "Hình thức thanh toán" at bounding box center [1378, 557] width 200 height 29
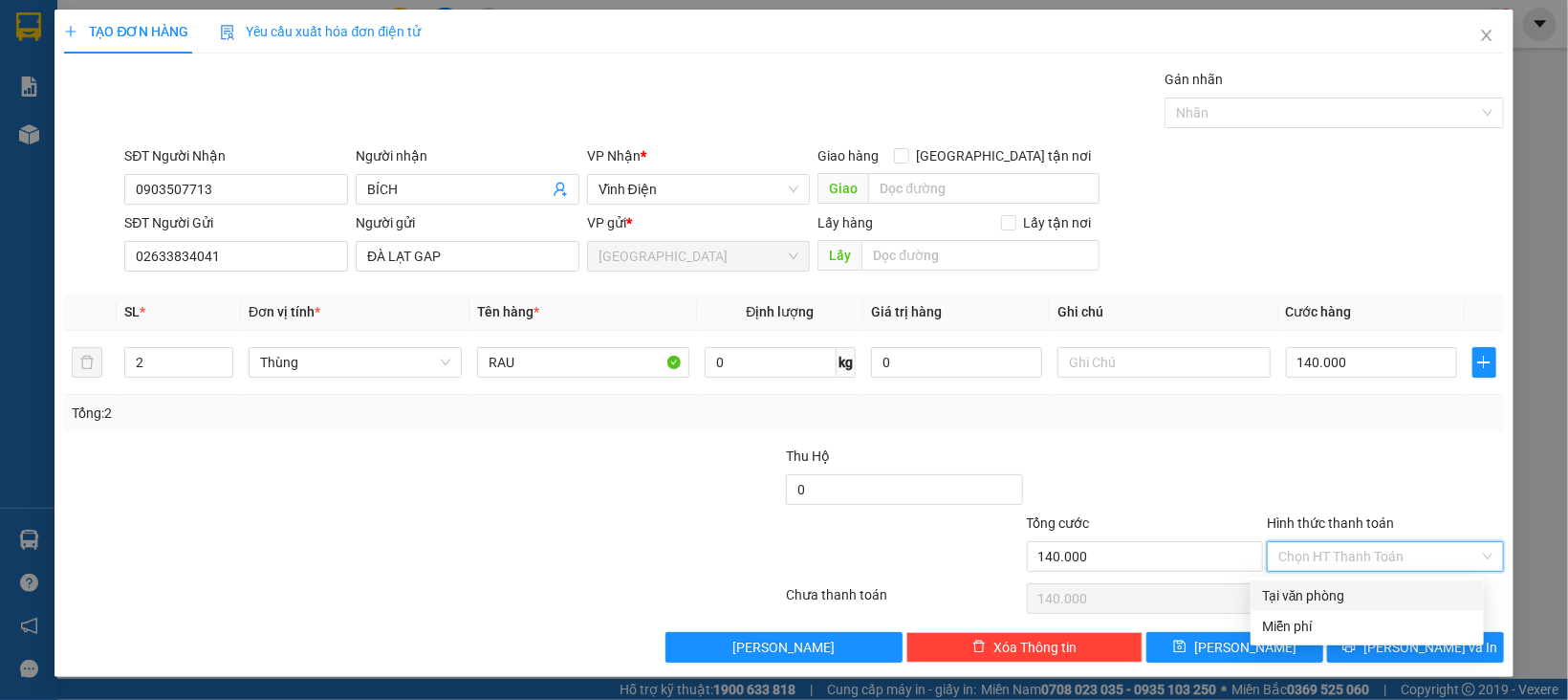
click at [1292, 583] on div "Tại văn phòng" at bounding box center [1367, 596] width 233 height 31
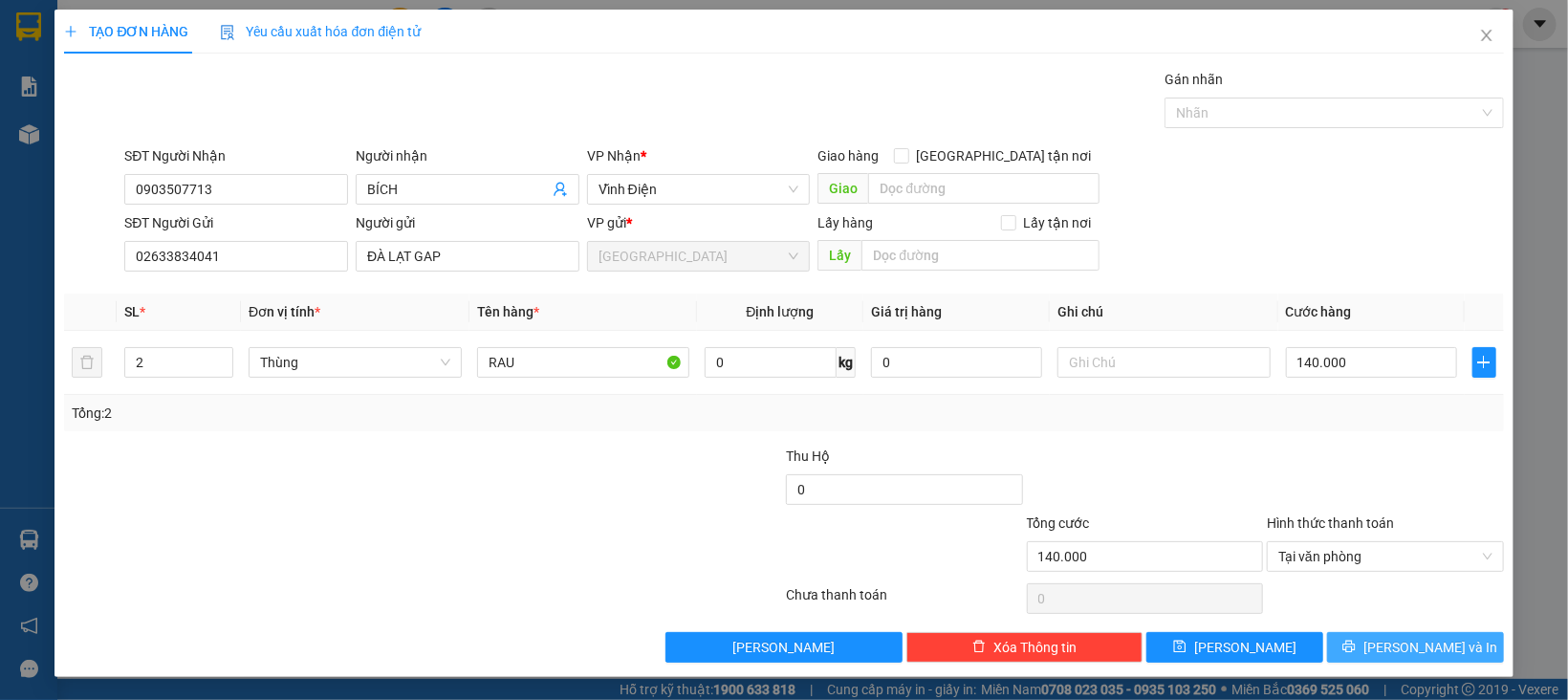
click at [1327, 644] on button "[PERSON_NAME] và In" at bounding box center [1415, 648] width 177 height 31
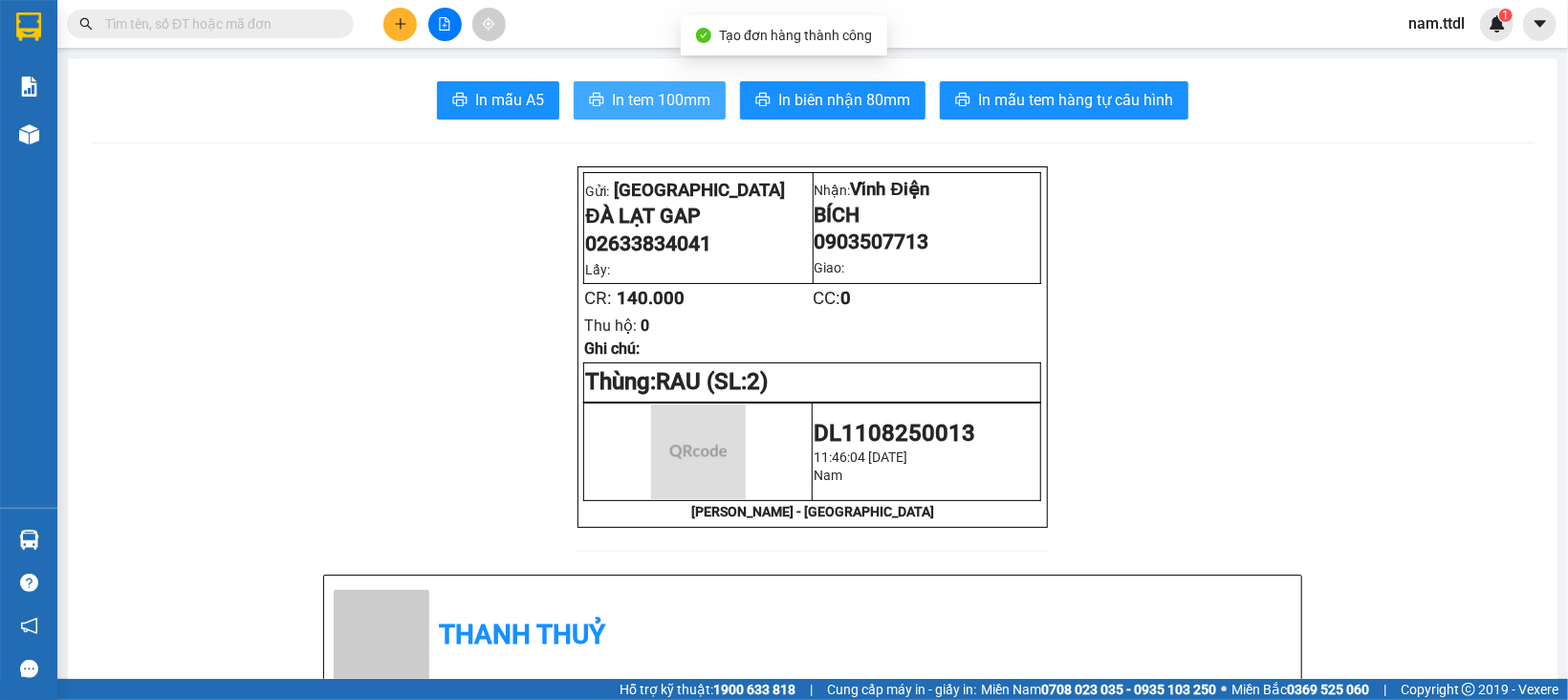
click at [597, 94] on button "In tem 100mm" at bounding box center [649, 101] width 152 height 39
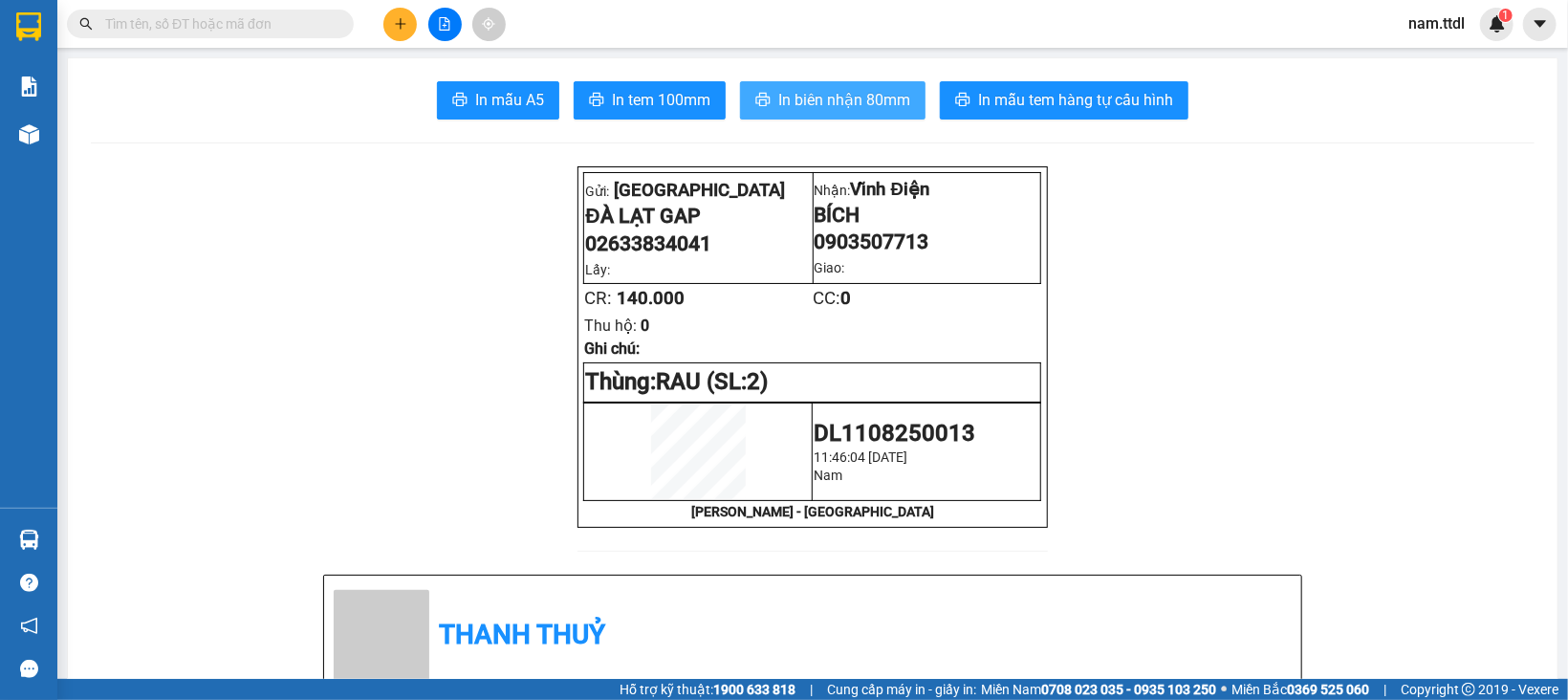
click at [868, 103] on span "In biên nhận 80mm" at bounding box center [844, 100] width 132 height 24
click at [278, 17] on input "text" at bounding box center [218, 24] width 226 height 21
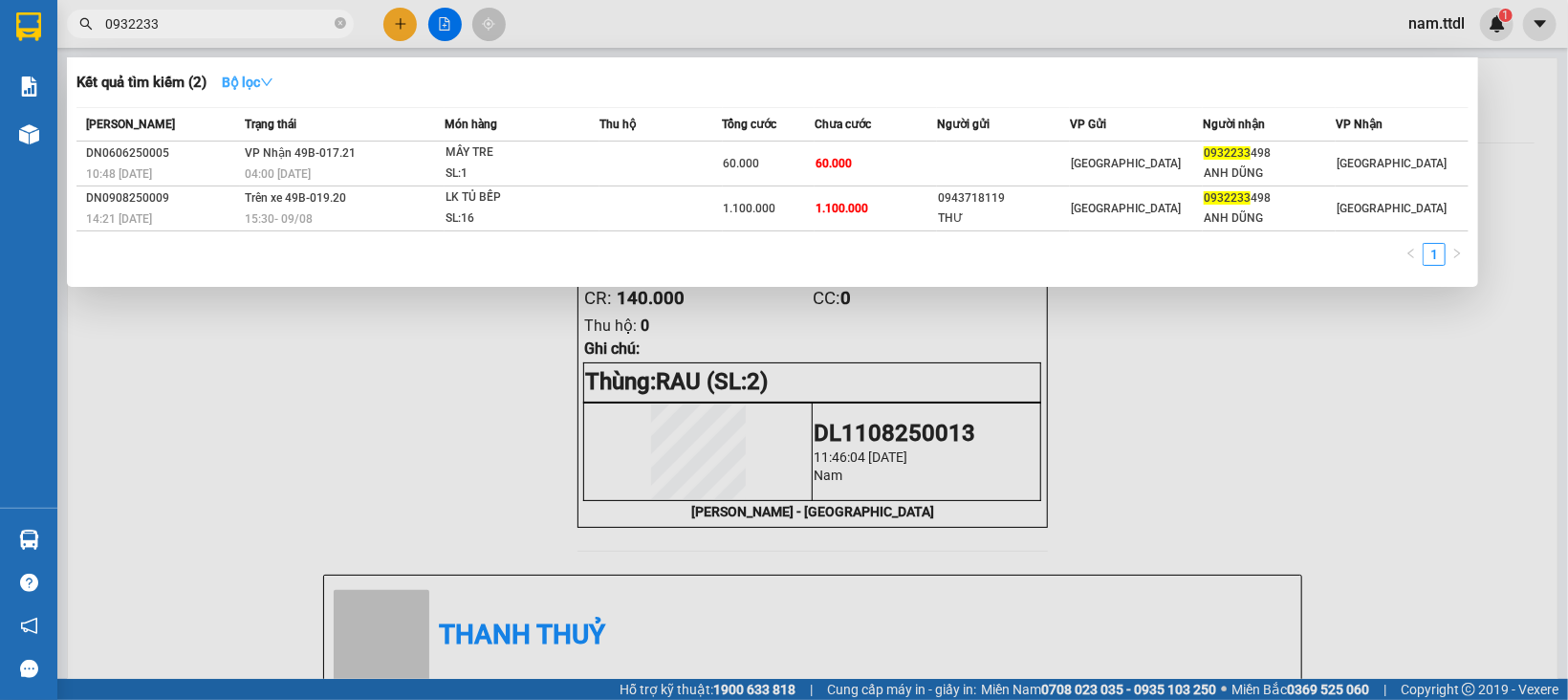
type input "0932233"
click at [266, 85] on icon "down" at bounding box center [267, 82] width 14 height 14
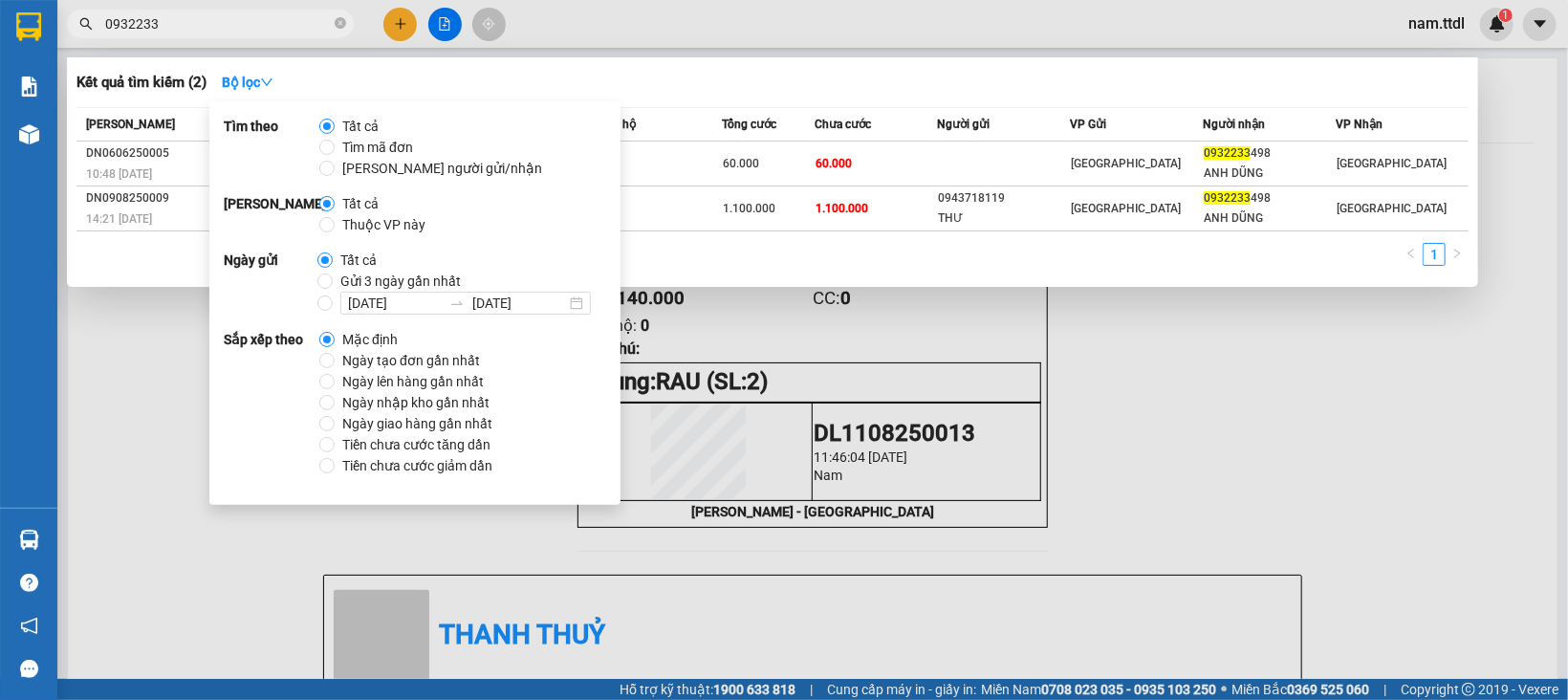
click at [405, 275] on span "Gửi 3 ngày gần nhất" at bounding box center [401, 282] width 136 height 21
click at [333, 275] on input "Gửi 3 ngày gần nhất" at bounding box center [325, 281] width 15 height 15
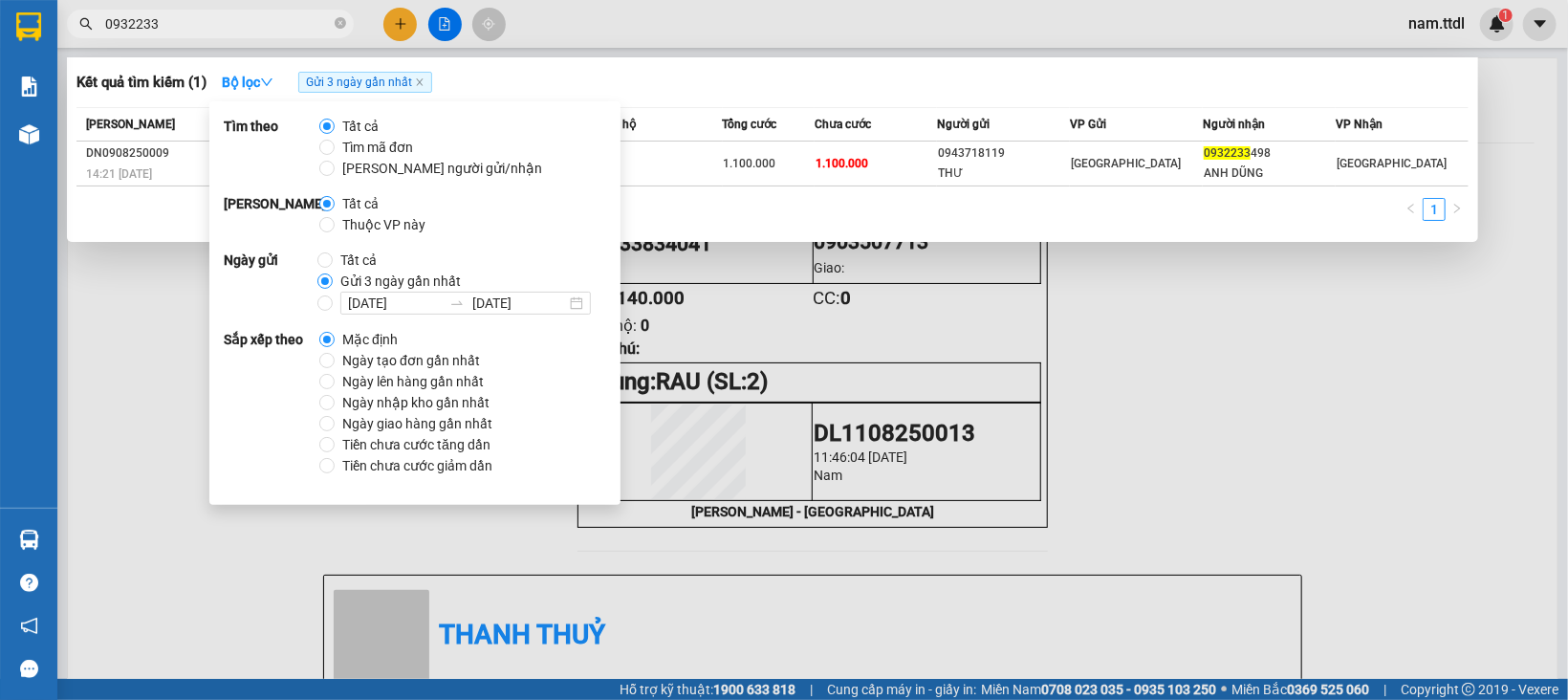
click at [944, 226] on div "1" at bounding box center [772, 215] width 1392 height 35
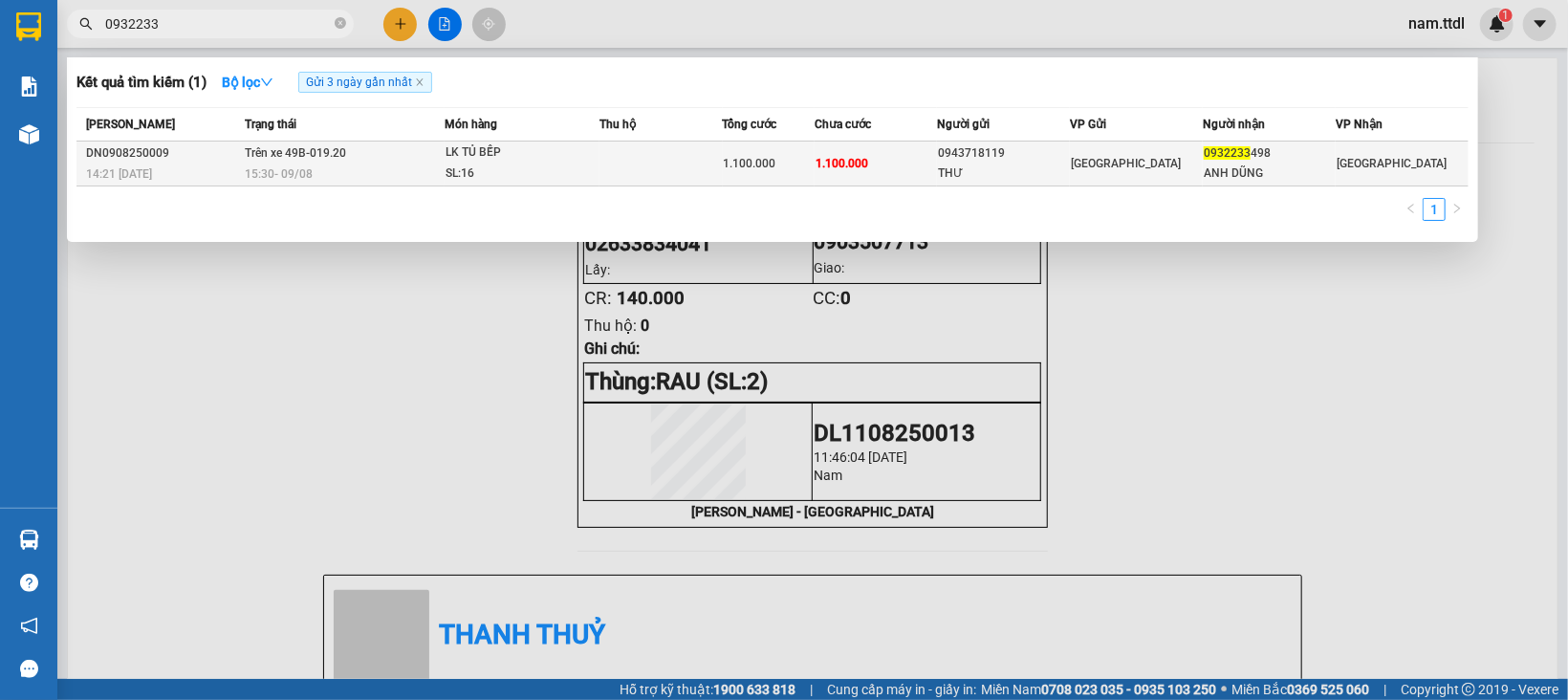
click at [744, 158] on span "1.100.000" at bounding box center [750, 164] width 52 height 14
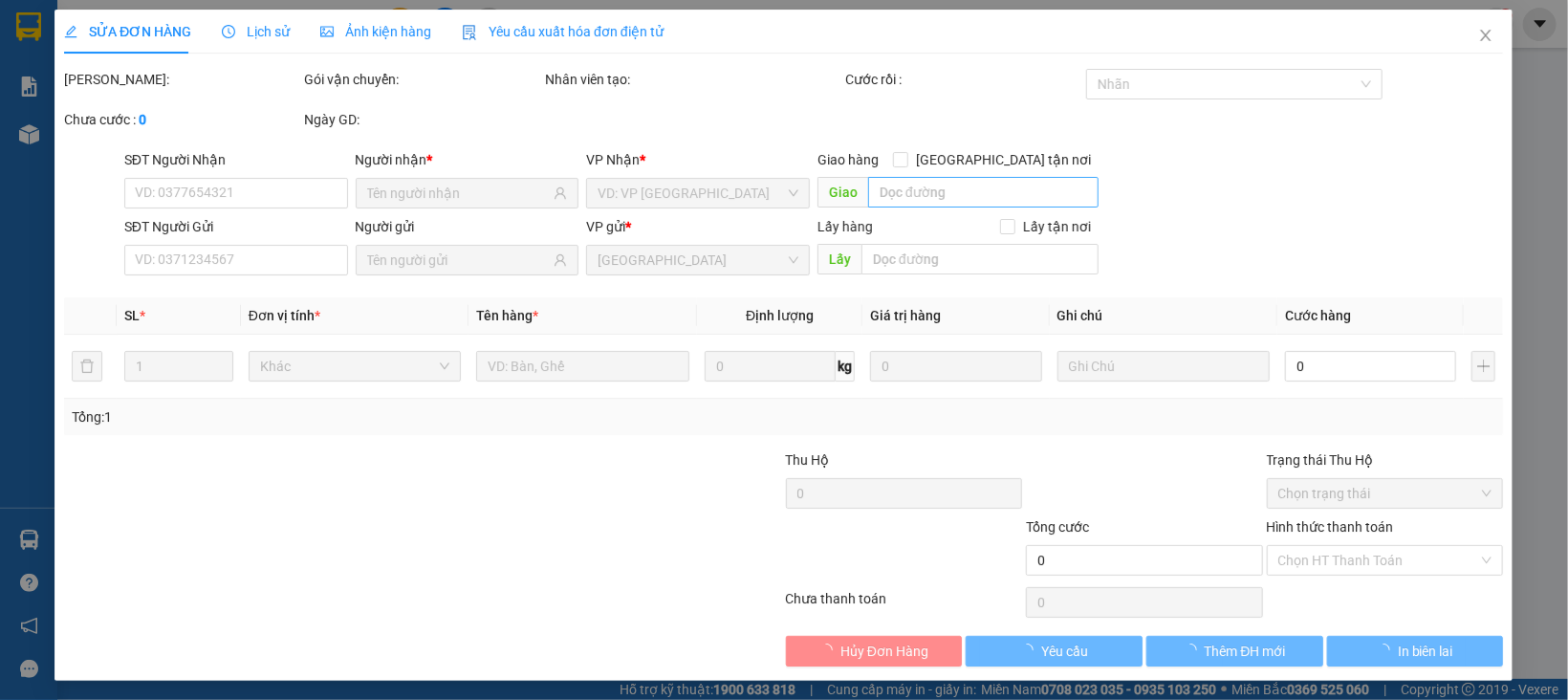
type input "0932233498"
type input "ANH DŨNG"
type input "0943718119"
type input "THƯ"
type input "1.100.000"
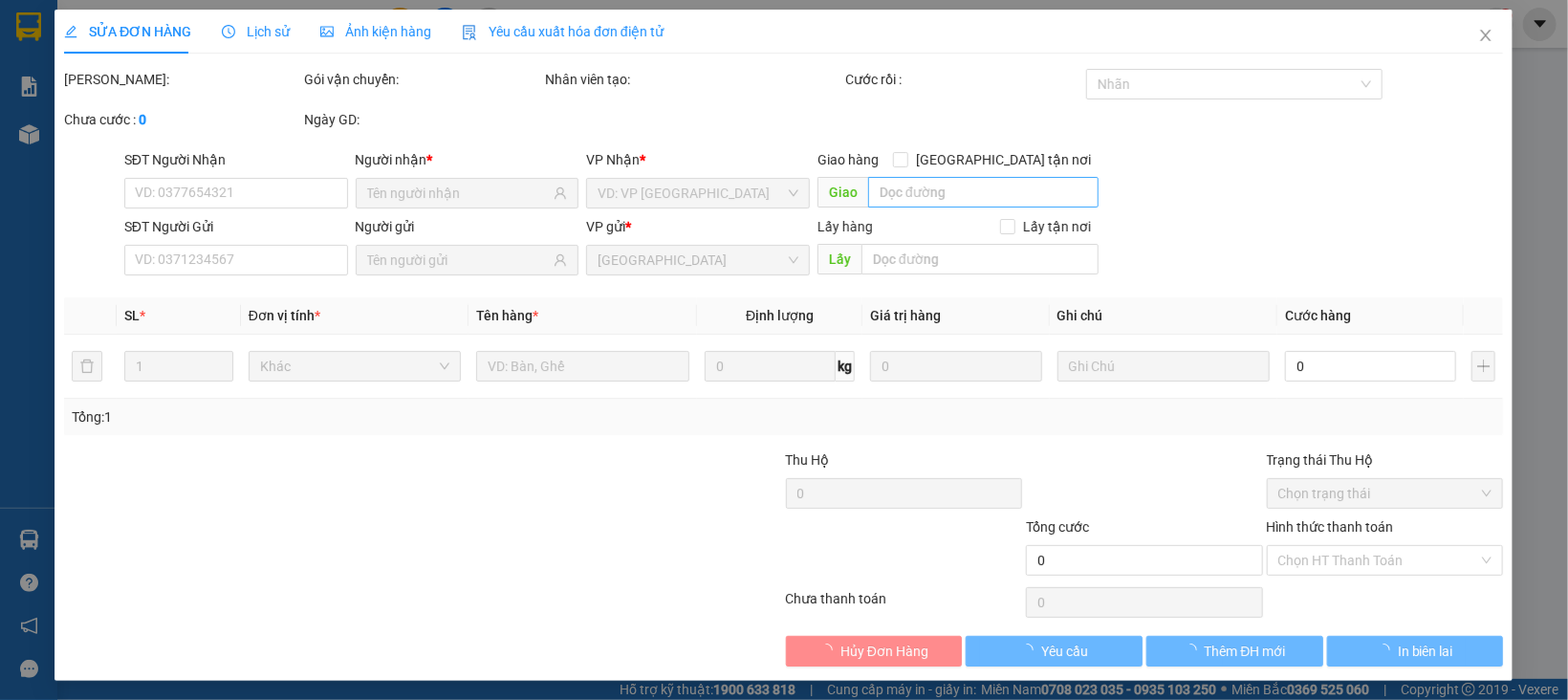
type input "1.100.000"
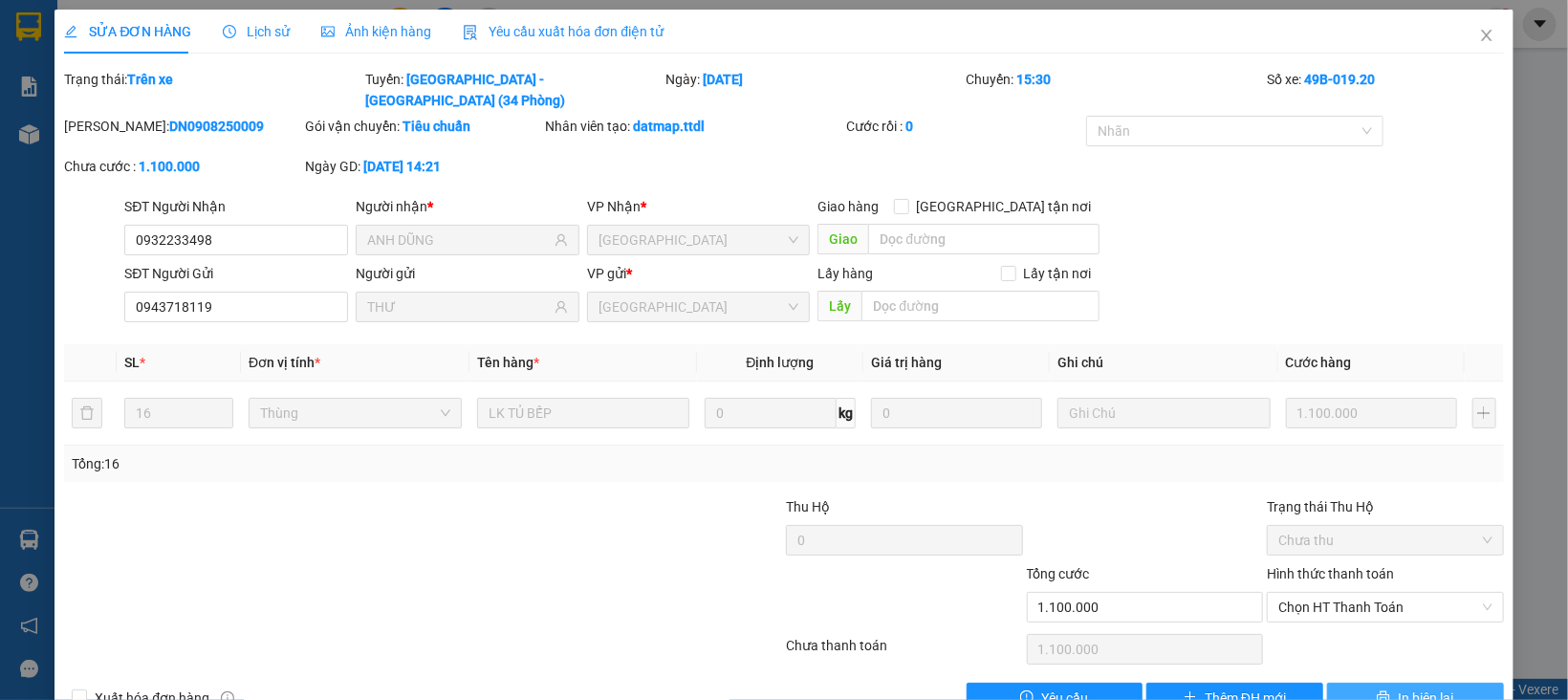
click at [1373, 683] on button "In biên lai" at bounding box center [1415, 698] width 177 height 31
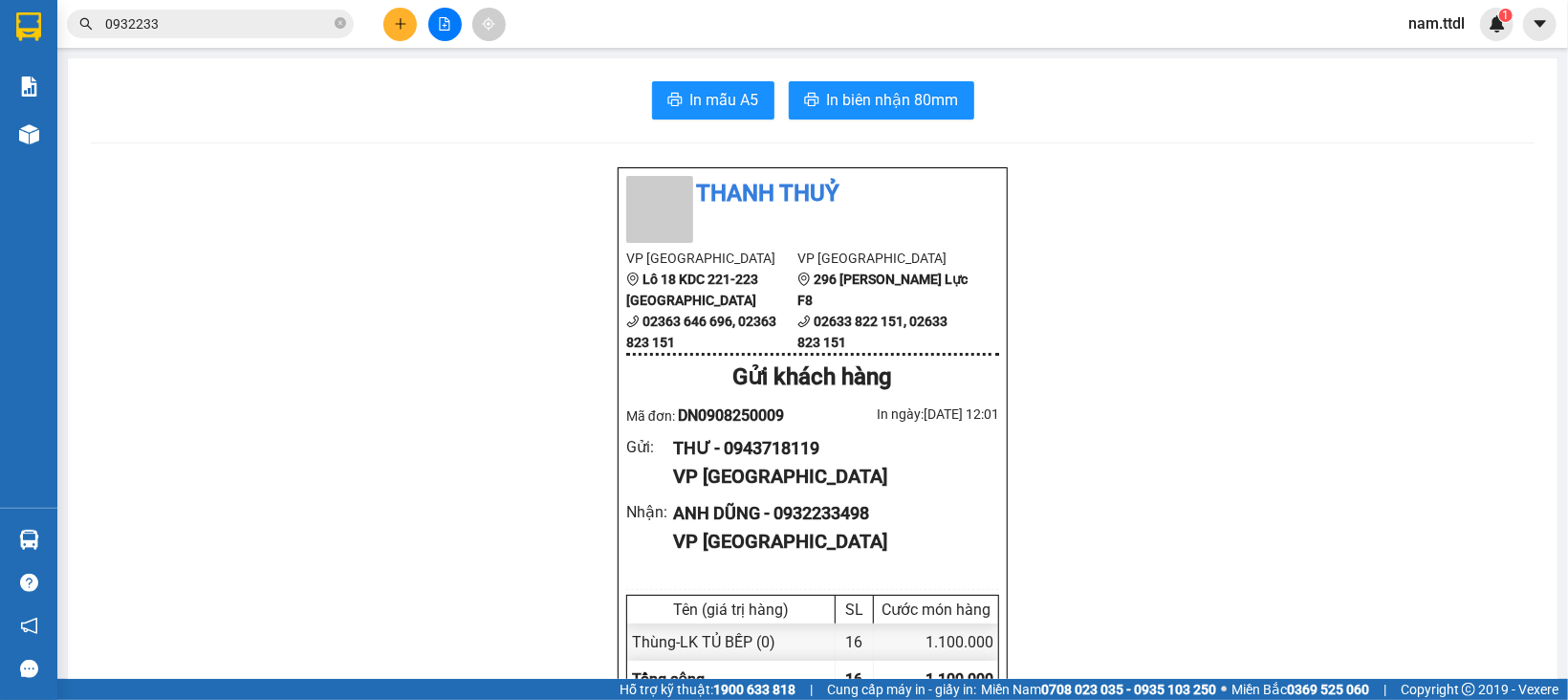
click at [185, 32] on input "0932233" at bounding box center [218, 24] width 226 height 21
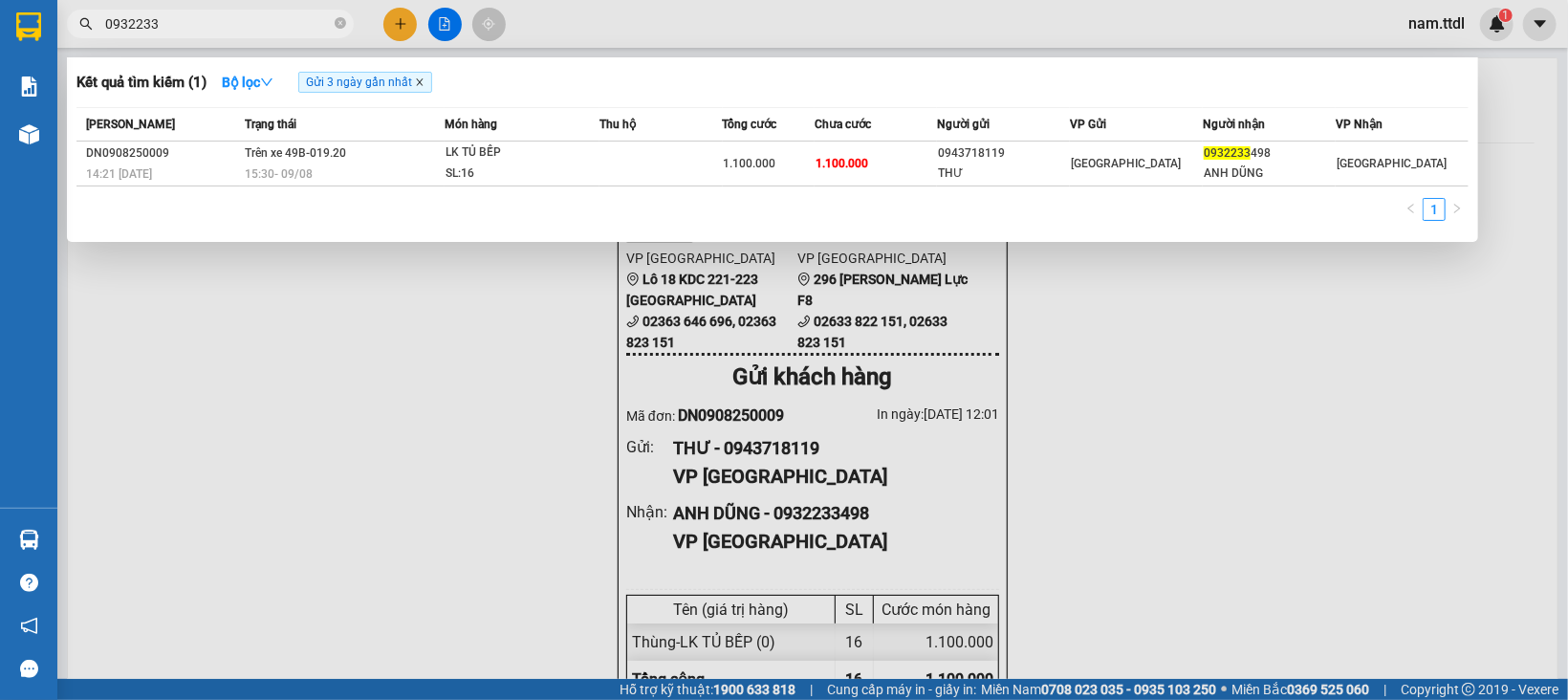
click at [424, 82] on icon "close" at bounding box center [420, 82] width 10 height 10
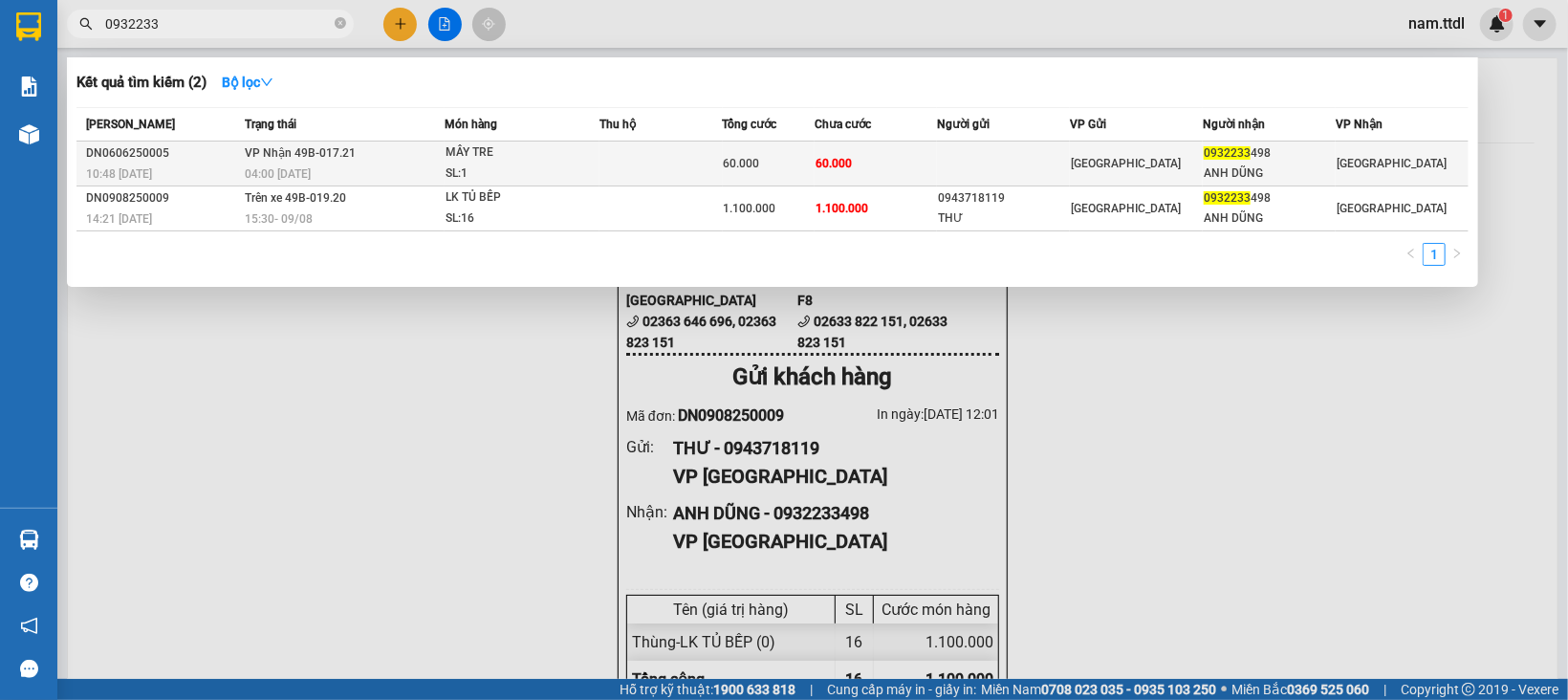
click at [507, 167] on div "SL: 1" at bounding box center [517, 174] width 143 height 21
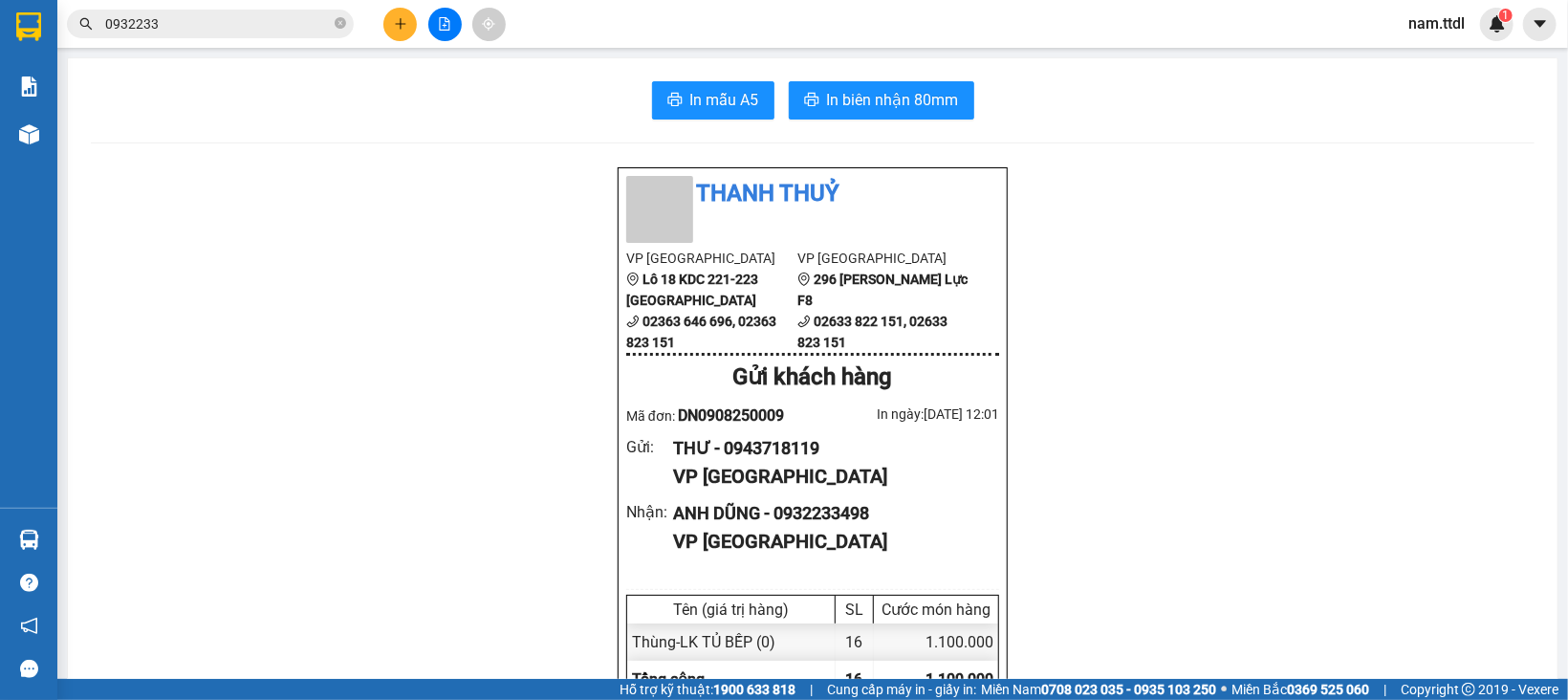
click at [213, 16] on input "0932233" at bounding box center [218, 24] width 226 height 21
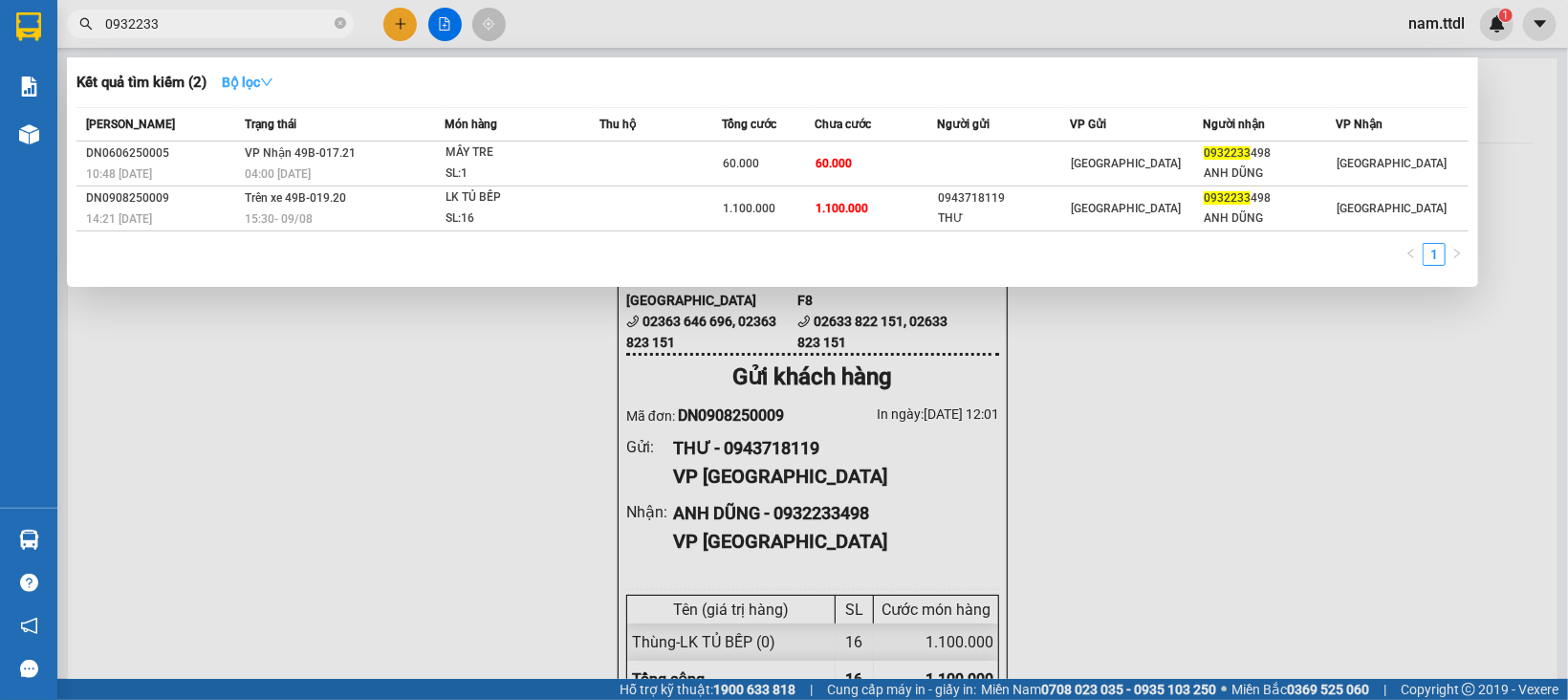
click at [261, 88] on strong "Bộ lọc" at bounding box center [247, 82] width 51 height 15
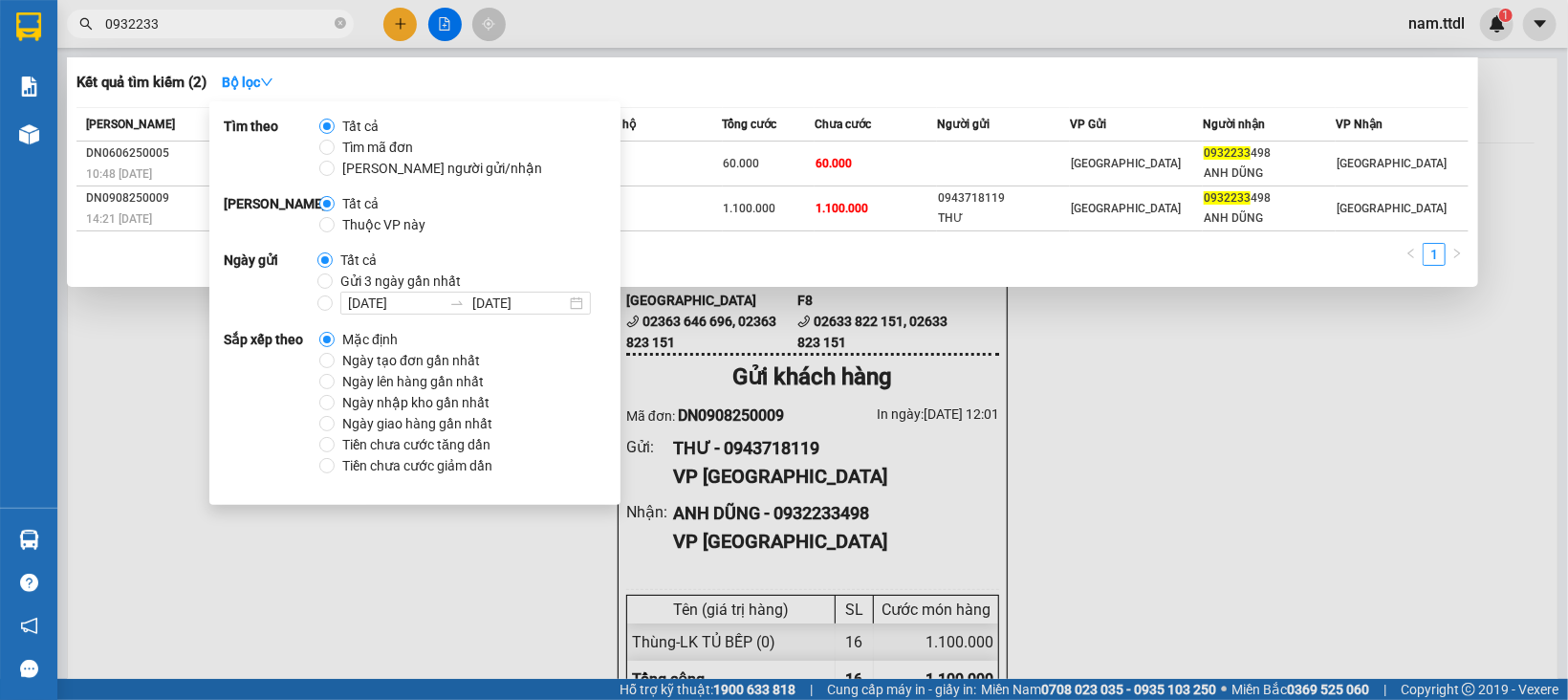
click at [369, 282] on span "Gửi 3 ngày gần nhất" at bounding box center [401, 282] width 136 height 21
click at [333, 282] on input "Gửi 3 ngày gần nhất" at bounding box center [325, 281] width 15 height 15
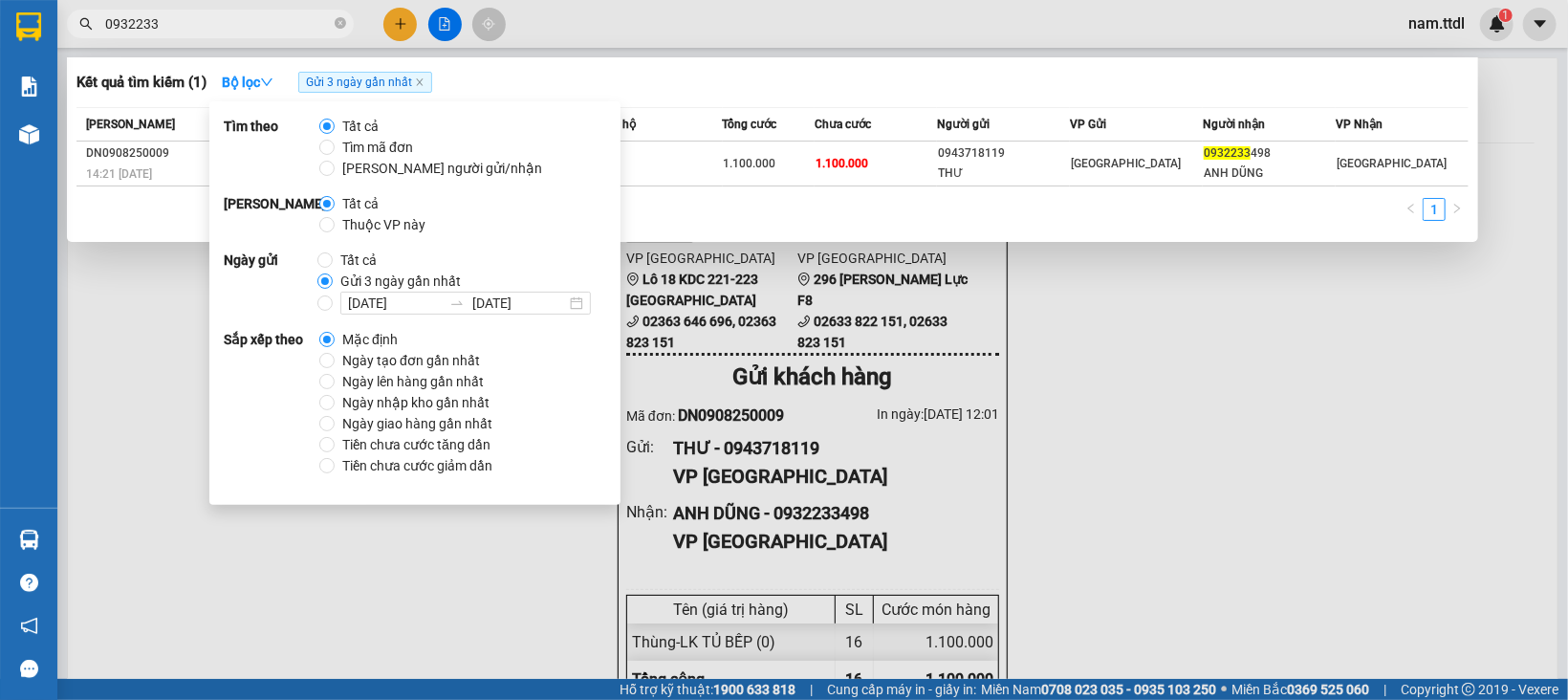
click at [728, 206] on div "1" at bounding box center [772, 215] width 1392 height 35
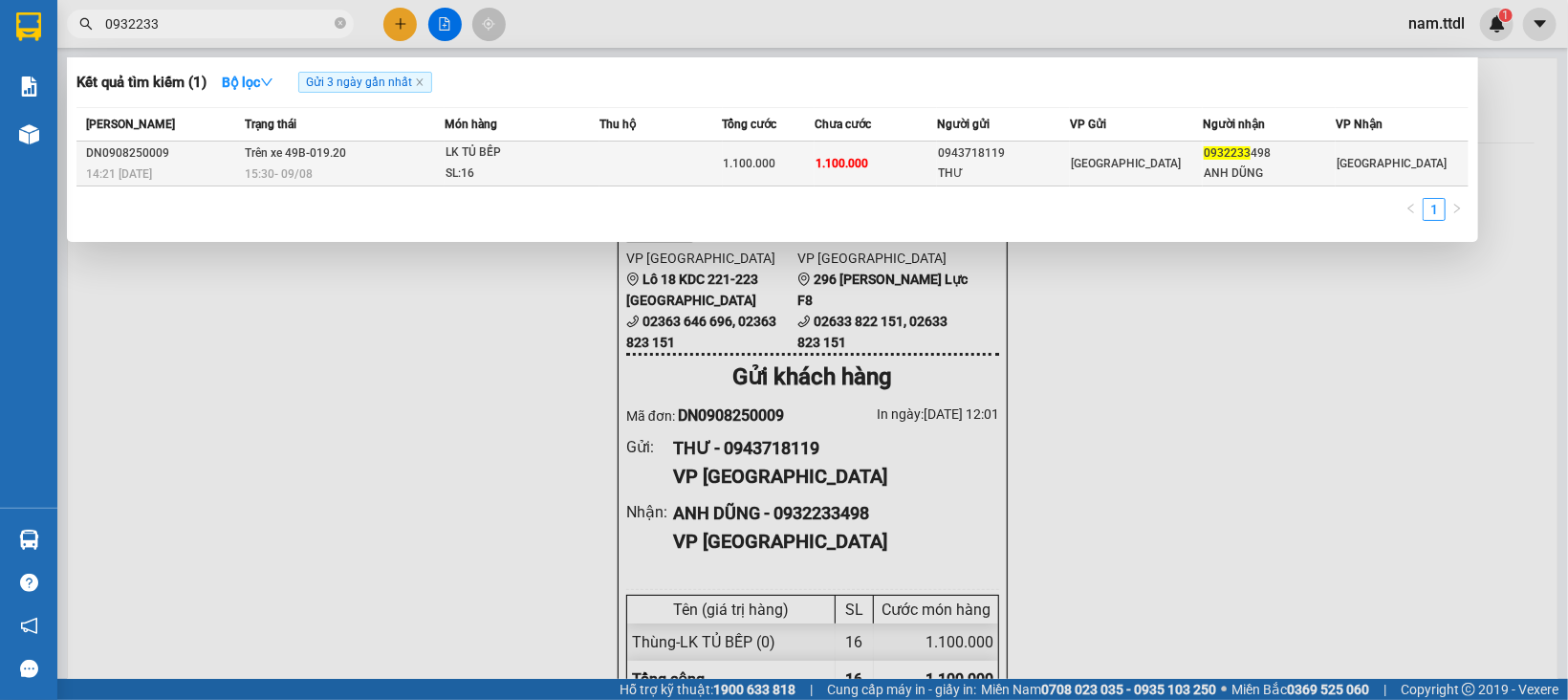
click at [801, 164] on div "1.100.000" at bounding box center [769, 164] width 90 height 21
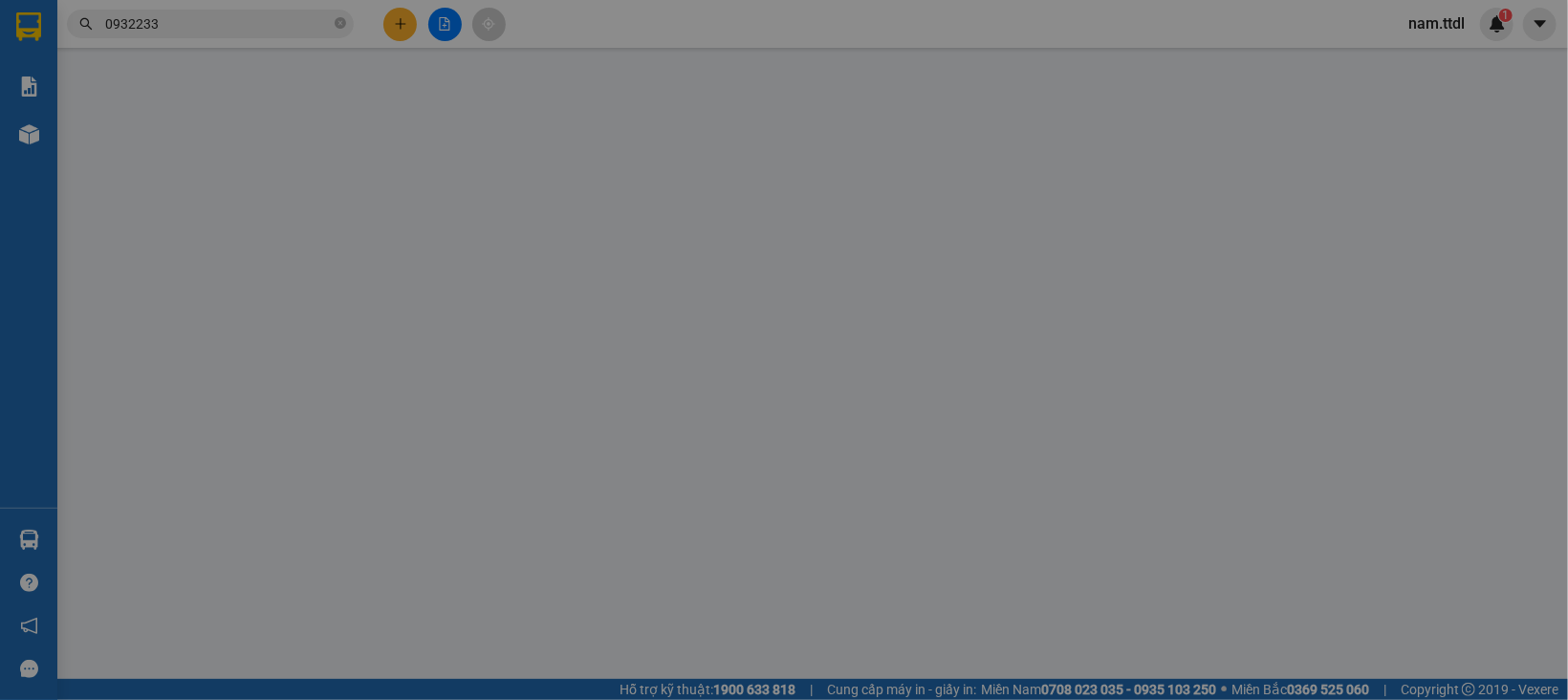
type input "0932233498"
type input "ANH DŨNG"
type input "0943718119"
type input "THƯ"
type input "1.100.000"
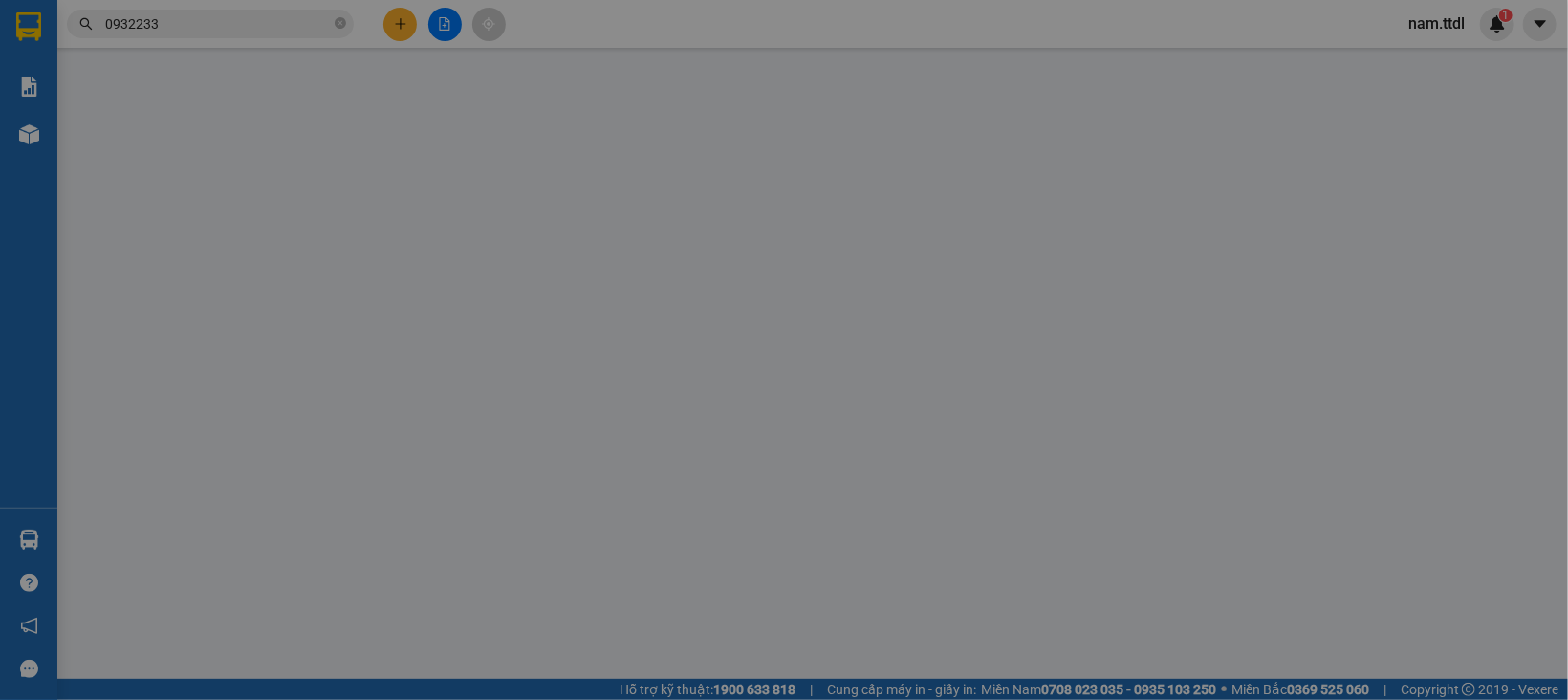
type input "1.100.000"
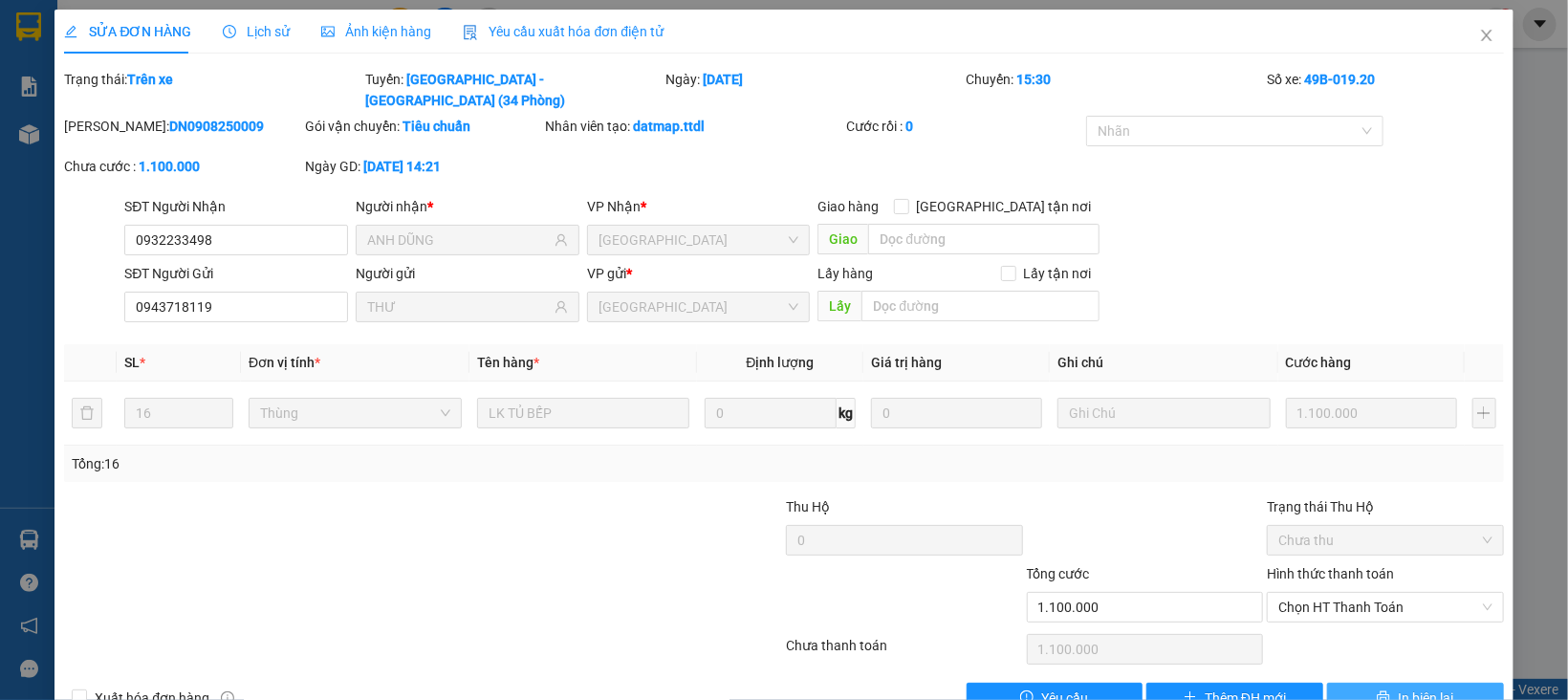
click at [1373, 683] on button "In biên lai" at bounding box center [1415, 698] width 177 height 31
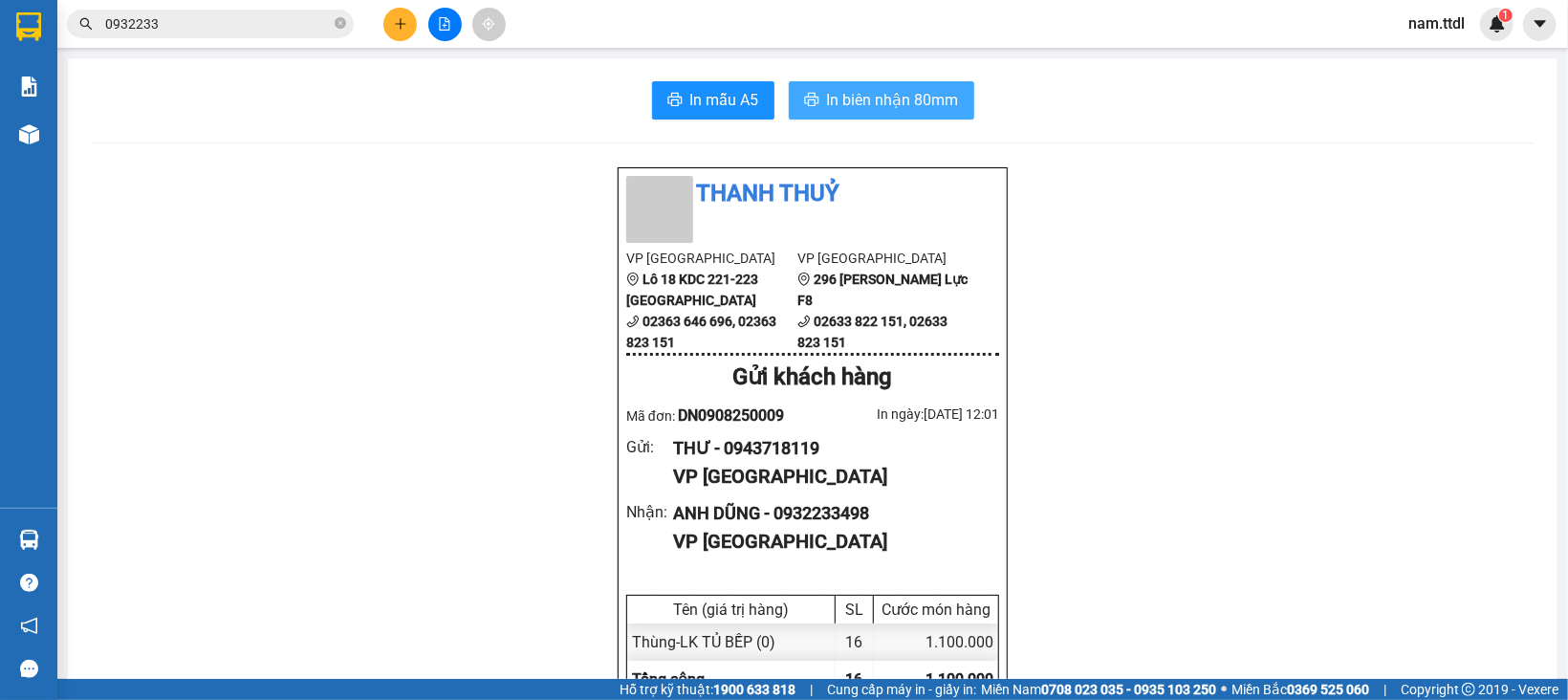
click at [804, 92] on icon "printer" at bounding box center [812, 100] width 15 height 15
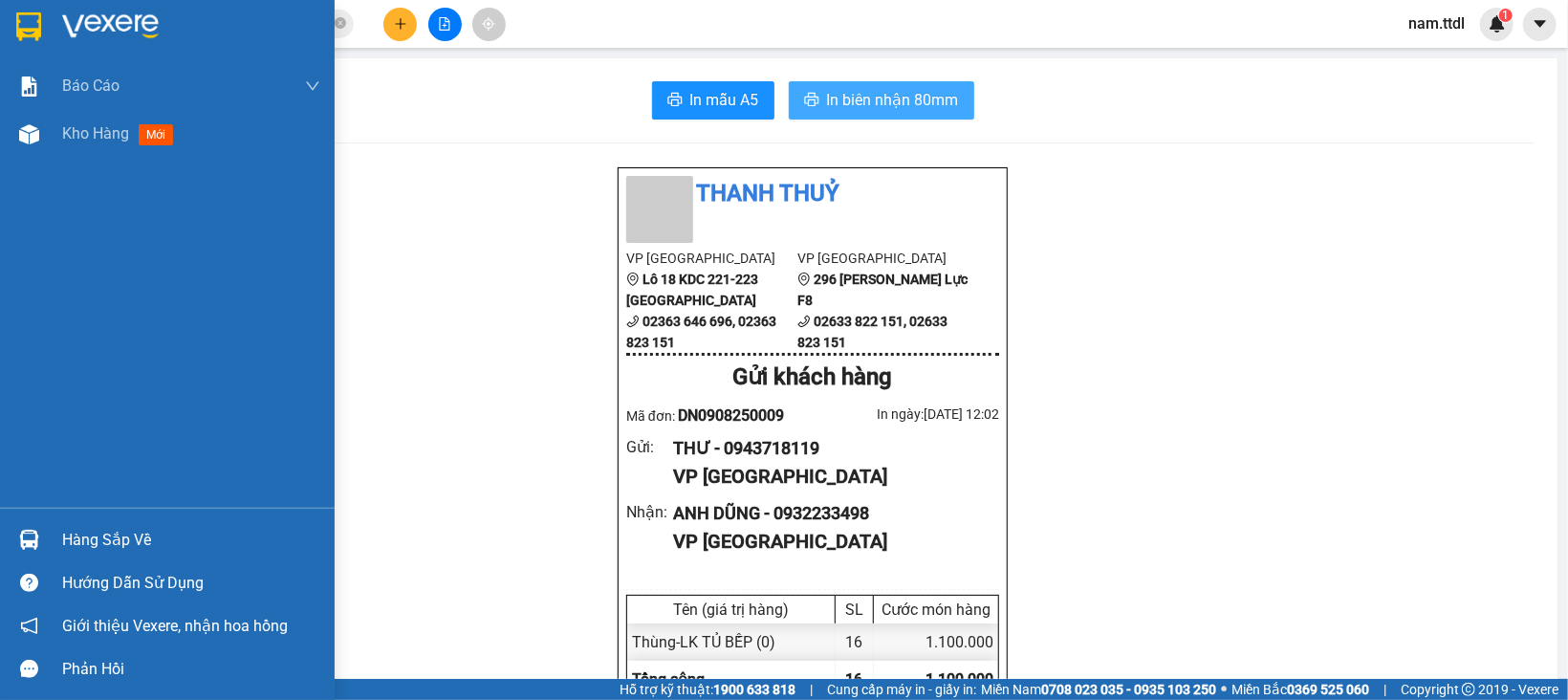
click at [21, 29] on img at bounding box center [29, 27] width 25 height 29
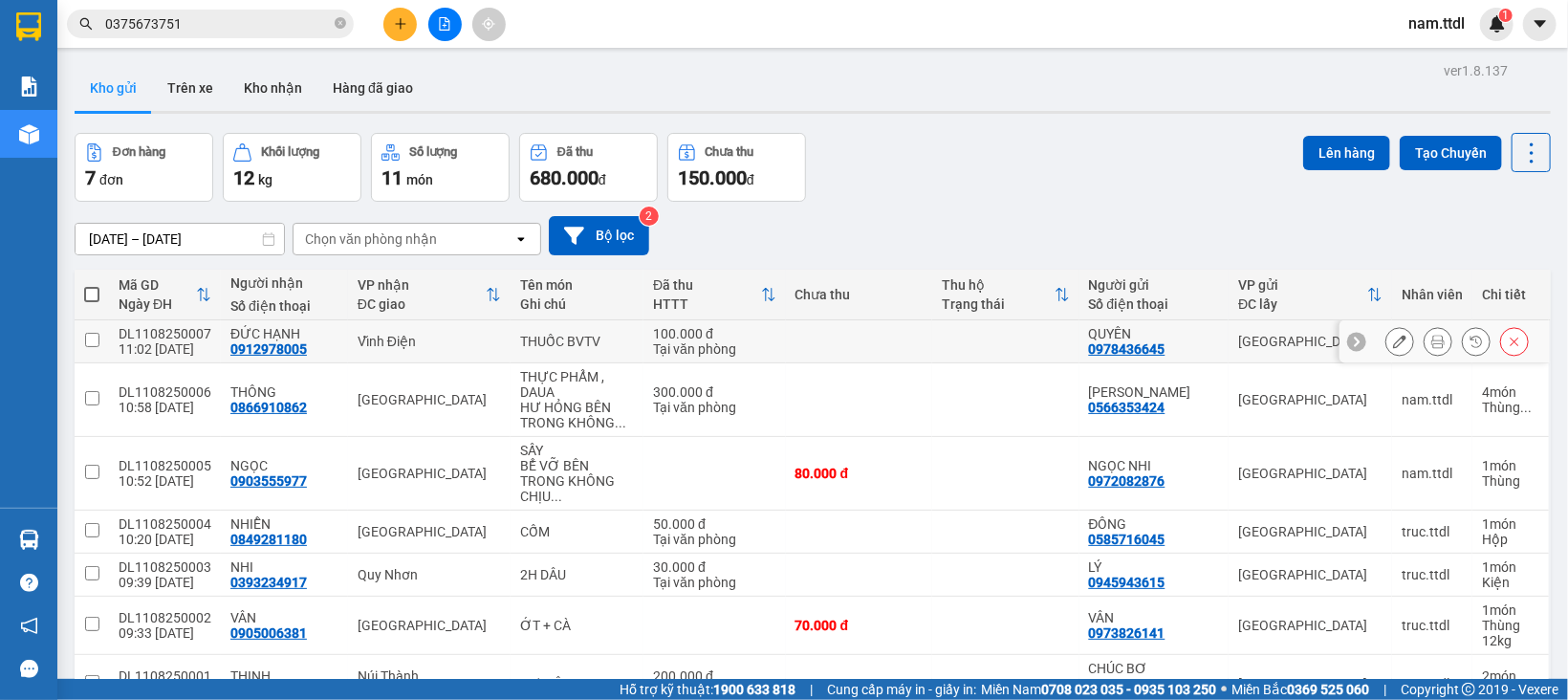
scroll to position [100, 0]
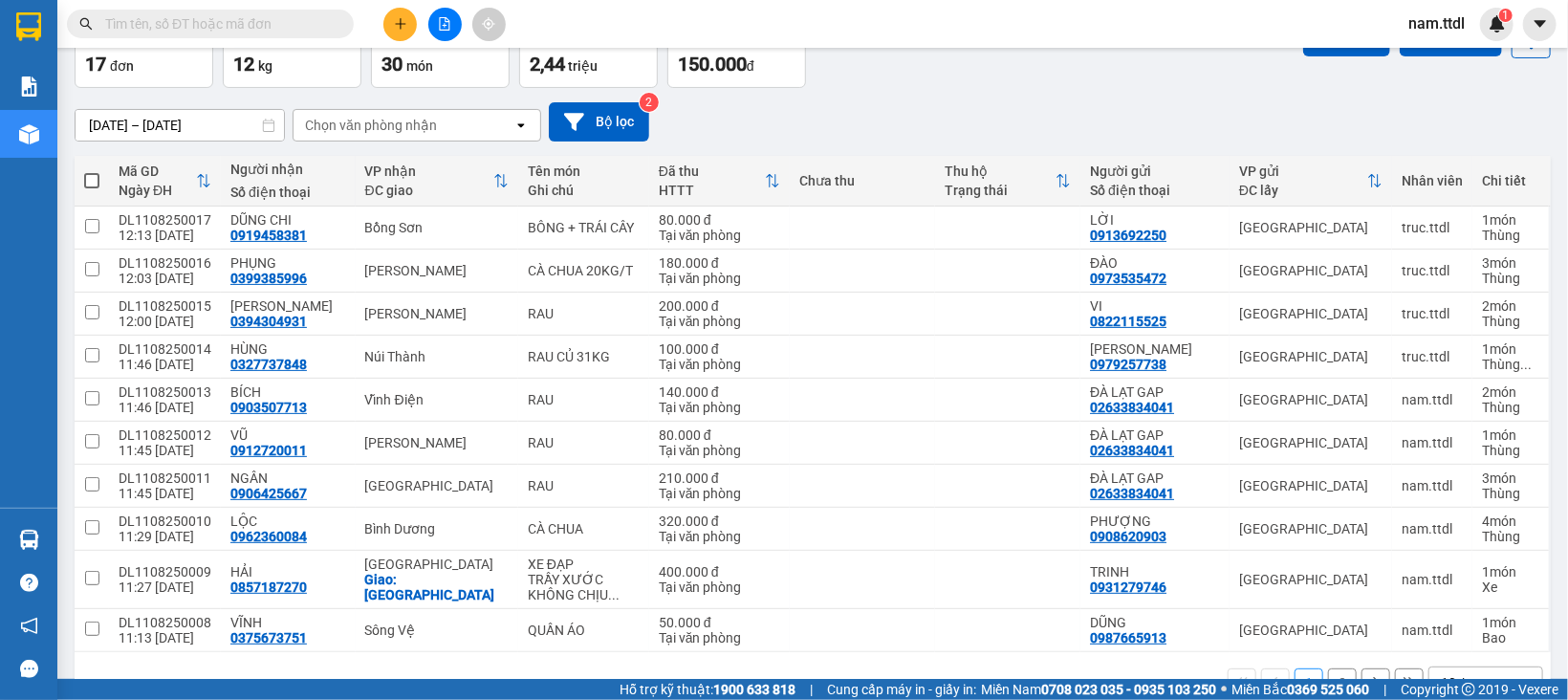
scroll to position [167, 0]
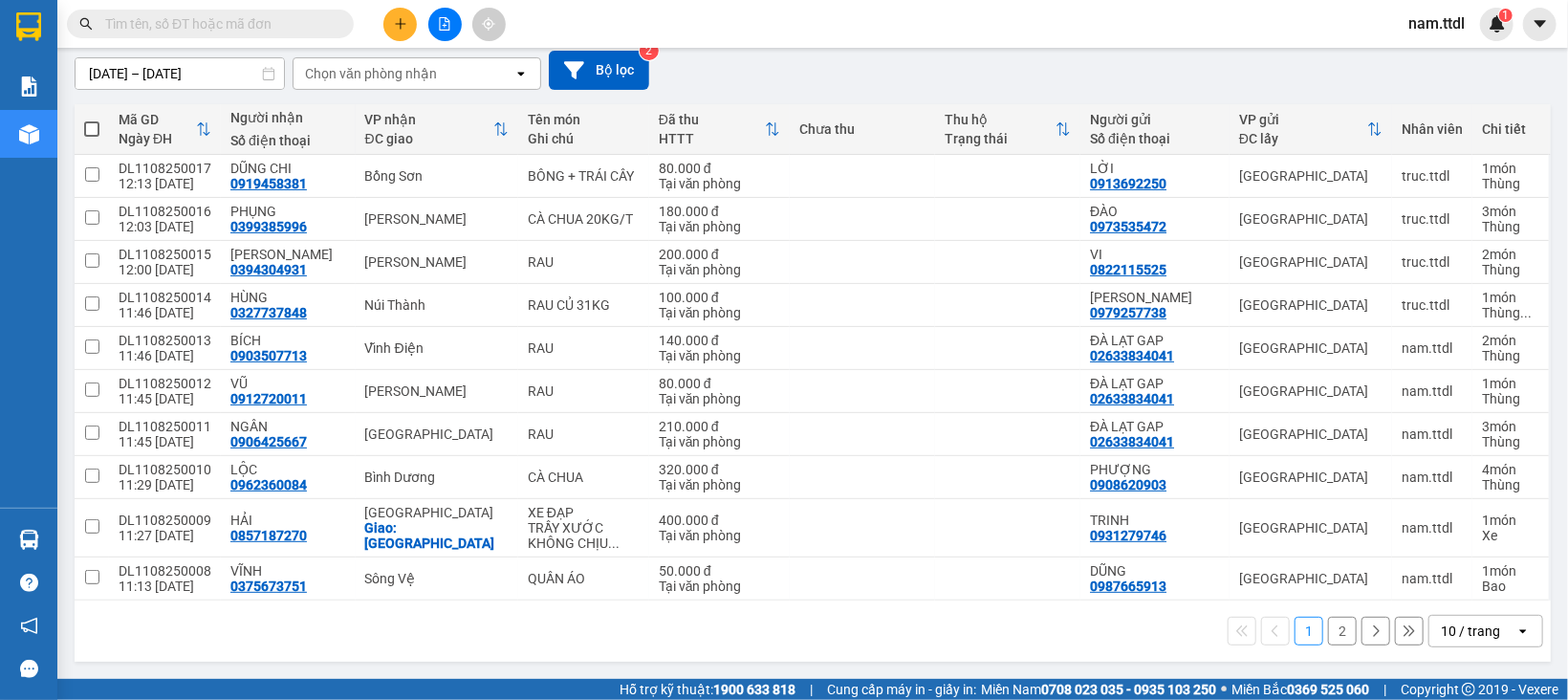
click at [1456, 634] on div "10 / trang" at bounding box center [1469, 631] width 59 height 19
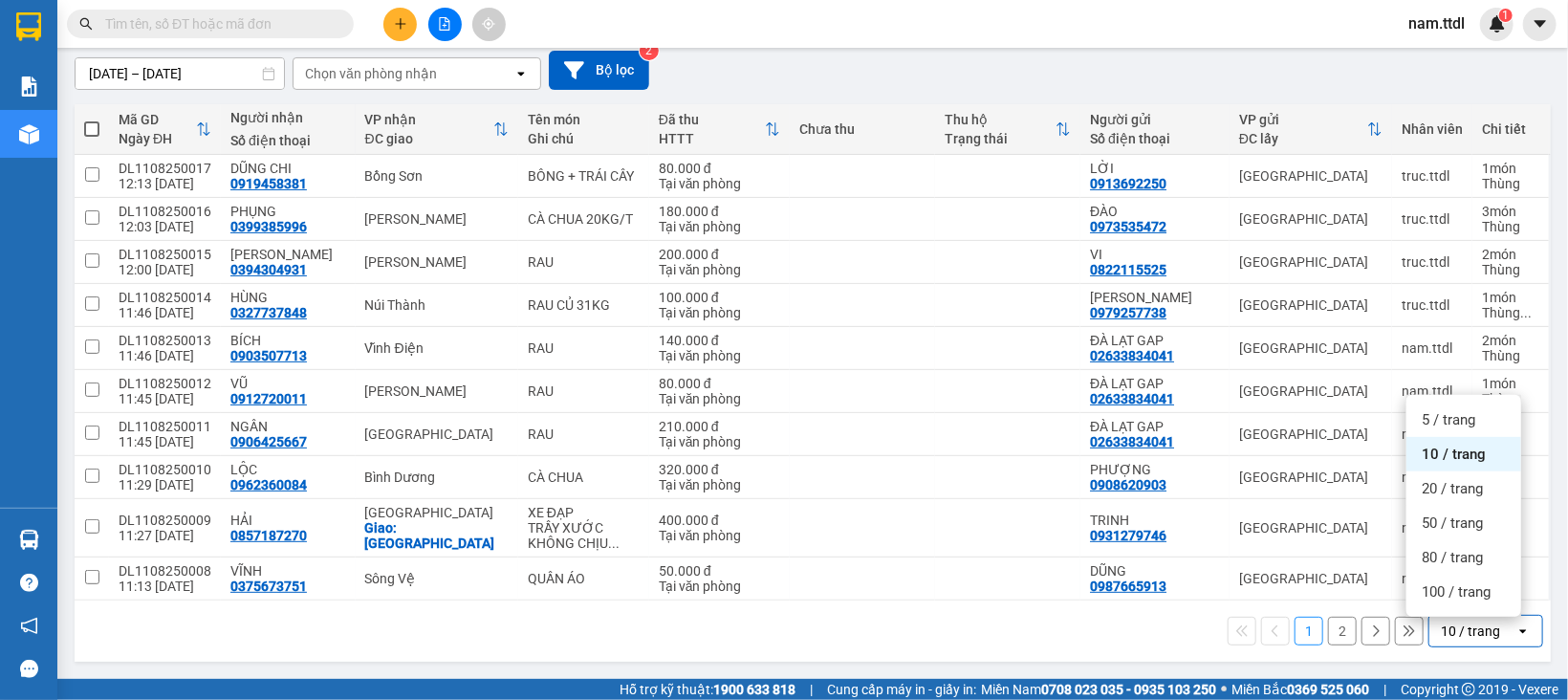
click at [1444, 596] on span "100 / trang" at bounding box center [1456, 593] width 69 height 19
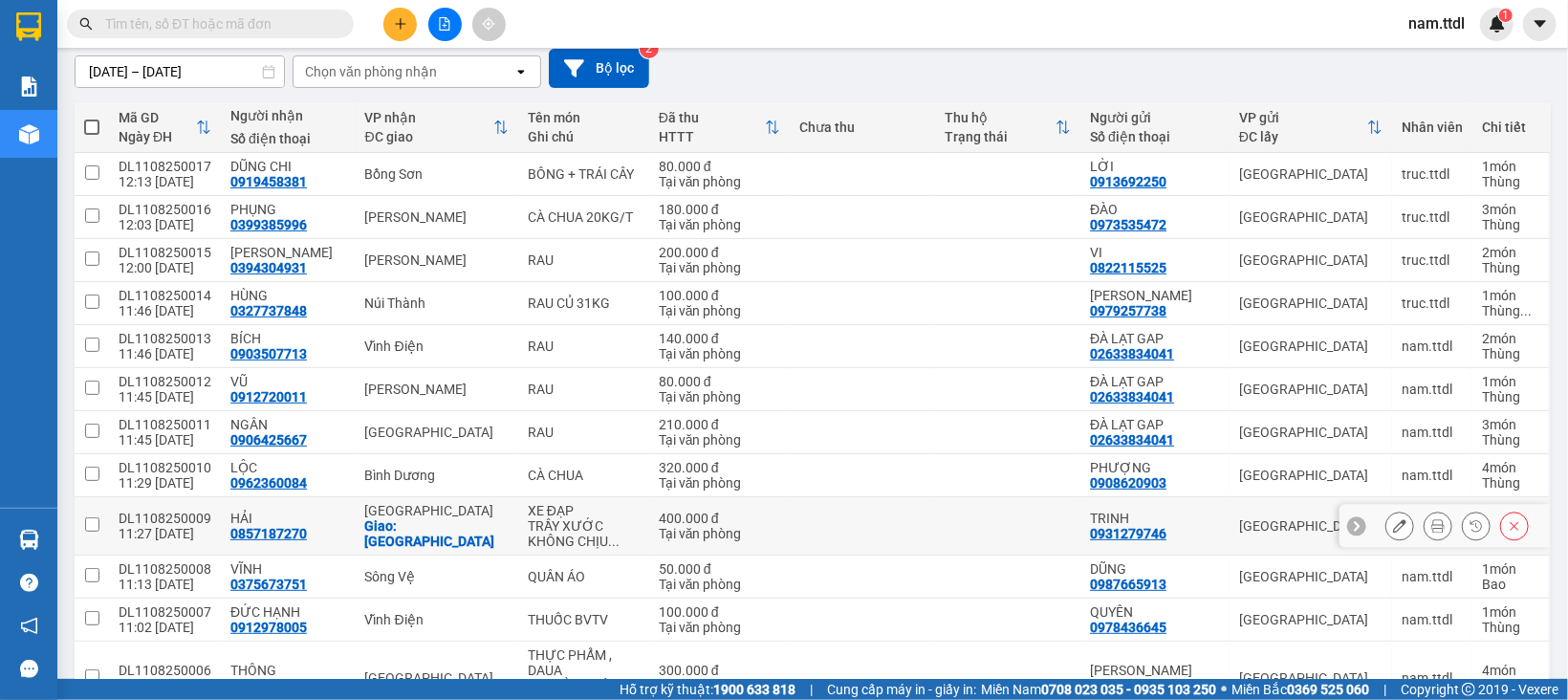
scroll to position [358, 0]
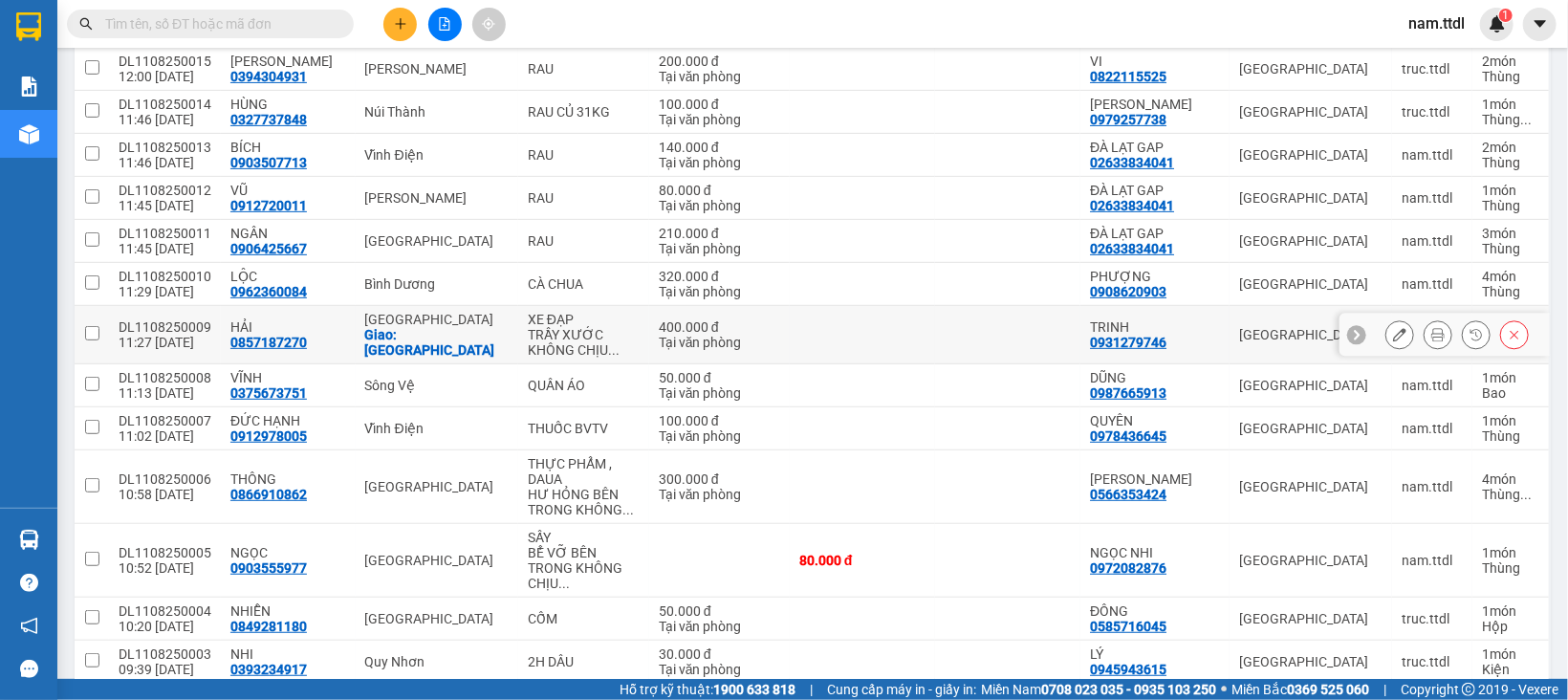
click at [720, 344] on div "Tại văn phòng" at bounding box center [719, 343] width 121 height 15
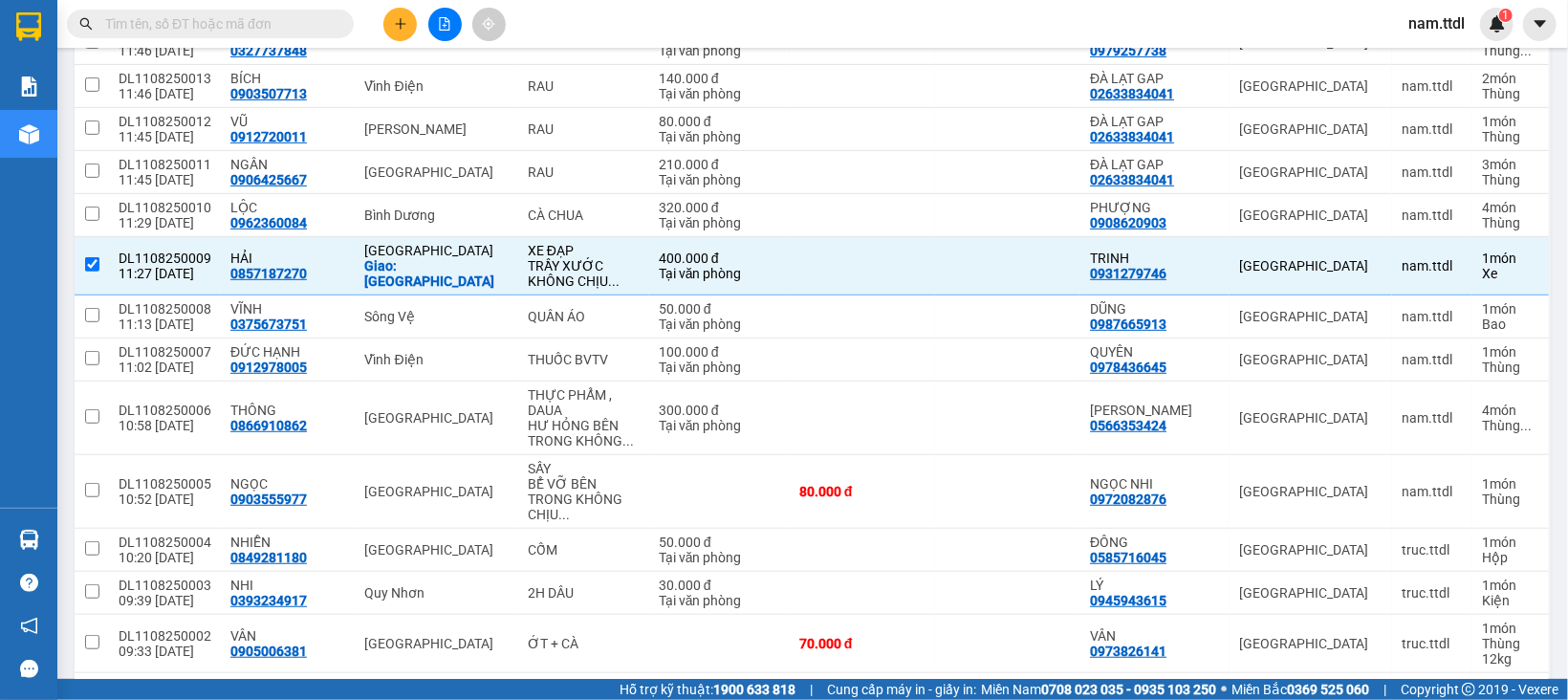
scroll to position [490, 0]
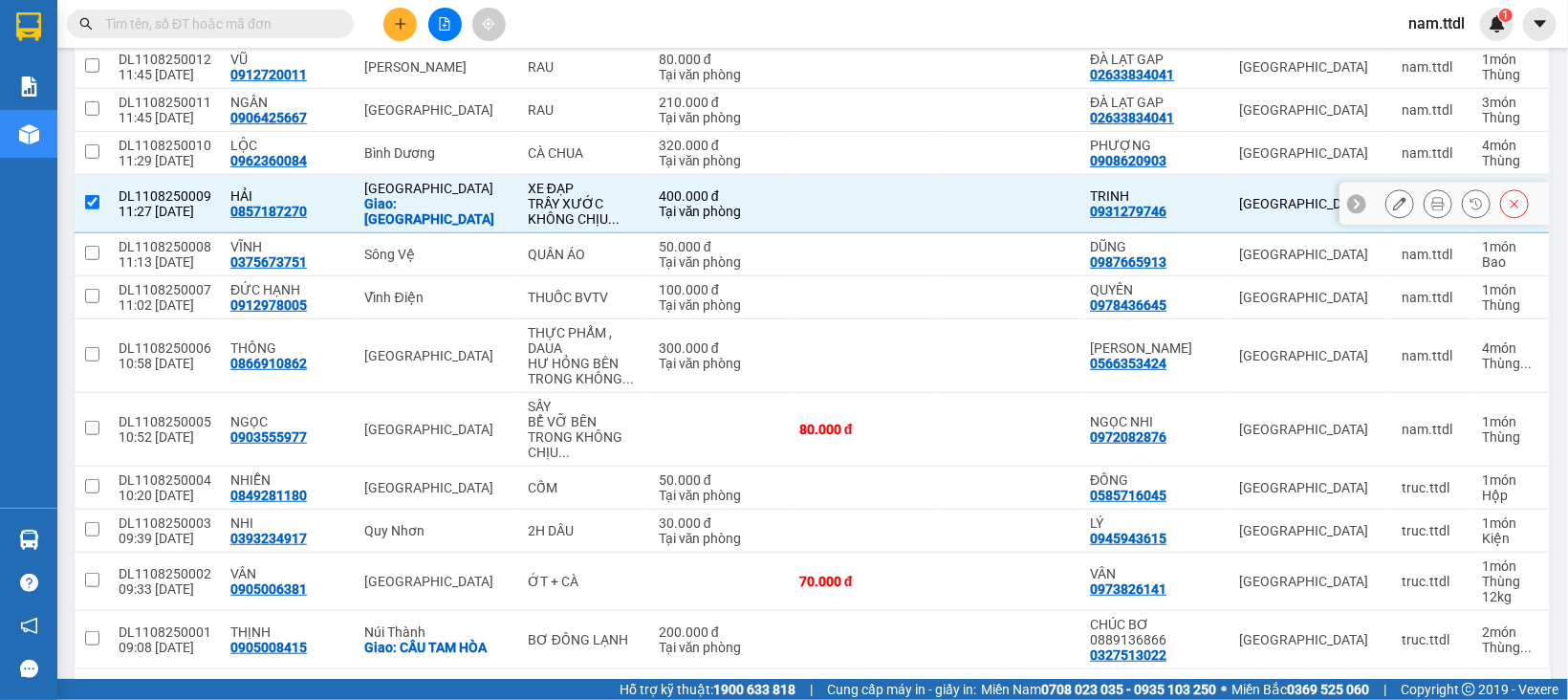
click at [839, 199] on td at bounding box center [862, 204] width 145 height 58
checkbox input "false"
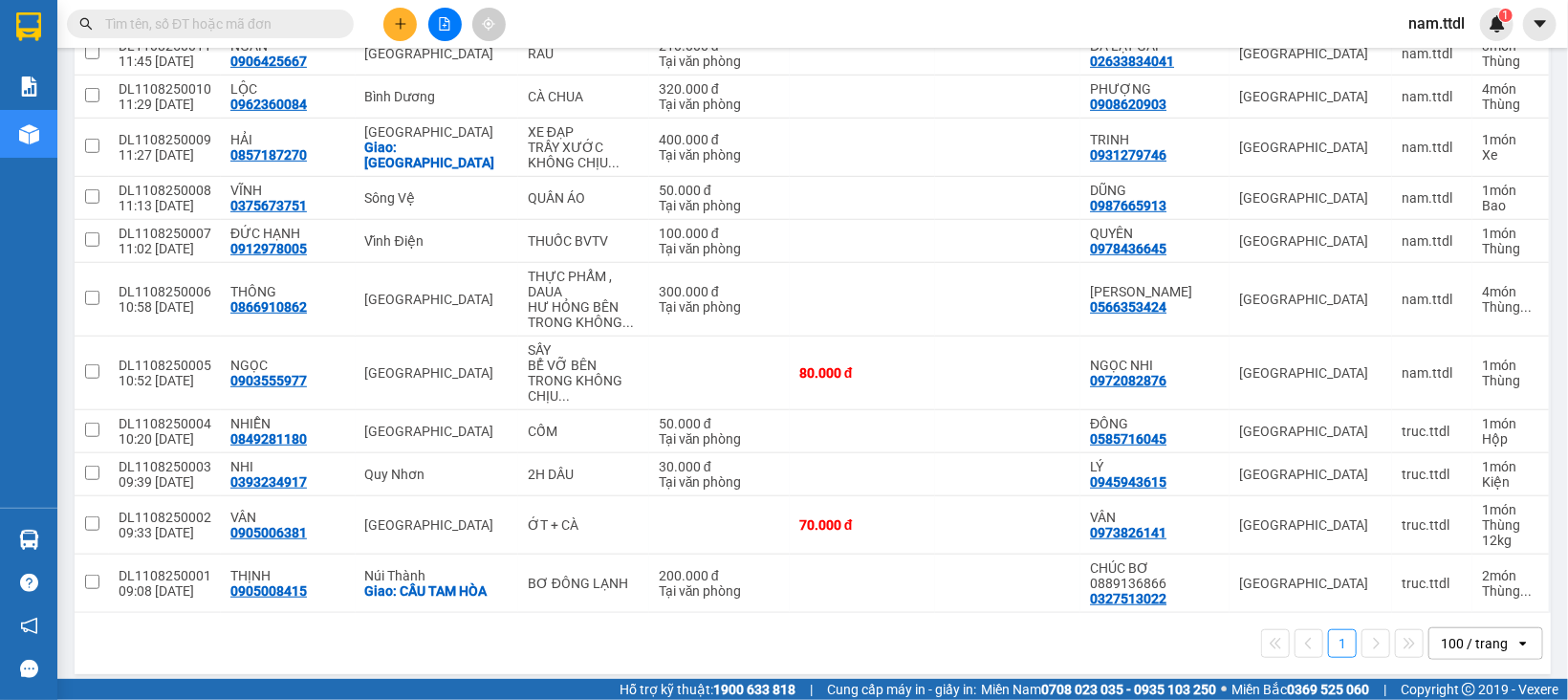
scroll to position [547, 0]
click at [401, 32] on button at bounding box center [400, 24] width 34 height 34
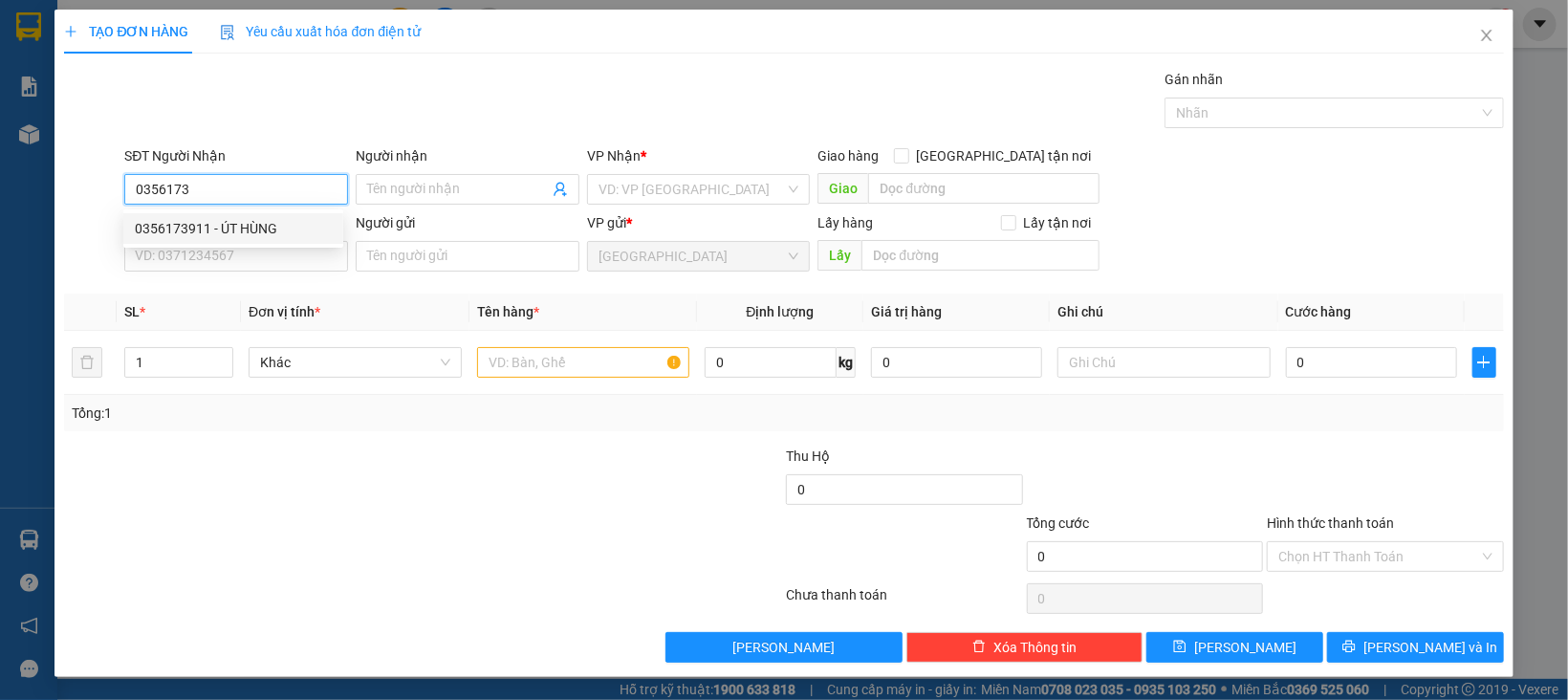
click at [251, 231] on div "0356173911 - ÚT HÙNG" at bounding box center [232, 228] width 196 height 21
type input "0356173911"
type input "ÚT HÙNG"
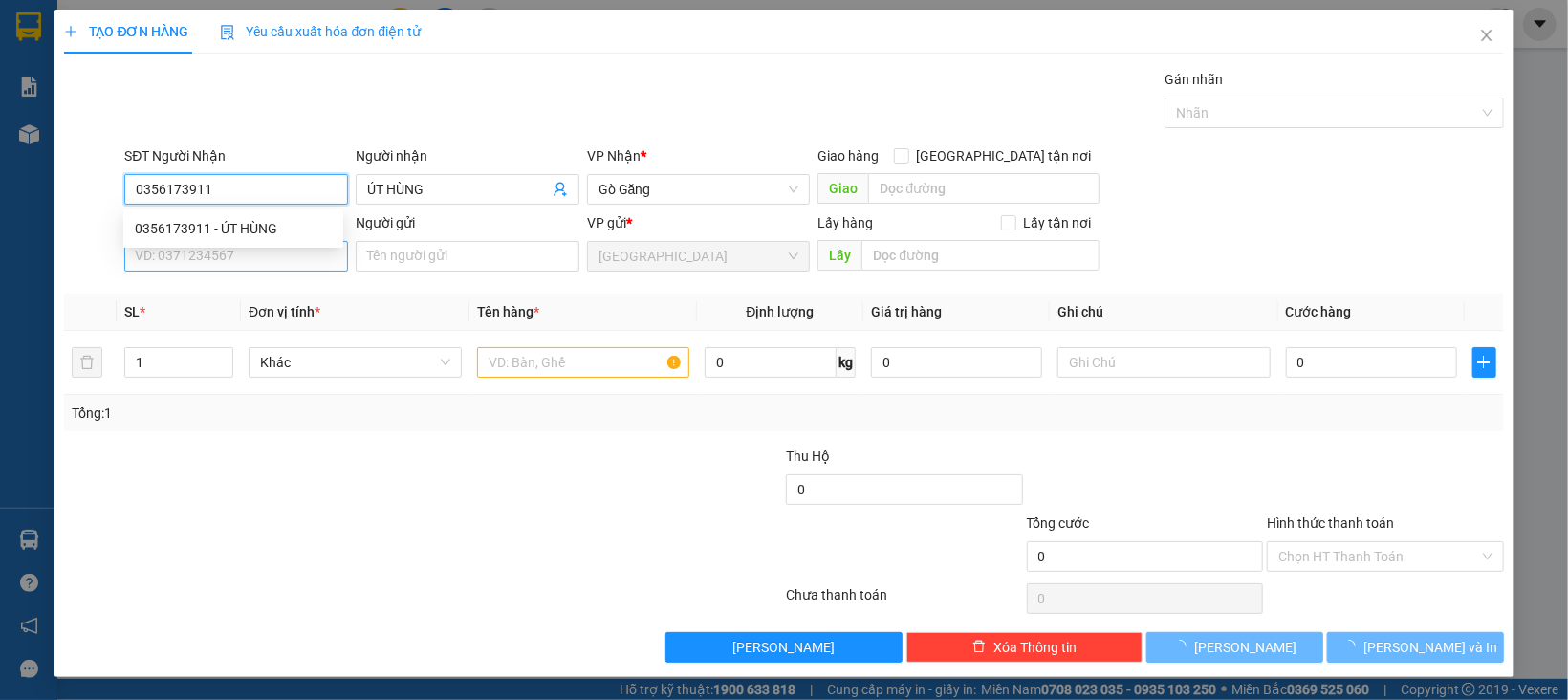
type input "0356173911"
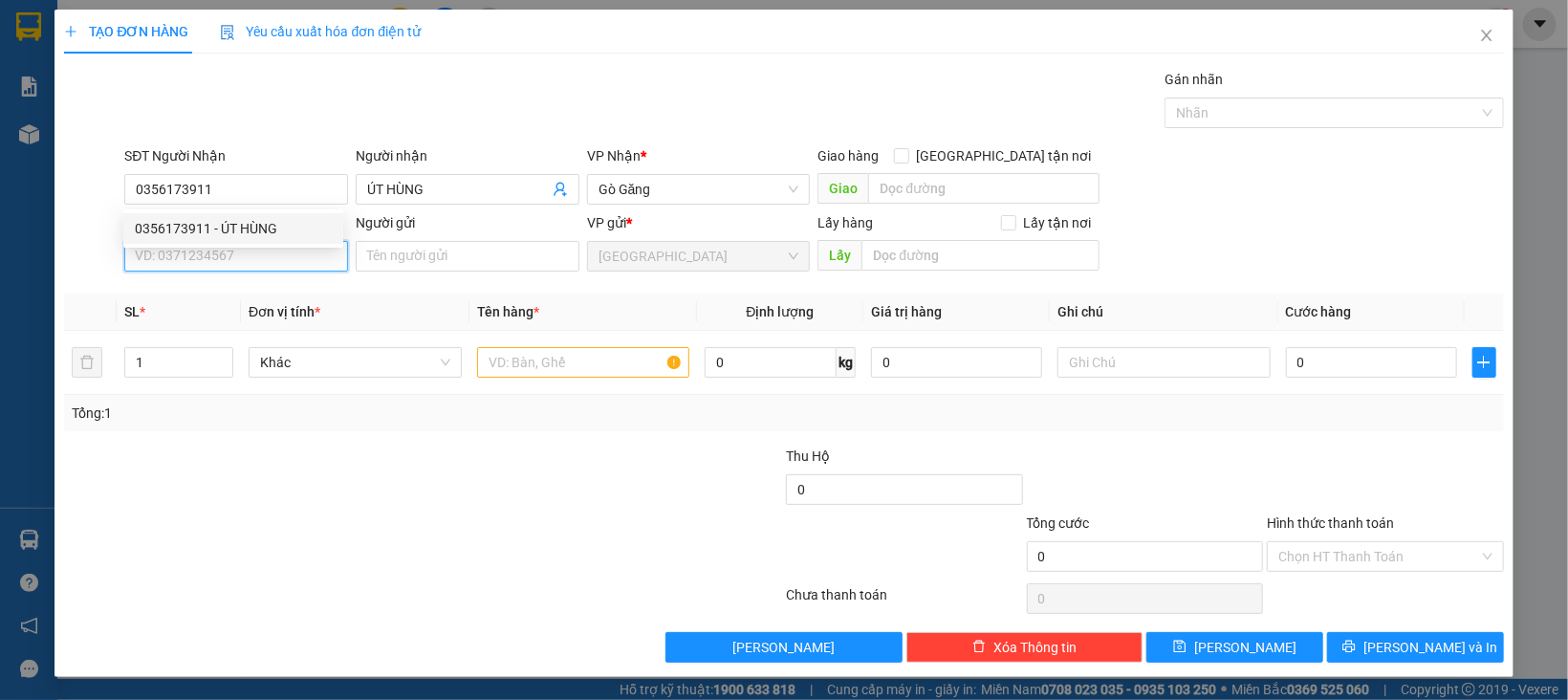
click at [267, 261] on input "SĐT Người Gửi" at bounding box center [235, 257] width 224 height 31
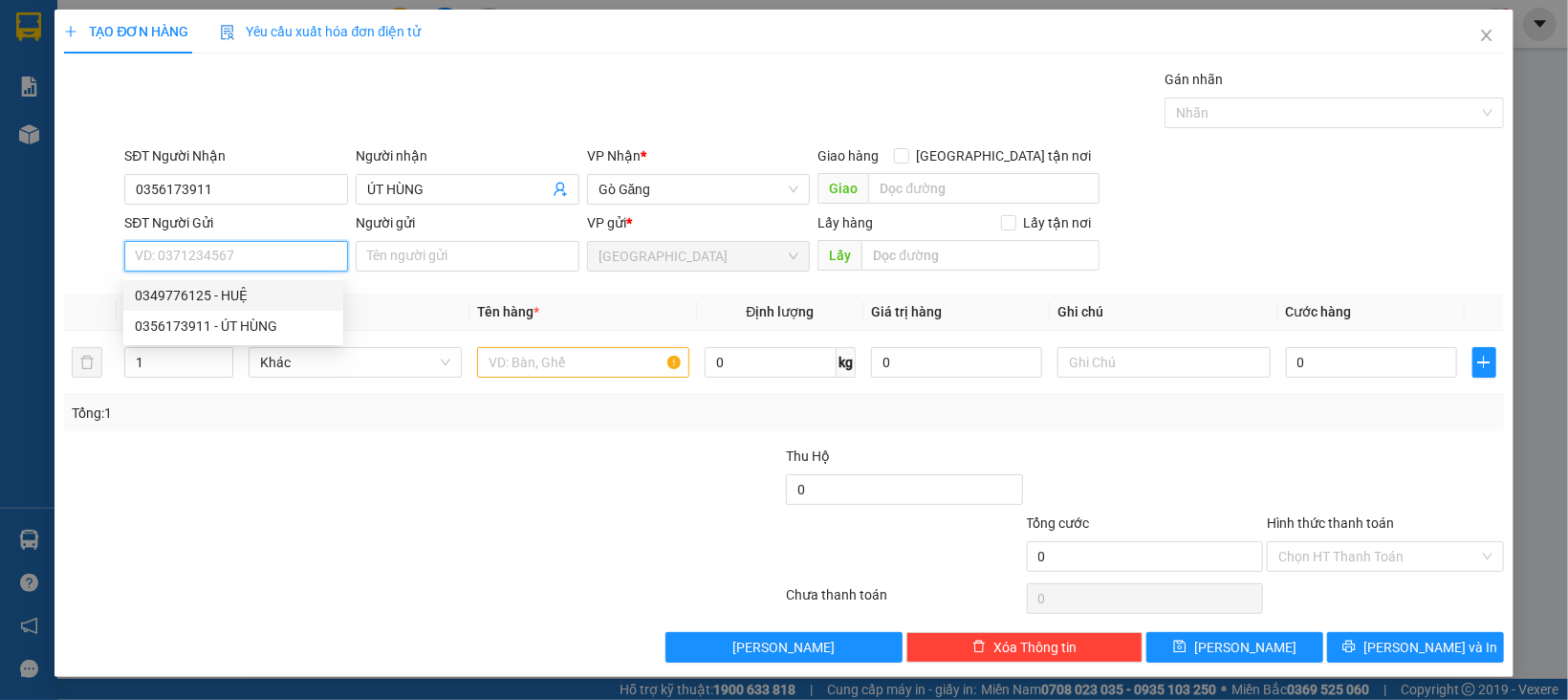
click at [260, 285] on div "0349776125 - HUỆ" at bounding box center [232, 295] width 196 height 21
type input "0349776125"
type input "HUỆ"
click at [311, 349] on span "Khác" at bounding box center [355, 363] width 191 height 29
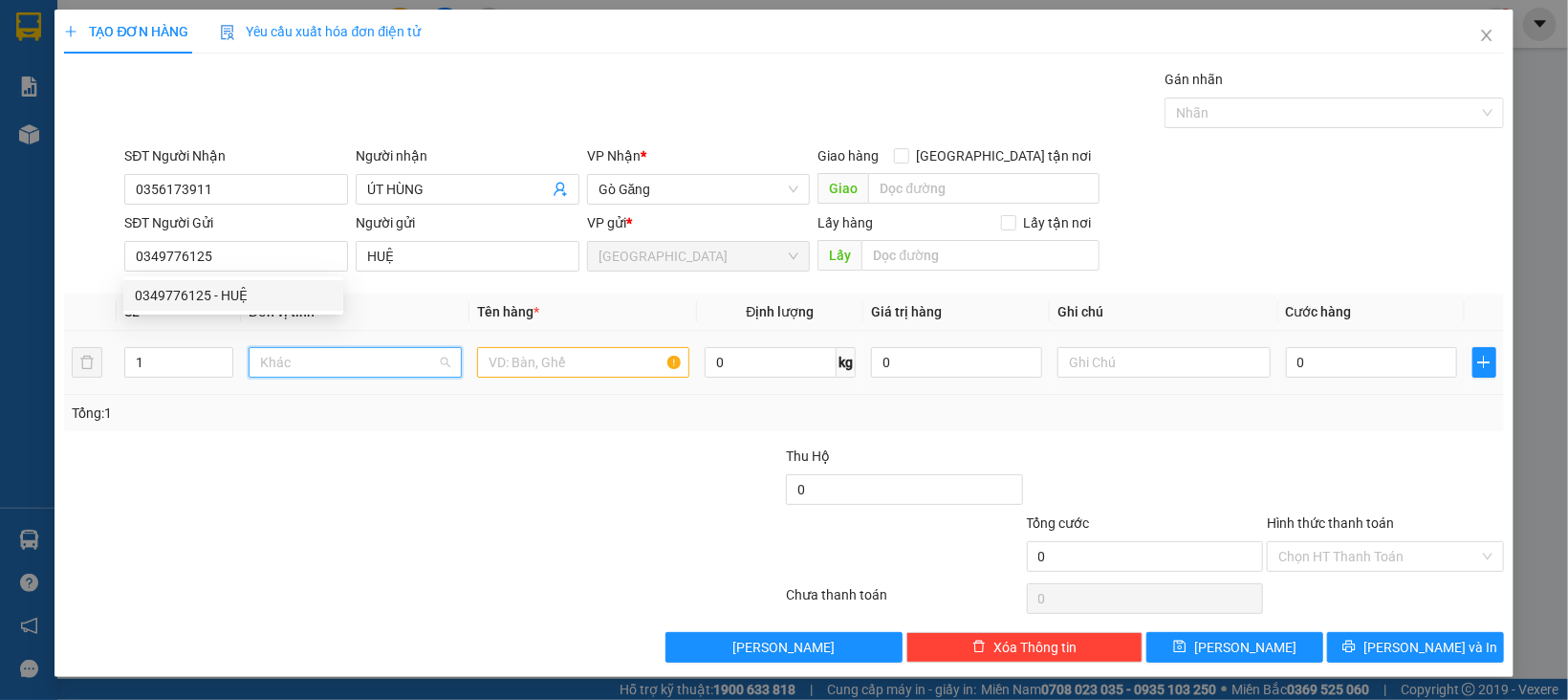
scroll to position [183, 0]
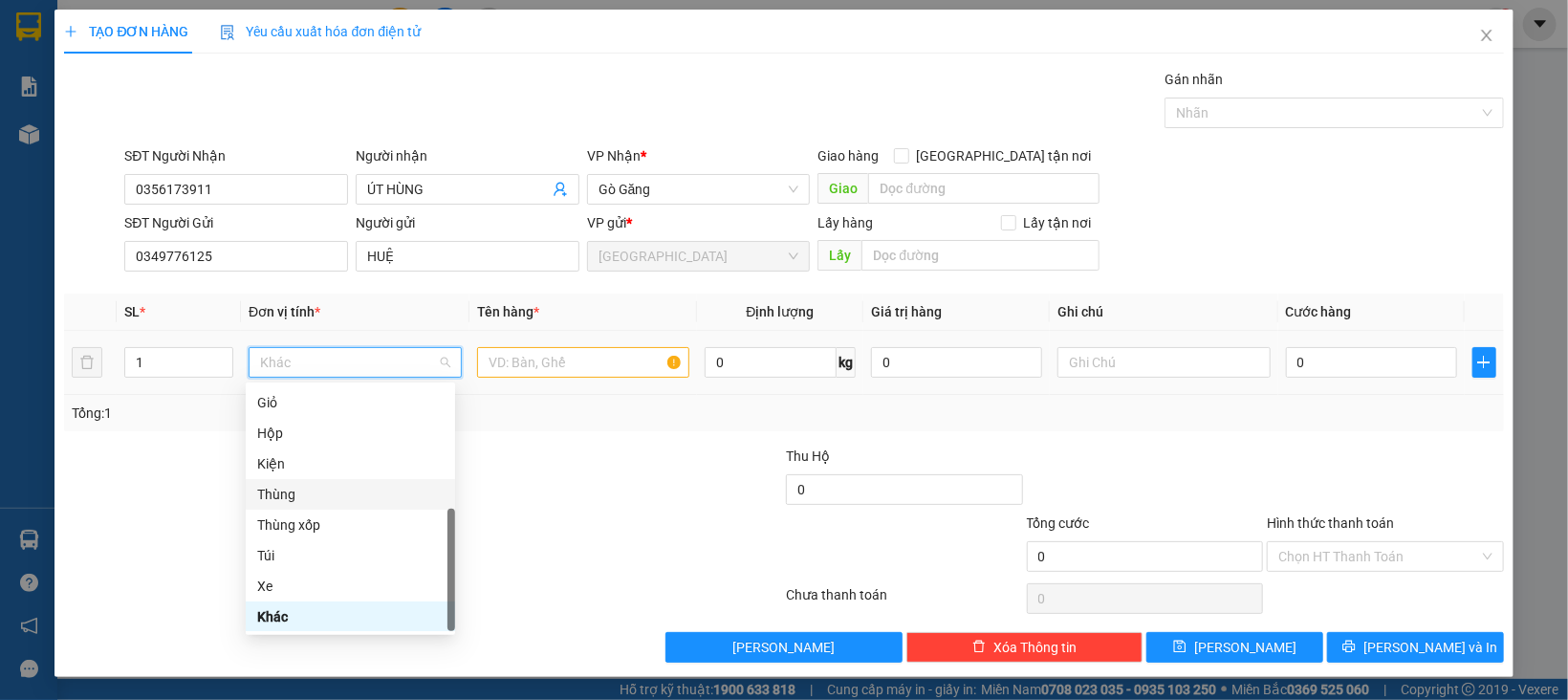
click at [293, 491] on div "Thùng" at bounding box center [350, 495] width 187 height 21
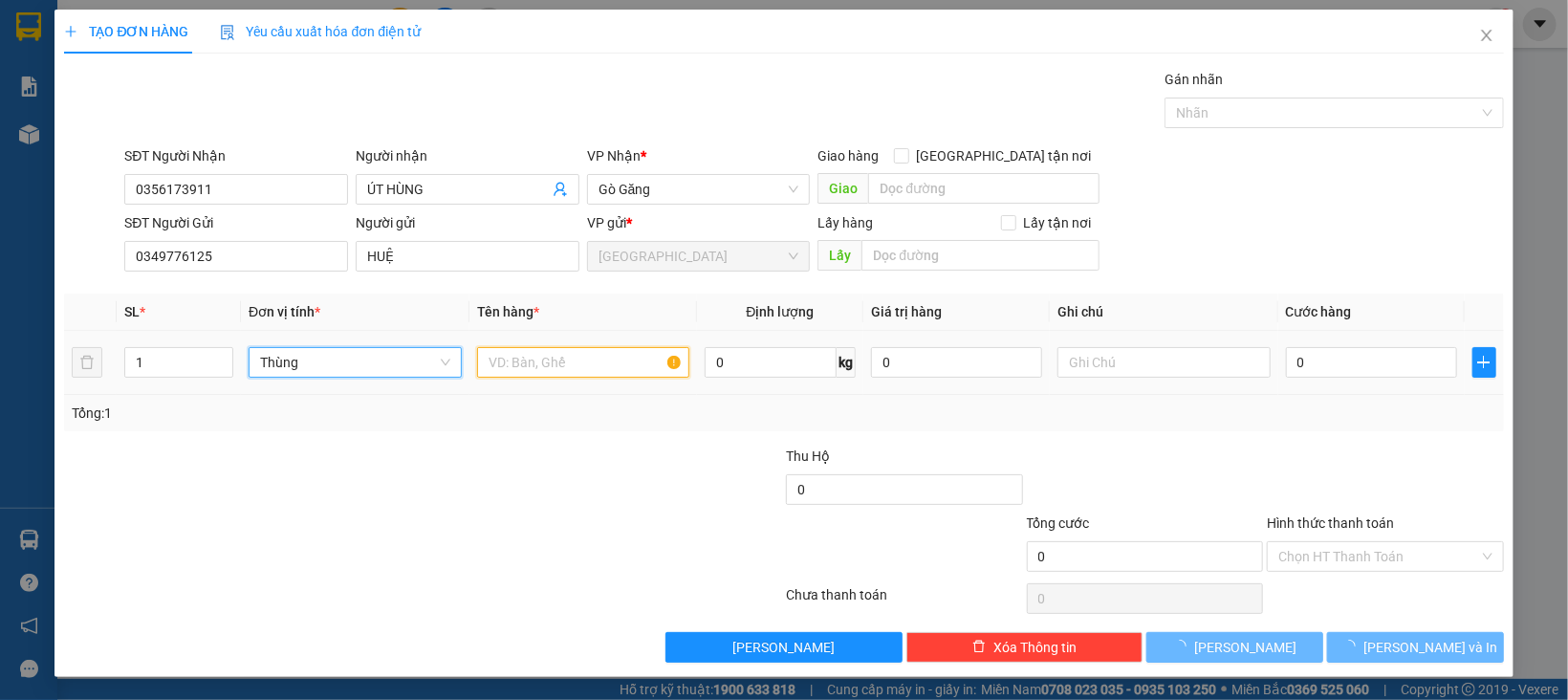
click at [540, 376] on input "text" at bounding box center [584, 363] width 213 height 31
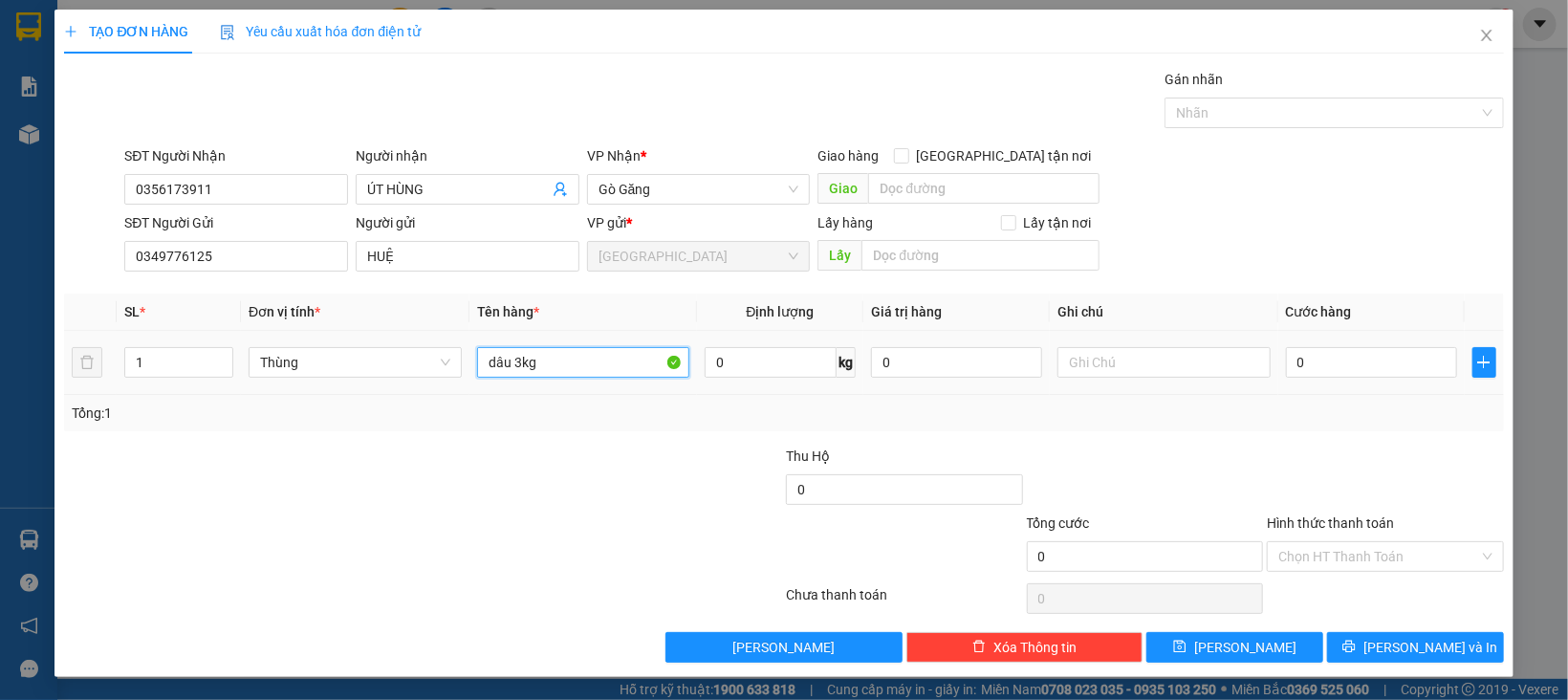
click at [500, 356] on input "dâu 3kg" at bounding box center [584, 363] width 213 height 31
click at [578, 358] on input "DÂU3kg" at bounding box center [584, 363] width 213 height 31
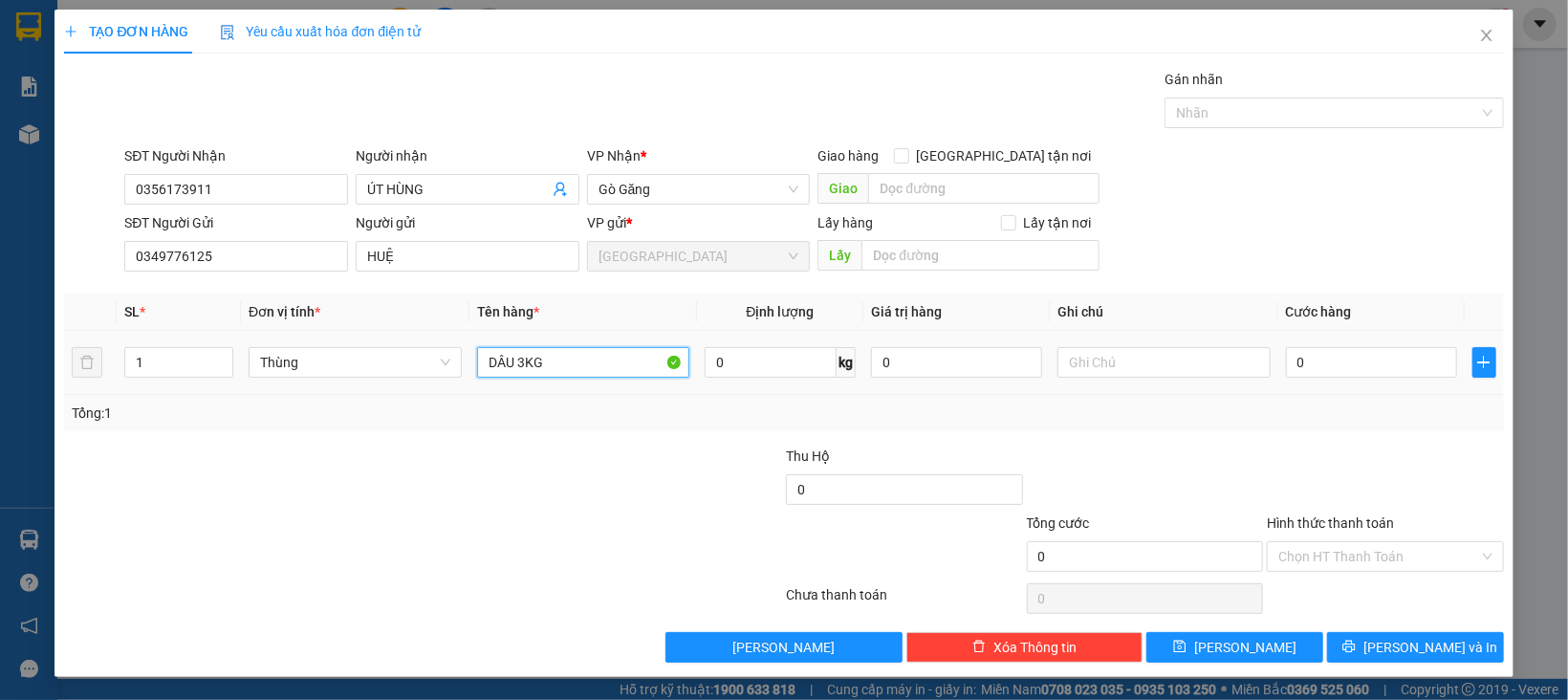
type input "DÂU 3KG"
click at [1315, 380] on div "0" at bounding box center [1371, 363] width 171 height 39
click at [1322, 364] on input "0" at bounding box center [1371, 363] width 171 height 31
type input "3"
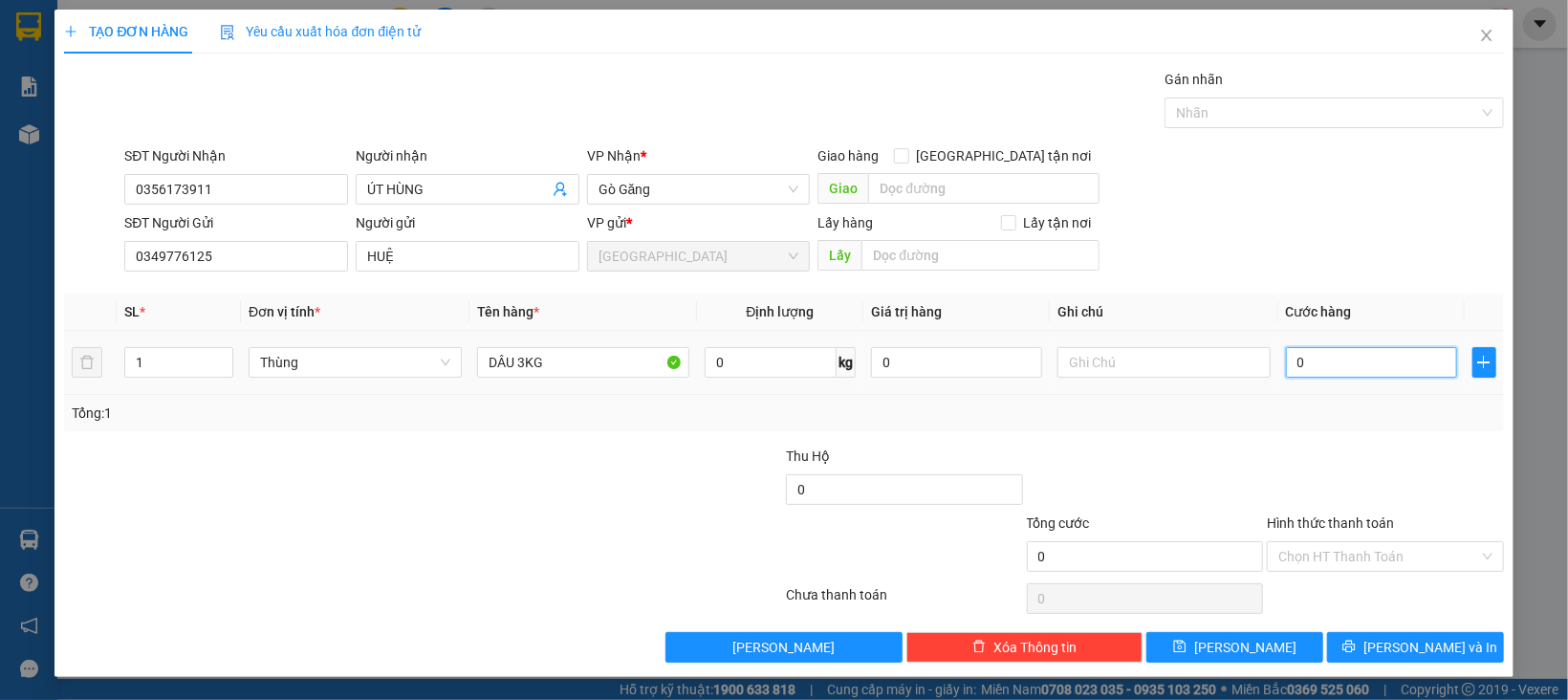
type input "3"
type input "30"
type input "30.000"
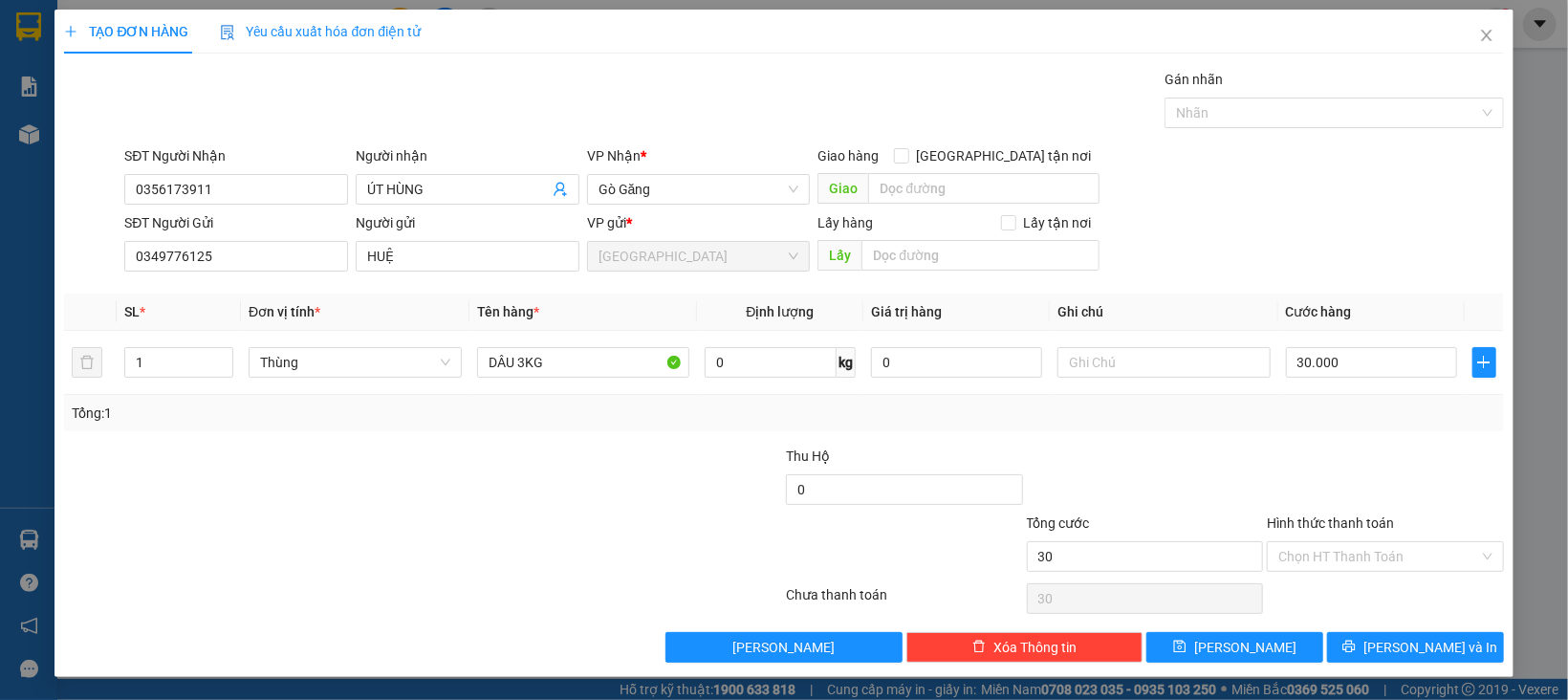
type input "30.000"
click at [1292, 534] on div "Hình thức thanh toán" at bounding box center [1385, 527] width 237 height 29
drag, startPoint x: 1295, startPoint y: 545, endPoint x: 1303, endPoint y: 570, distance: 26.2
click at [1298, 553] on input "Hình thức thanh toán" at bounding box center [1378, 557] width 200 height 29
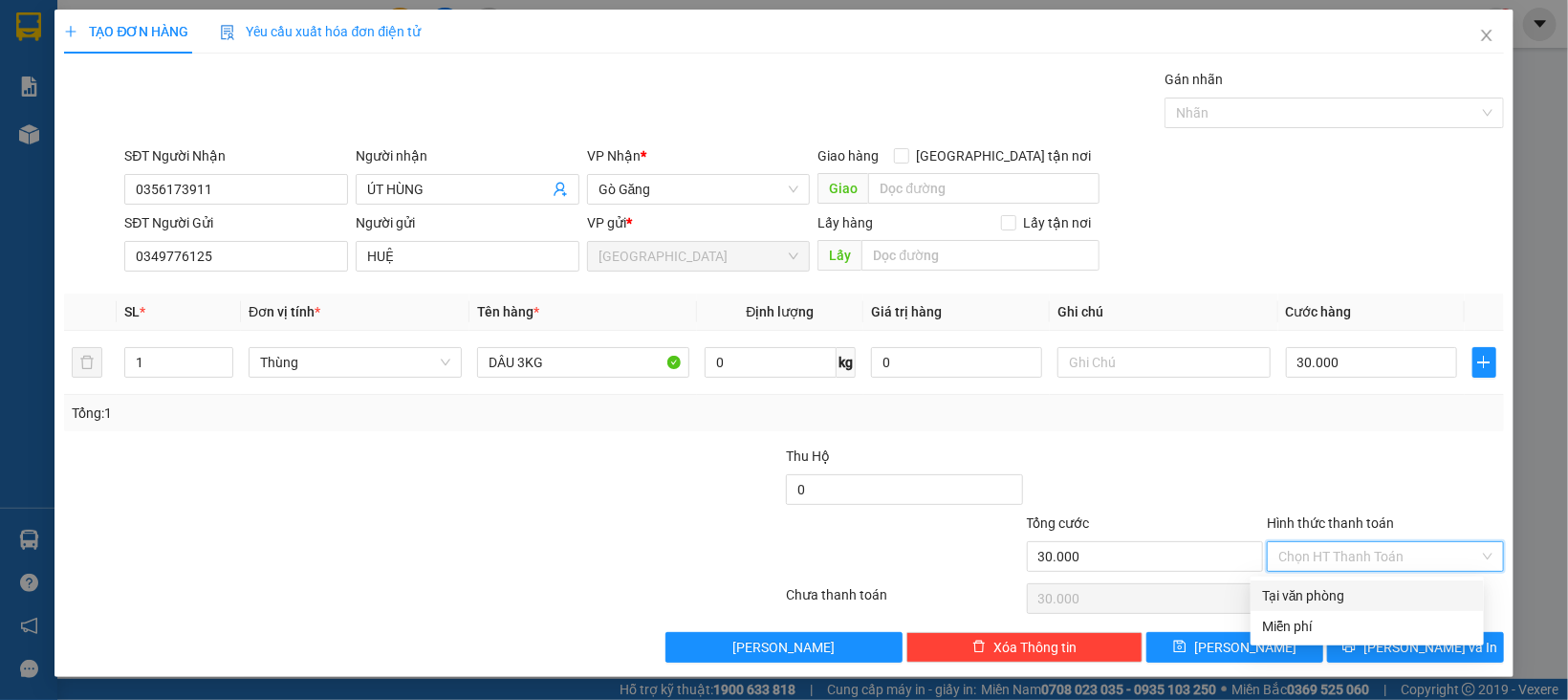
click at [1305, 593] on div "Tại văn phòng" at bounding box center [1367, 595] width 210 height 21
type input "0"
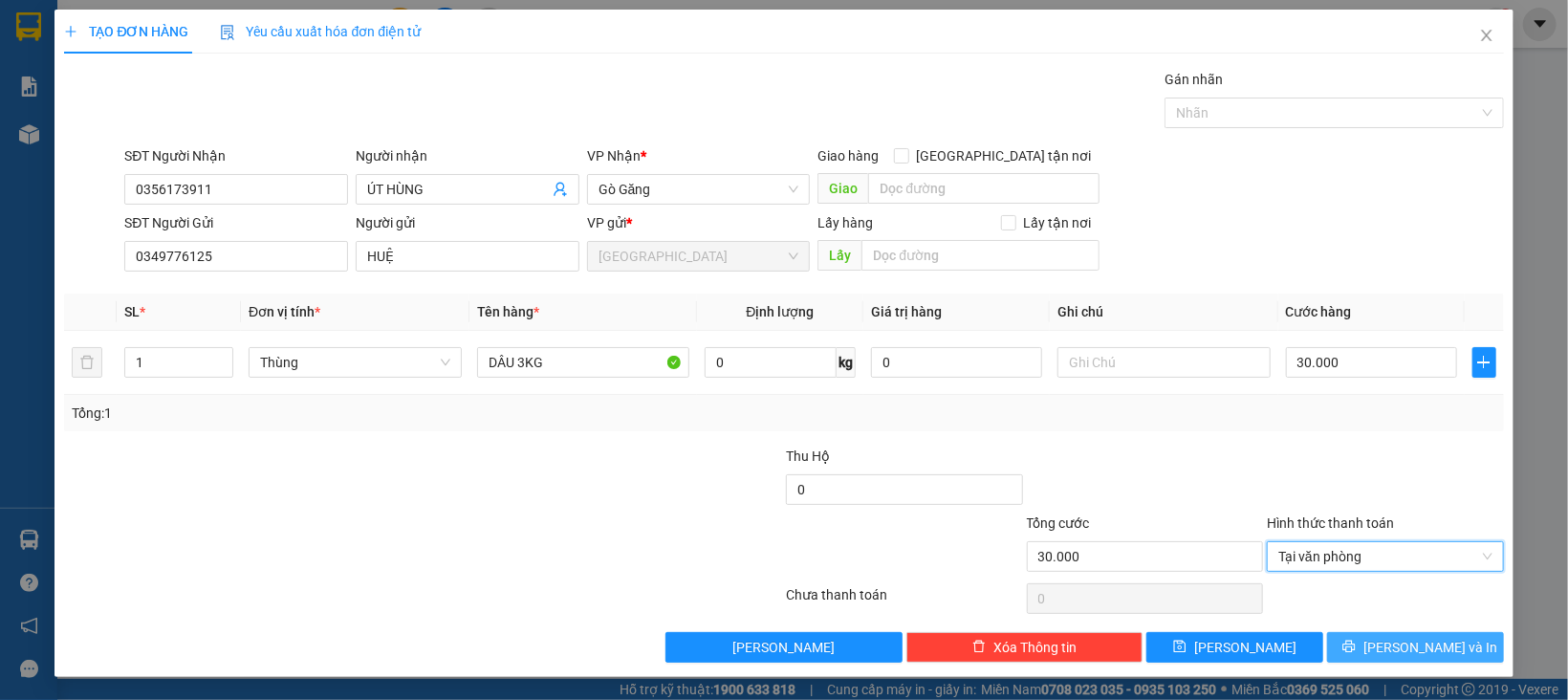
click at [1343, 659] on button "[PERSON_NAME] và In" at bounding box center [1415, 648] width 177 height 31
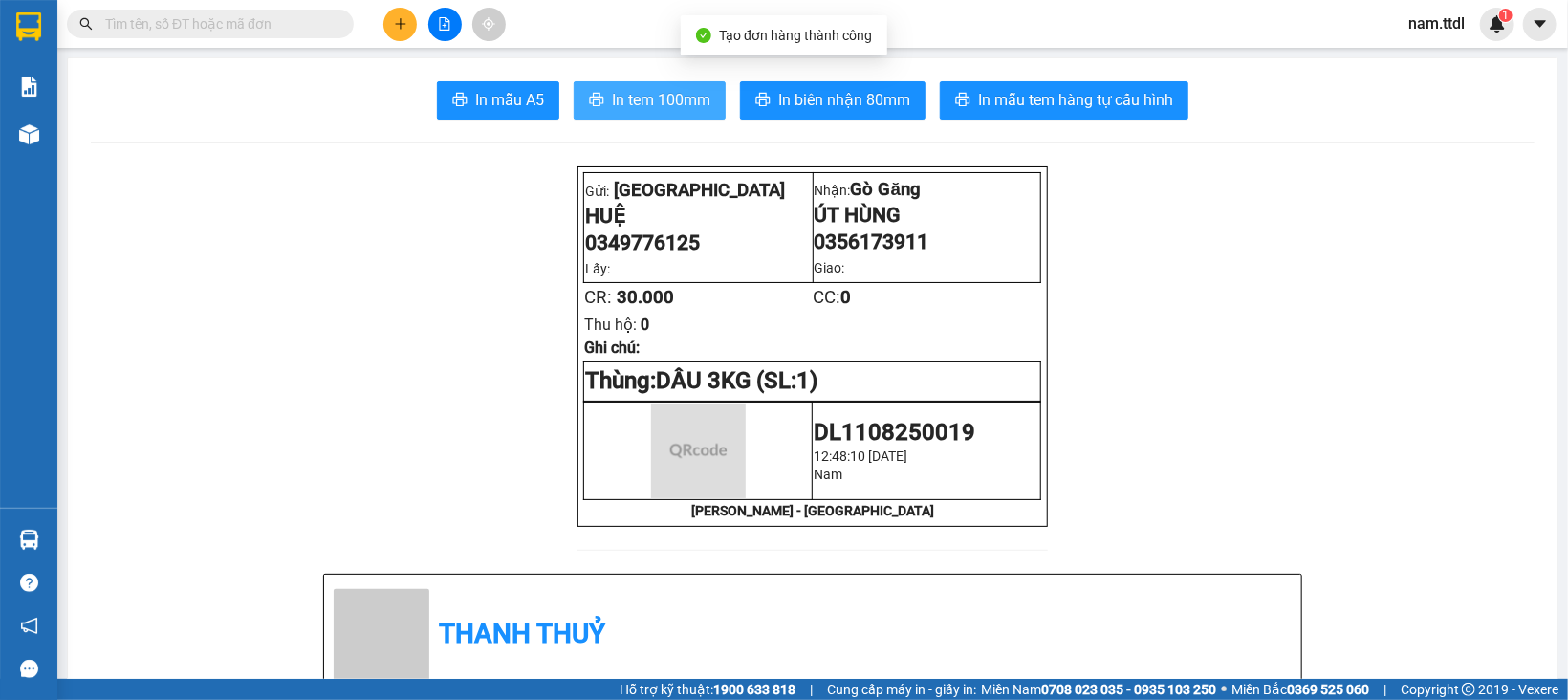
click at [666, 94] on span "In tem 100mm" at bounding box center [661, 100] width 99 height 24
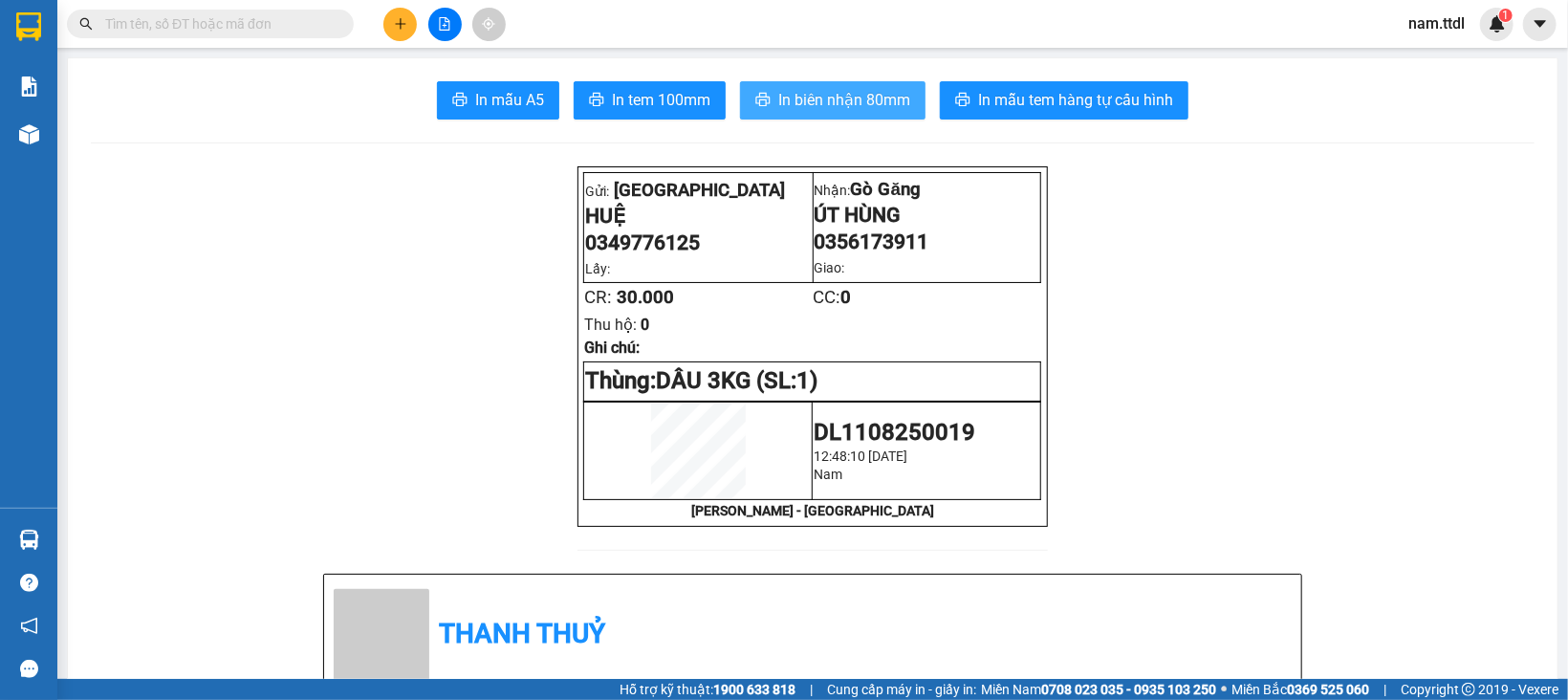
click at [847, 89] on span "In biên nhận 80mm" at bounding box center [844, 100] width 132 height 24
click at [404, 24] on icon "plus" at bounding box center [400, 23] width 11 height 1
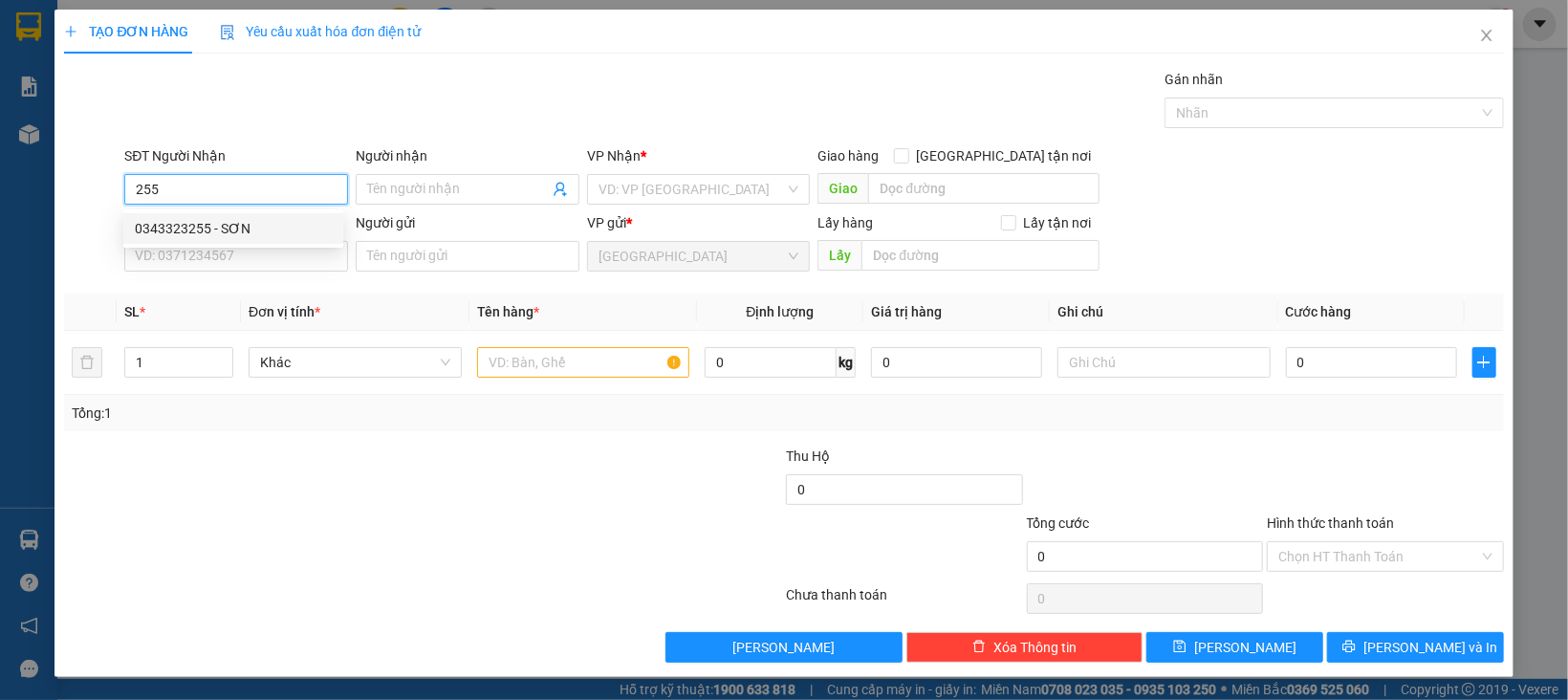
click at [257, 225] on div "0343323255 - SƠN" at bounding box center [232, 228] width 196 height 21
type input "0343323255"
type input "SƠN"
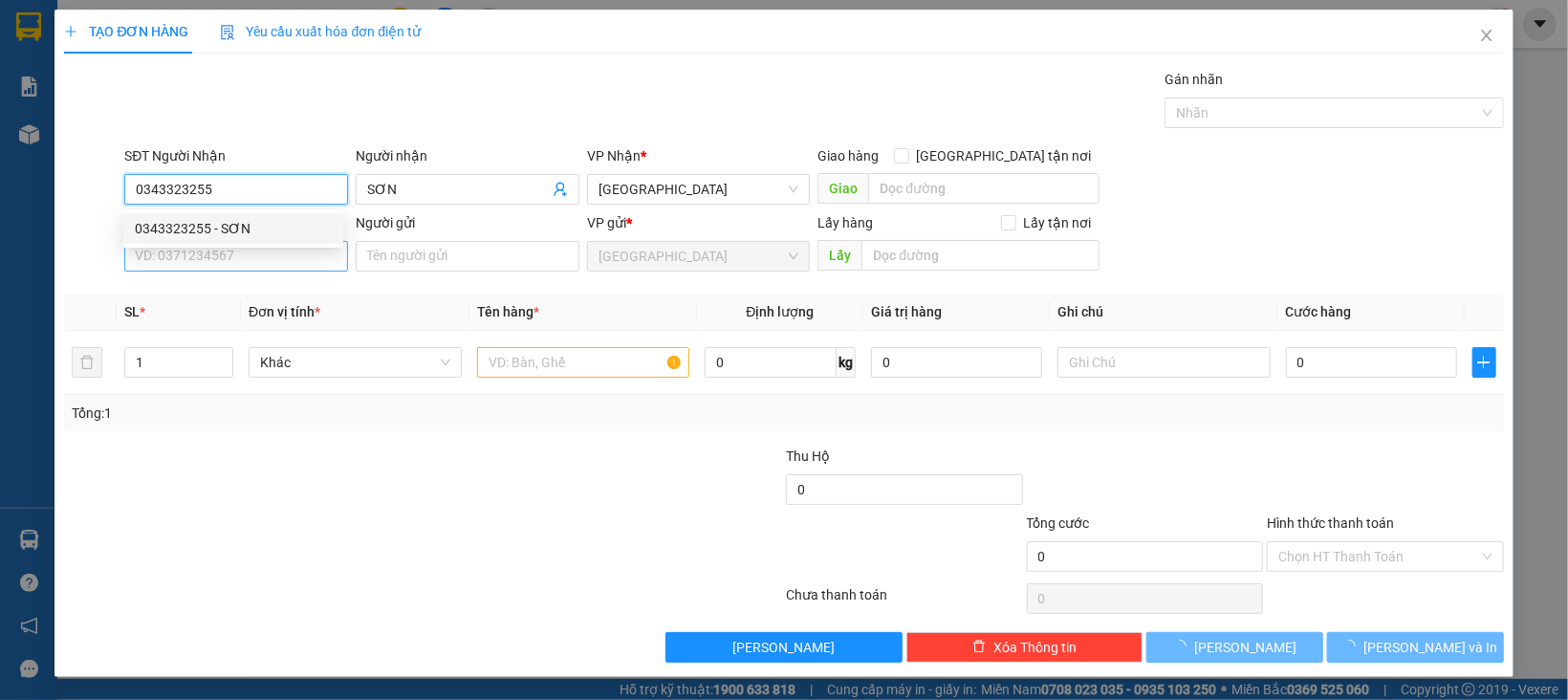
type input "0343323255"
click at [259, 266] on input "SĐT Người Gửi" at bounding box center [235, 257] width 224 height 31
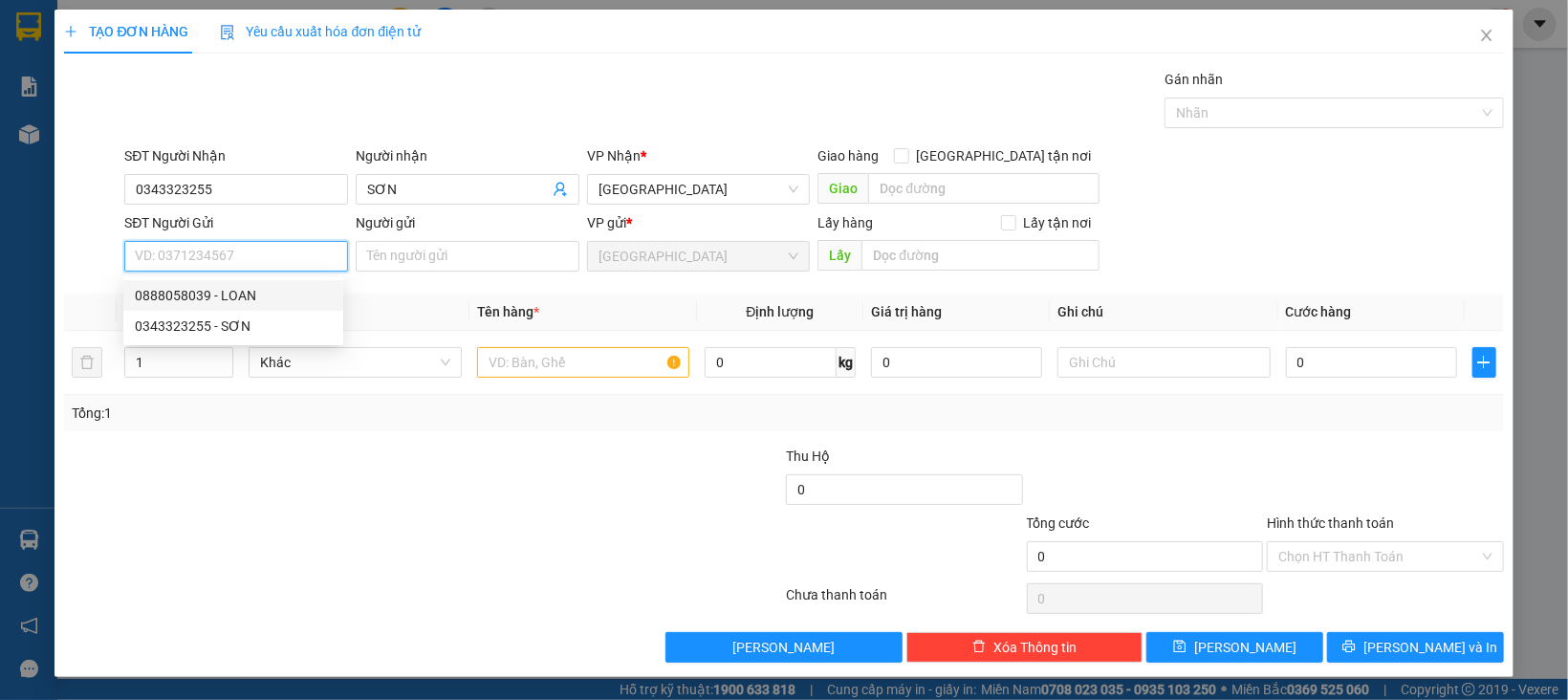
drag, startPoint x: 256, startPoint y: 294, endPoint x: 296, endPoint y: 317, distance: 46.1
click at [259, 294] on div "0888058039 - LOAN" at bounding box center [232, 295] width 196 height 21
type input "0888058039"
type input "LOAN"
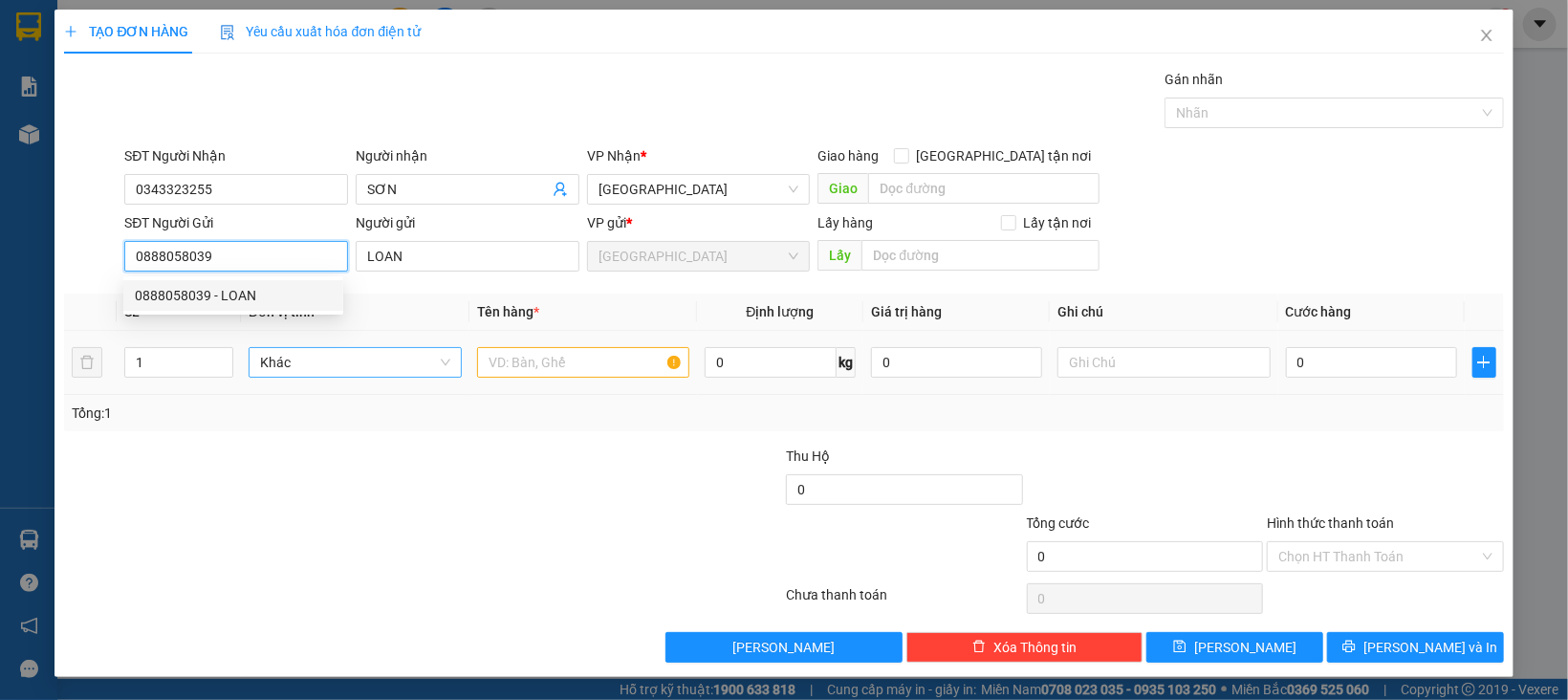
click at [323, 378] on div "Khác" at bounding box center [355, 363] width 213 height 31
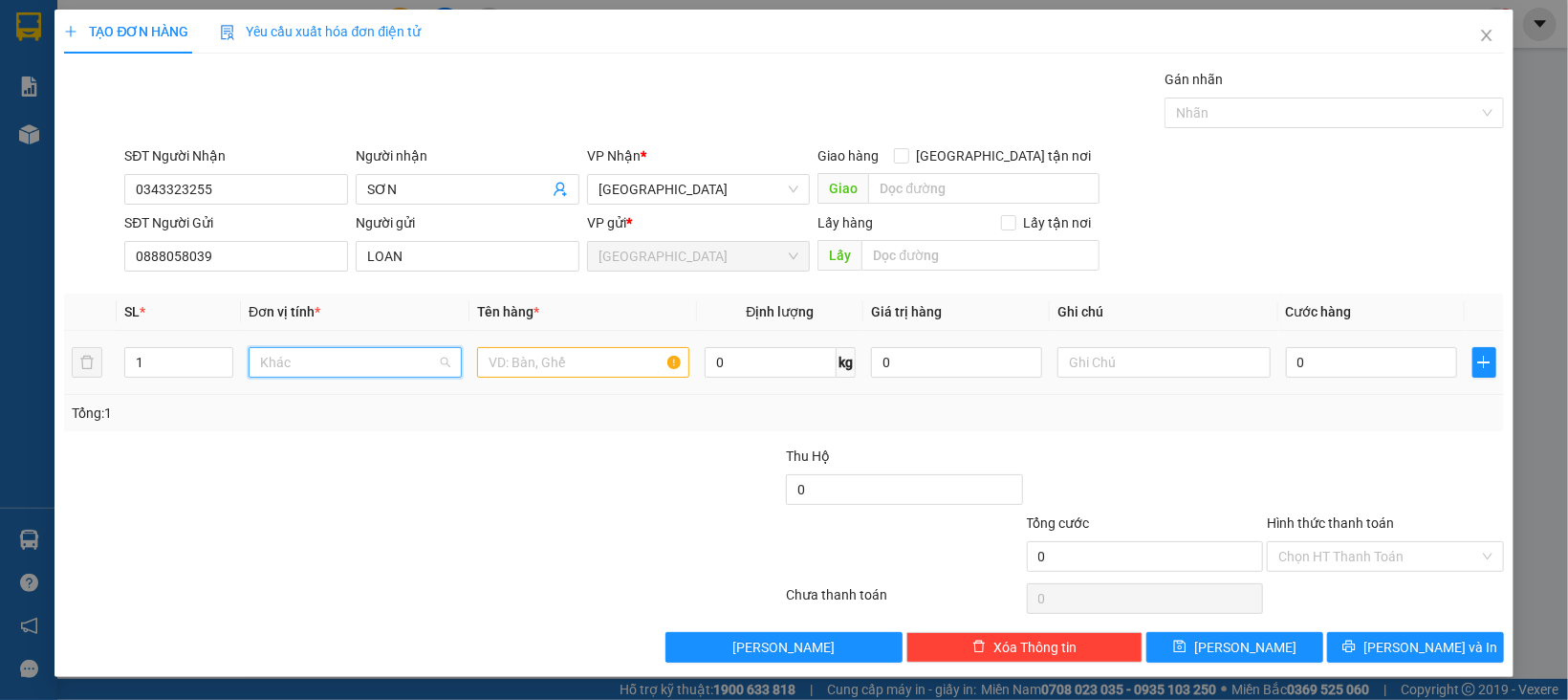
scroll to position [183, 0]
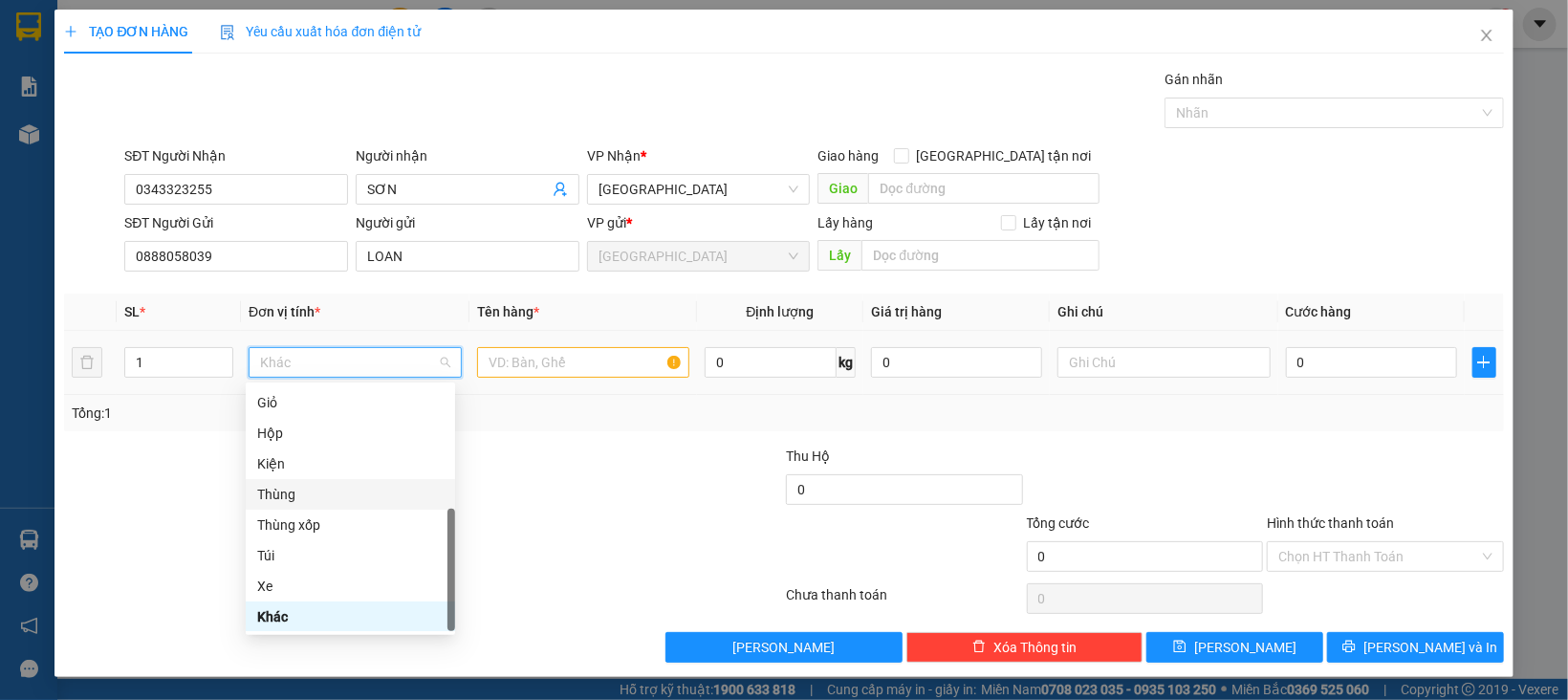
click at [300, 505] on div "Thùng" at bounding box center [350, 495] width 209 height 31
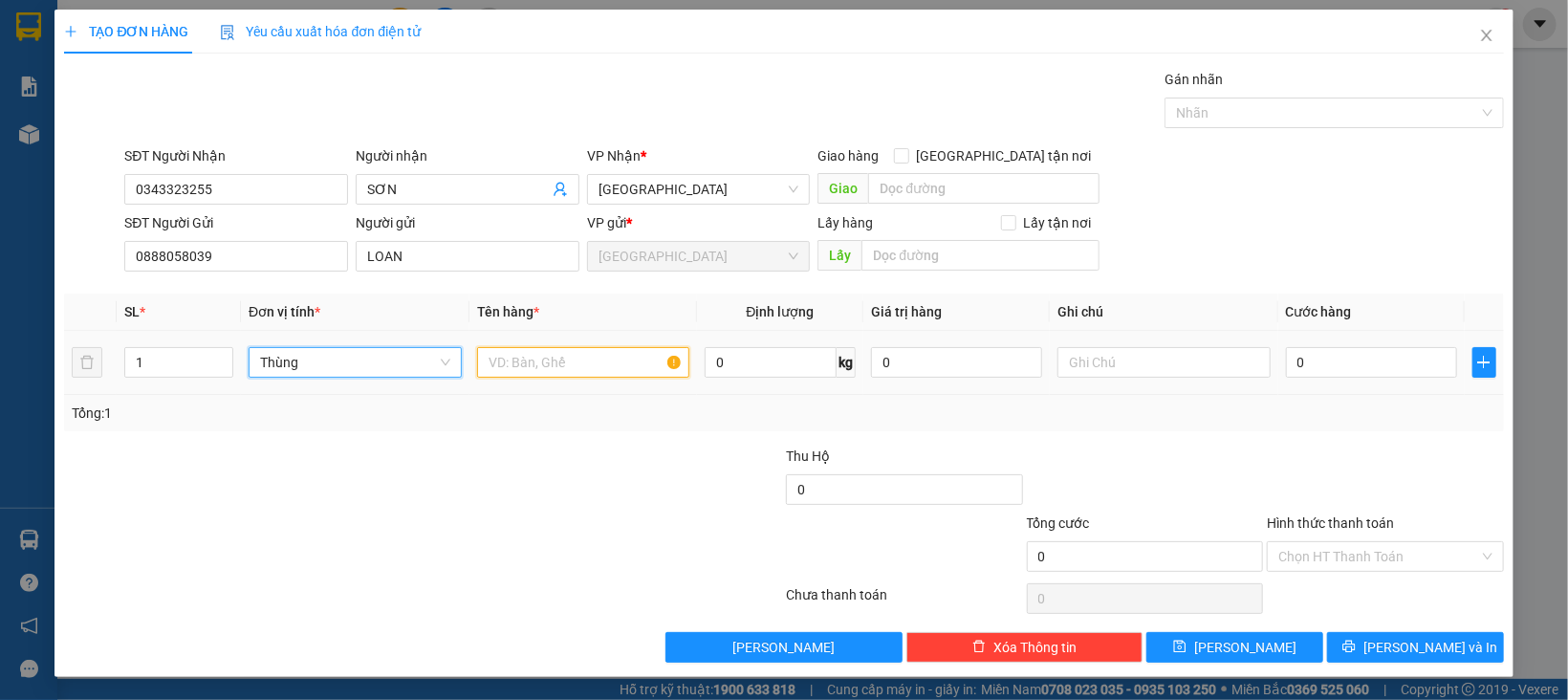
click at [514, 368] on input "text" at bounding box center [584, 363] width 213 height 31
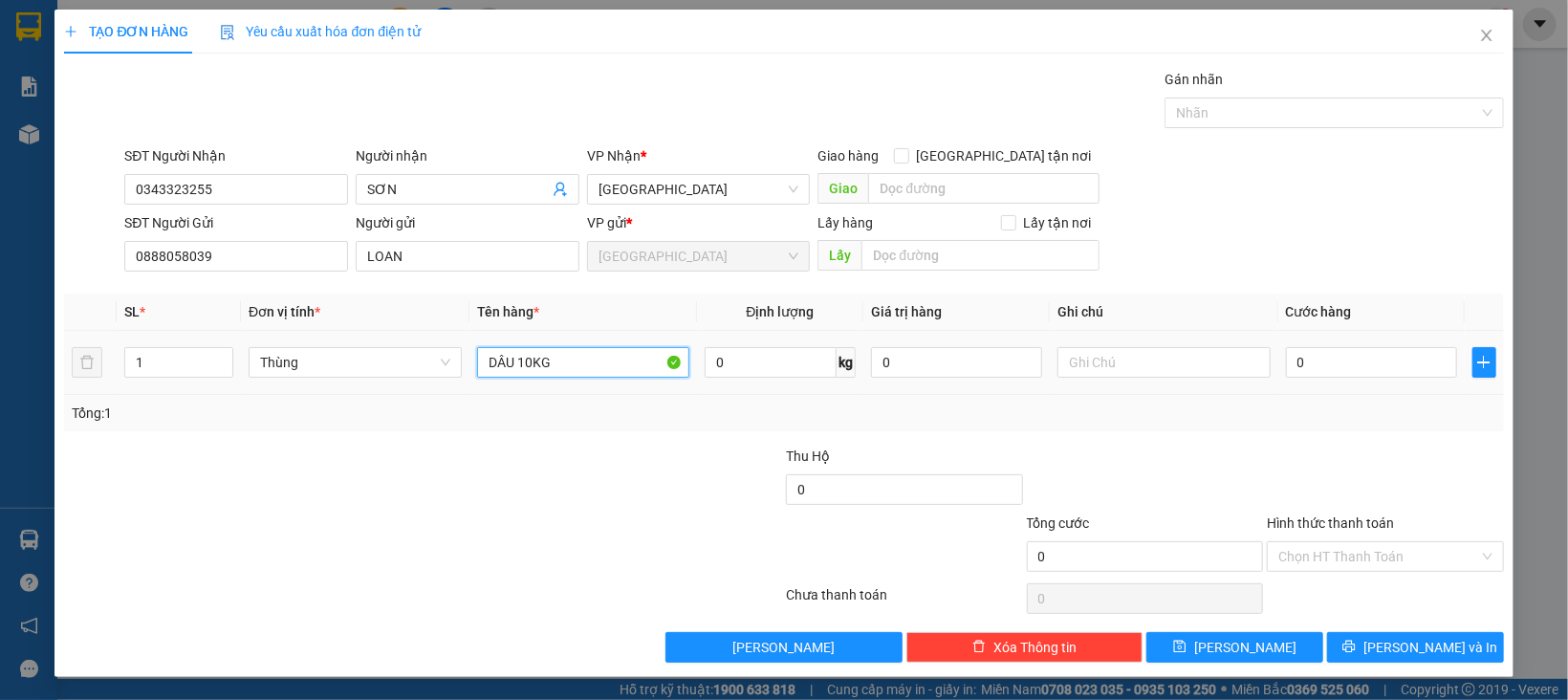
type input "DÂU 10KG"
type input "7"
type input "70"
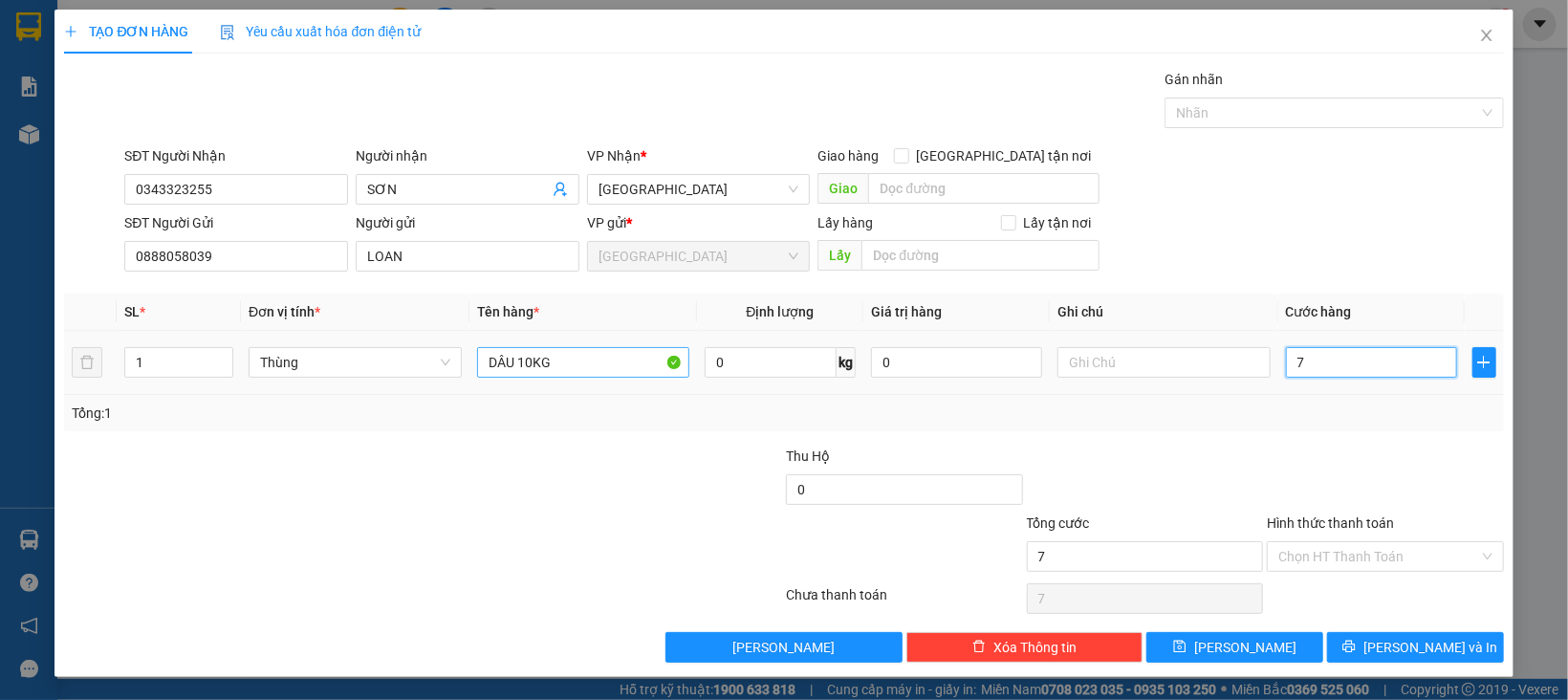
type input "70"
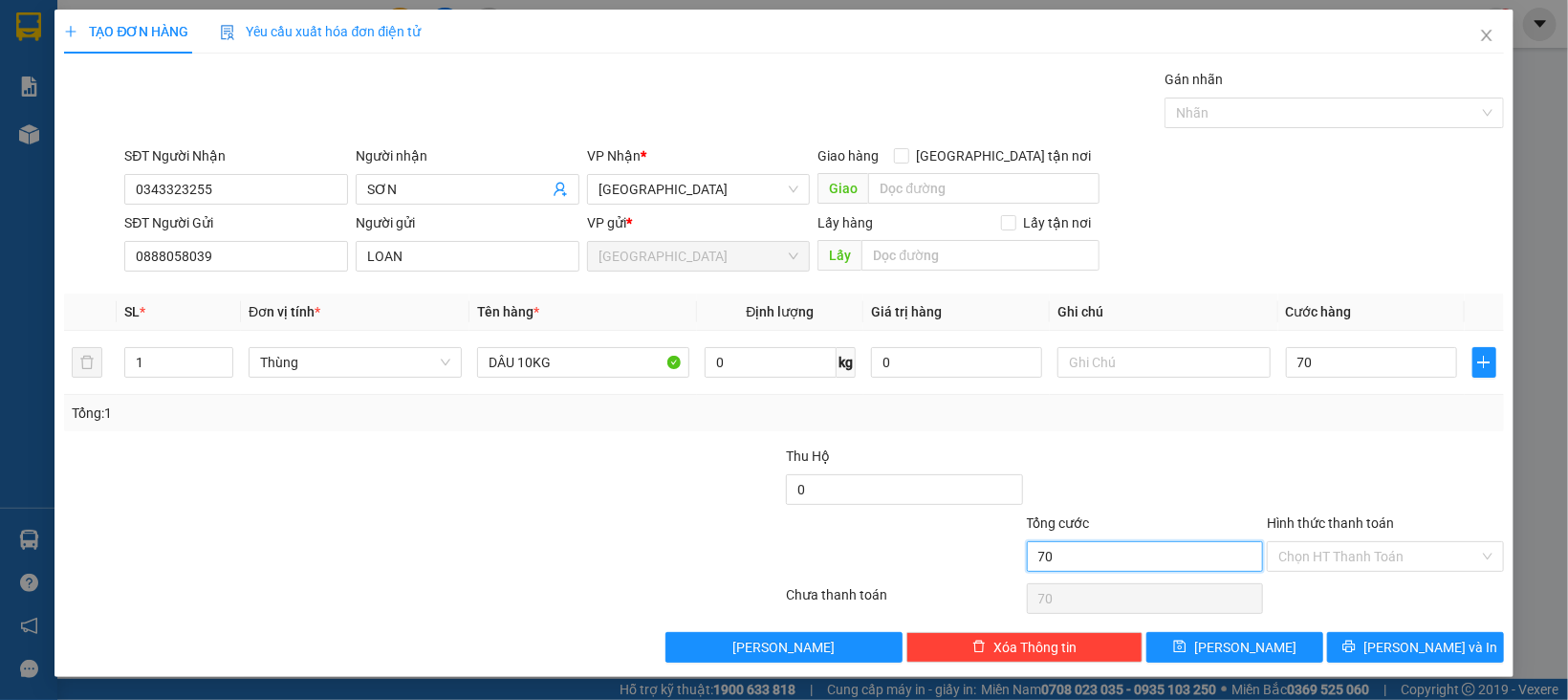
type input "70.000"
click at [1213, 548] on input "70.000" at bounding box center [1145, 557] width 237 height 31
click at [1293, 568] on input "Hình thức thanh toán" at bounding box center [1378, 557] width 200 height 29
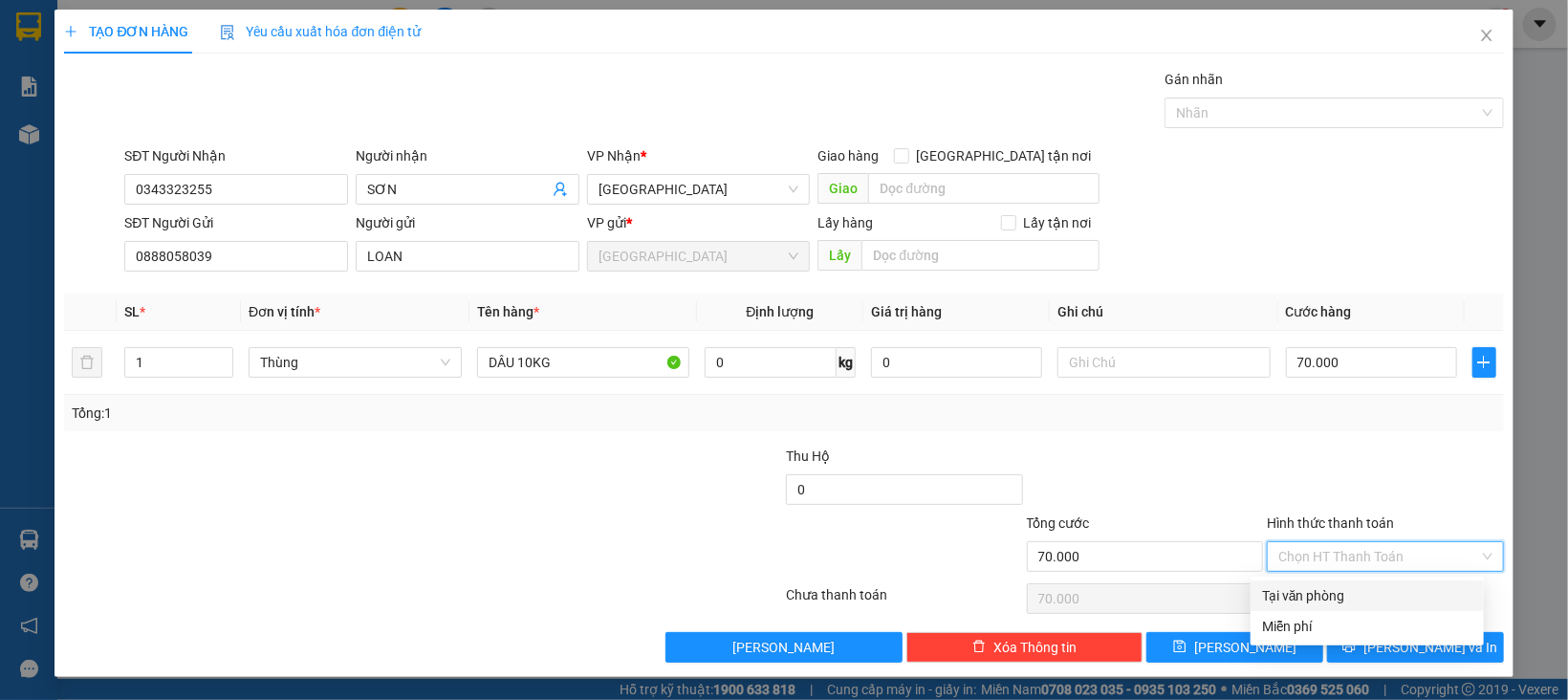
click at [1293, 590] on div "Tại văn phòng" at bounding box center [1367, 595] width 210 height 21
type input "0"
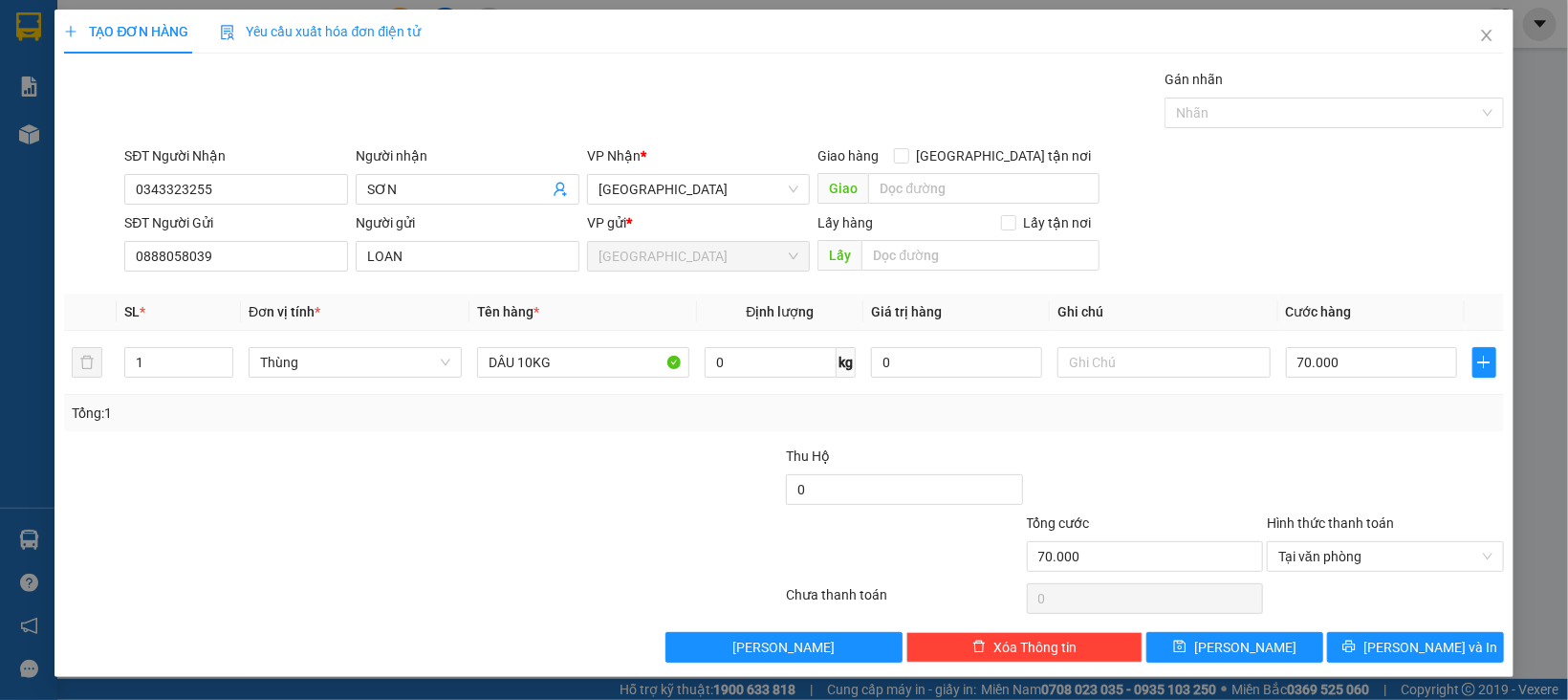
click at [1326, 665] on div "TẠO ĐƠN HÀNG Yêu cầu xuất hóa đơn điện tử Transit Pickup Surcharge Ids Transit …" at bounding box center [783, 343] width 1458 height 667
click at [1332, 649] on button "[PERSON_NAME] và In" at bounding box center [1415, 648] width 177 height 31
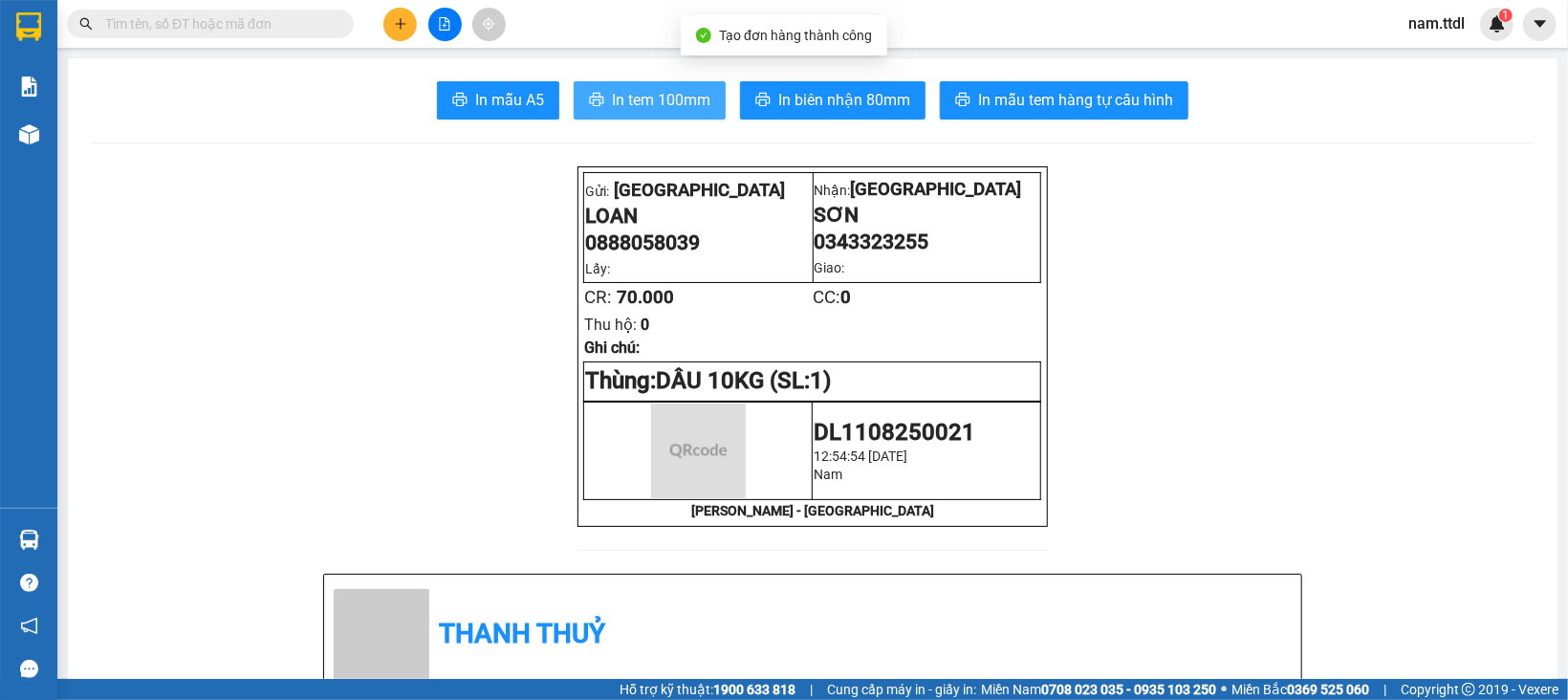
click at [672, 106] on span "In tem 100mm" at bounding box center [661, 100] width 99 height 24
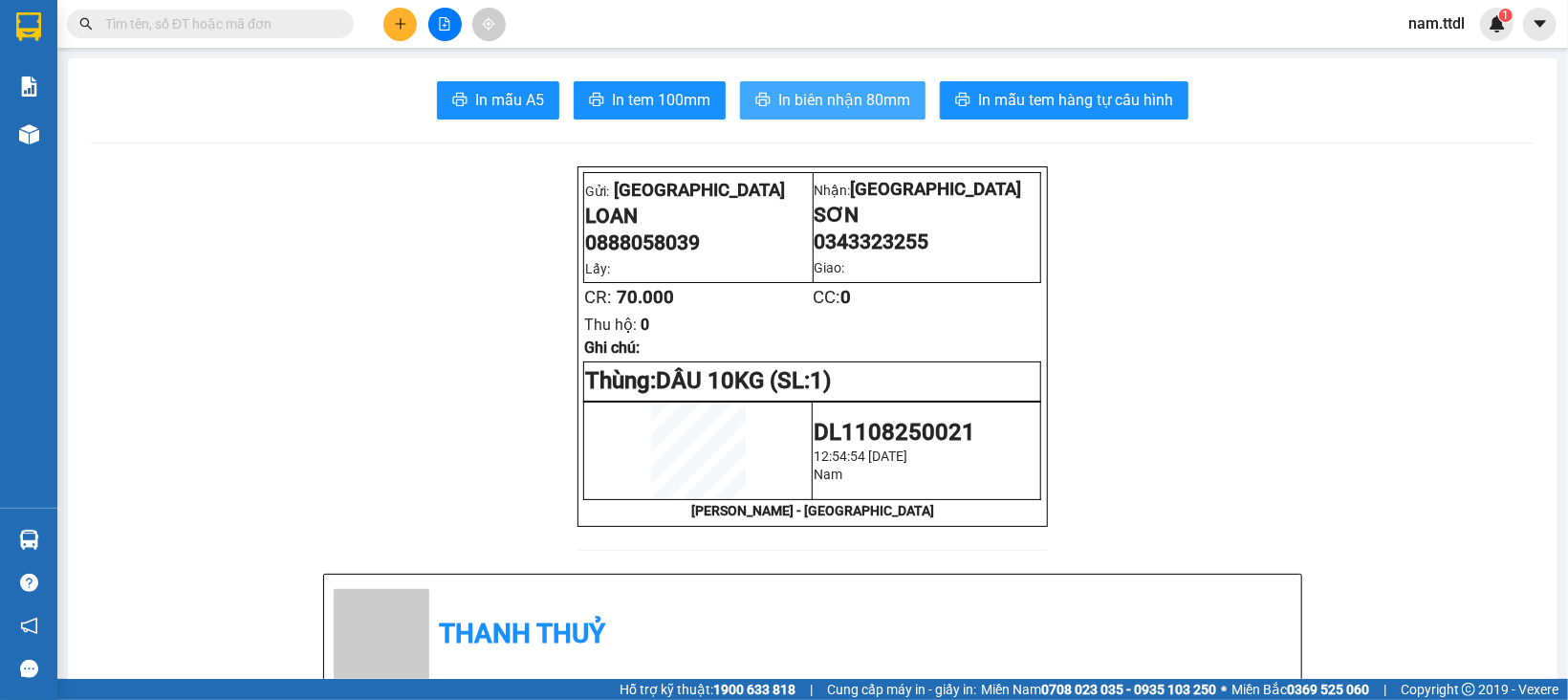
click at [813, 97] on span "In biên nhận 80mm" at bounding box center [844, 100] width 132 height 24
